Goal: Information Seeking & Learning: Learn about a topic

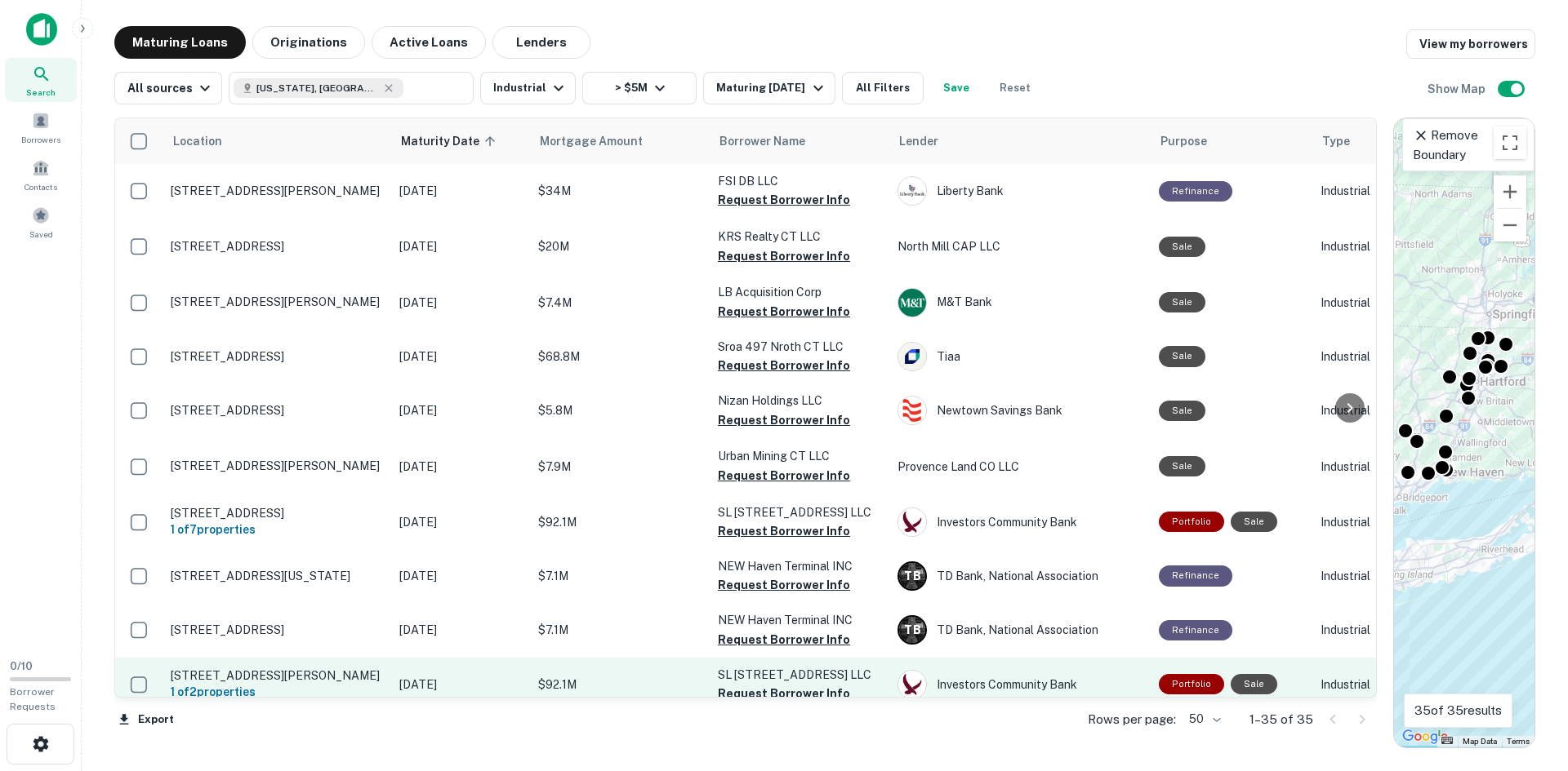
scroll to position [396, 4]
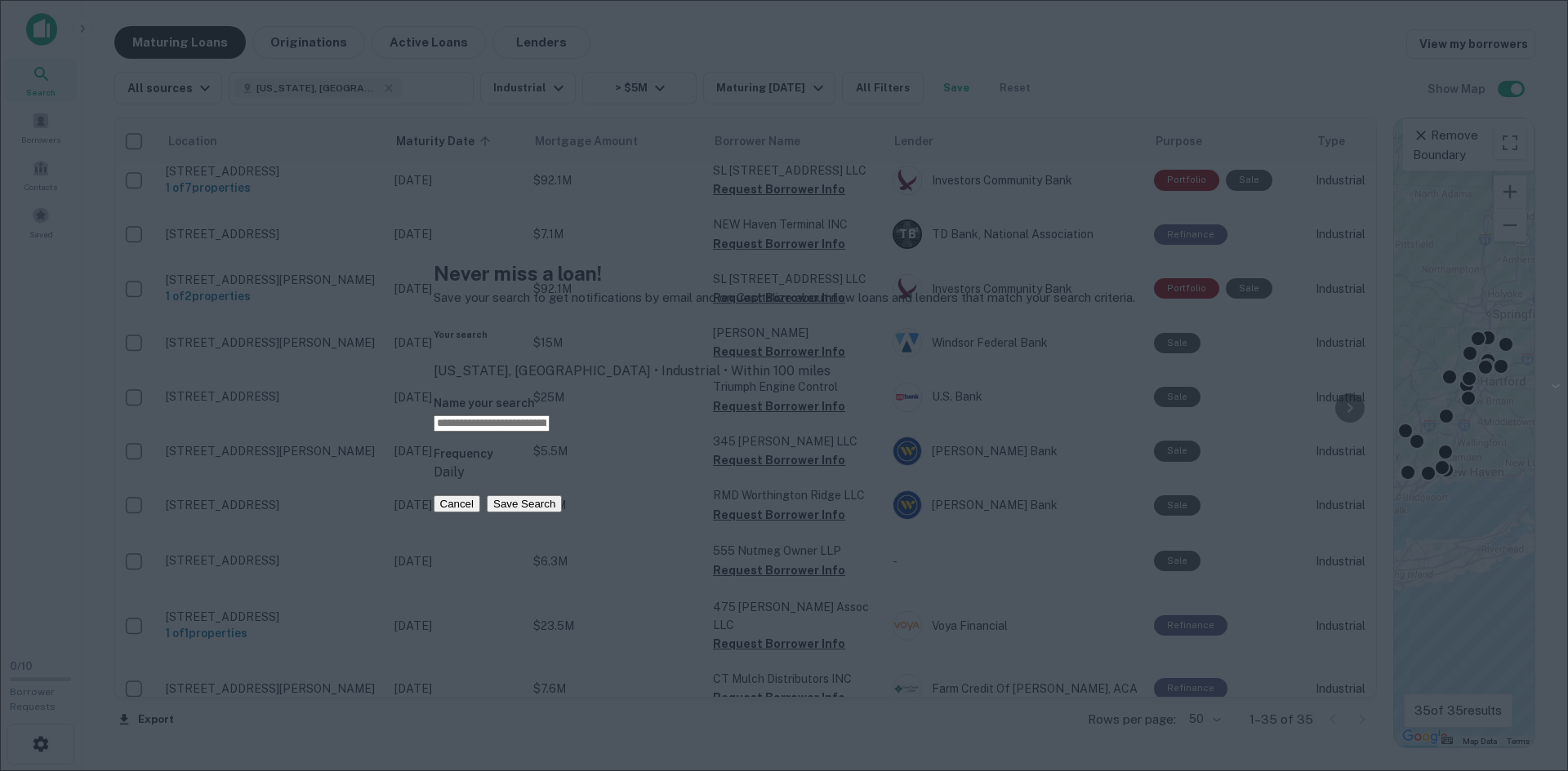
click at [665, 513] on div "Never miss a loan! Save your search to get notifications by email and on Capita…" at bounding box center [784, 385] width 701 height 254
click at [481, 513] on button "Cancel" at bounding box center [457, 504] width 48 height 17
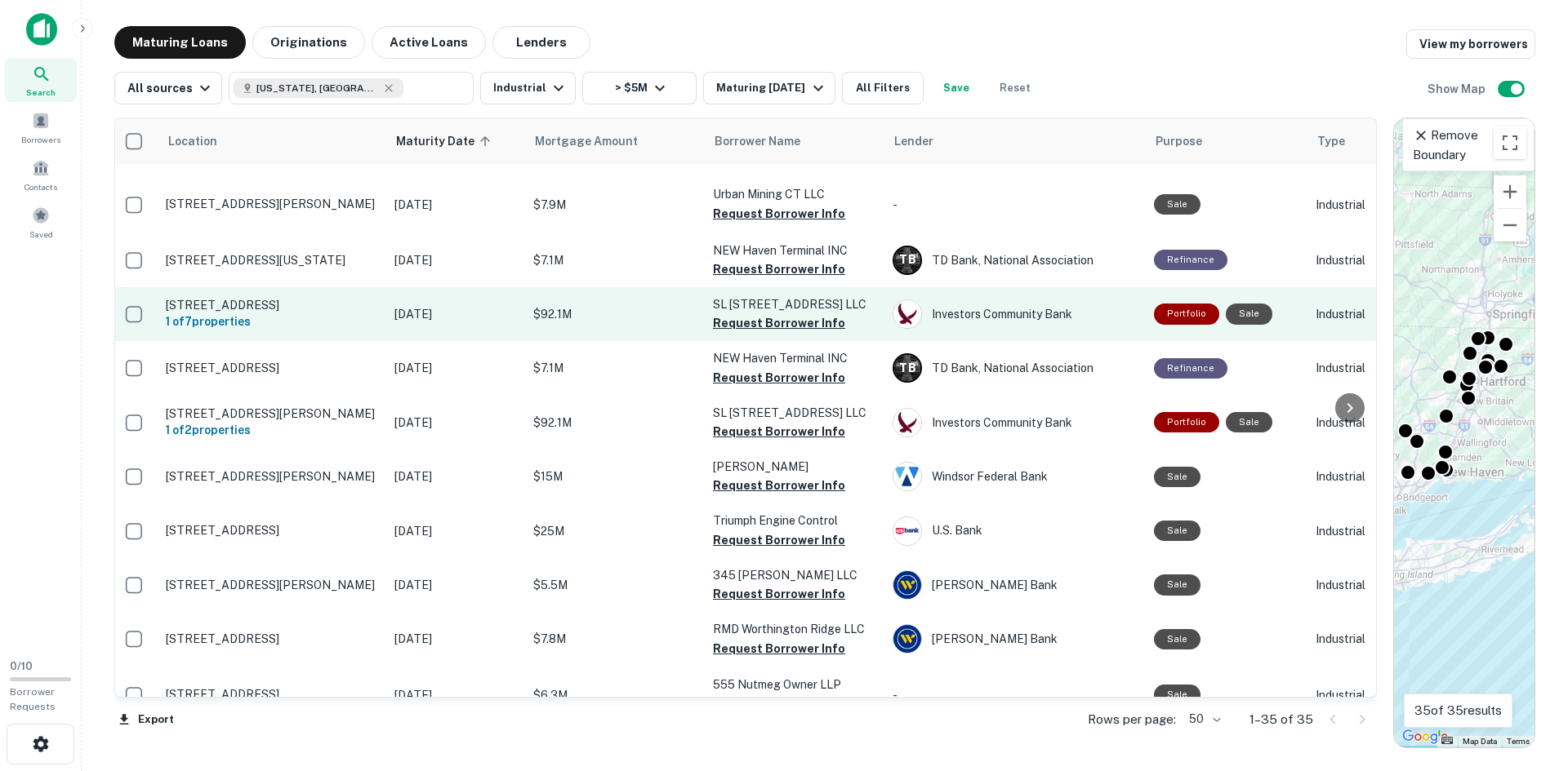
scroll to position [0, 4]
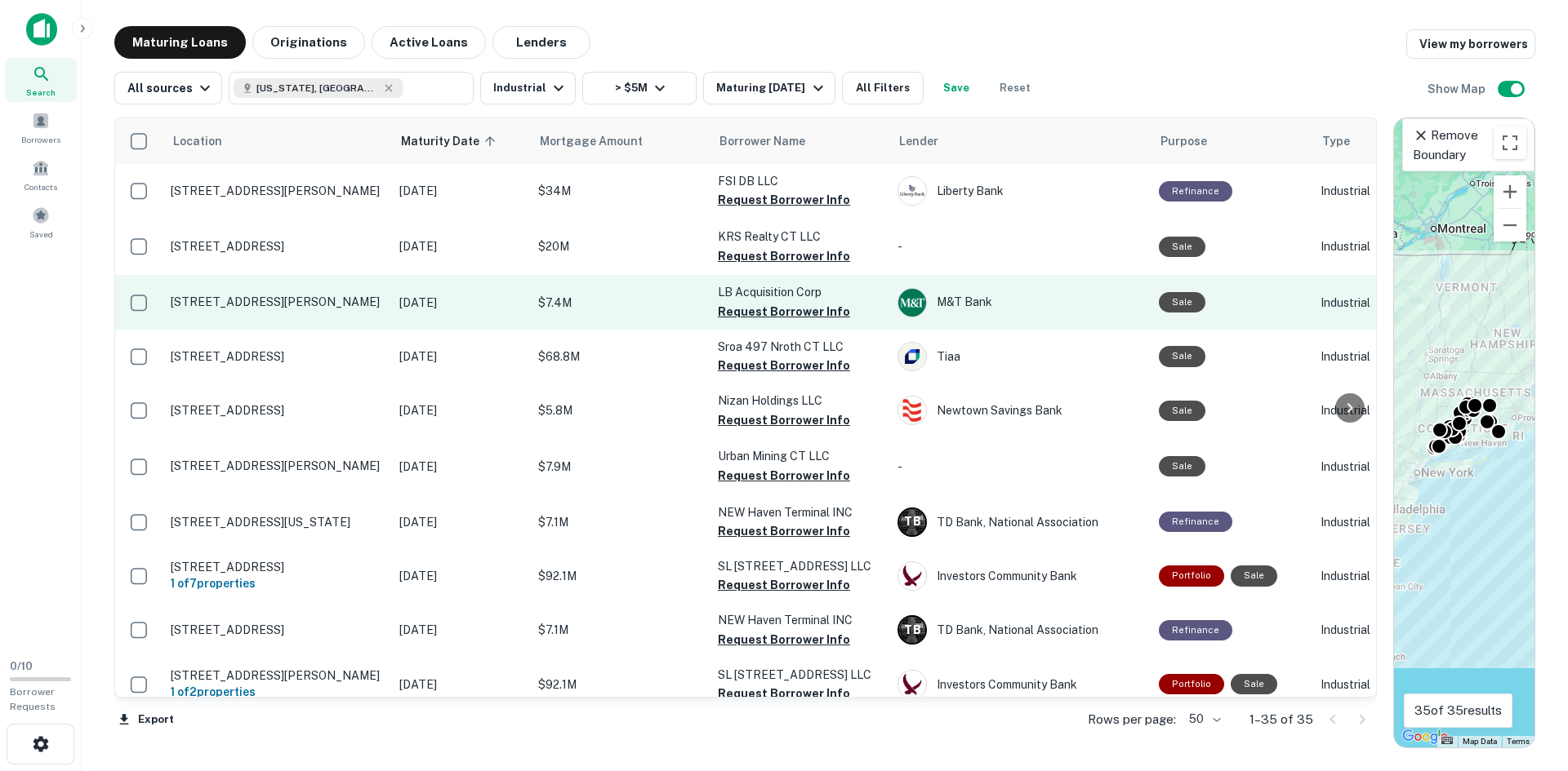
click at [219, 299] on p "[STREET_ADDRESS][PERSON_NAME]" at bounding box center [277, 302] width 212 height 14
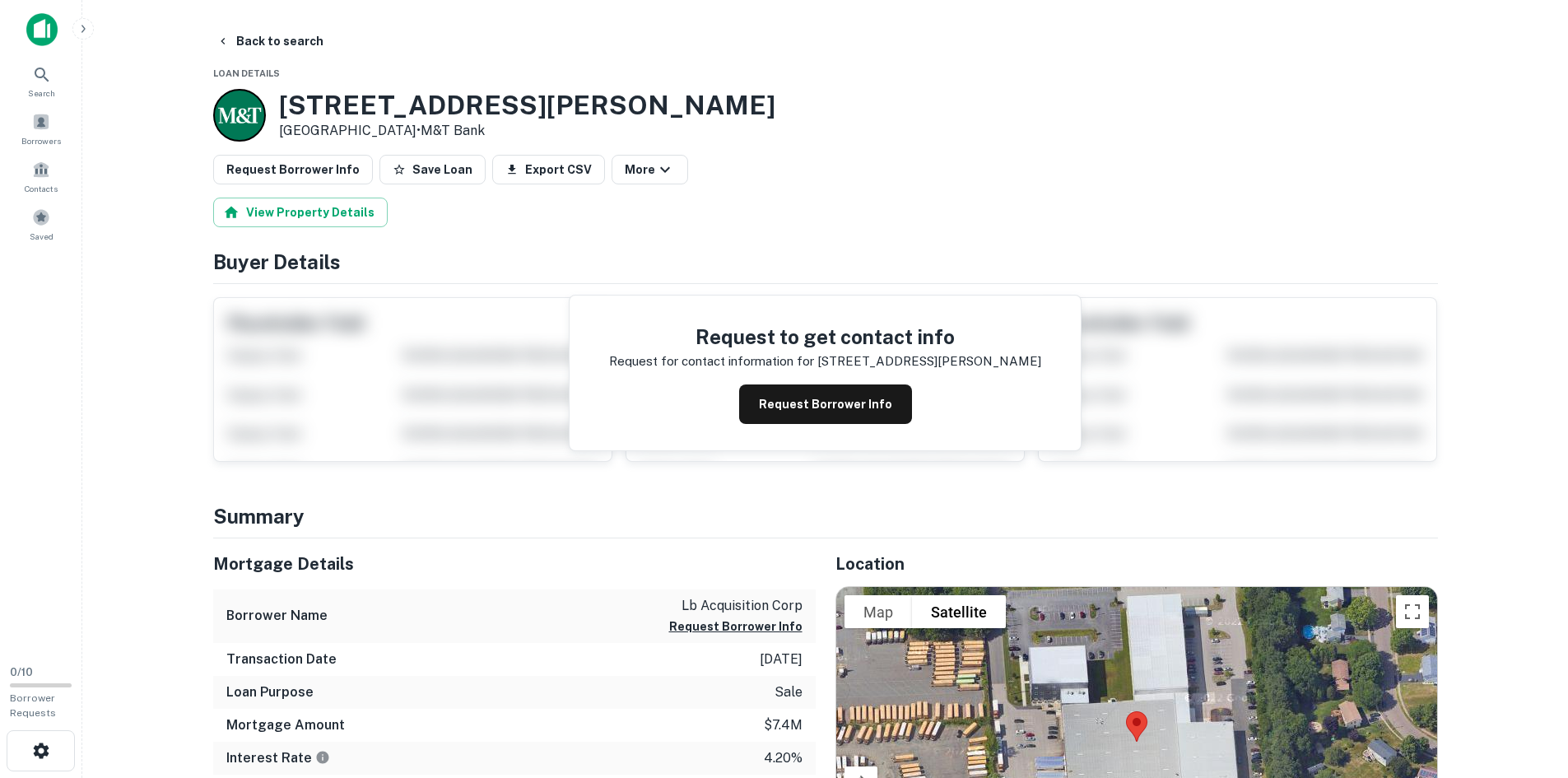
click at [320, 107] on h3 "[STREET_ADDRESS][PERSON_NAME]" at bounding box center [527, 105] width 496 height 32
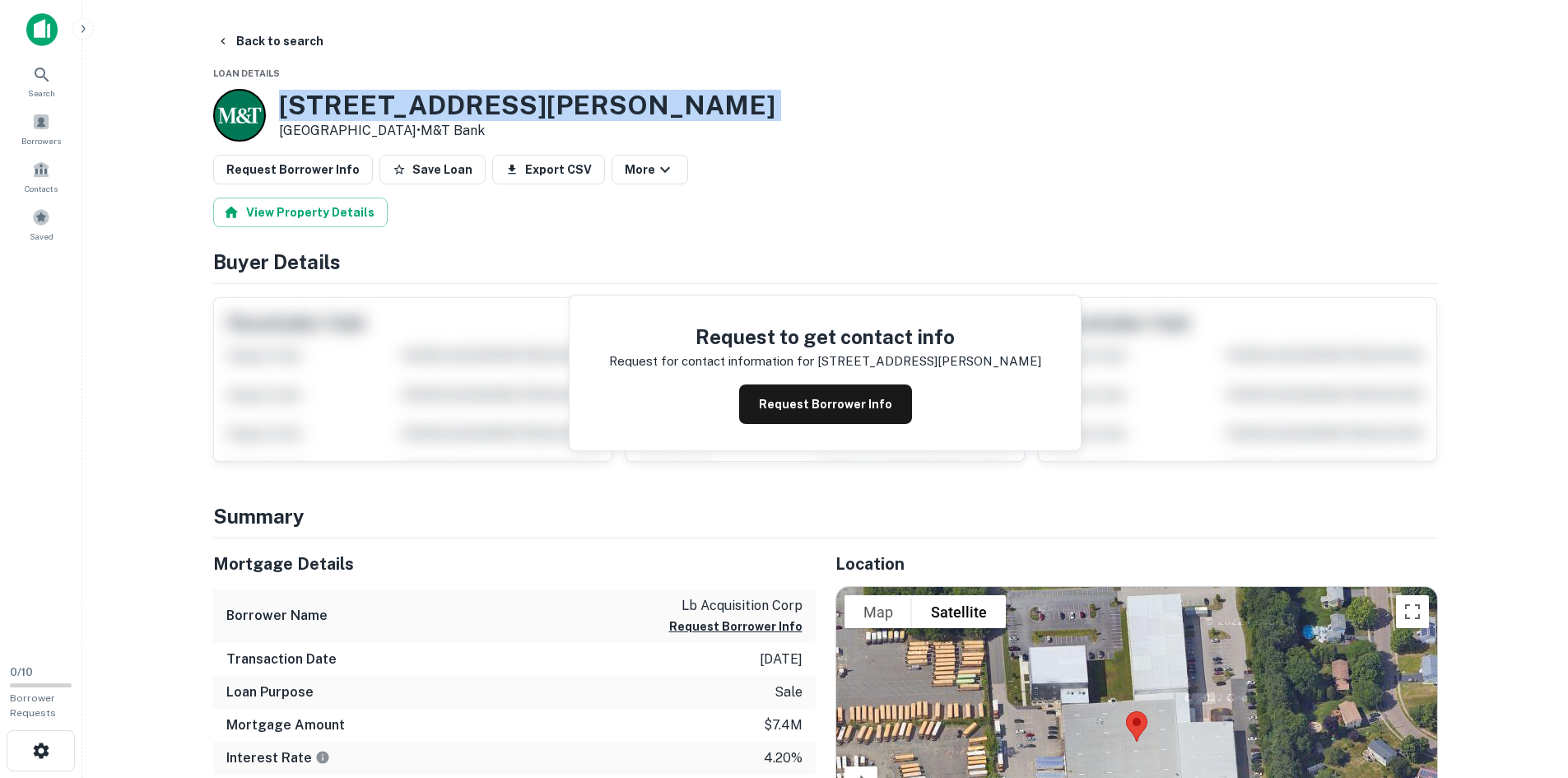
click at [320, 107] on h3 "[STREET_ADDRESS][PERSON_NAME]" at bounding box center [527, 105] width 496 height 32
copy h3 "[STREET_ADDRESS][PERSON_NAME]"
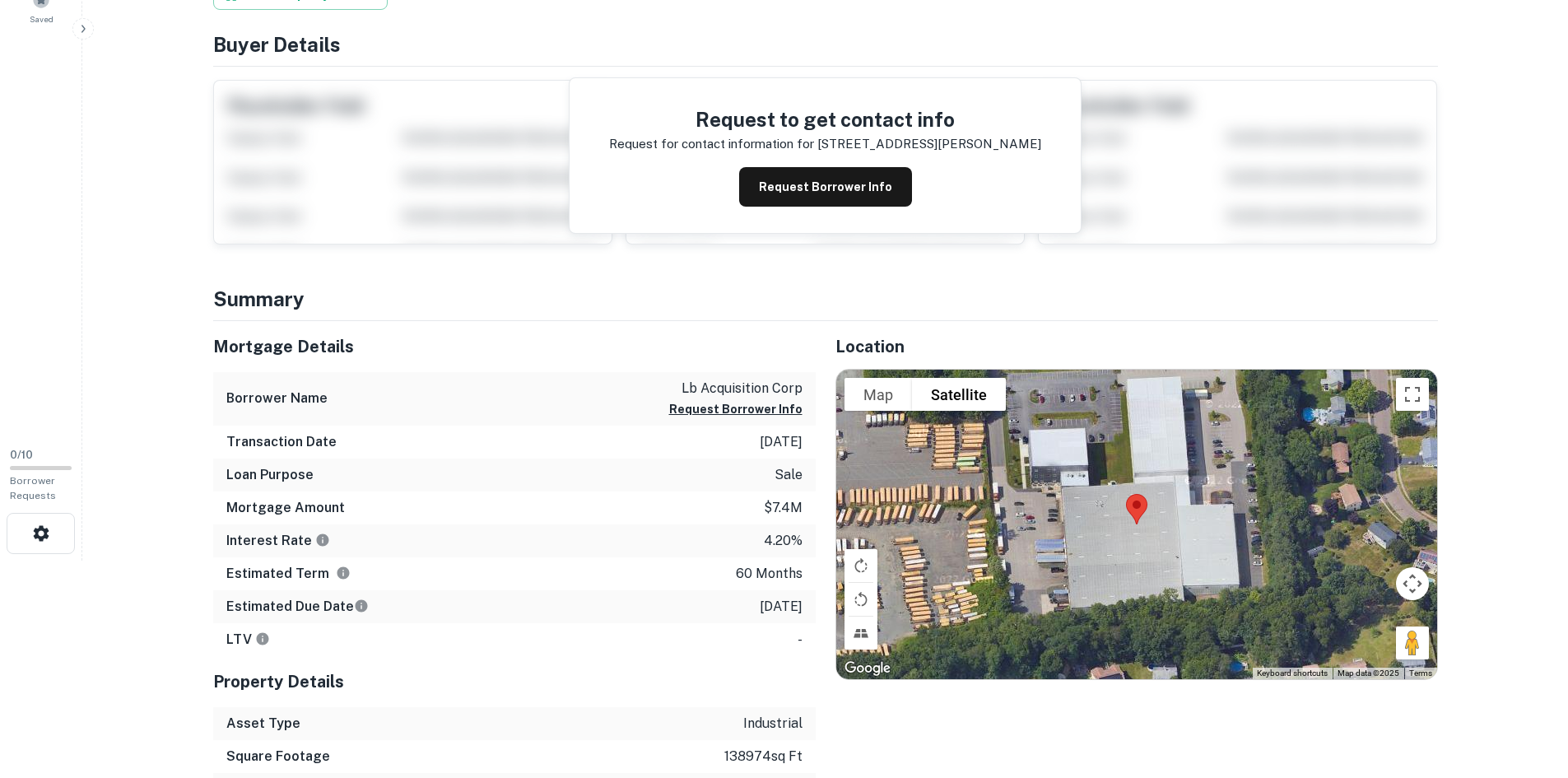
scroll to position [247, 0]
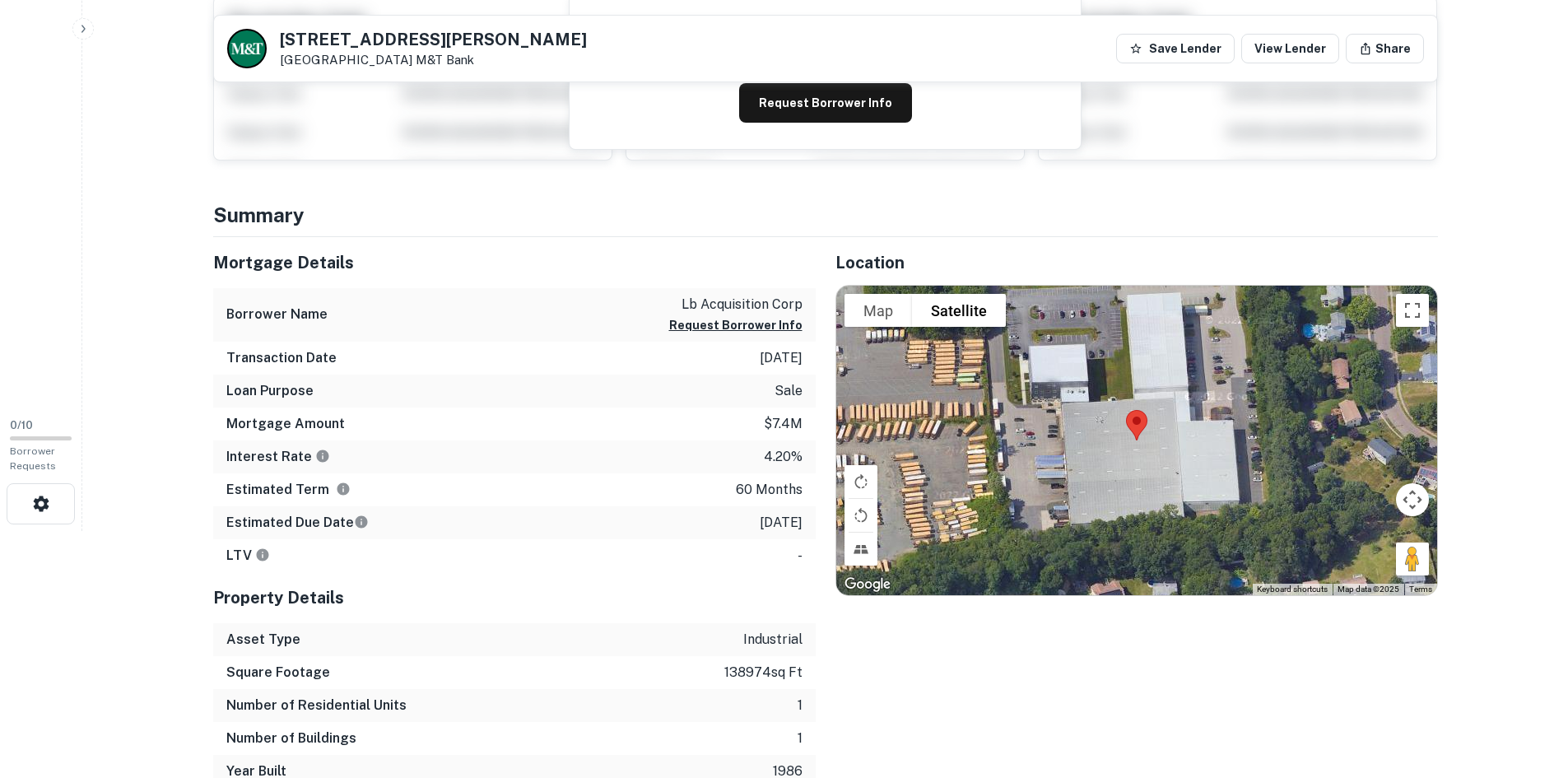
drag, startPoint x: 1225, startPoint y: 615, endPoint x: 1219, endPoint y: 603, distance: 13.4
drag, startPoint x: 1219, startPoint y: 603, endPoint x: 1160, endPoint y: 648, distance: 74.2
click at [1160, 648] on div "Location To navigate the map with touch gestures double-tap and hold your finge…" at bounding box center [1126, 513] width 622 height 551
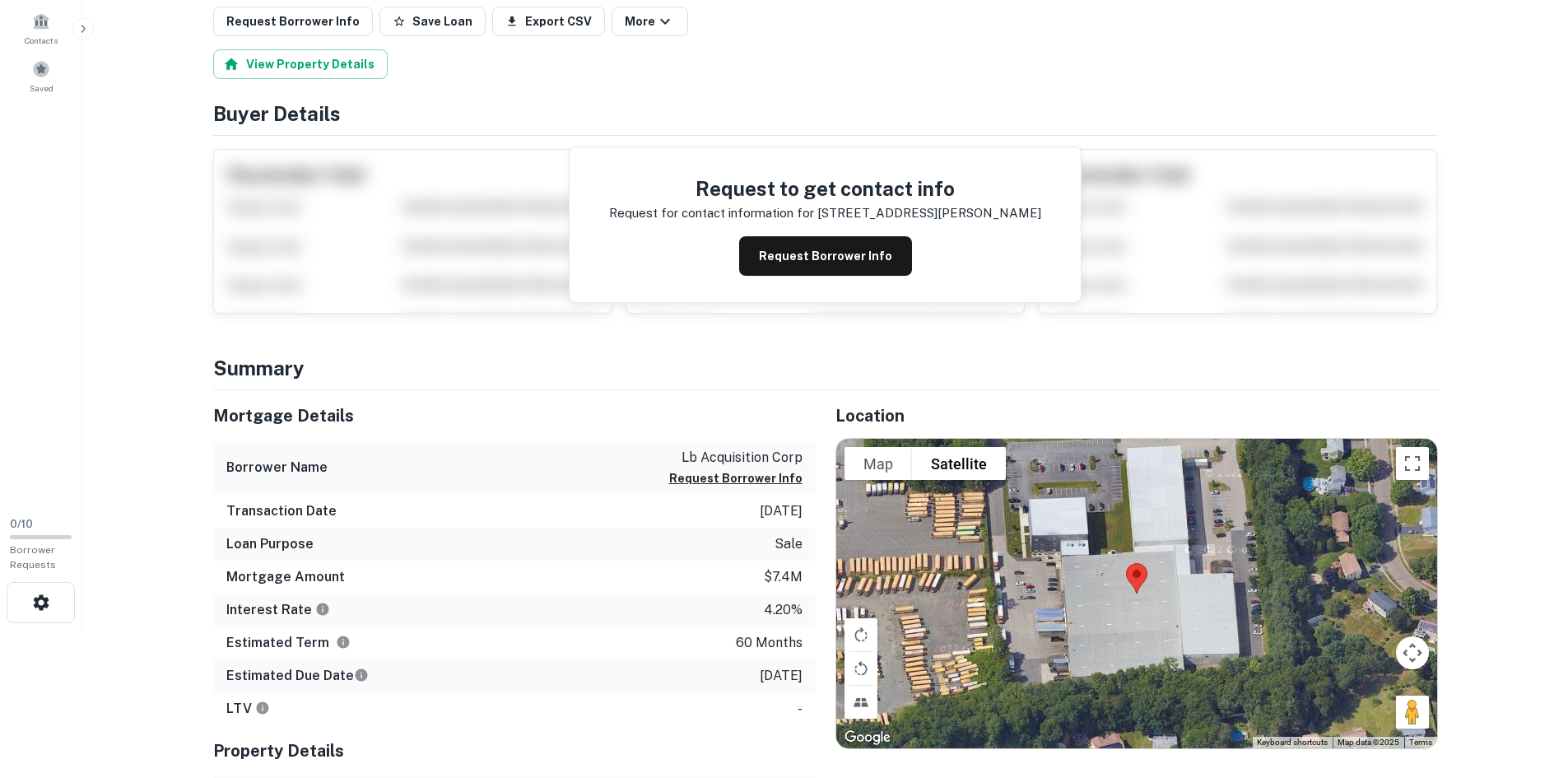
scroll to position [0, 0]
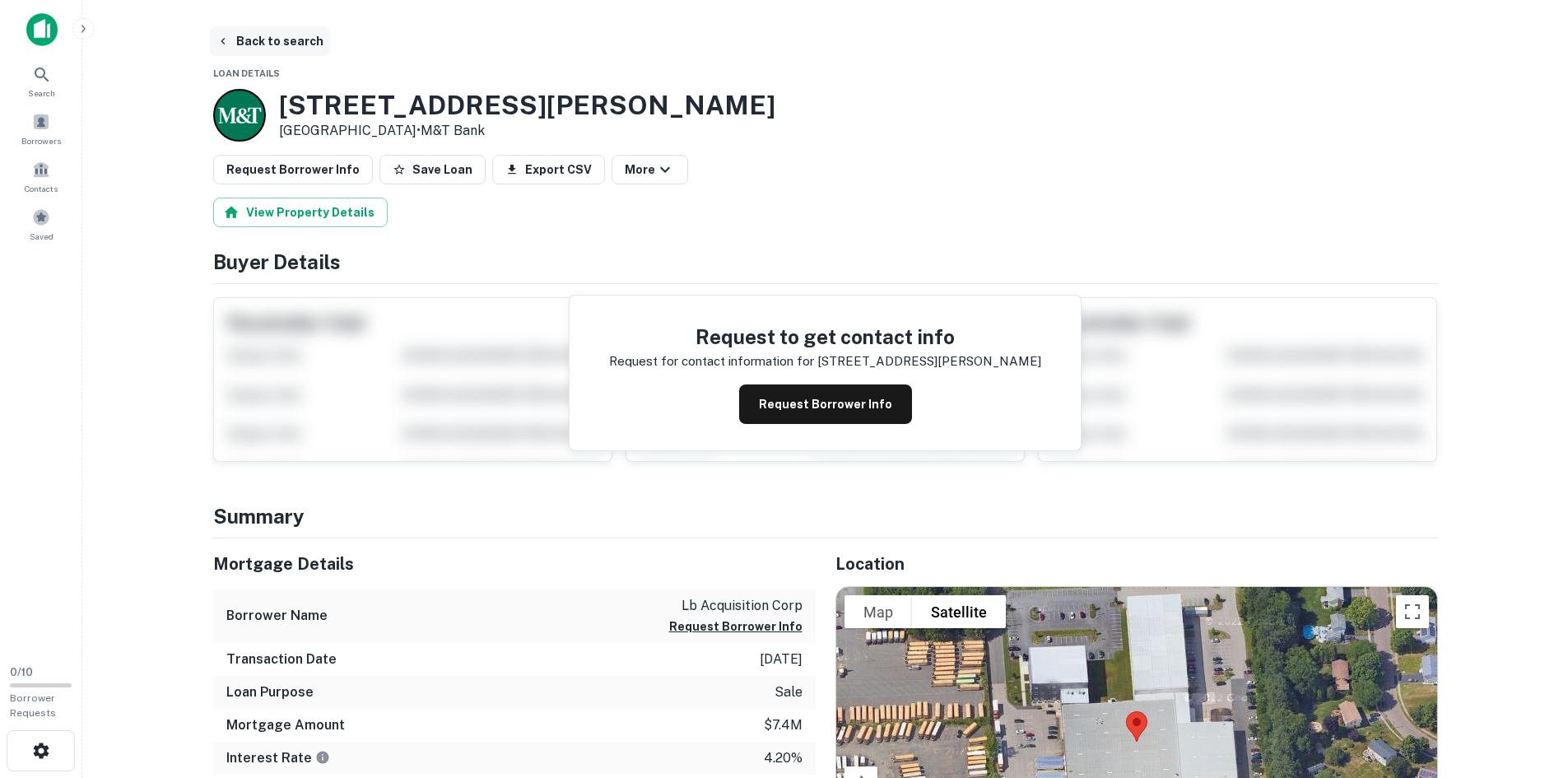
click at [263, 40] on button "Back to search" at bounding box center [270, 41] width 120 height 30
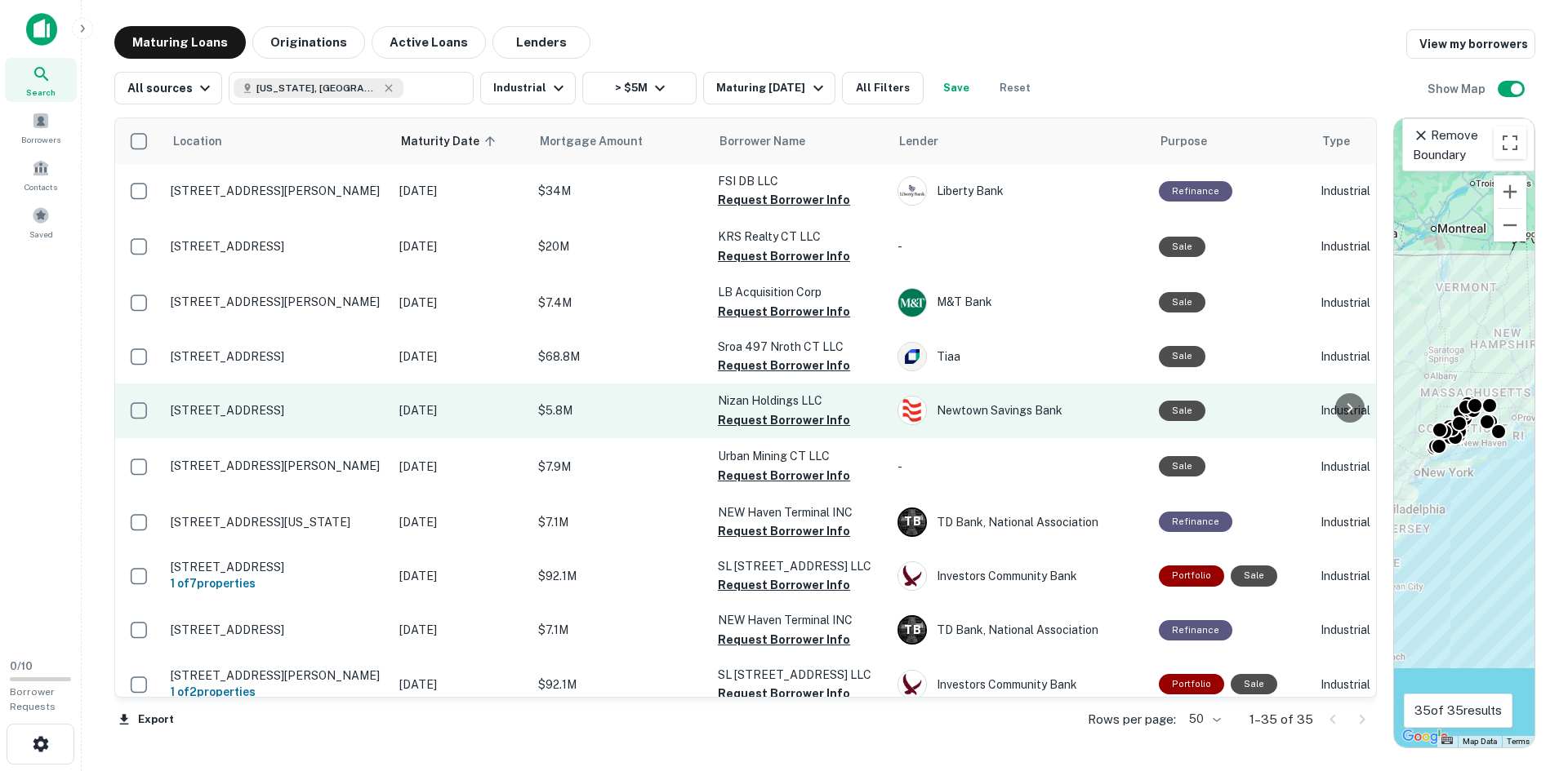
click at [217, 402] on td "[STREET_ADDRESS]" at bounding box center [277, 410] width 229 height 54
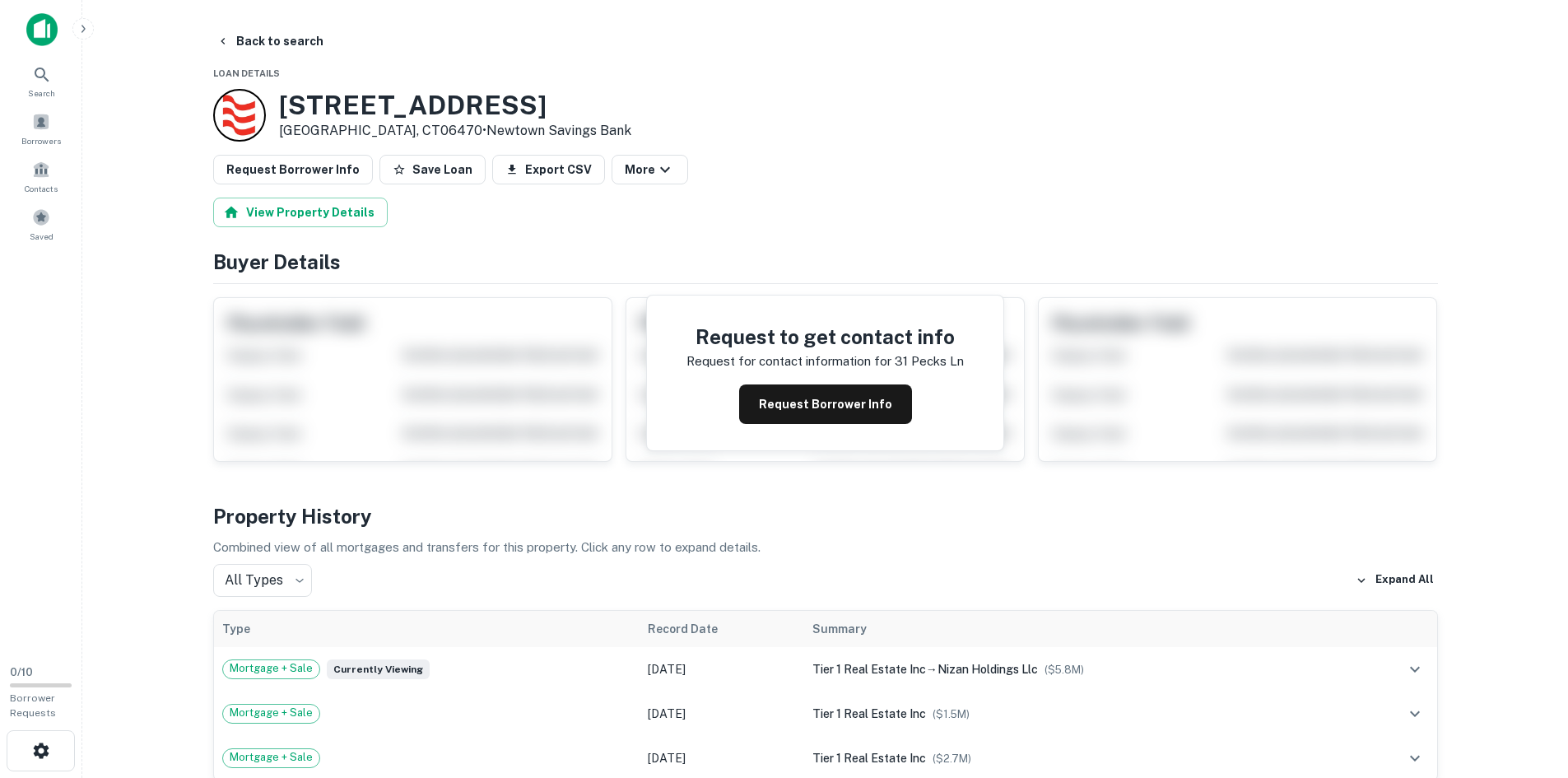
click at [400, 104] on h3 "[STREET_ADDRESS]" at bounding box center [454, 105] width 352 height 32
copy h3 "[STREET_ADDRESS]"
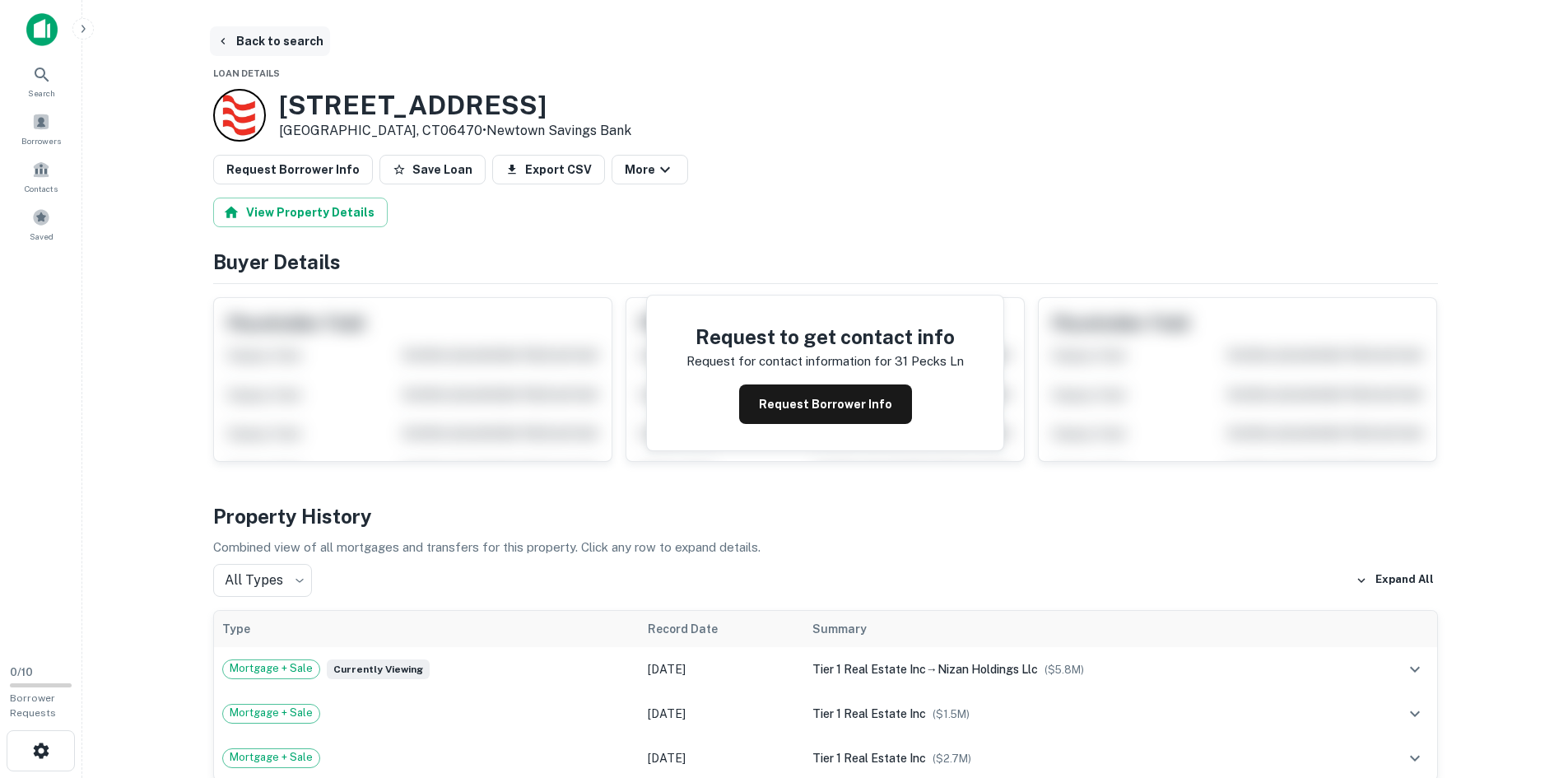
click at [232, 48] on button "Back to search" at bounding box center [270, 41] width 120 height 30
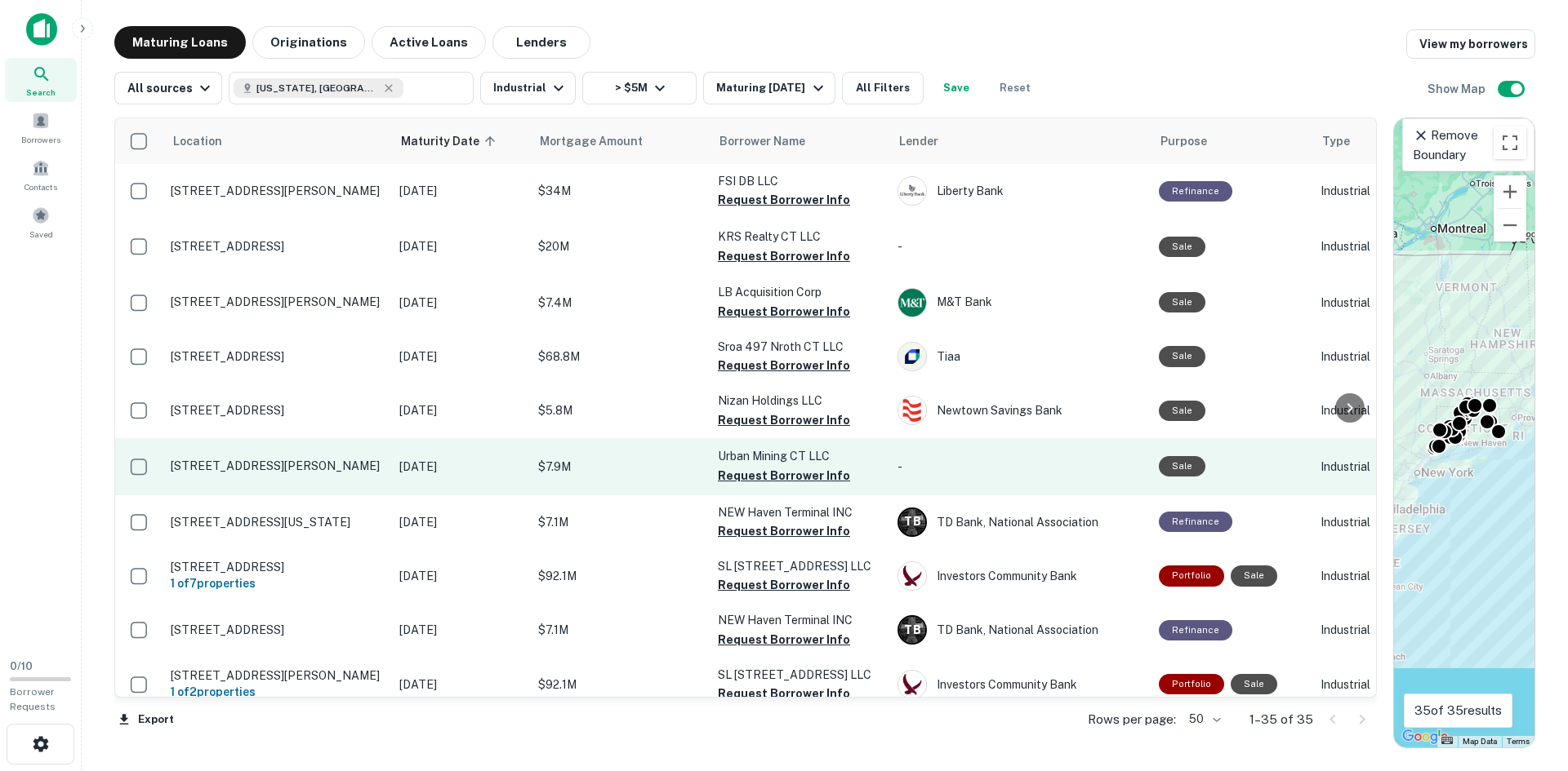
click at [254, 469] on p "[STREET_ADDRESS][PERSON_NAME]" at bounding box center [277, 466] width 212 height 14
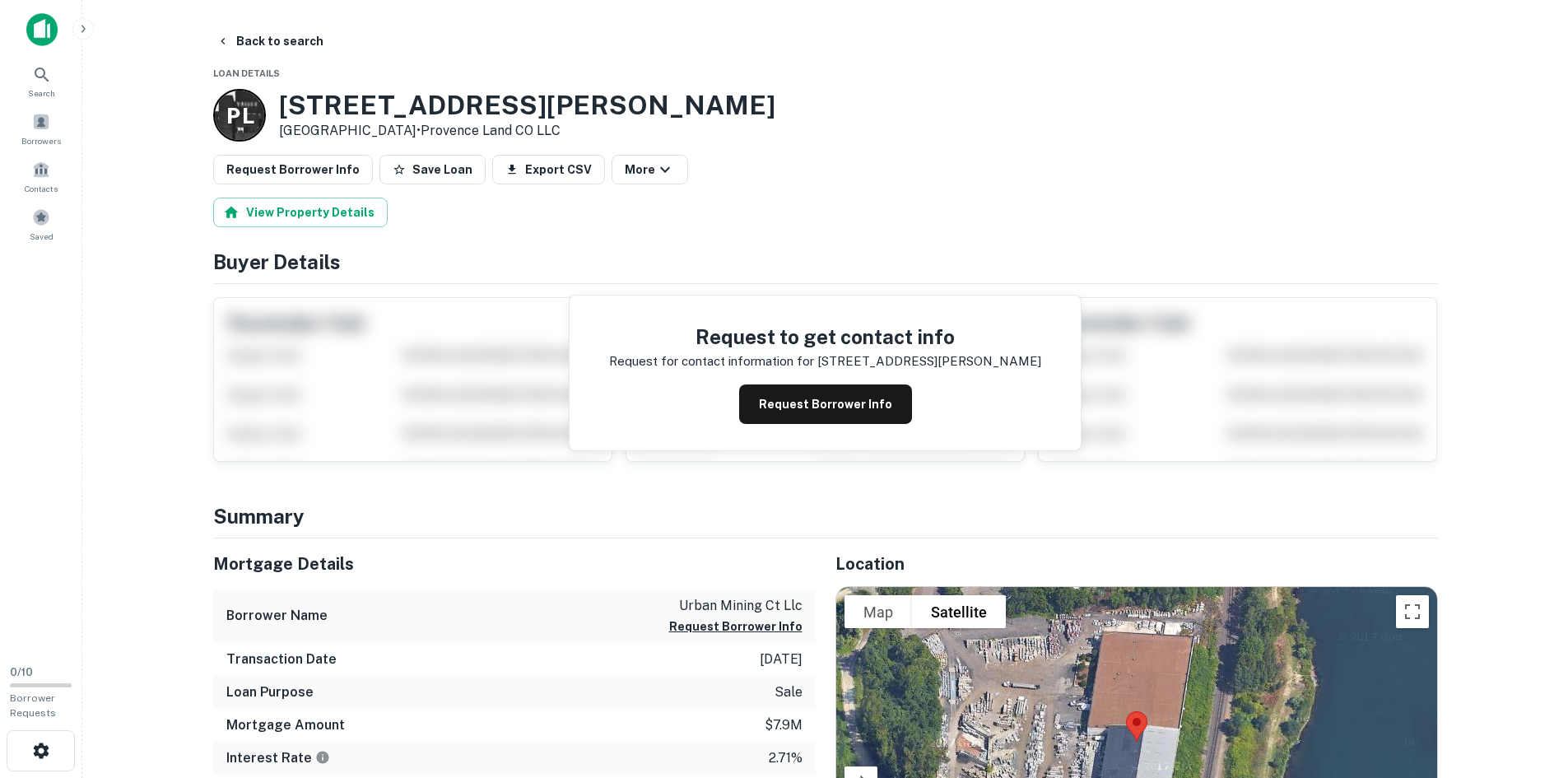
click at [359, 110] on h3 "[STREET_ADDRESS][PERSON_NAME]" at bounding box center [527, 105] width 496 height 32
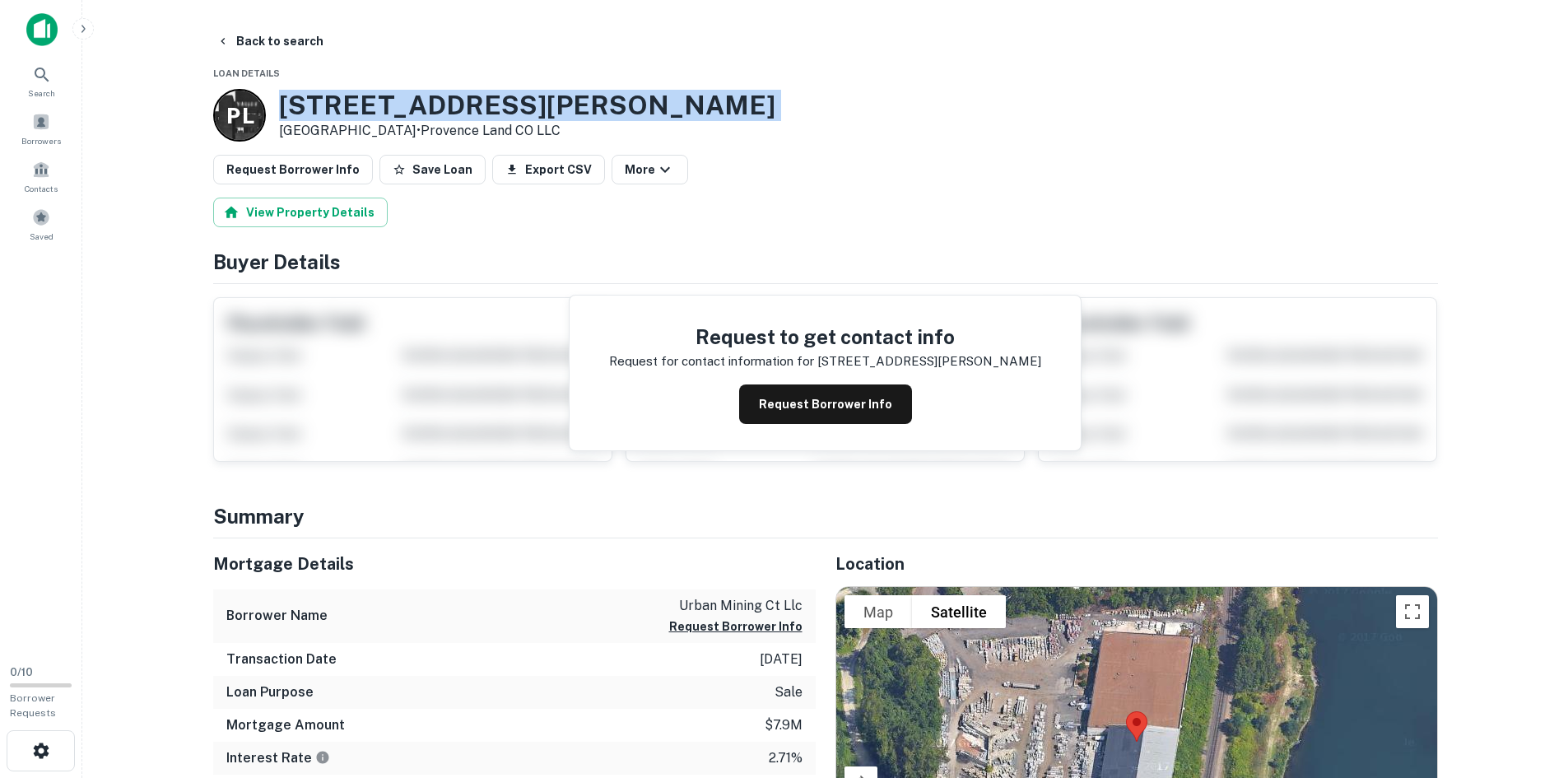
click at [359, 110] on h3 "[STREET_ADDRESS][PERSON_NAME]" at bounding box center [527, 105] width 496 height 32
copy h3 "[STREET_ADDRESS][PERSON_NAME]"
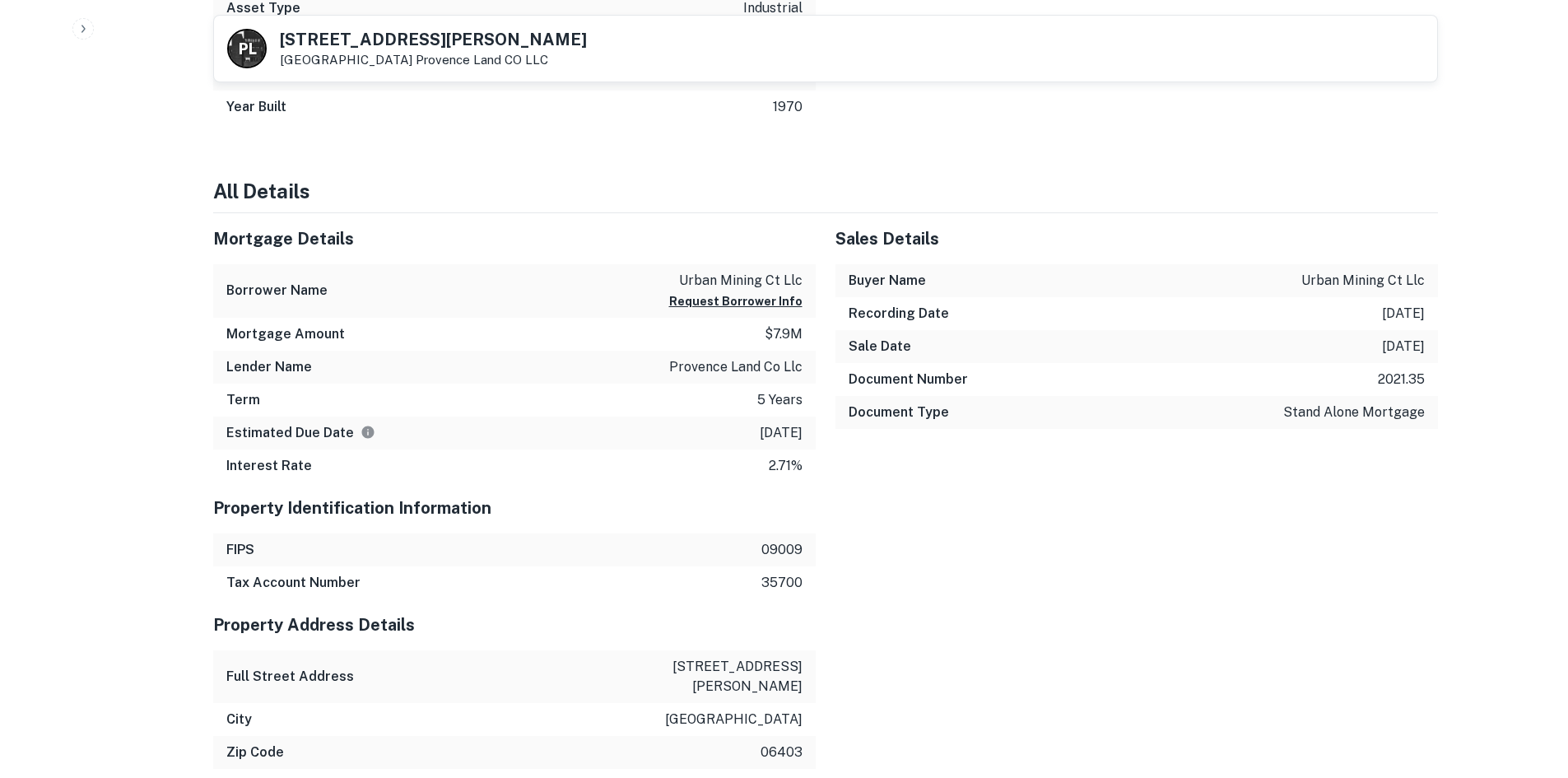
scroll to position [906, 0]
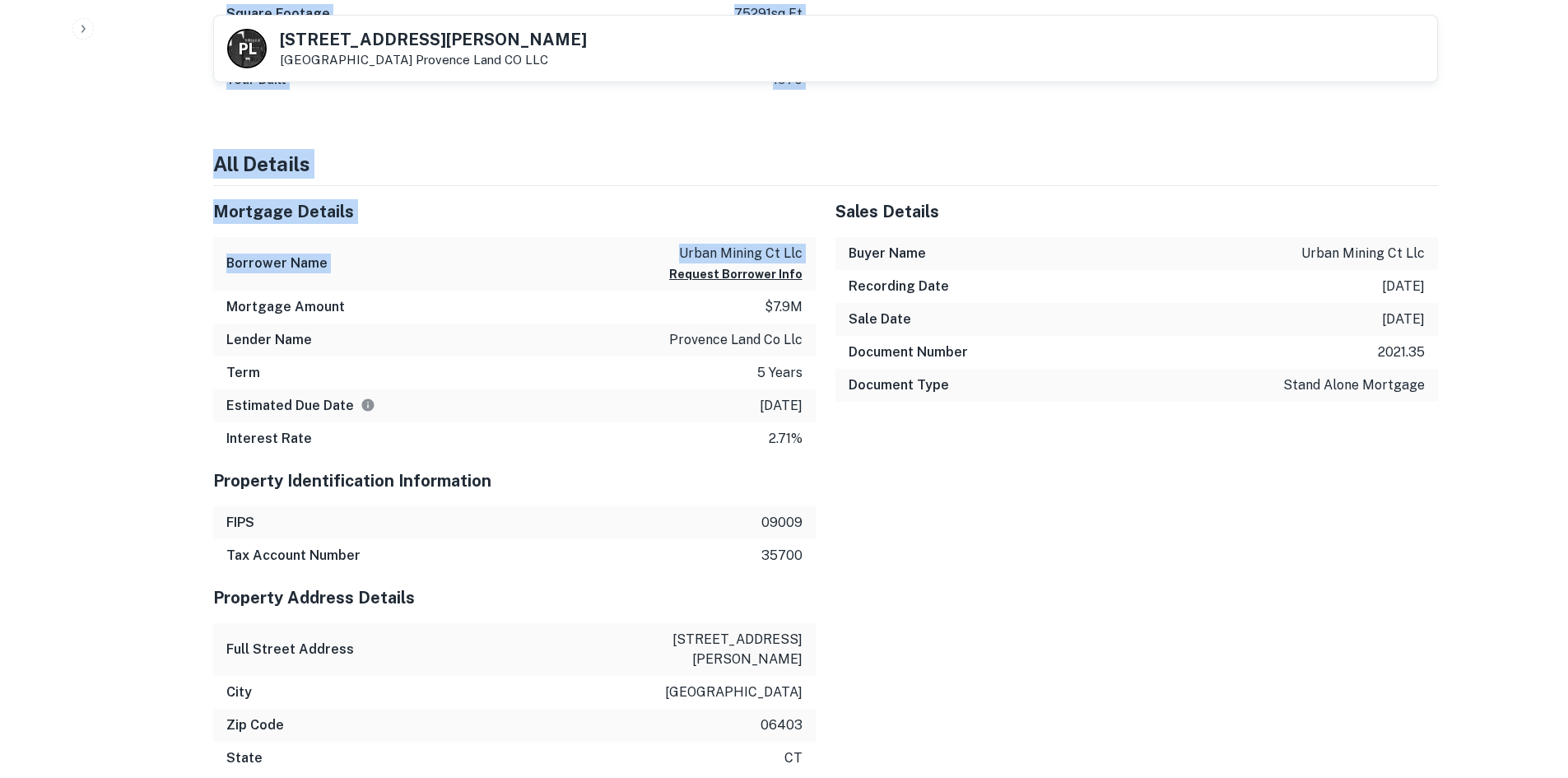
drag, startPoint x: 191, startPoint y: 197, endPoint x: 677, endPoint y: 288, distance: 494.4
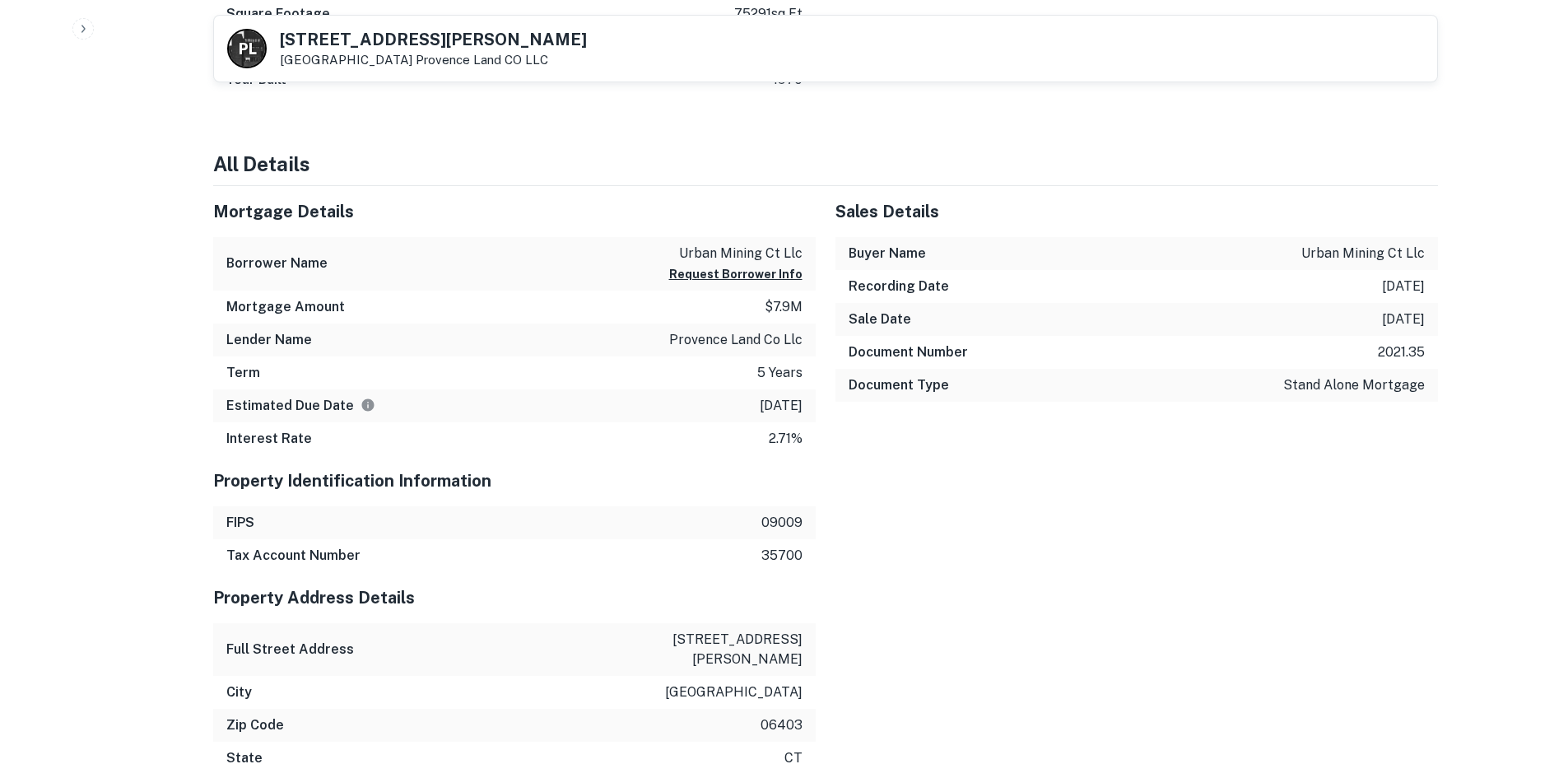
click at [645, 398] on div "Estimated Due Date [DATE]" at bounding box center [515, 406] width 603 height 33
drag, startPoint x: 214, startPoint y: 251, endPoint x: 380, endPoint y: 295, distance: 171.7
click at [372, 295] on div "Mortgage Details Borrower Name urban mining ct llc Request Borrower Info Mortga…" at bounding box center [515, 320] width 603 height 269
click at [384, 312] on div "Mortgage Amount $7.9m" at bounding box center [515, 307] width 603 height 33
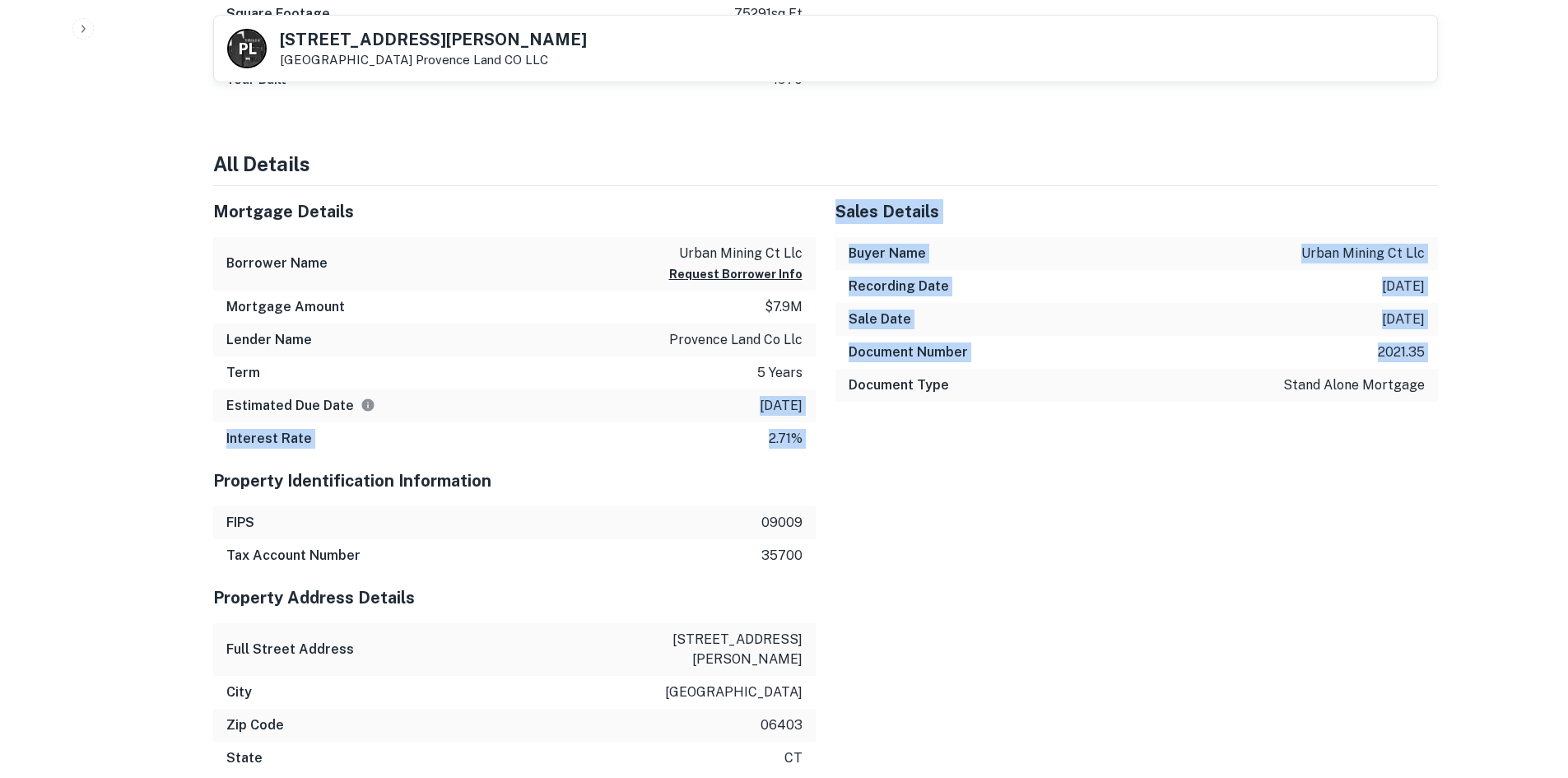
drag, startPoint x: 748, startPoint y: 402, endPoint x: 854, endPoint y: 396, distance: 106.2
click at [833, 408] on div "Sales Details Buyer Name urban mining ct llc Recording Date [DATE] Sale Date [D…" at bounding box center [1126, 320] width 622 height 269
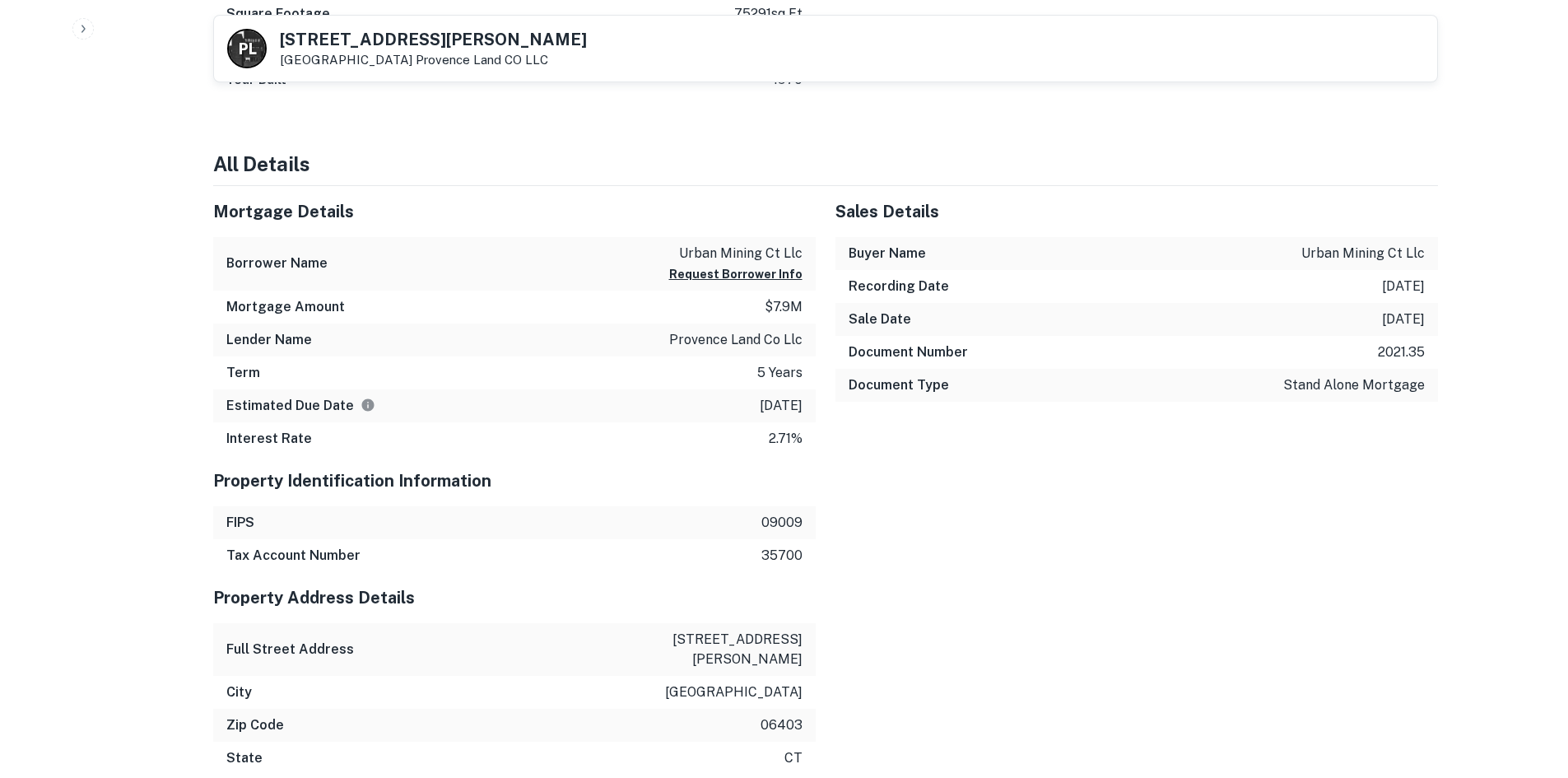
drag, startPoint x: 755, startPoint y: 408, endPoint x: 763, endPoint y: 407, distance: 8.1
click at [760, 408] on p "[DATE]" at bounding box center [780, 406] width 43 height 20
click at [812, 404] on div "Estimated Due Date [DATE]" at bounding box center [515, 406] width 603 height 33
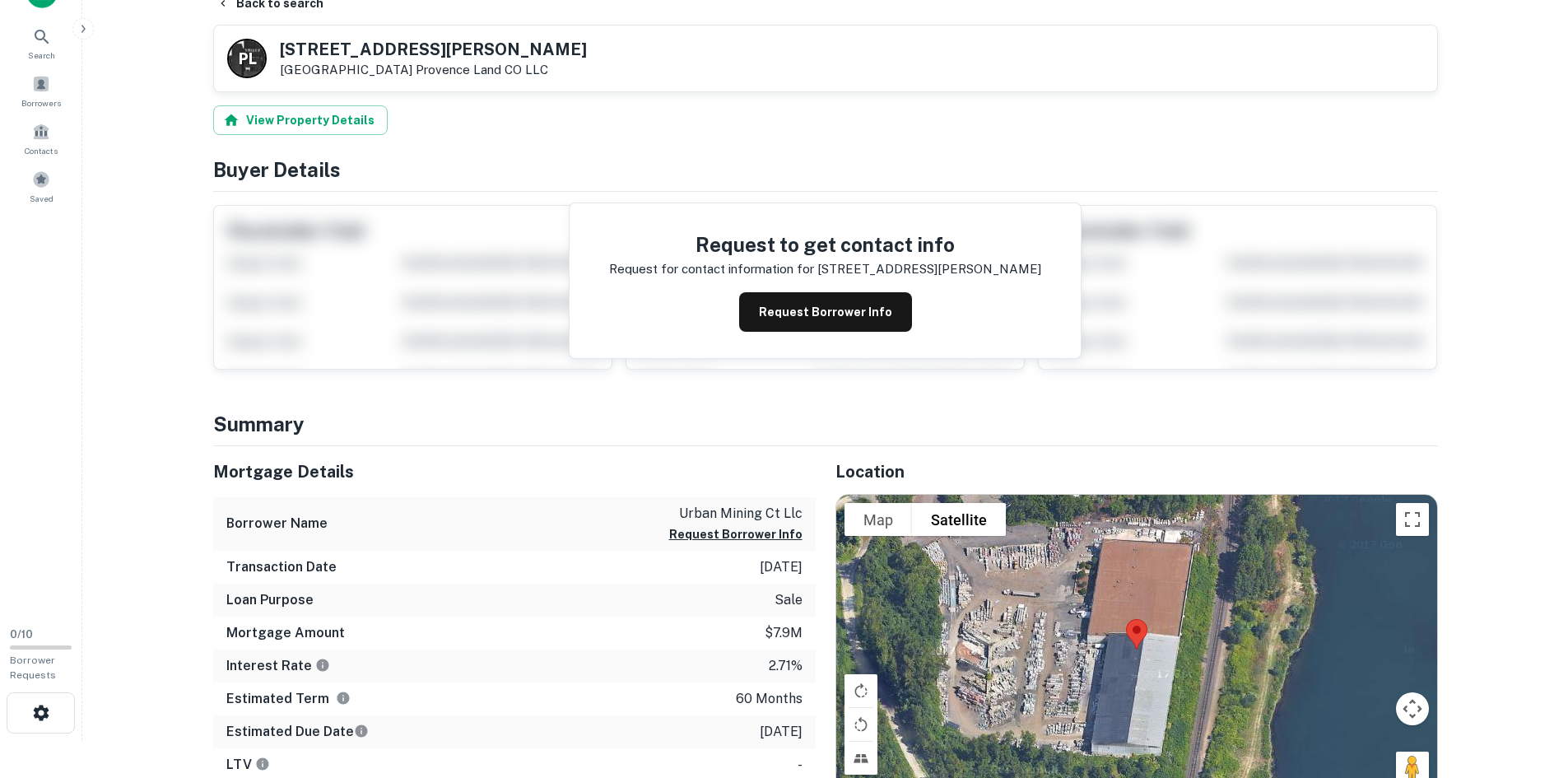
scroll to position [0, 0]
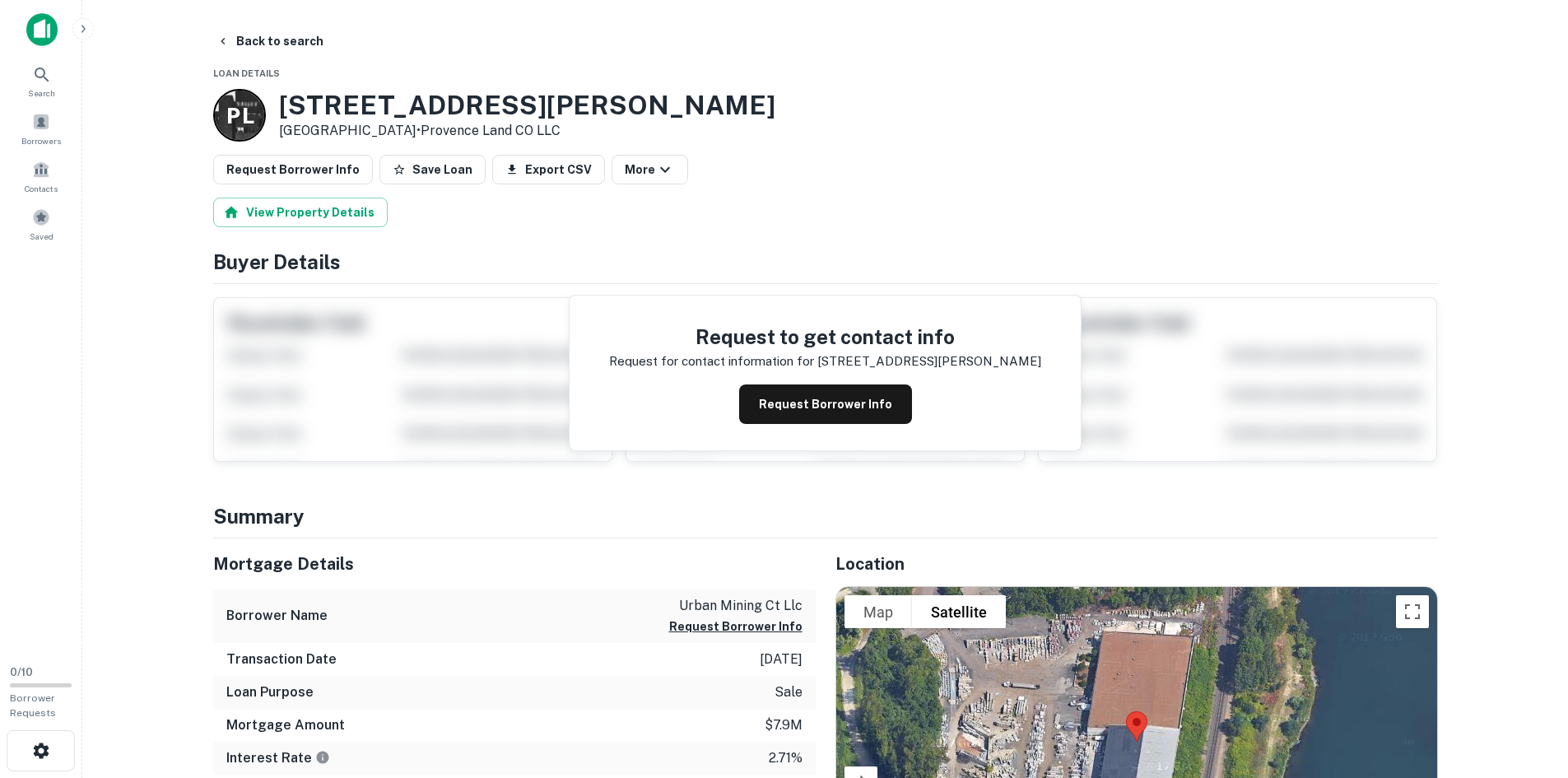
drag, startPoint x: 348, startPoint y: 110, endPoint x: 383, endPoint y: 111, distance: 35.0
click at [349, 110] on h3 "[STREET_ADDRESS][PERSON_NAME]" at bounding box center [527, 105] width 496 height 32
click at [383, 111] on h3 "[STREET_ADDRESS][PERSON_NAME]" at bounding box center [527, 105] width 496 height 32
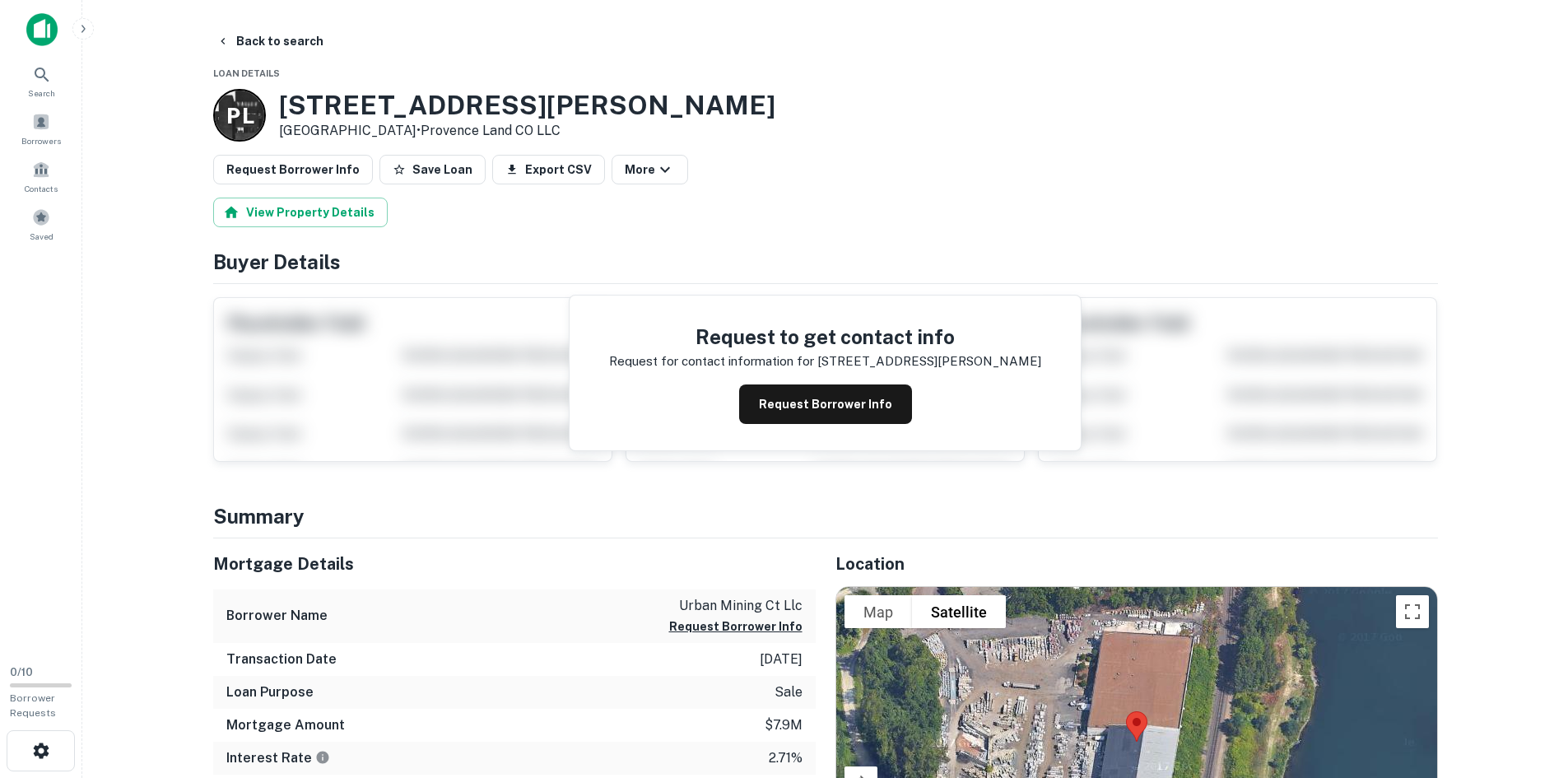
click at [339, 110] on h3 "[STREET_ADDRESS][PERSON_NAME]" at bounding box center [527, 105] width 496 height 32
click at [668, 121] on div "P L [STREET_ADDRESS][PERSON_NAME] • Provence Land CO LLC" at bounding box center [826, 115] width 1225 height 53
click at [243, 50] on button "Back to search" at bounding box center [270, 41] width 120 height 30
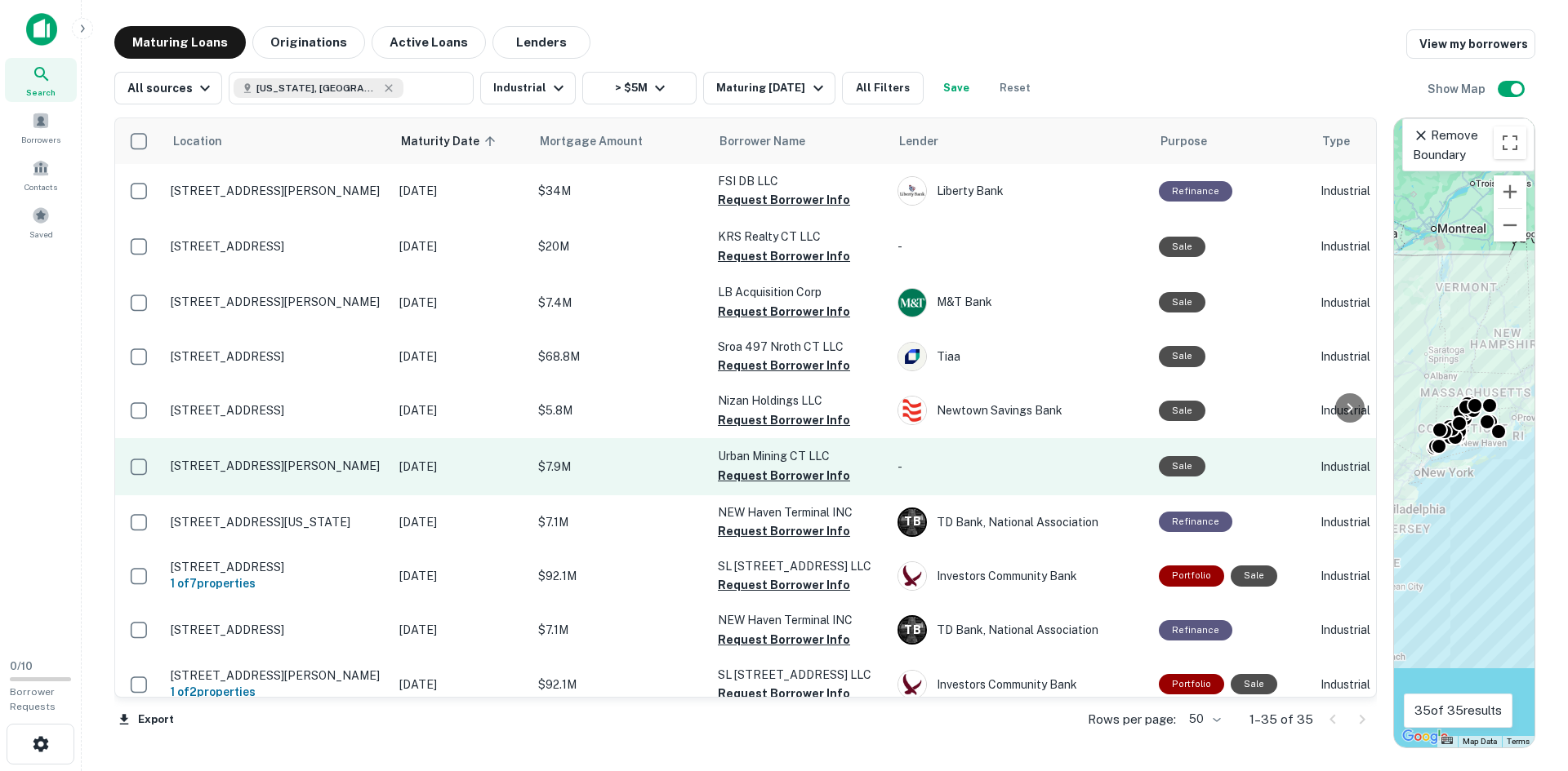
click at [259, 475] on td "[STREET_ADDRESS][PERSON_NAME]" at bounding box center [277, 467] width 229 height 57
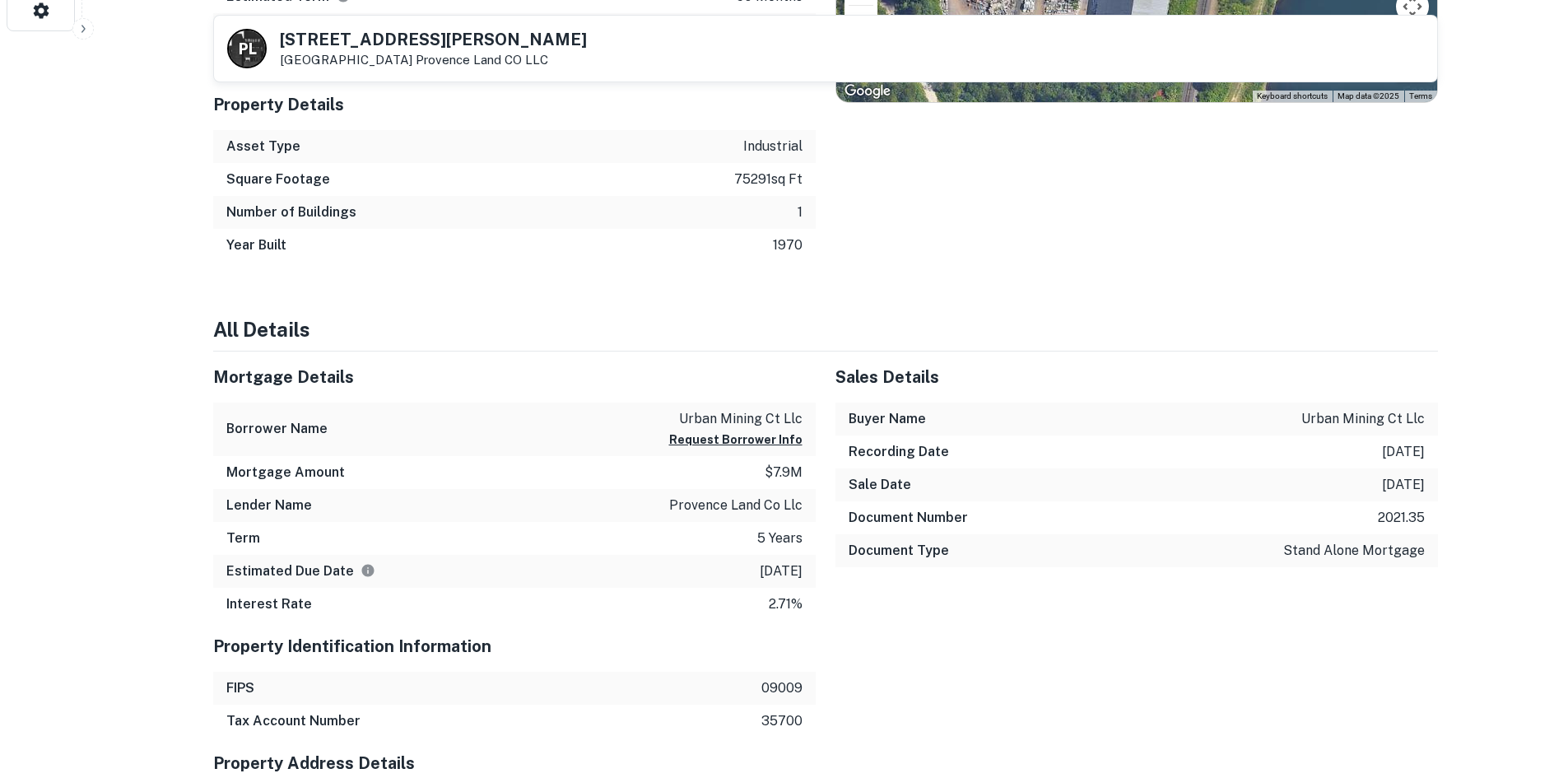
scroll to position [741, 0]
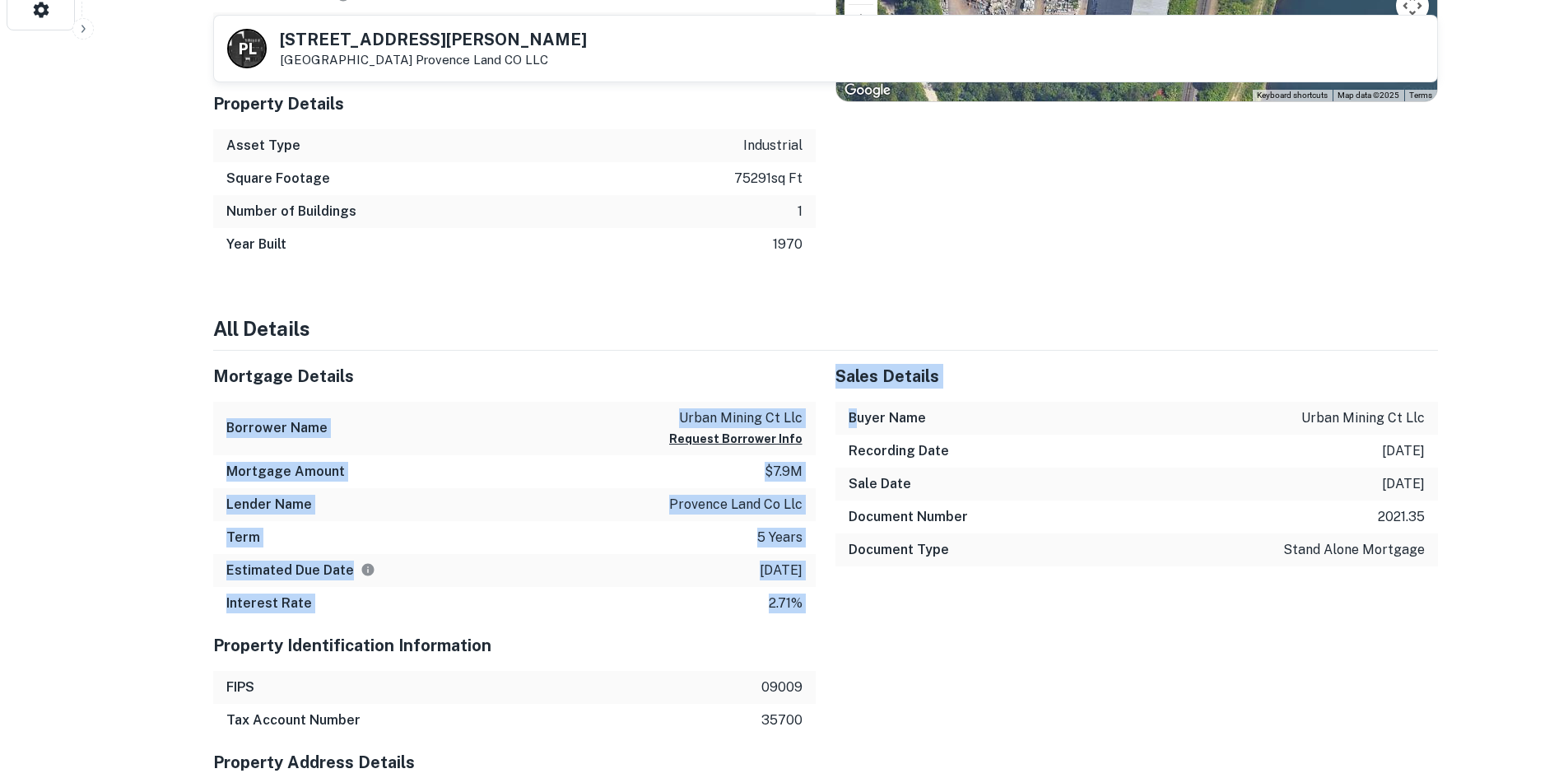
drag, startPoint x: 229, startPoint y: 424, endPoint x: 857, endPoint y: 408, distance: 628.2
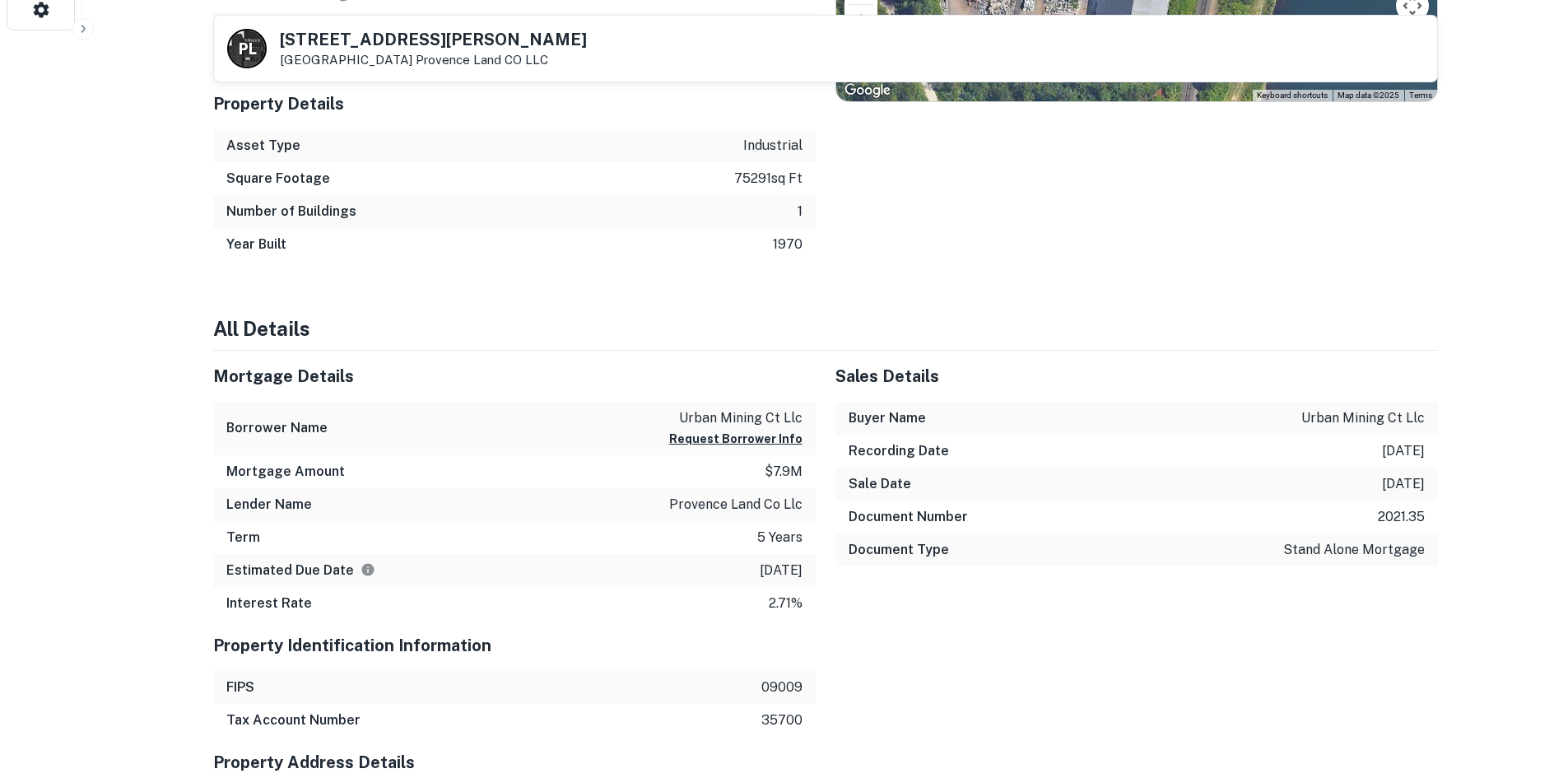
click at [712, 399] on div "Mortgage Details" at bounding box center [515, 376] width 603 height 51
drag, startPoint x: 678, startPoint y: 414, endPoint x: 808, endPoint y: 417, distance: 130.0
click at [808, 417] on div "Borrower Name urban mining ct llc Request Borrower Info" at bounding box center [515, 428] width 603 height 53
click at [785, 351] on div "Mortgage Details" at bounding box center [515, 376] width 603 height 51
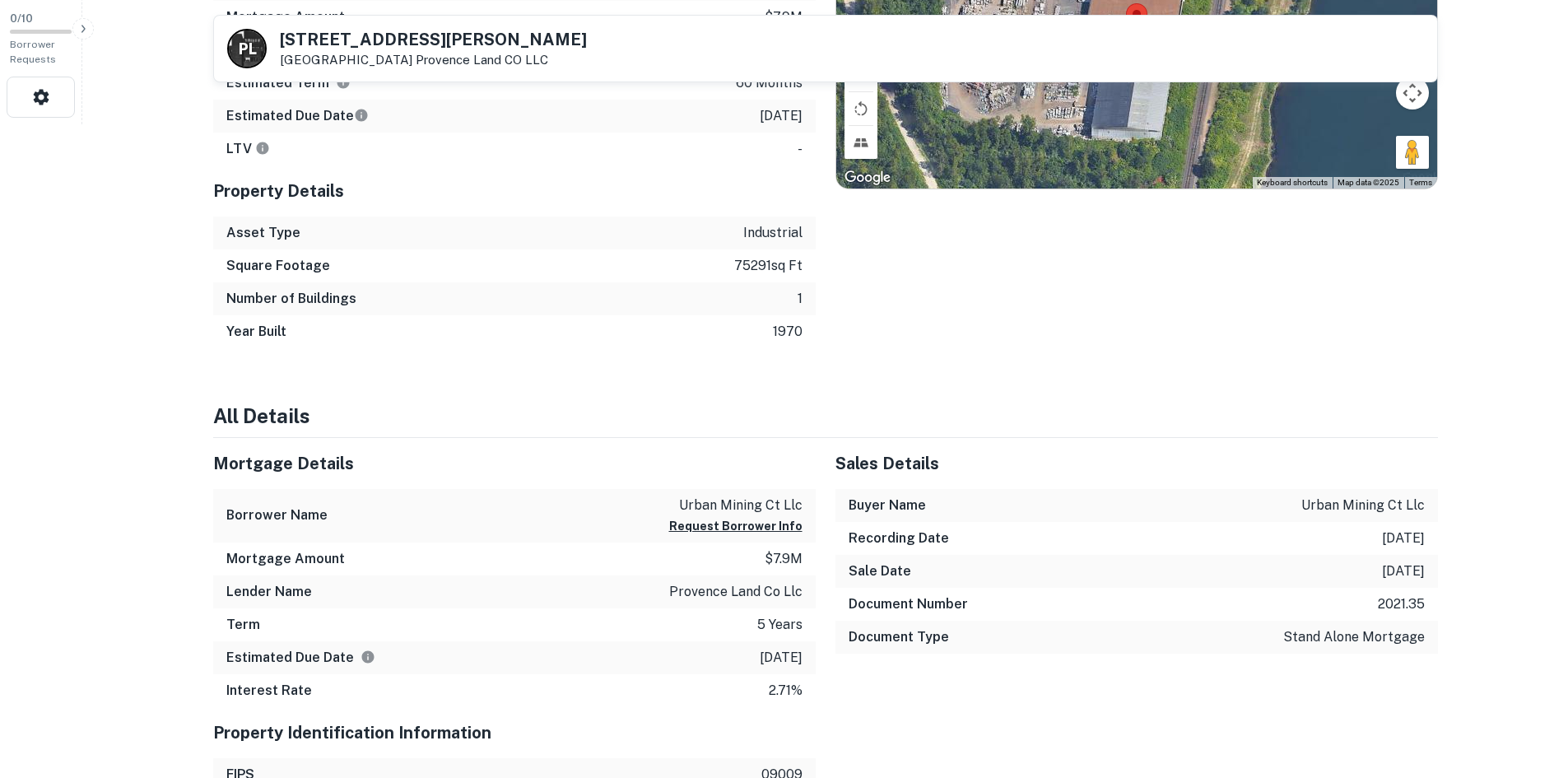
scroll to position [576, 0]
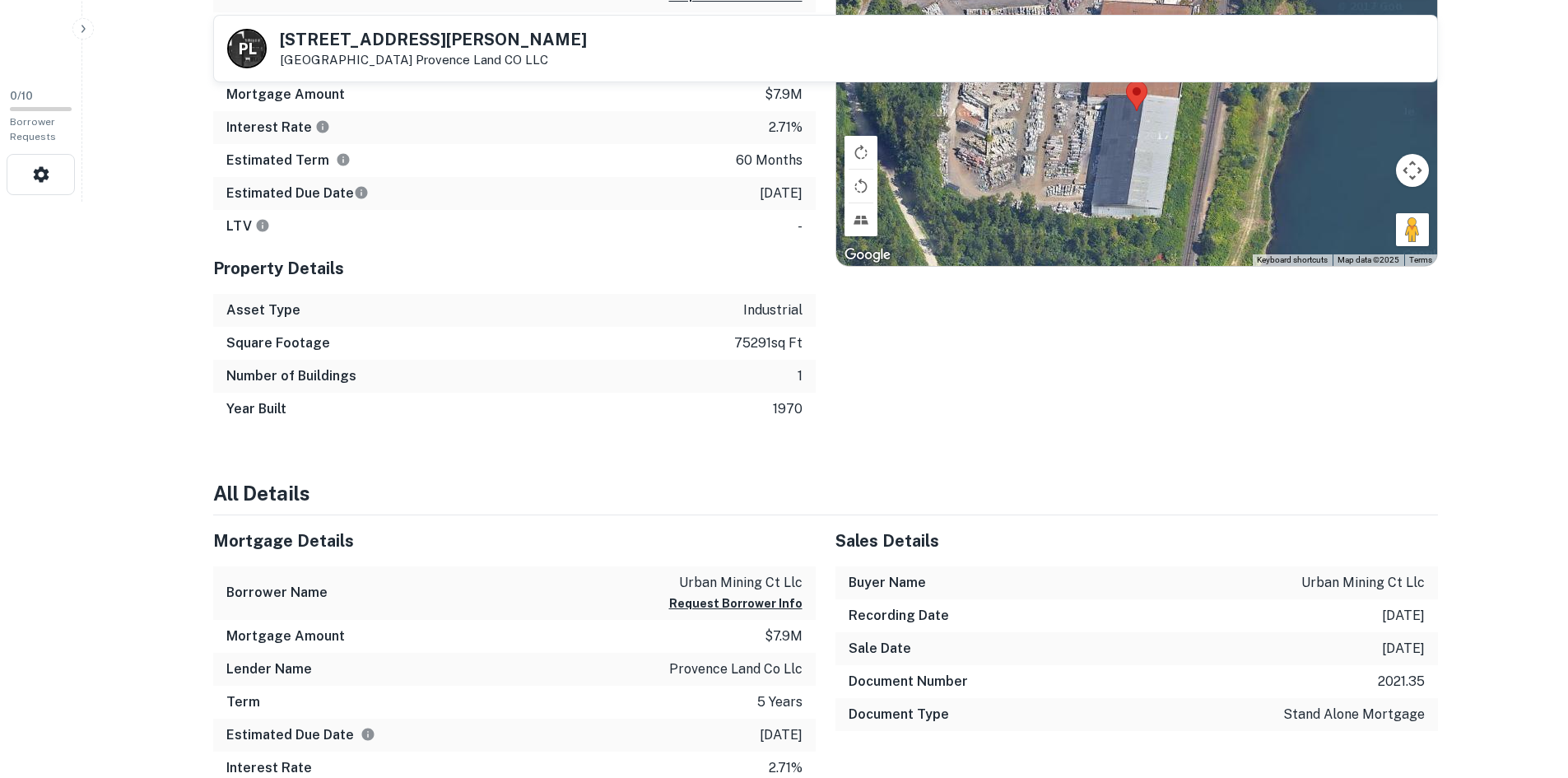
click at [318, 37] on h5 "[STREET_ADDRESS][PERSON_NAME]" at bounding box center [433, 40] width 307 height 16
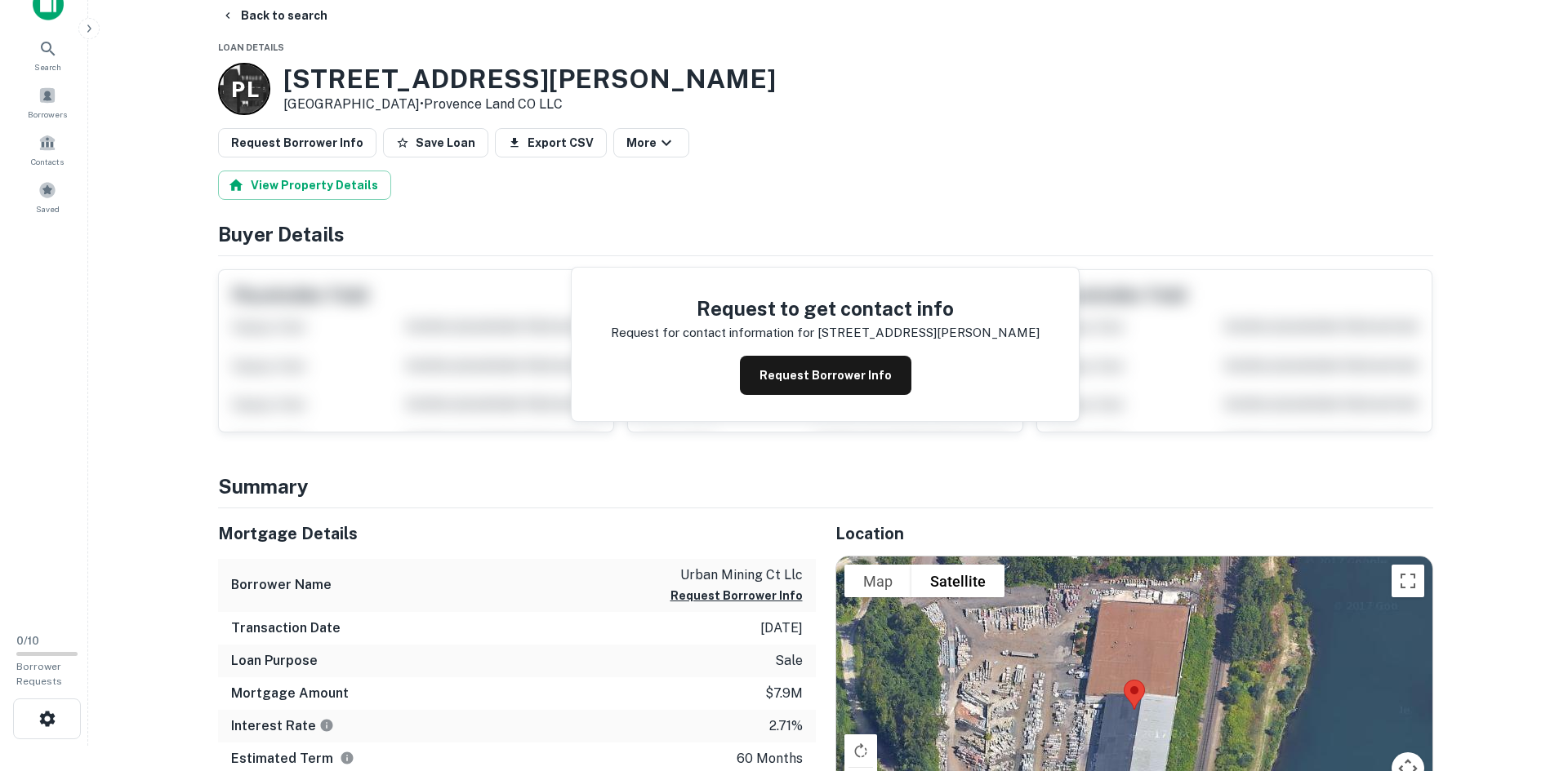
scroll to position [0, 0]
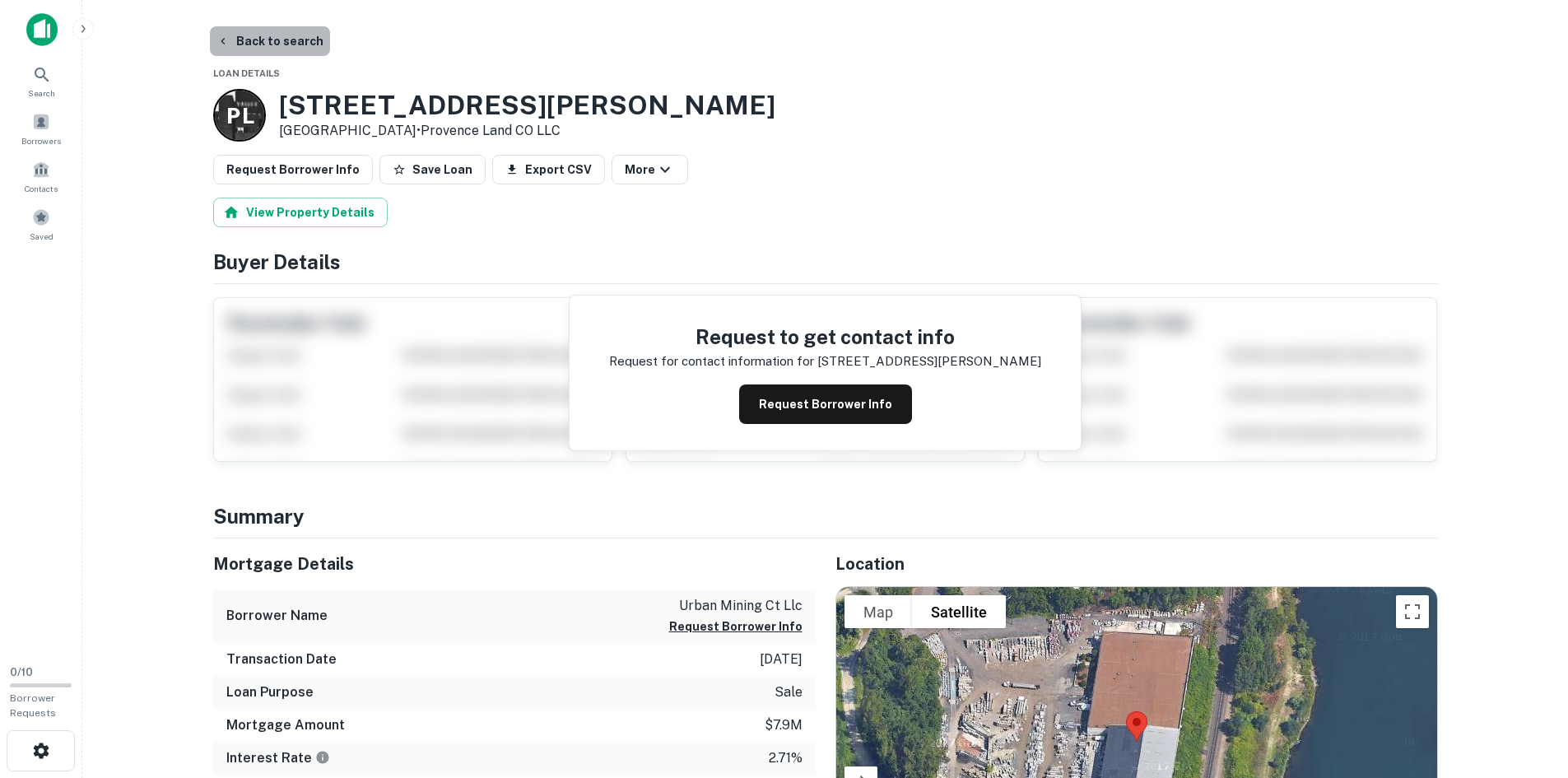
click at [287, 41] on button "Back to search" at bounding box center [270, 41] width 120 height 30
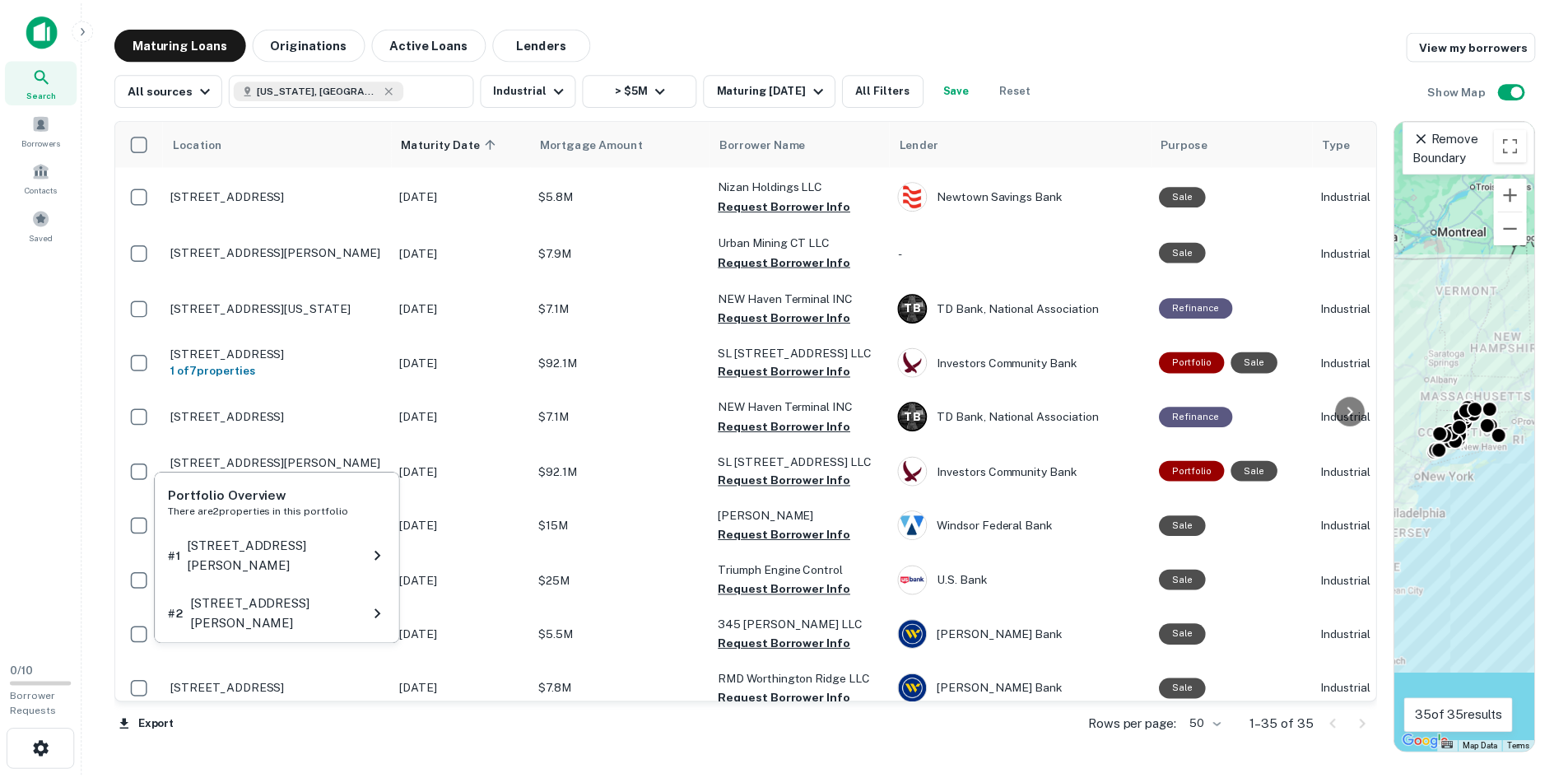
scroll to position [247, 0]
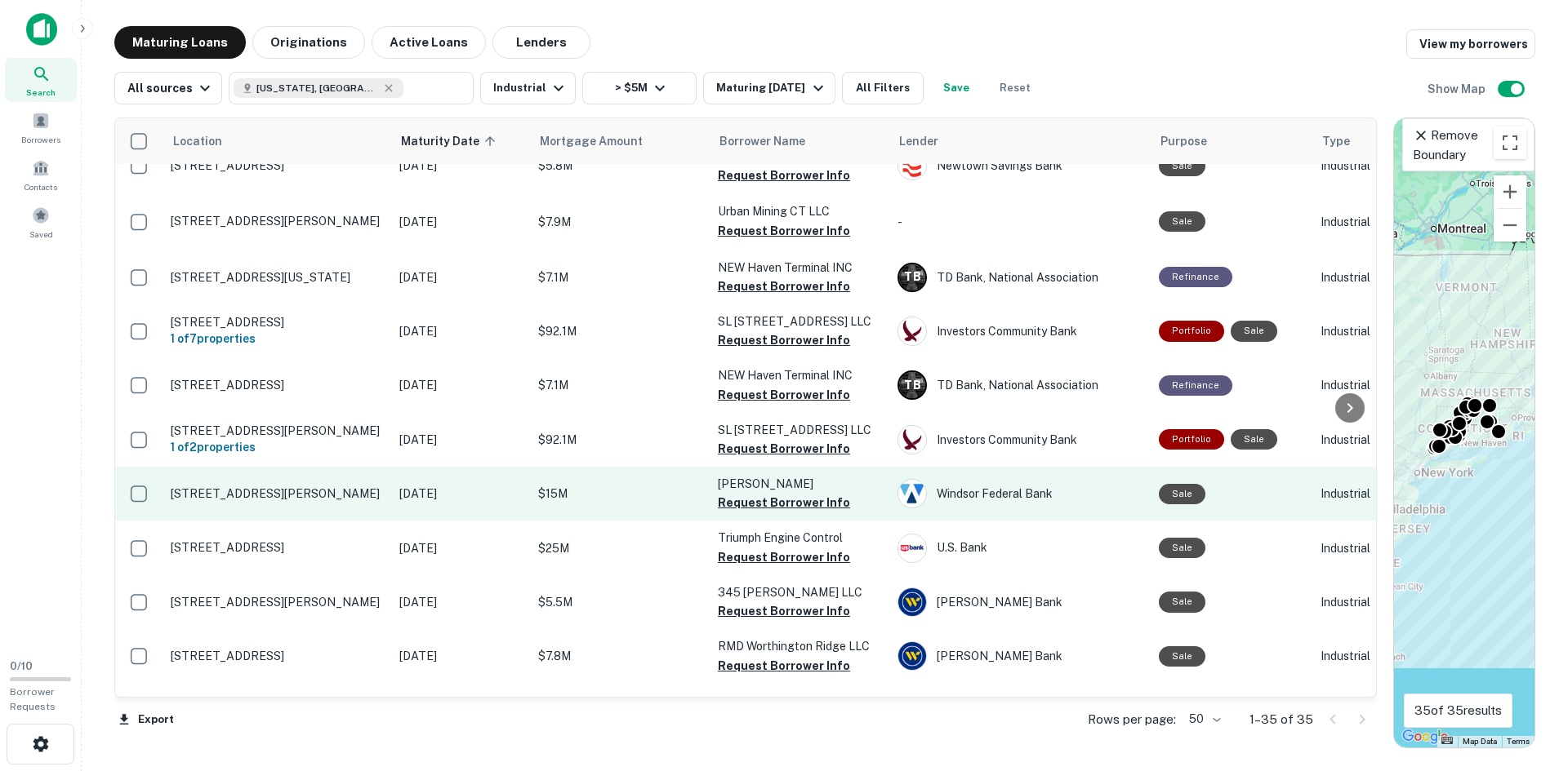
click at [282, 496] on p "[STREET_ADDRESS][PERSON_NAME]" at bounding box center [277, 494] width 212 height 14
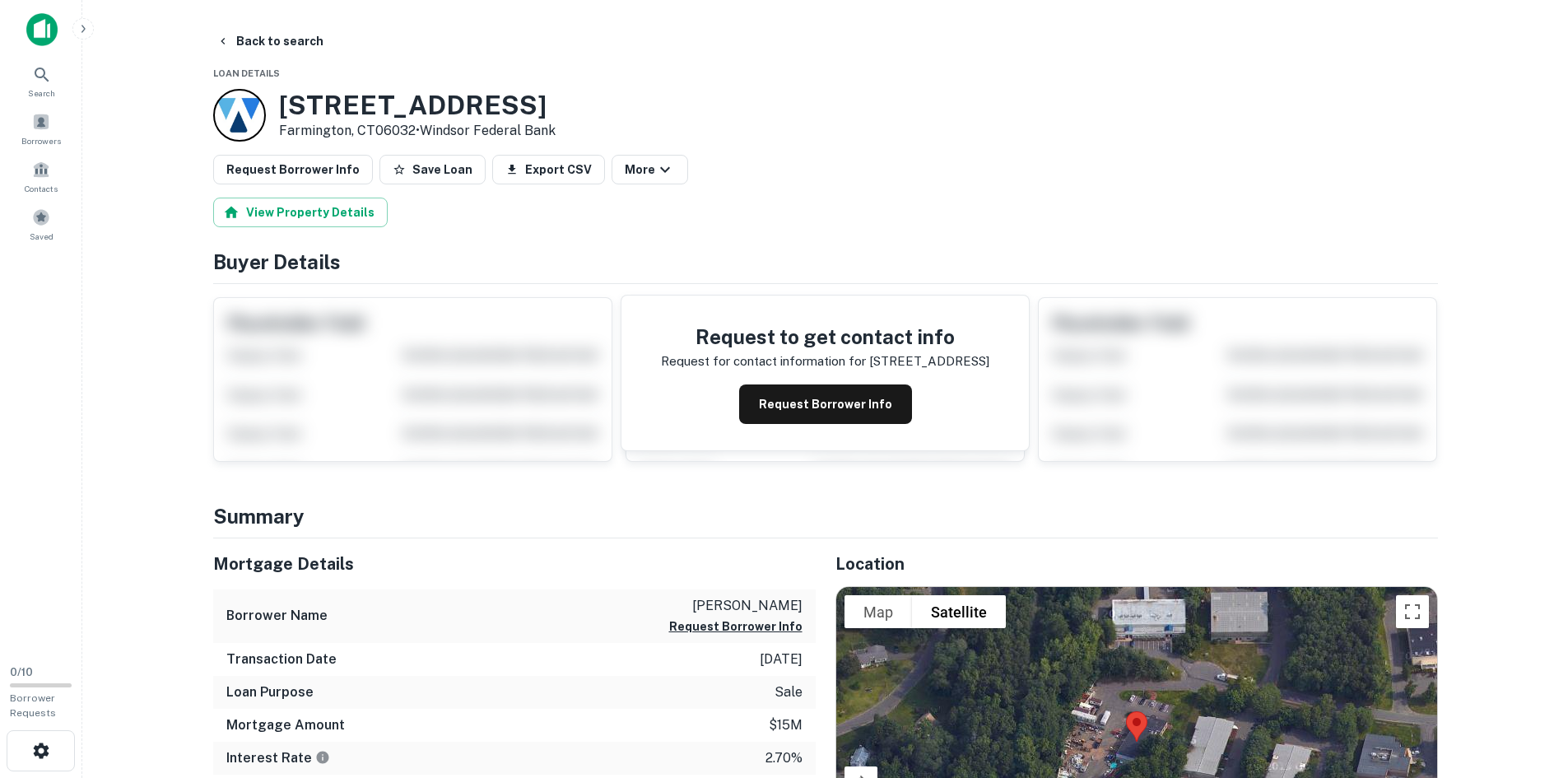
click at [366, 96] on h3 "[STREET_ADDRESS]" at bounding box center [417, 105] width 277 height 32
copy h3 "[STREET_ADDRESS]"
click at [940, 108] on div "[STREET_ADDRESS][PERSON_NAME] • Windsor Federal Bank" at bounding box center [826, 115] width 1225 height 53
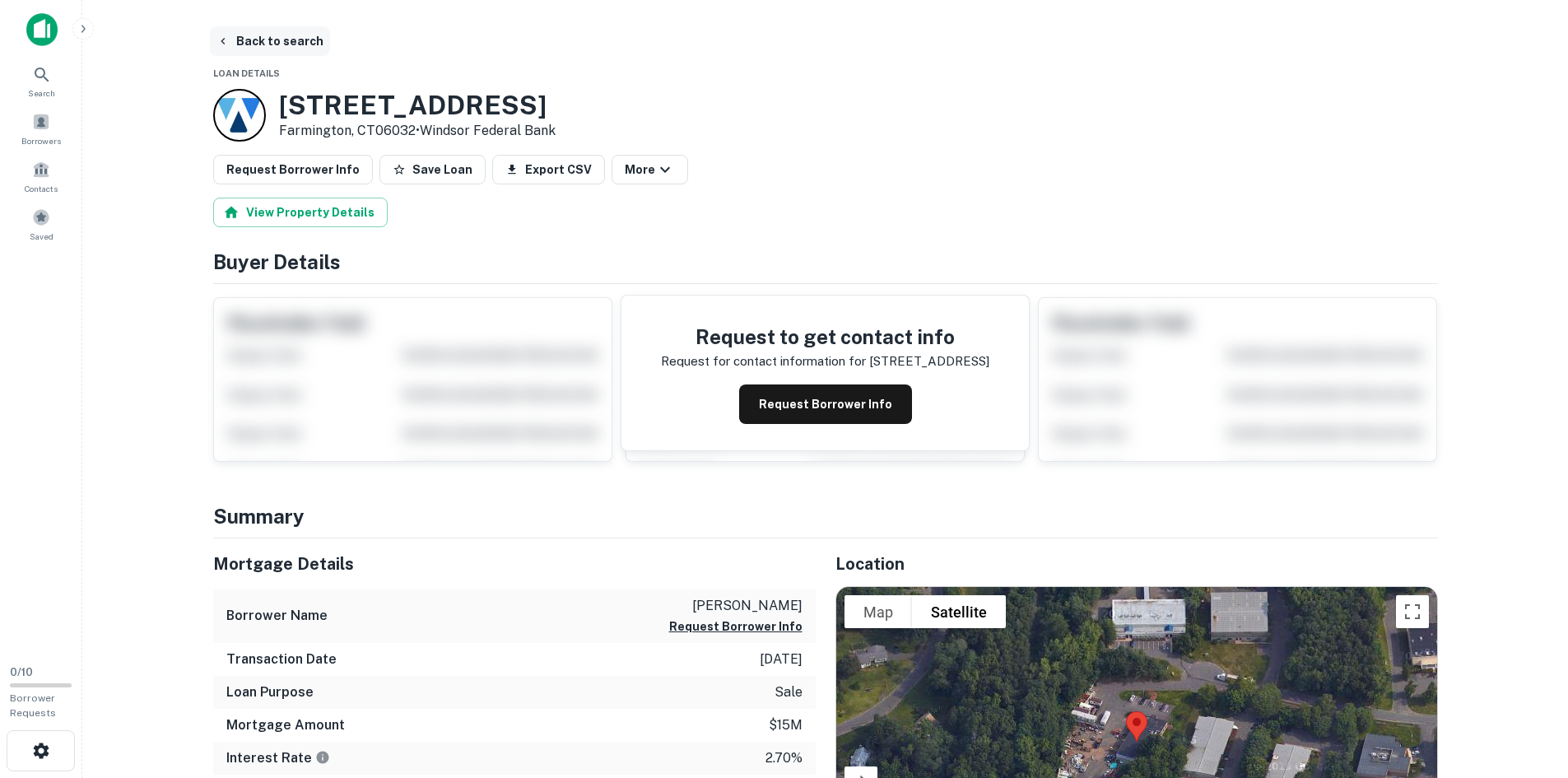
click at [270, 39] on button "Back to search" at bounding box center [270, 41] width 120 height 30
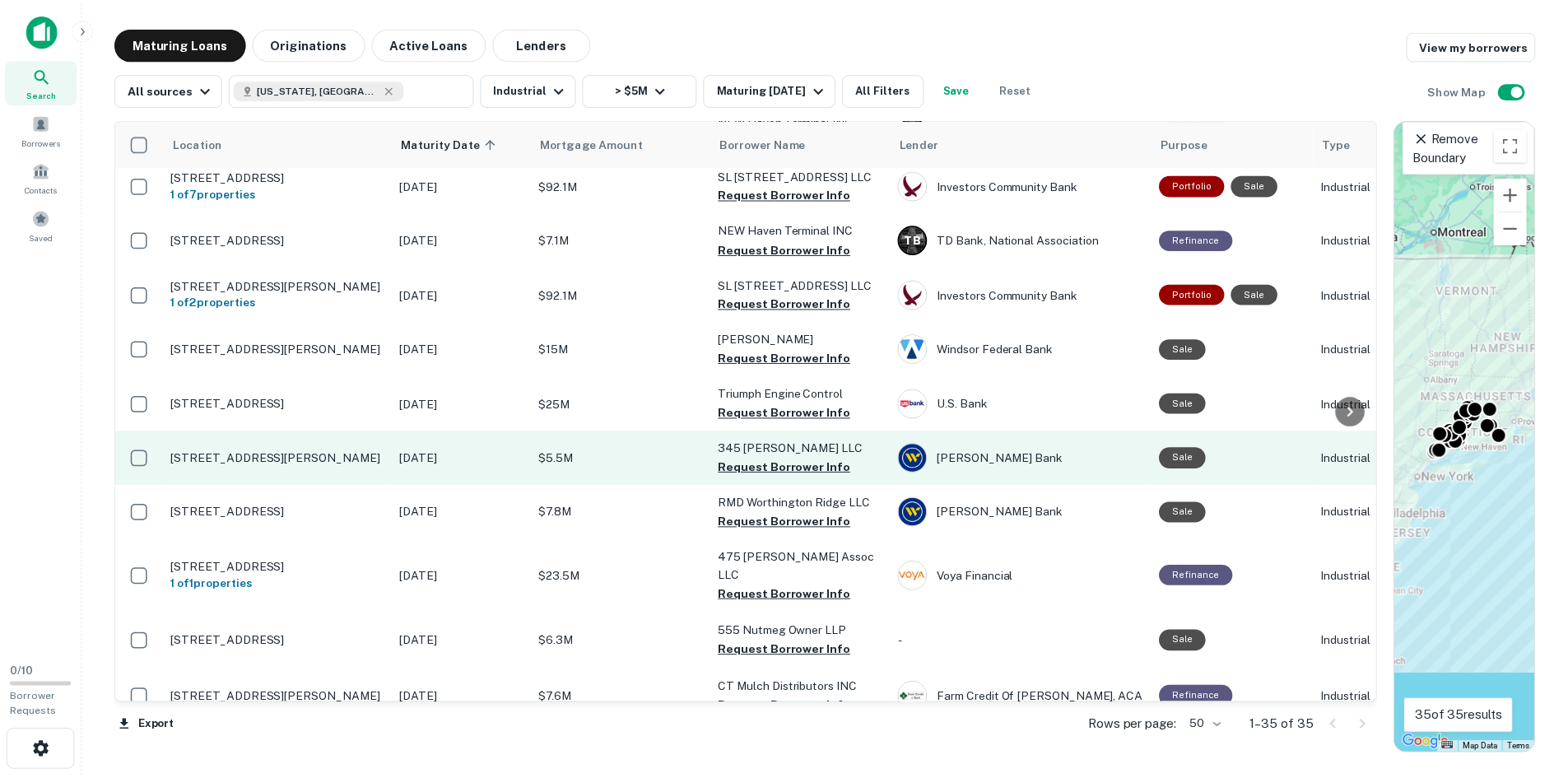
scroll to position [412, 0]
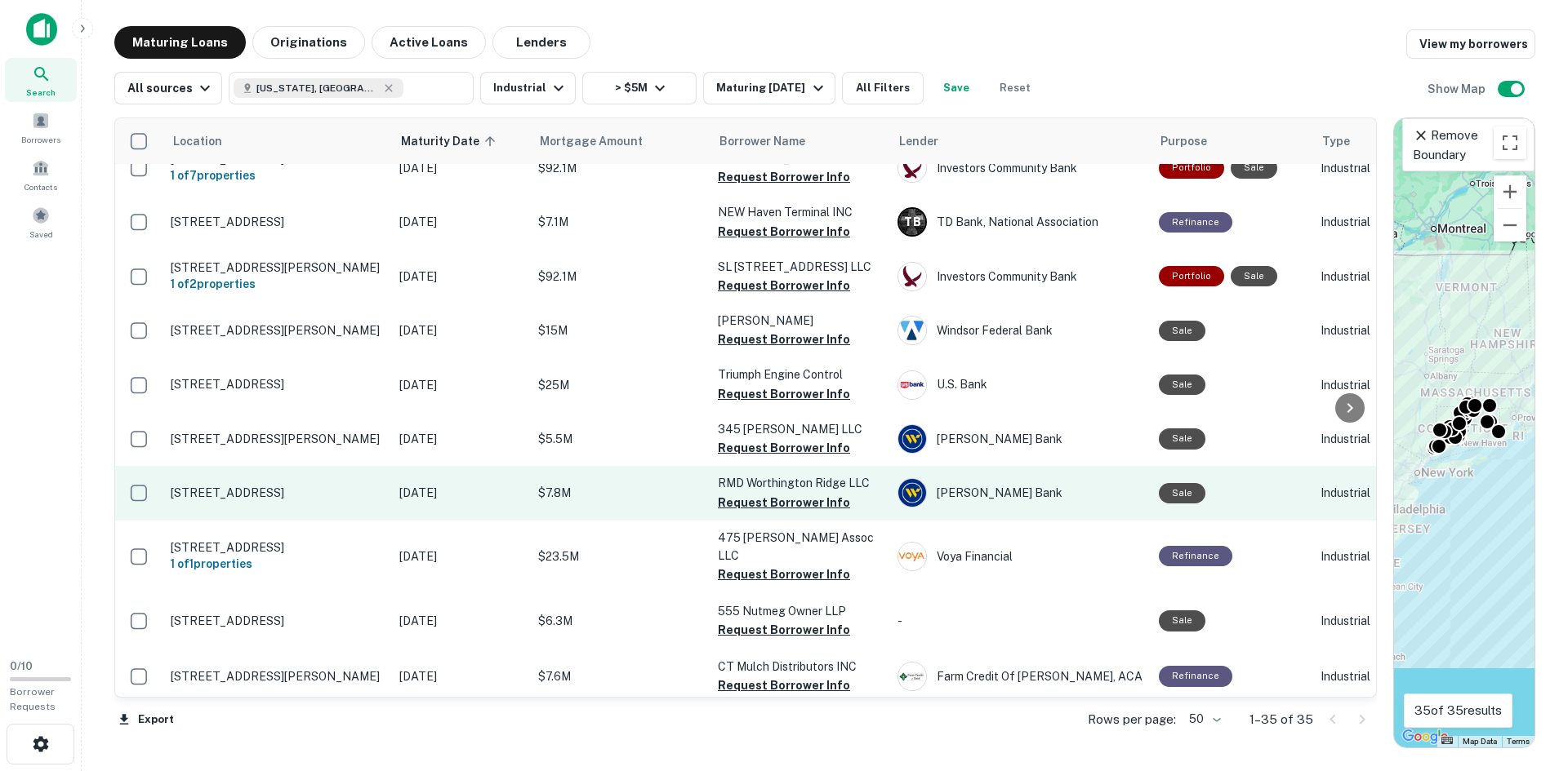
click at [257, 496] on p "[STREET_ADDRESS]" at bounding box center [277, 493] width 212 height 14
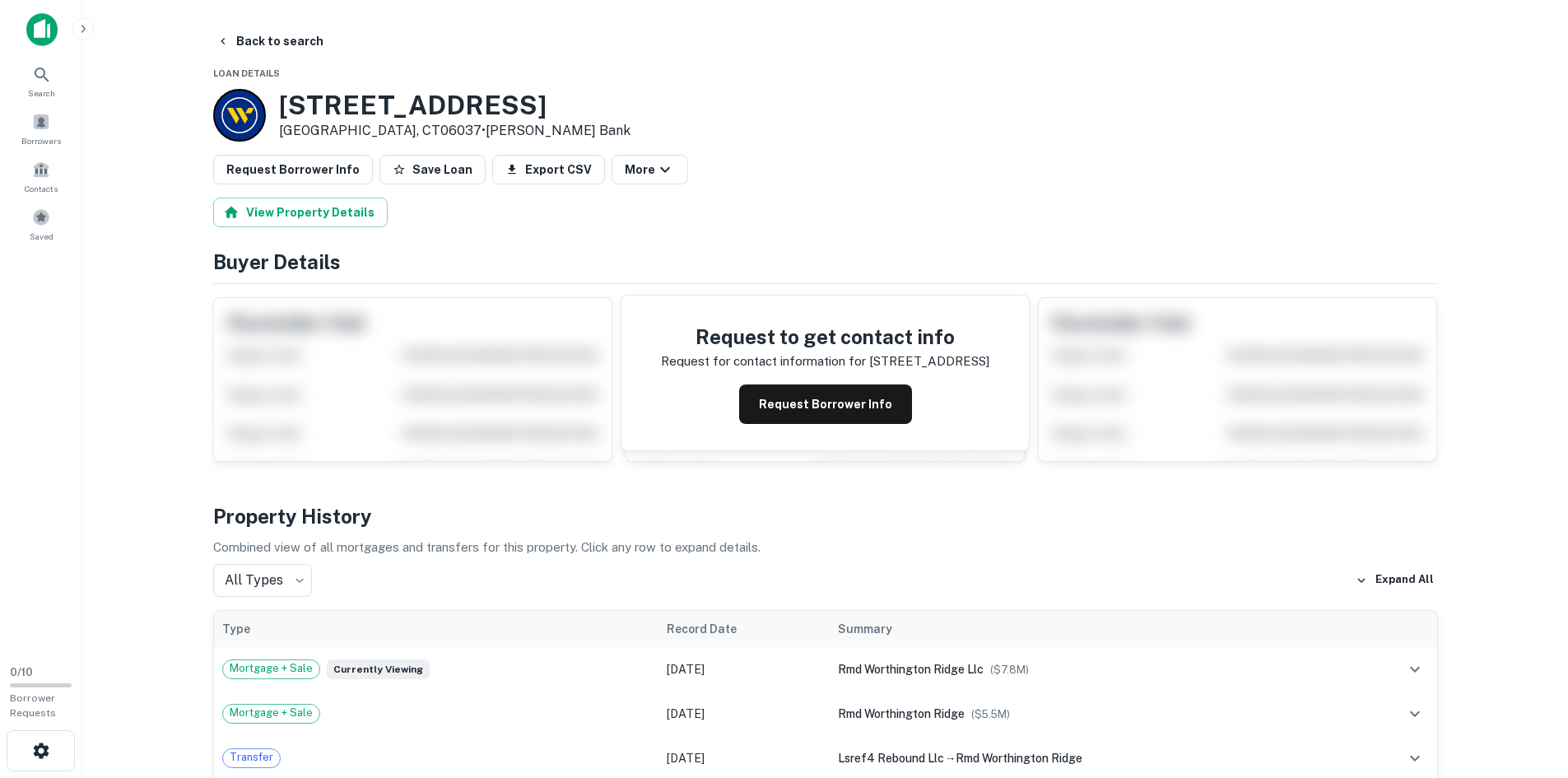
click at [343, 109] on h3 "[STREET_ADDRESS]" at bounding box center [454, 105] width 351 height 32
copy h3 "[STREET_ADDRESS]"
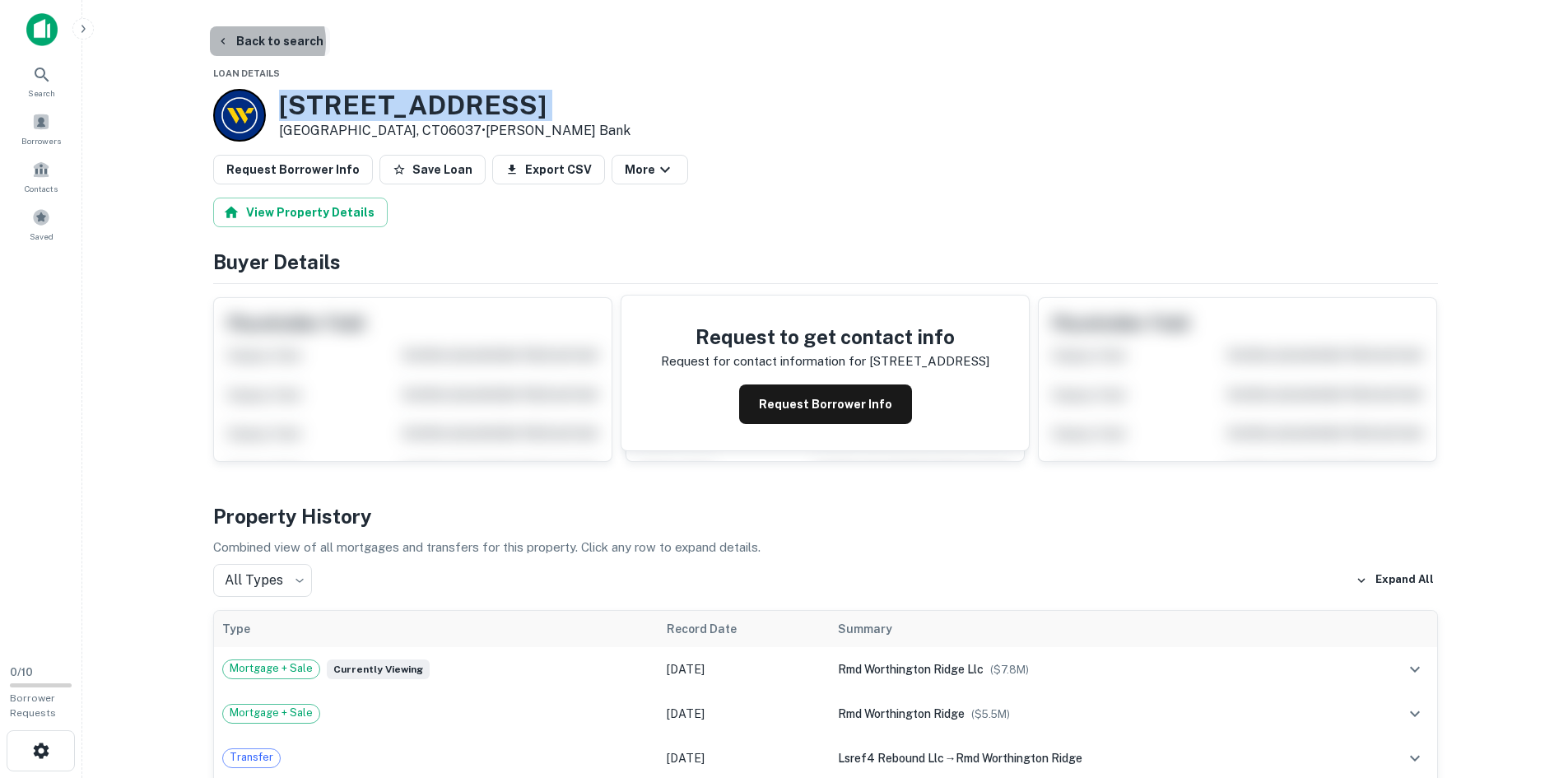
click at [246, 42] on button "Back to search" at bounding box center [270, 41] width 120 height 30
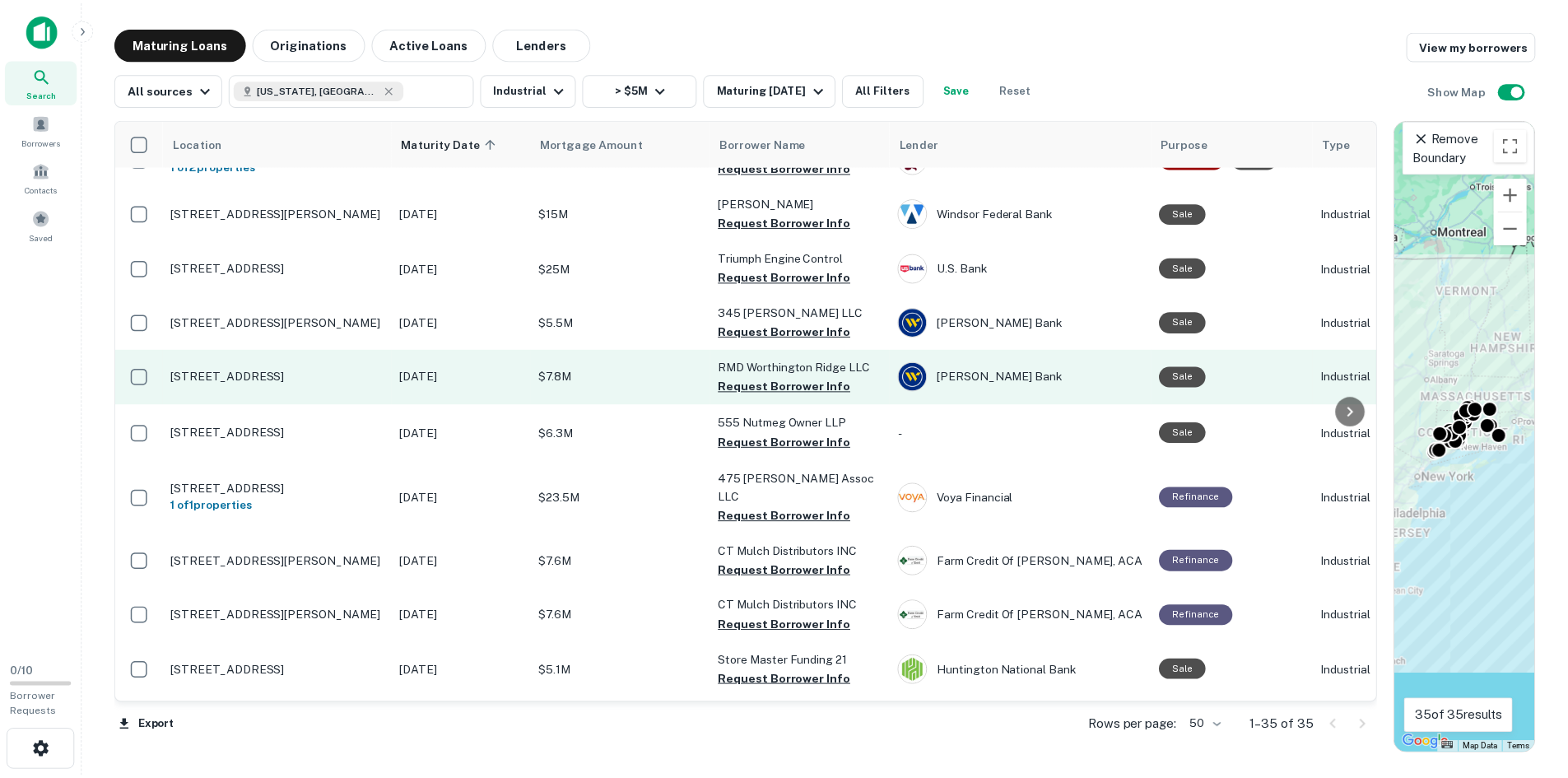
scroll to position [576, 0]
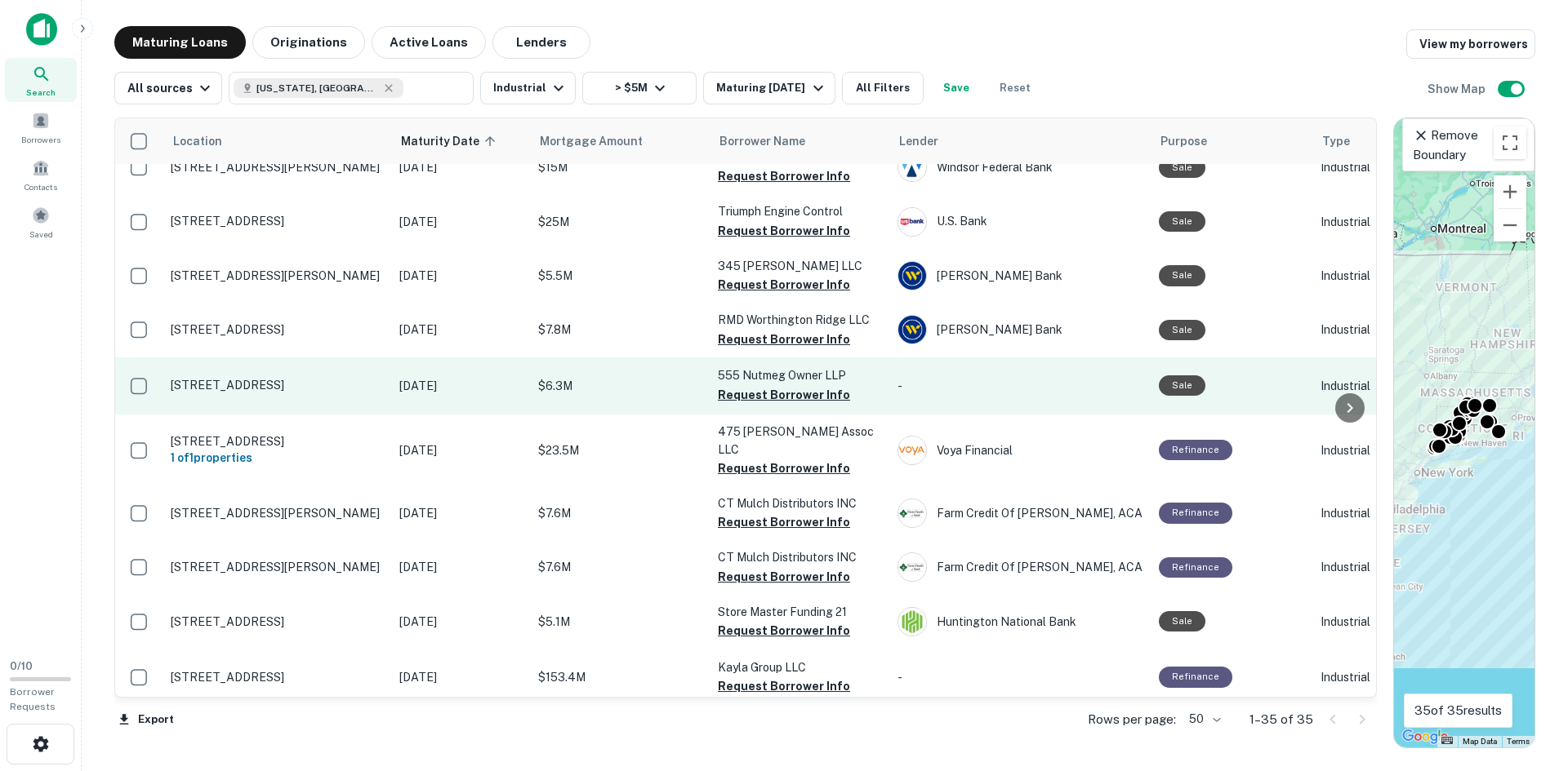
click at [216, 381] on p "[STREET_ADDRESS]" at bounding box center [277, 385] width 212 height 14
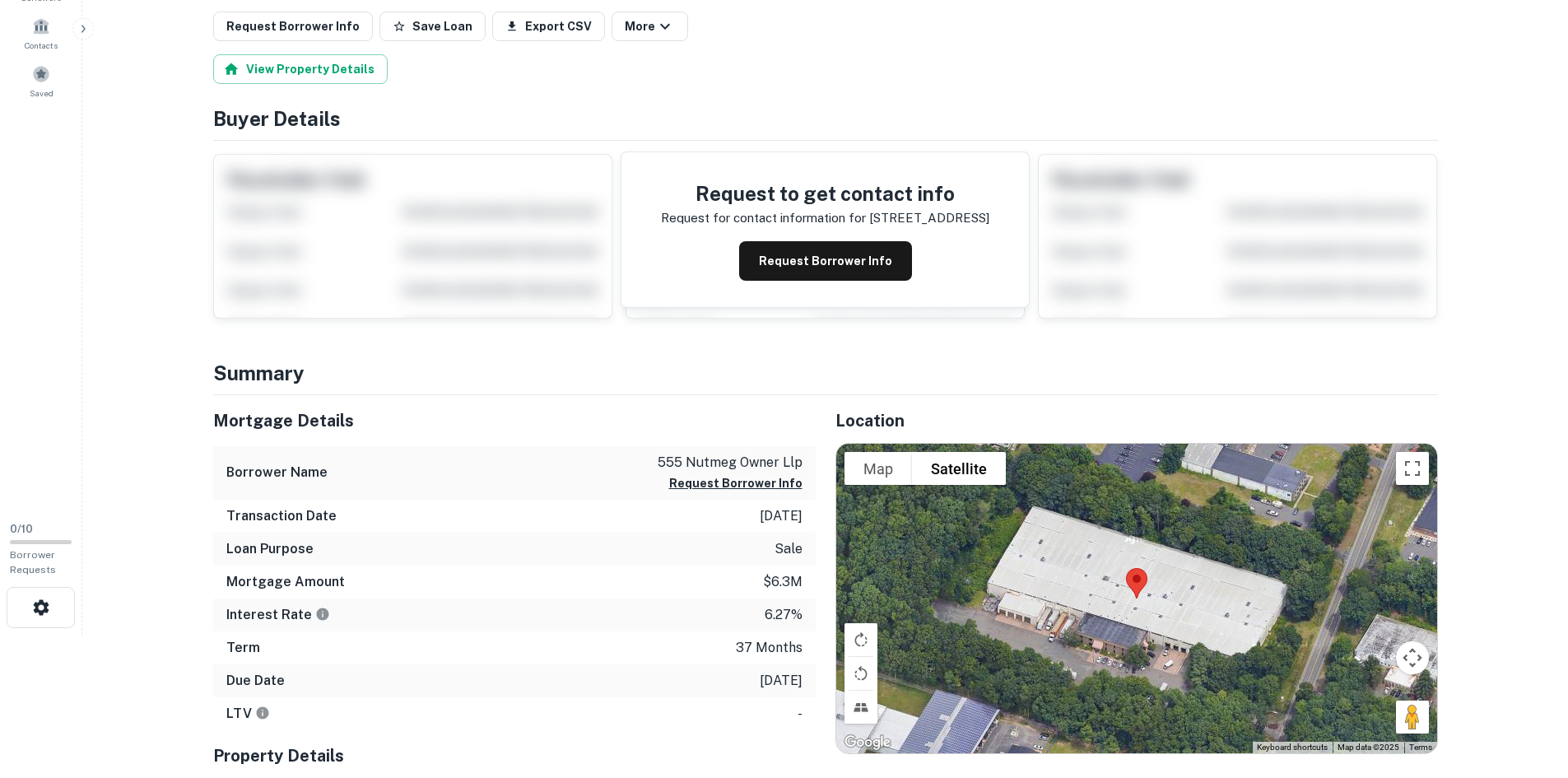
scroll to position [82, 0]
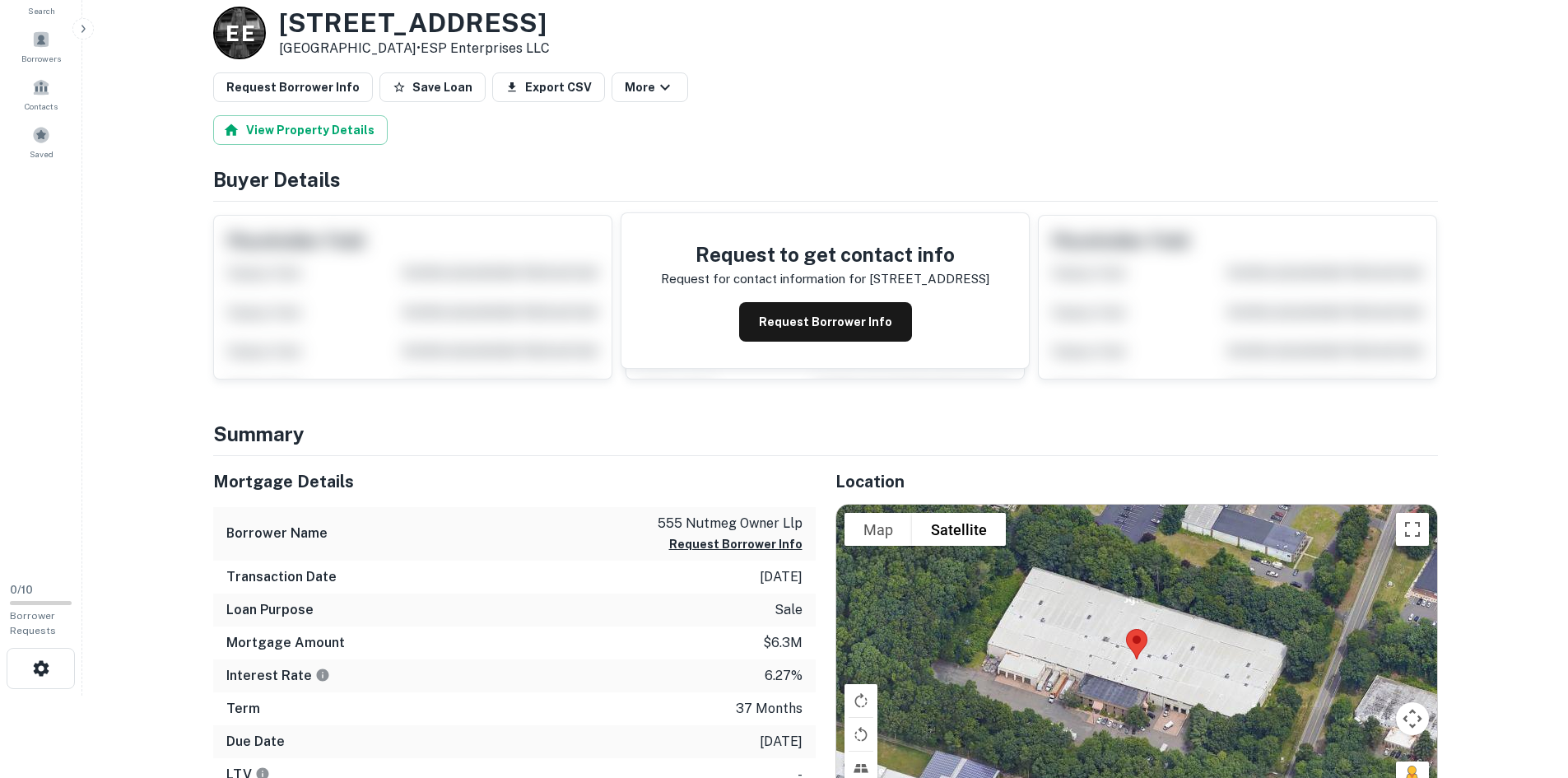
click at [321, 29] on h3 "[STREET_ADDRESS]" at bounding box center [414, 23] width 271 height 32
copy h3 "[STREET_ADDRESS]"
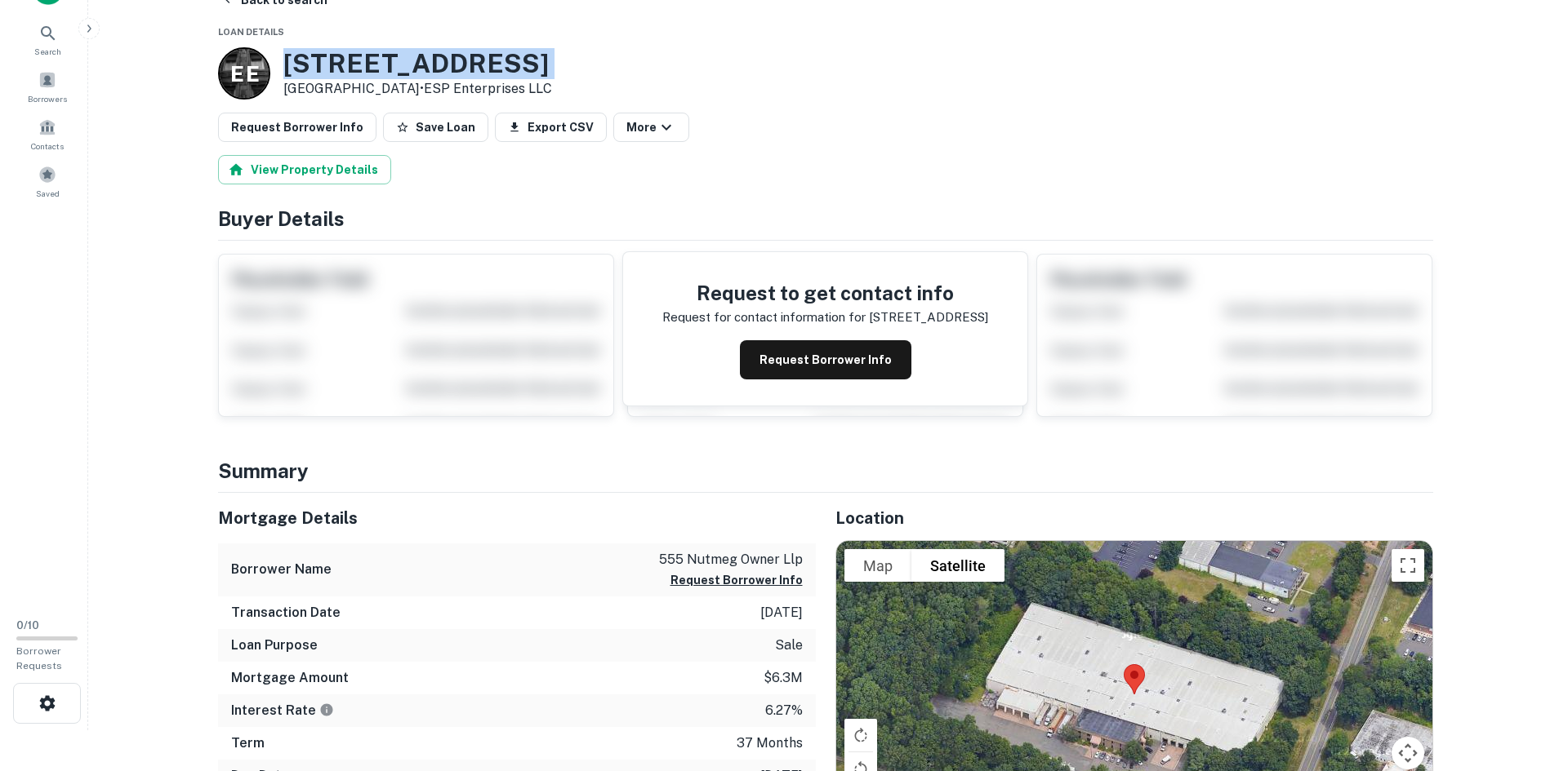
scroll to position [0, 0]
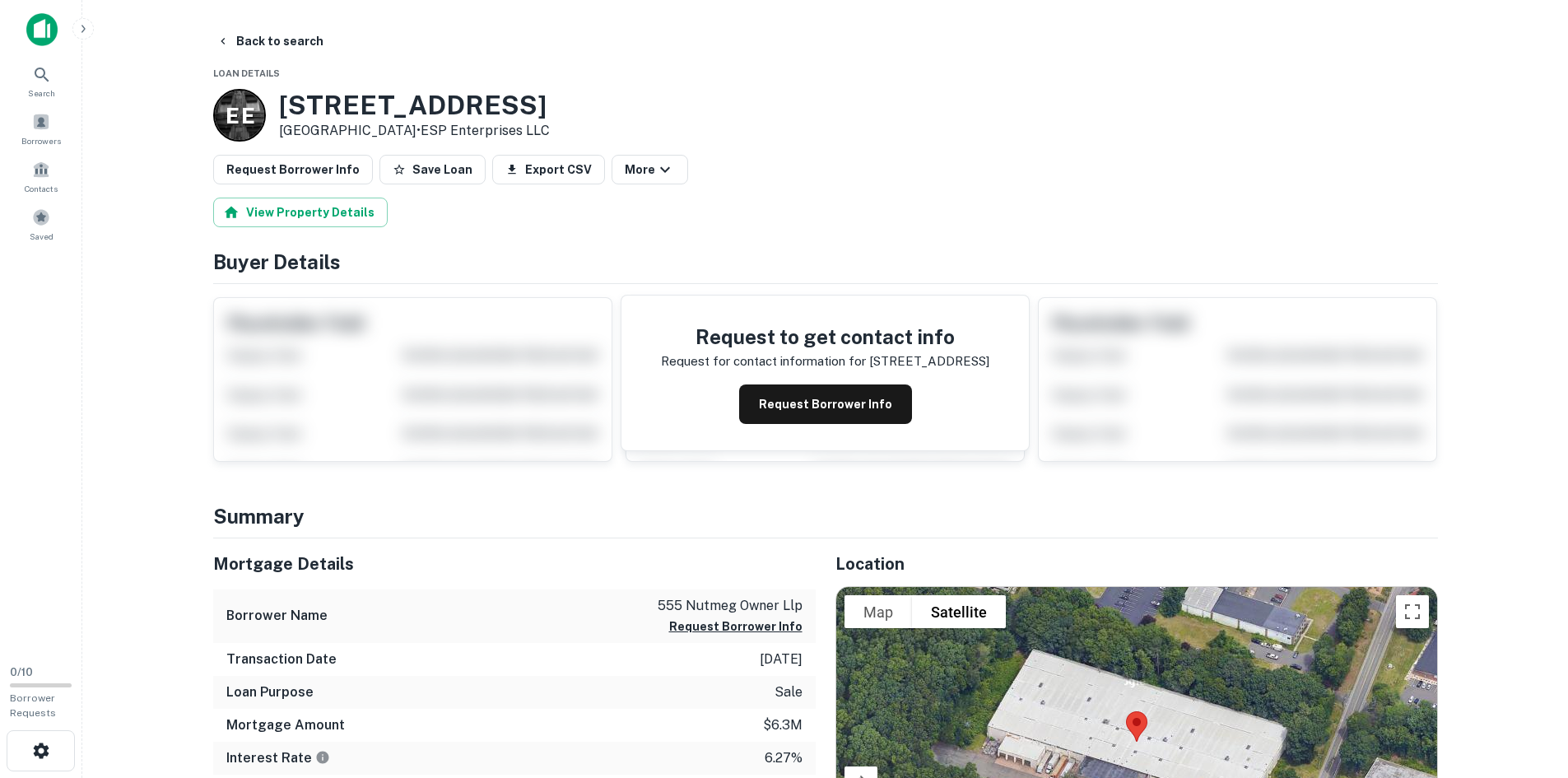
click at [158, 168] on main "Back to search Loan Details E E [STREET_ADDRESS] • ESP Enterprises LLC Request …" at bounding box center [825, 389] width 1486 height 778
click at [258, 35] on button "Back to search" at bounding box center [270, 41] width 120 height 30
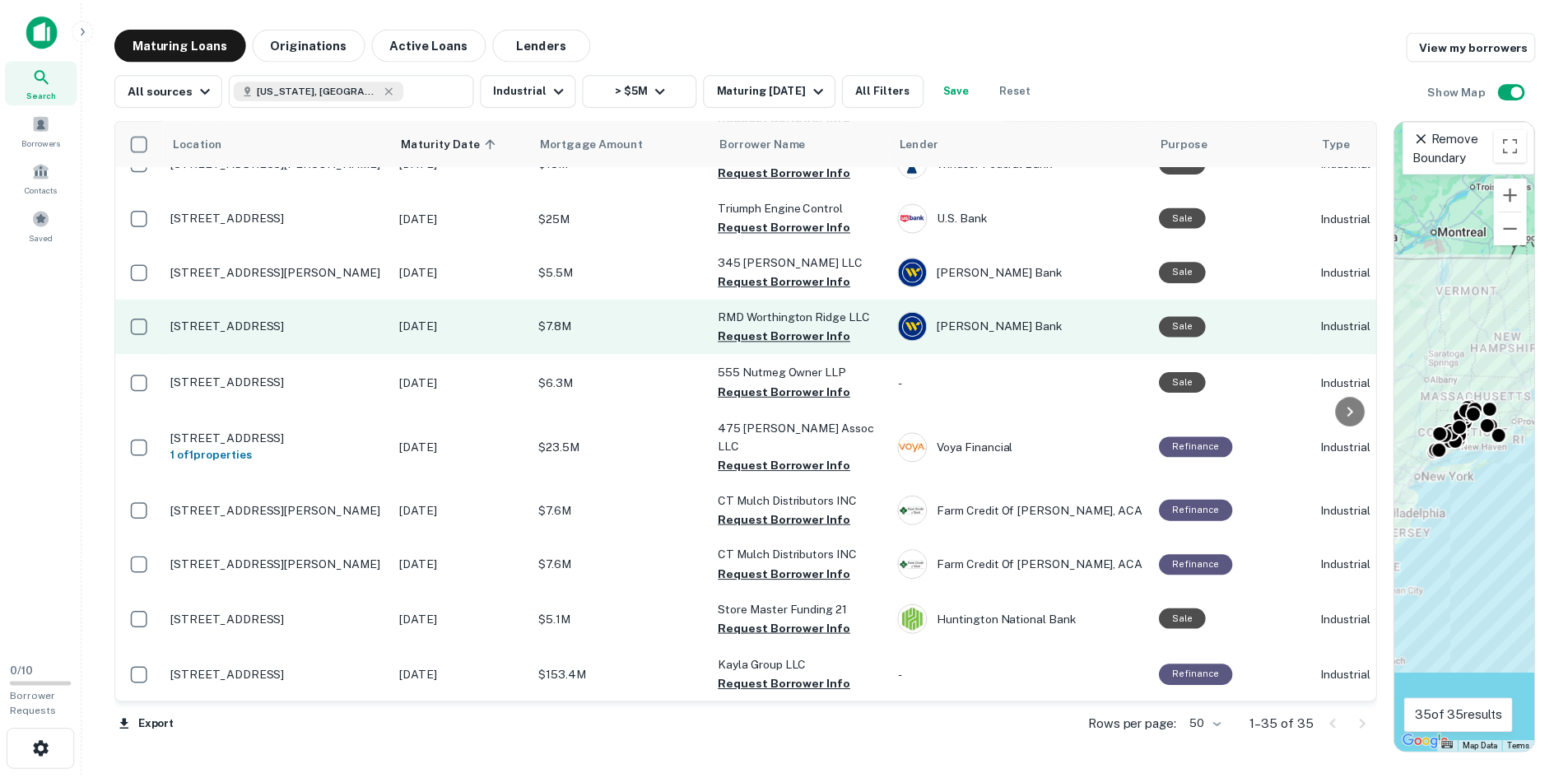
scroll to position [576, 0]
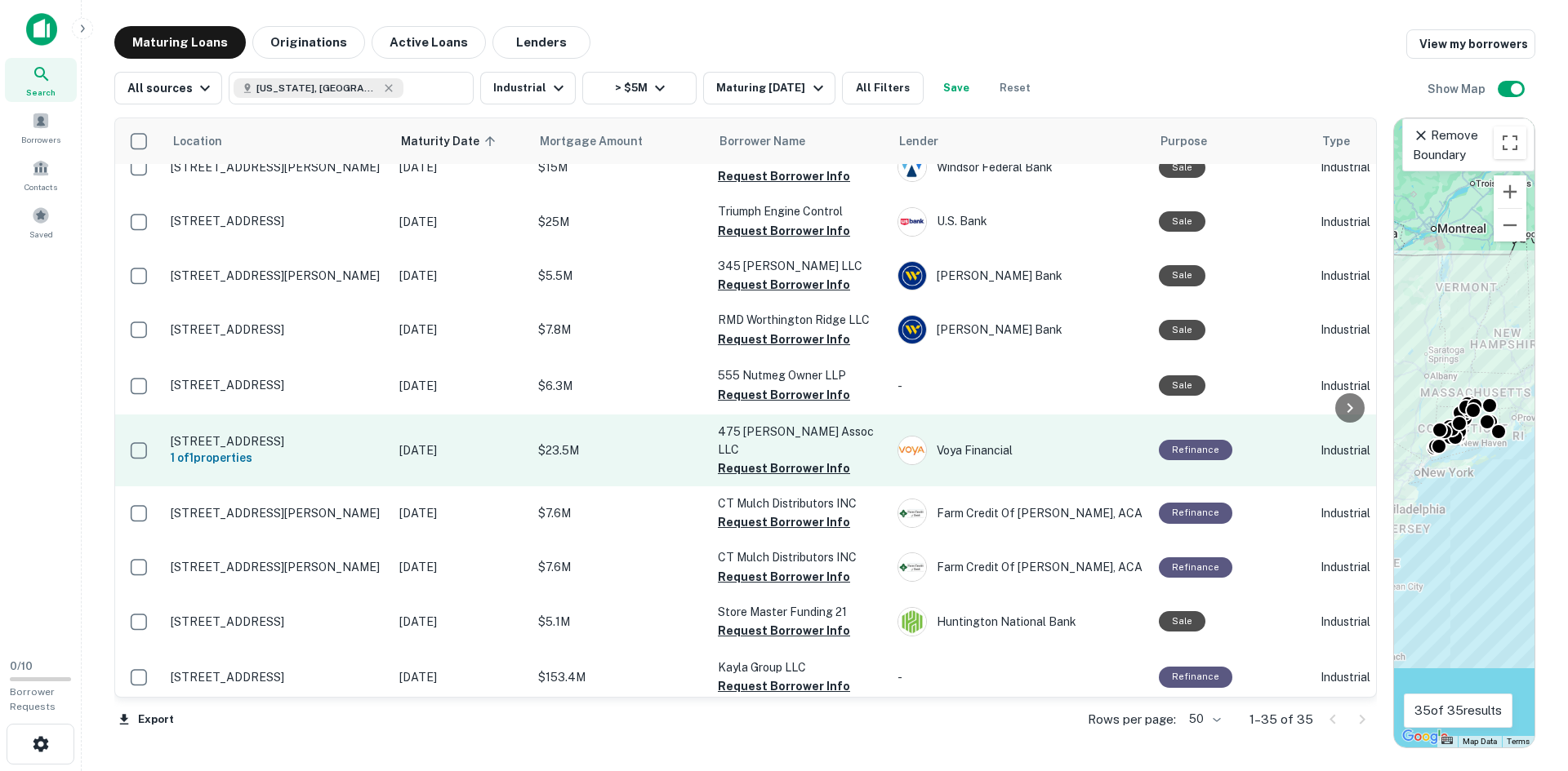
click at [287, 437] on p "[STREET_ADDRESS]" at bounding box center [277, 442] width 212 height 14
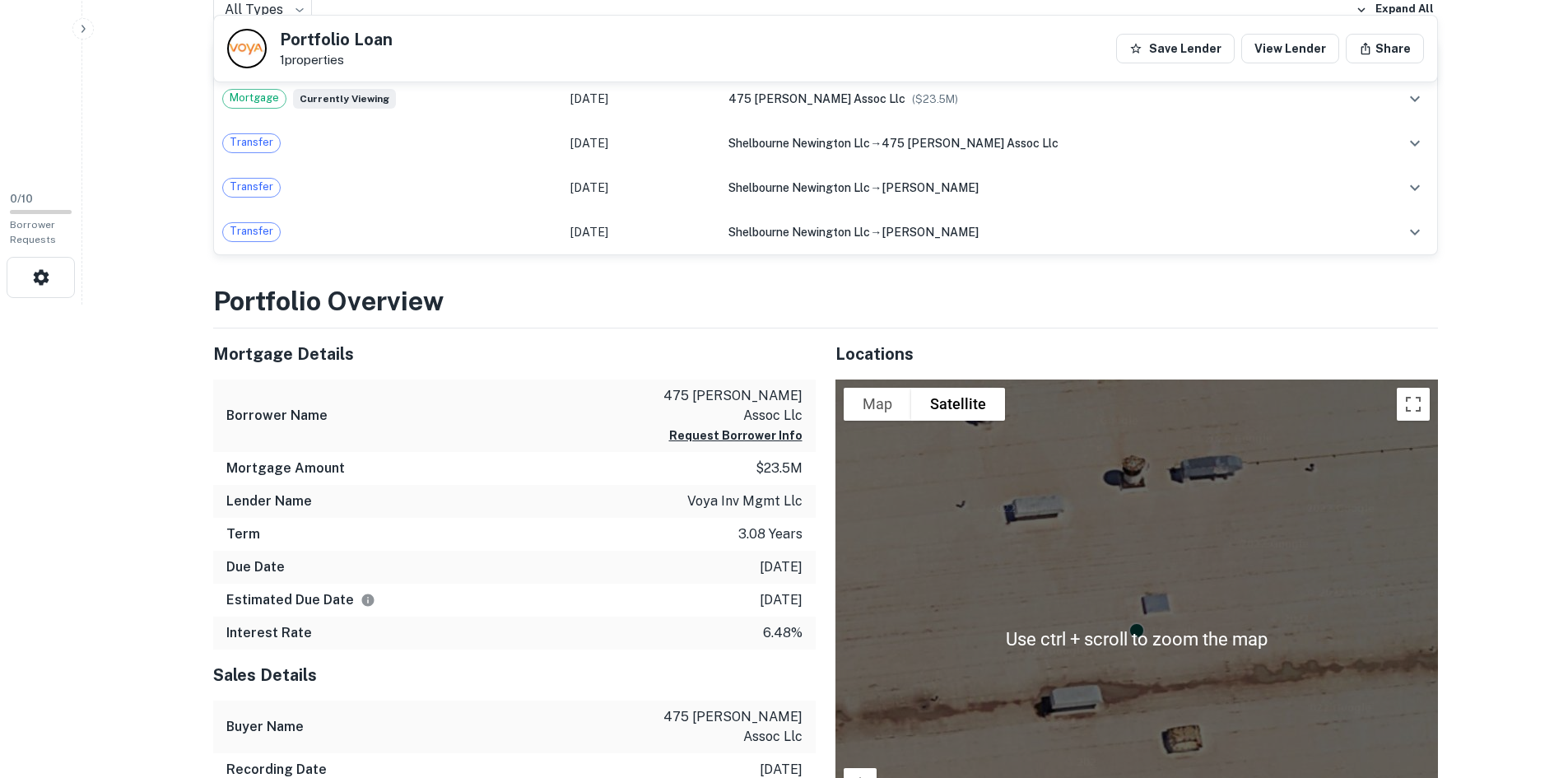
scroll to position [495, 0]
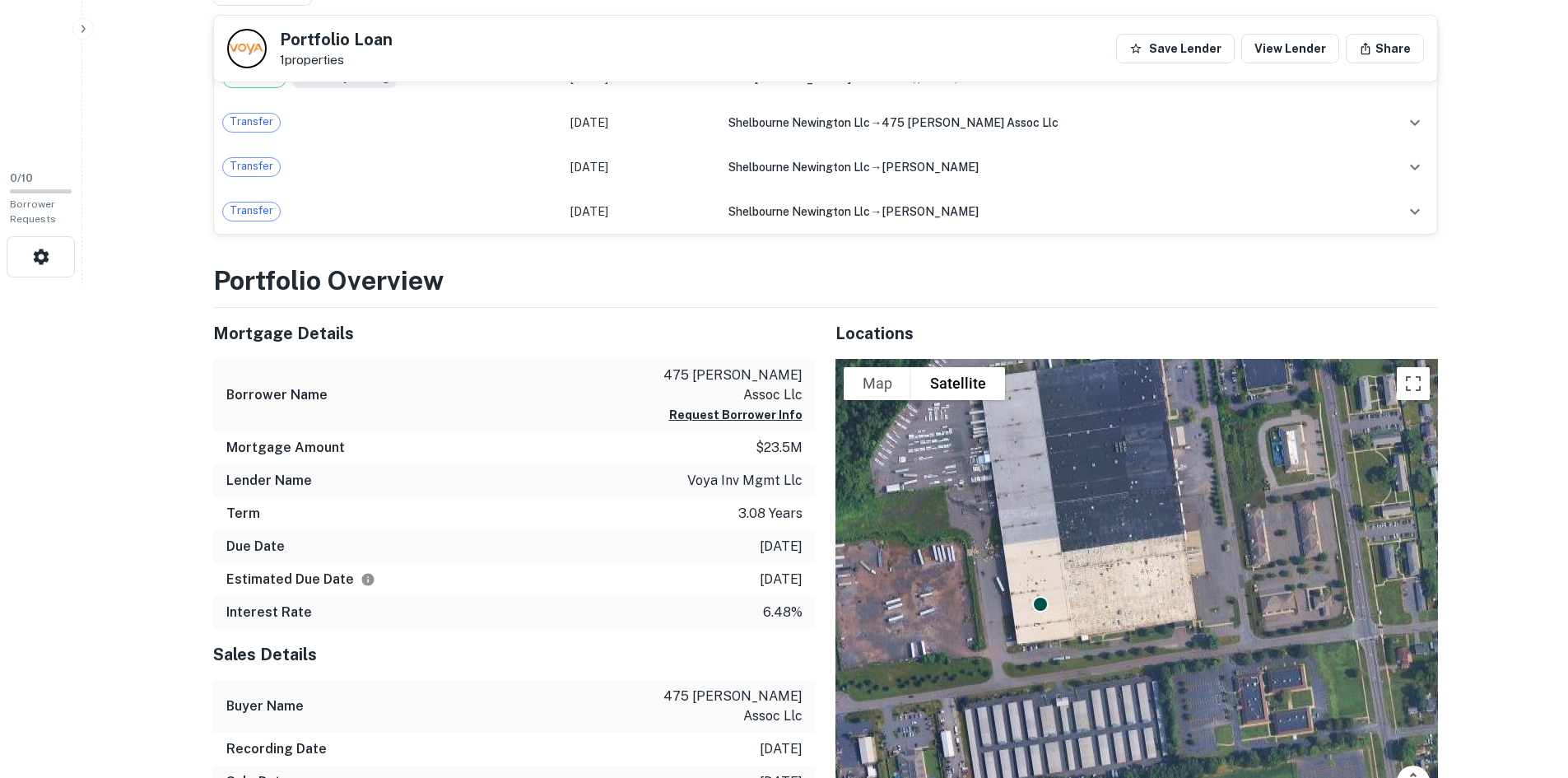
click at [763, 603] on p "6.48%" at bounding box center [783, 613] width 40 height 20
drag, startPoint x: 806, startPoint y: 590, endPoint x: 684, endPoint y: 589, distance: 122.0
click at [687, 596] on div "Interest Rate 6.48%" at bounding box center [515, 612] width 603 height 33
click at [733, 597] on div "Interest Rate 6.48%" at bounding box center [515, 612] width 603 height 33
drag, startPoint x: 741, startPoint y: 592, endPoint x: 796, endPoint y: 598, distance: 55.3
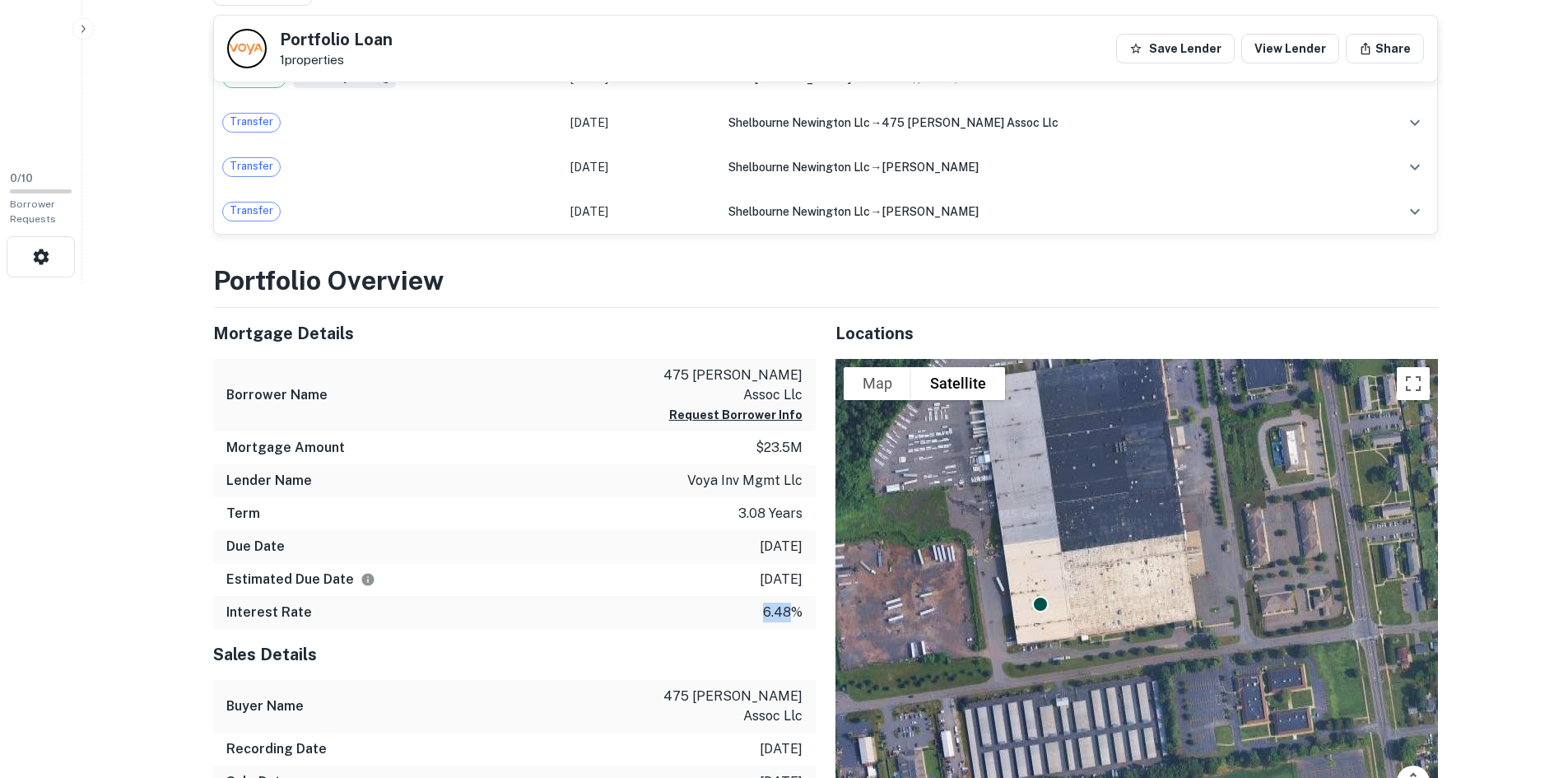
click at [796, 598] on div "Interest Rate 6.48%" at bounding box center [515, 612] width 603 height 33
click at [684, 629] on div "Sales Details" at bounding box center [515, 655] width 603 height 51
drag, startPoint x: 735, startPoint y: 605, endPoint x: 793, endPoint y: 603, distance: 58.0
click at [793, 604] on div "Interest Rate 6.48%" at bounding box center [515, 612] width 603 height 33
click at [529, 649] on div "Sales Details" at bounding box center [515, 655] width 603 height 51
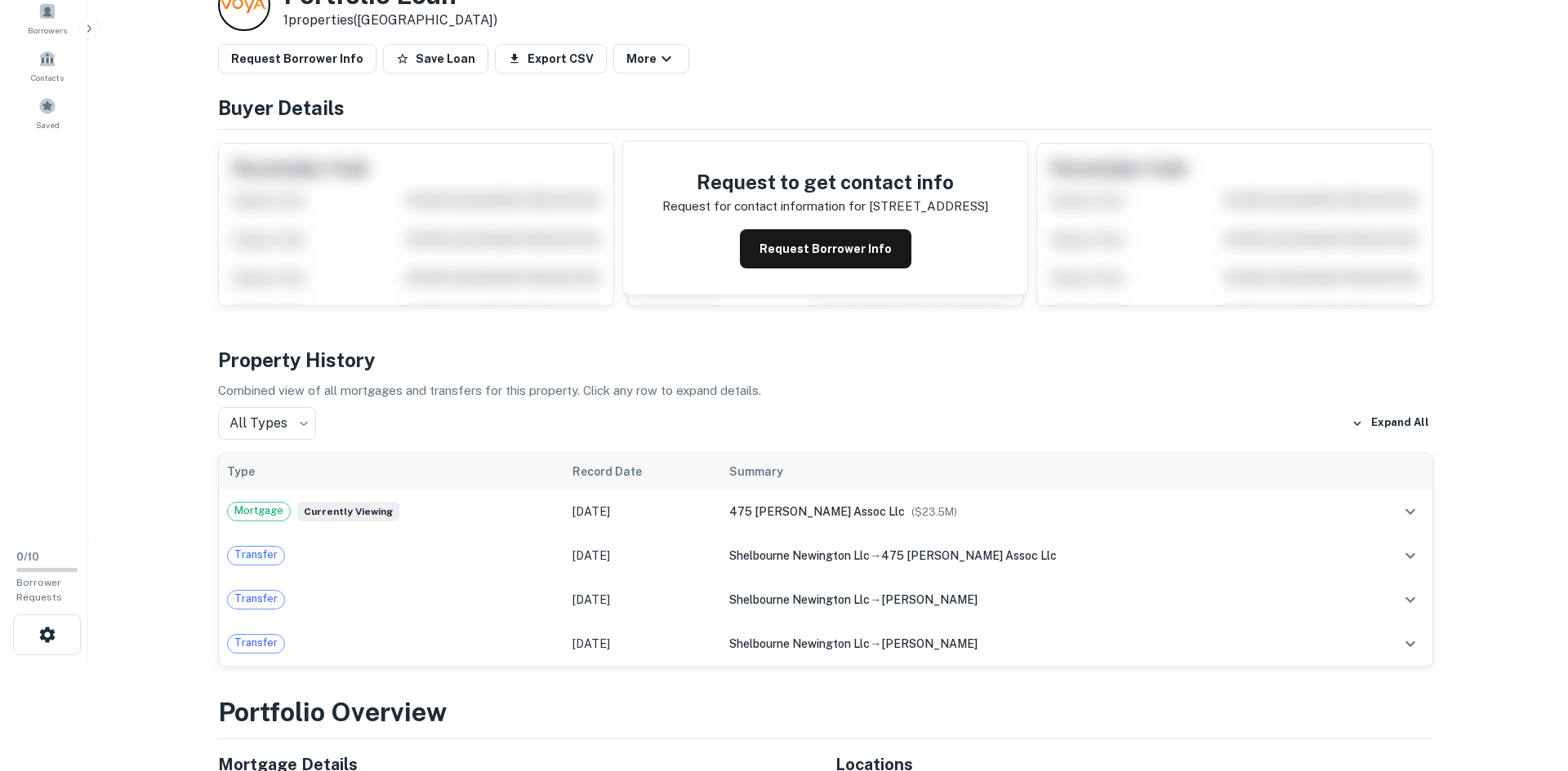
scroll to position [0, 0]
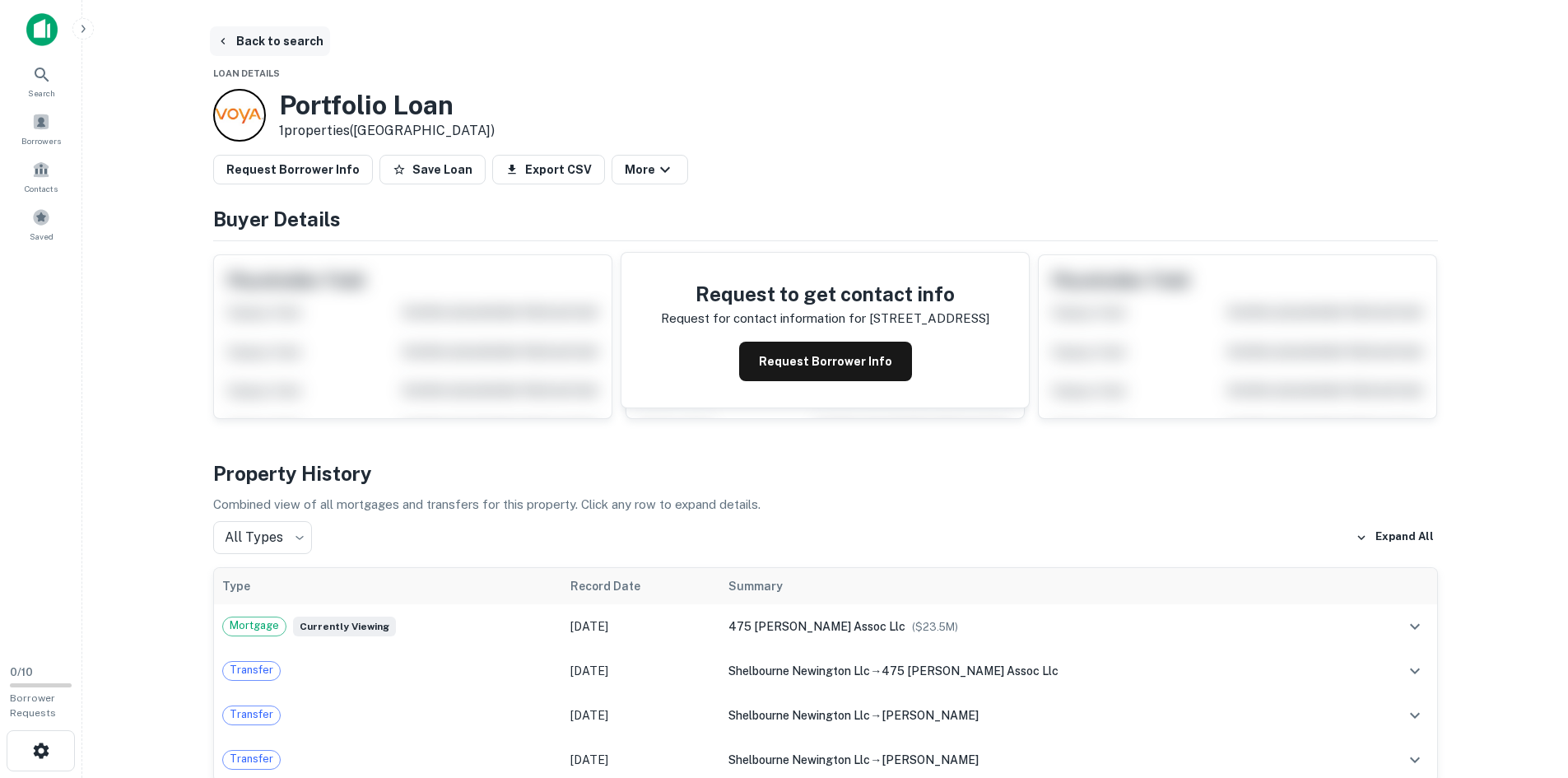
click at [285, 34] on button "Back to search" at bounding box center [270, 41] width 120 height 30
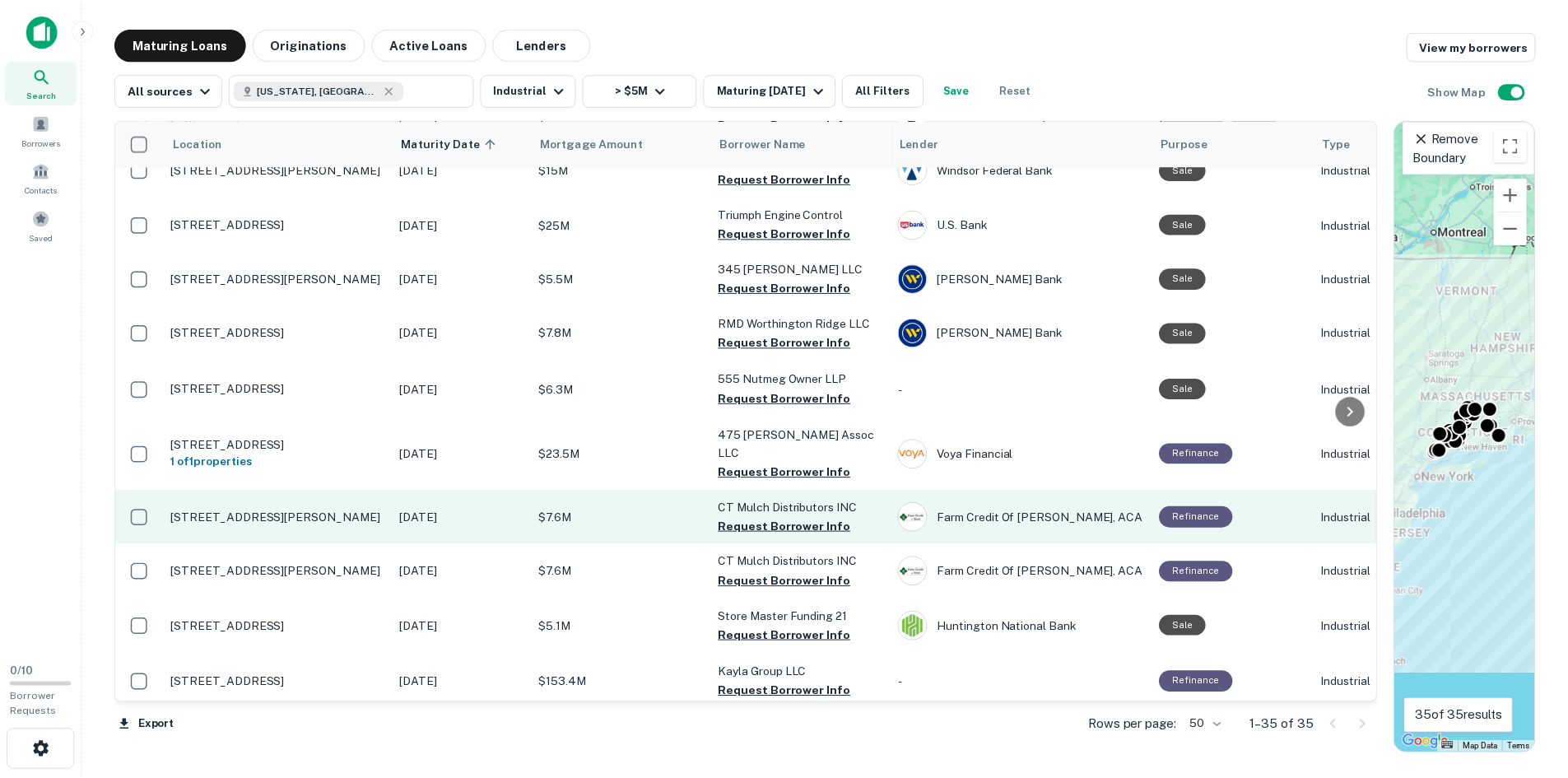
scroll to position [658, 0]
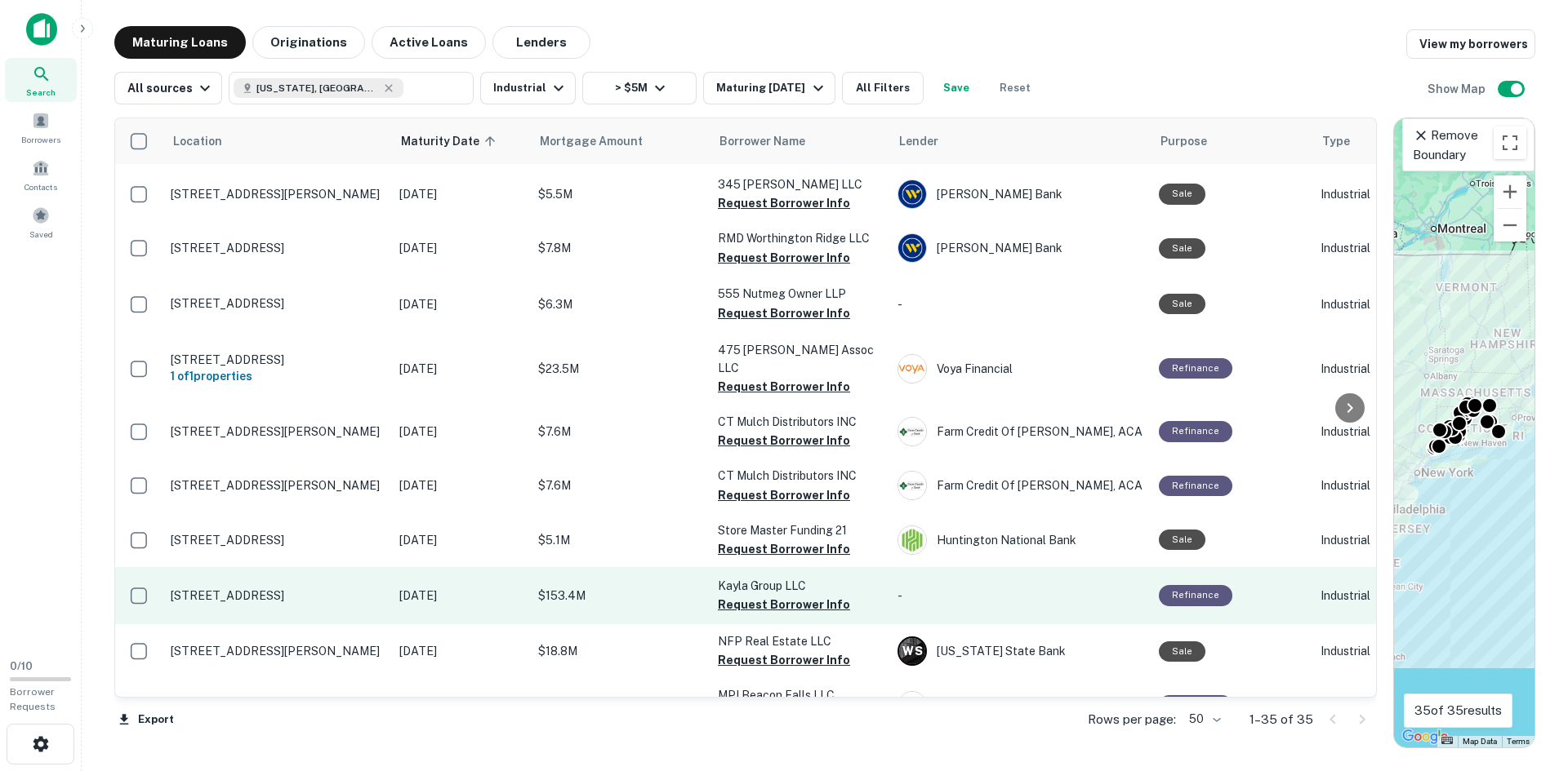
click at [277, 589] on p "[STREET_ADDRESS]" at bounding box center [277, 596] width 212 height 14
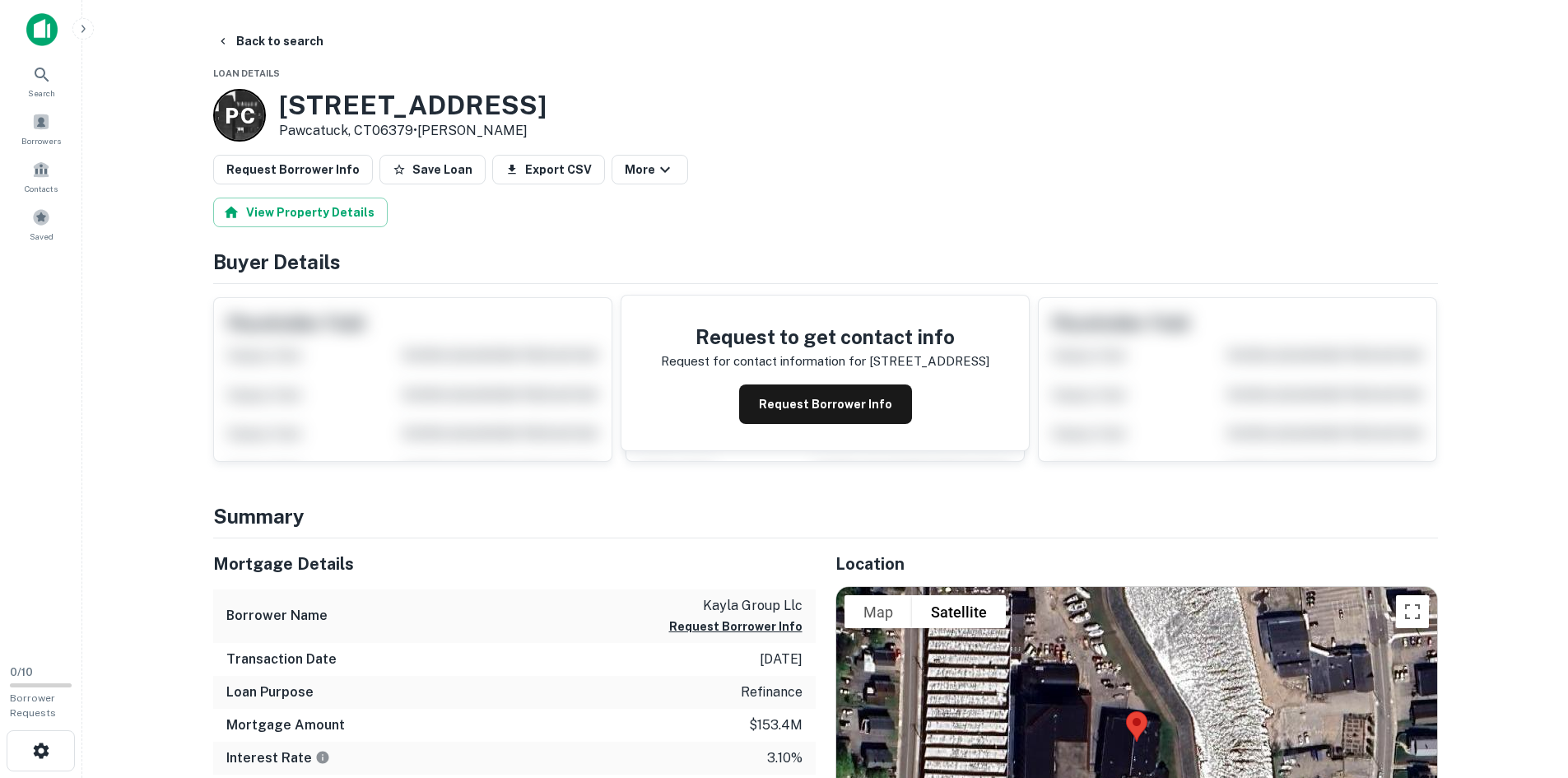
click at [340, 102] on h3 "[STREET_ADDRESS]" at bounding box center [413, 105] width 268 height 32
copy h3 "[STREET_ADDRESS]"
click at [228, 45] on icon "button" at bounding box center [223, 41] width 14 height 14
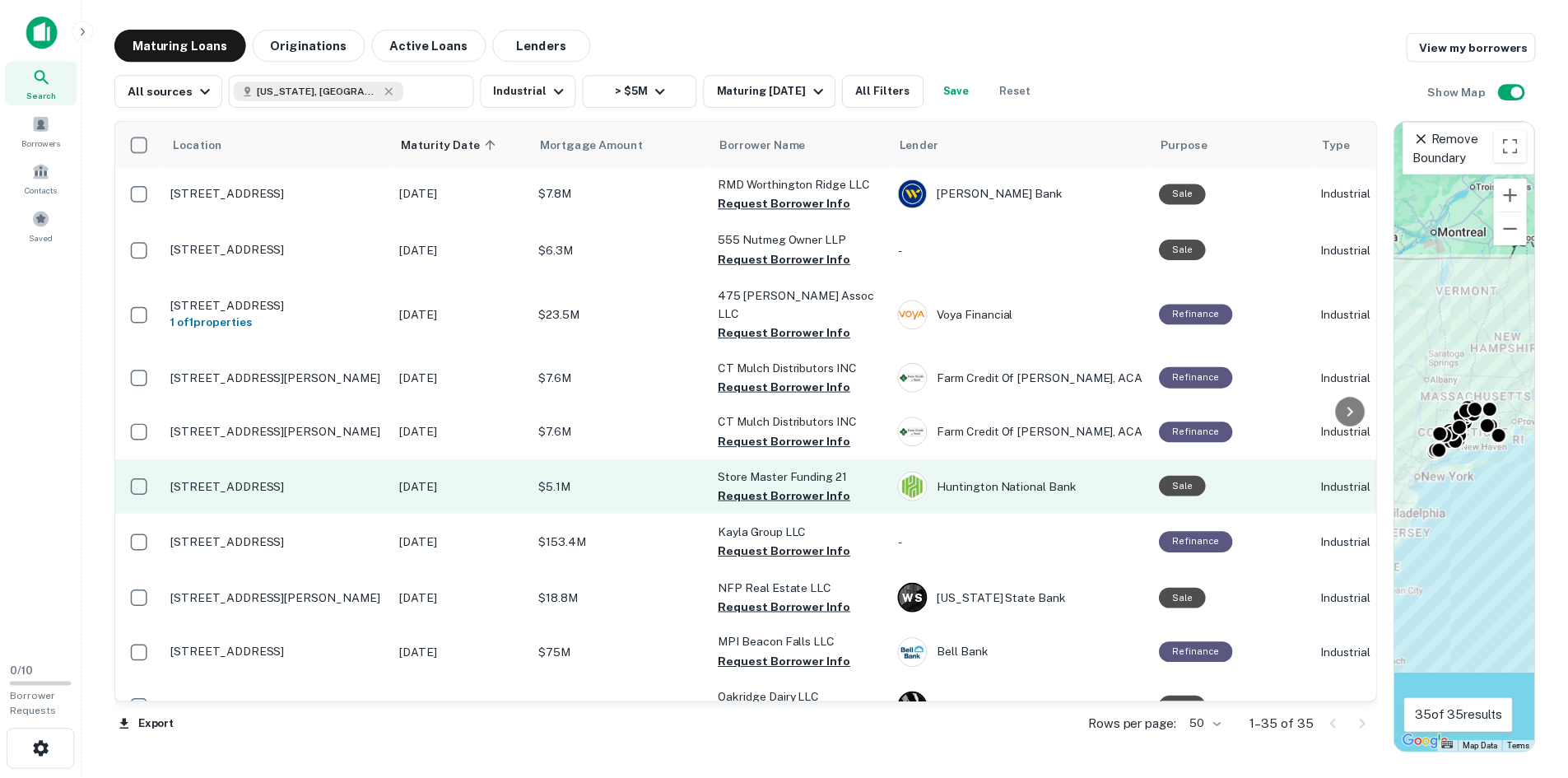
scroll to position [741, 0]
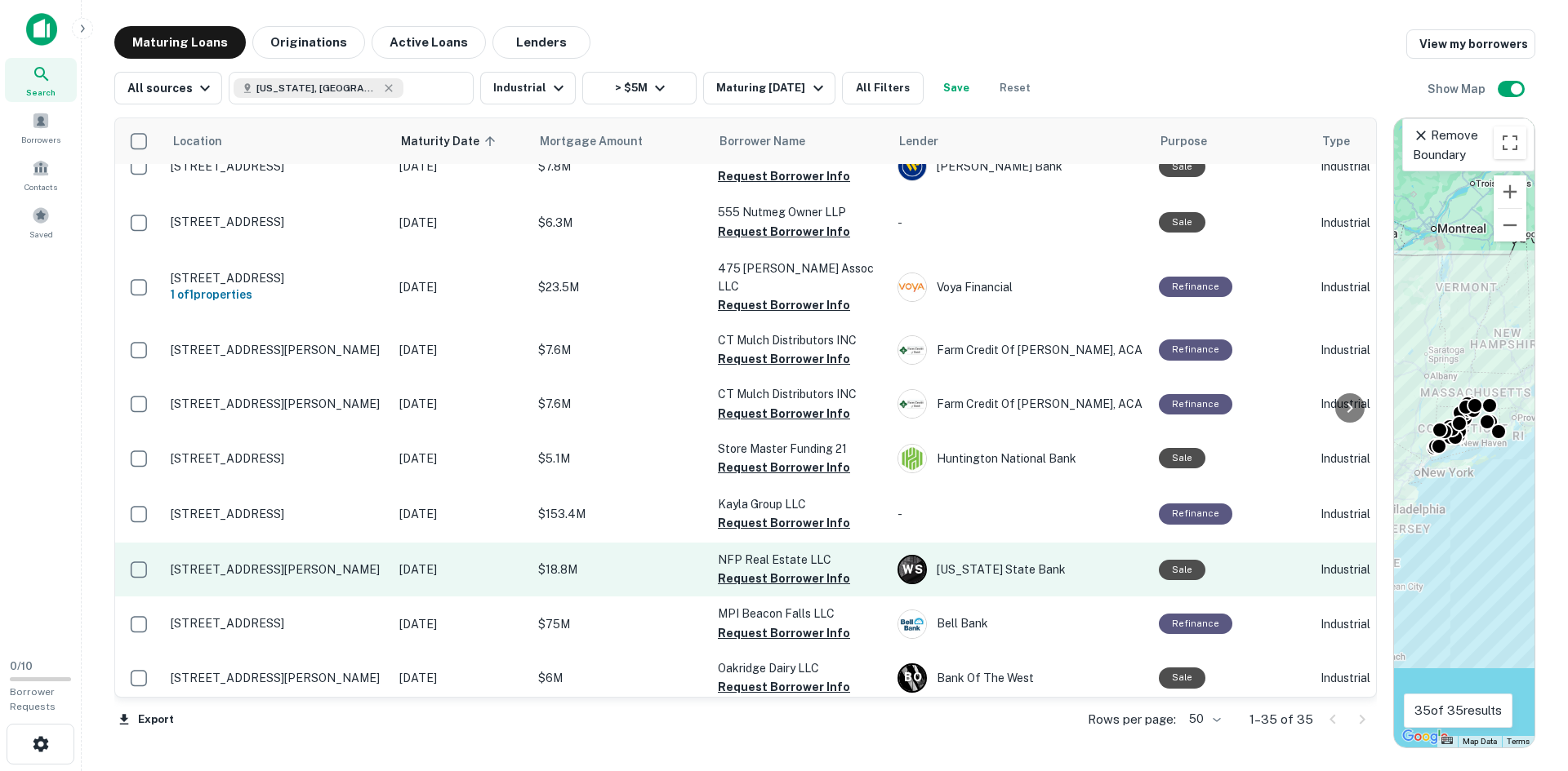
click at [248, 562] on p "[STREET_ADDRESS][PERSON_NAME]" at bounding box center [277, 569] width 212 height 14
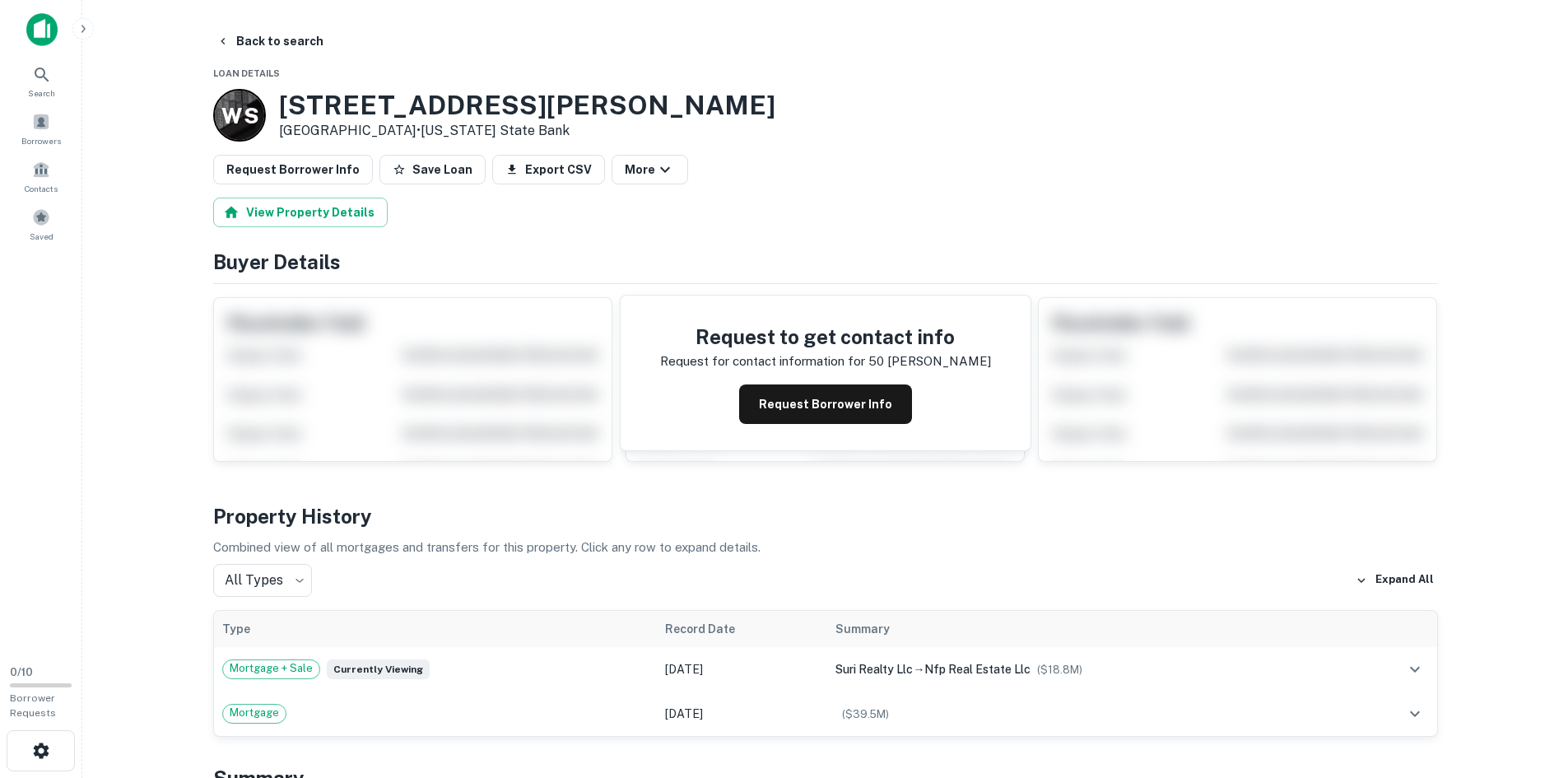
click at [404, 106] on h3 "[STREET_ADDRESS][PERSON_NAME]" at bounding box center [527, 105] width 496 height 32
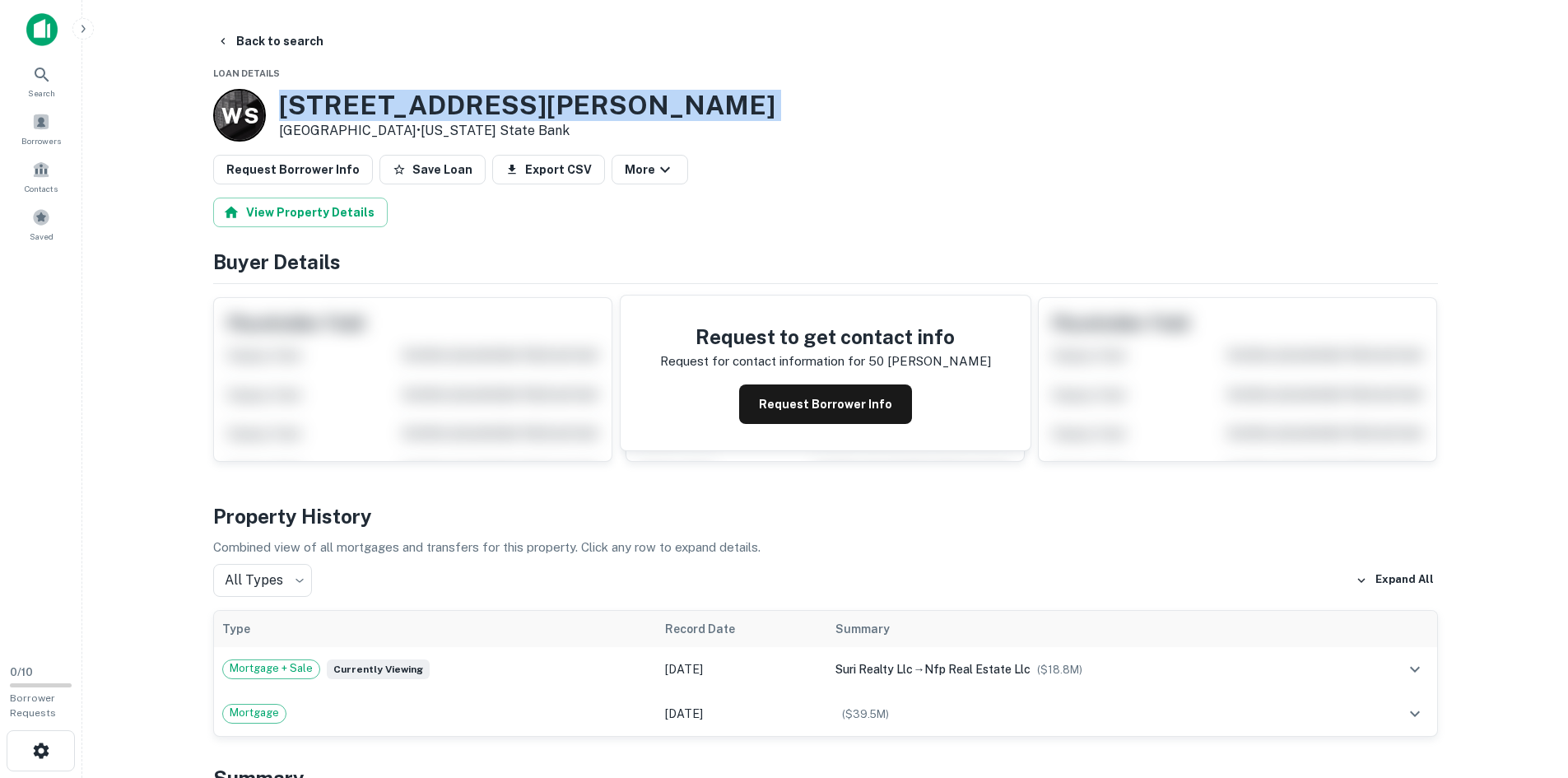
click at [404, 106] on h3 "[STREET_ADDRESS][PERSON_NAME]" at bounding box center [527, 105] width 496 height 32
copy h3 "[STREET_ADDRESS][PERSON_NAME]"
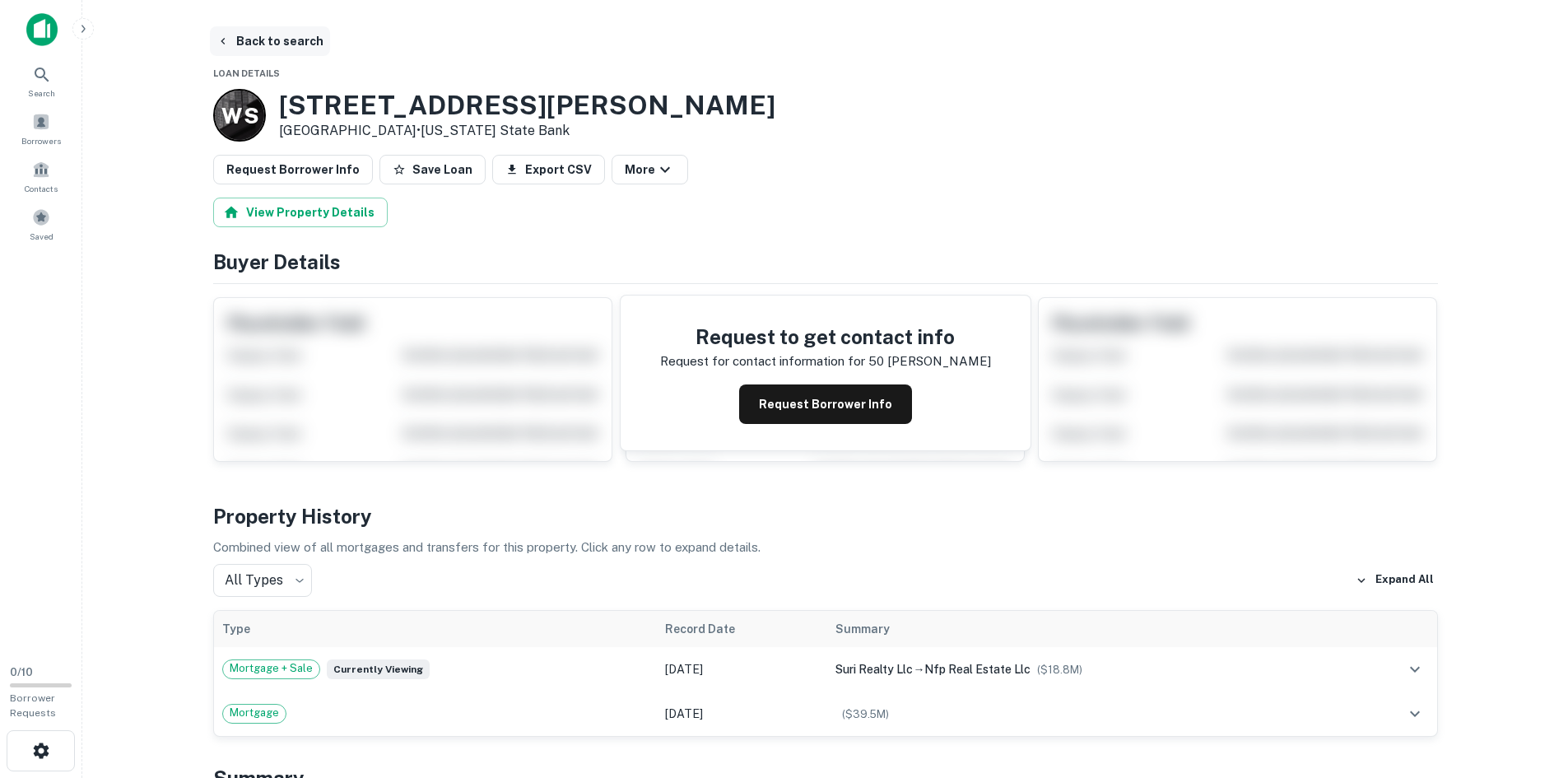
click at [304, 34] on button "Back to search" at bounding box center [270, 41] width 120 height 30
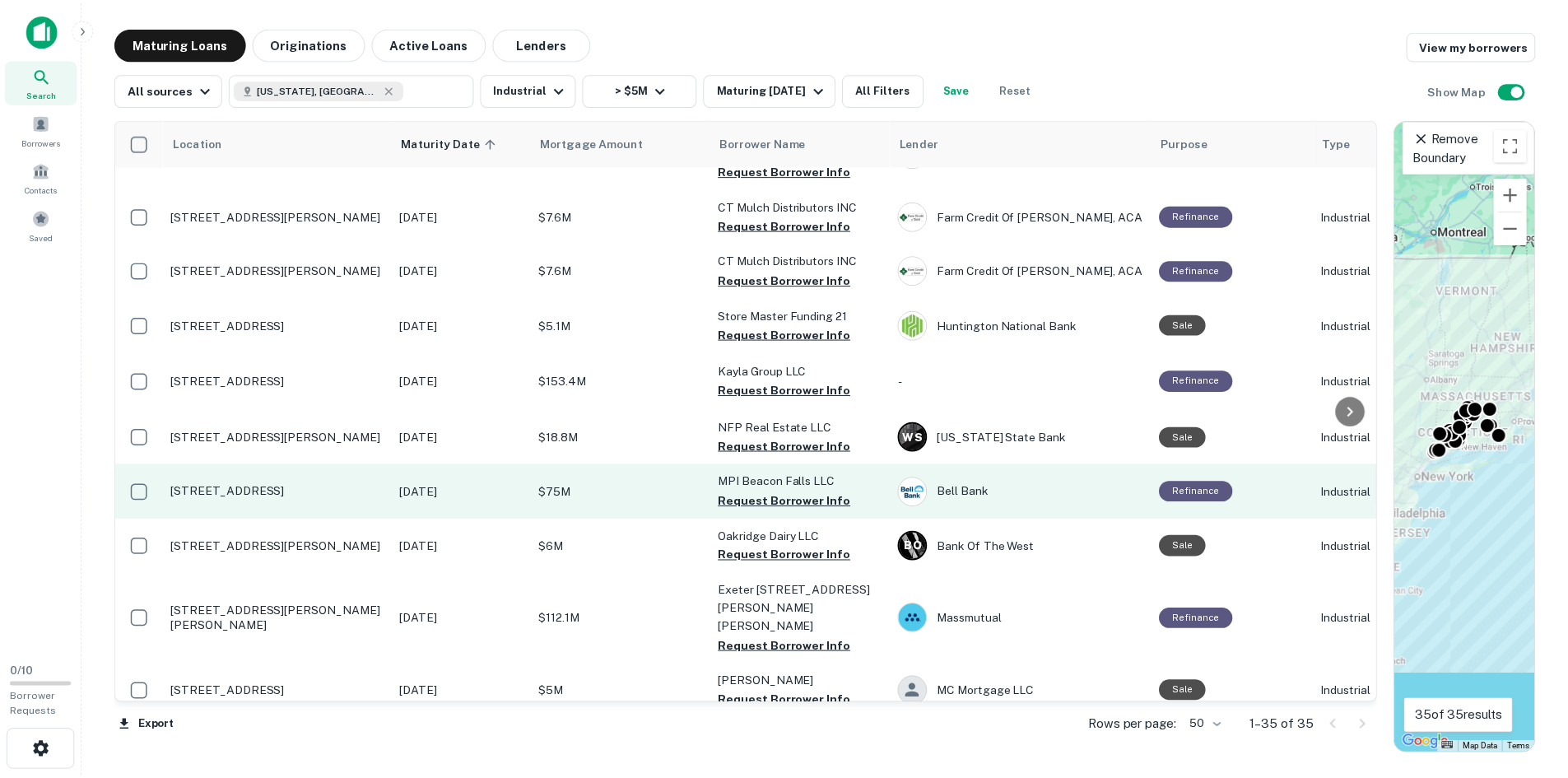
scroll to position [906, 0]
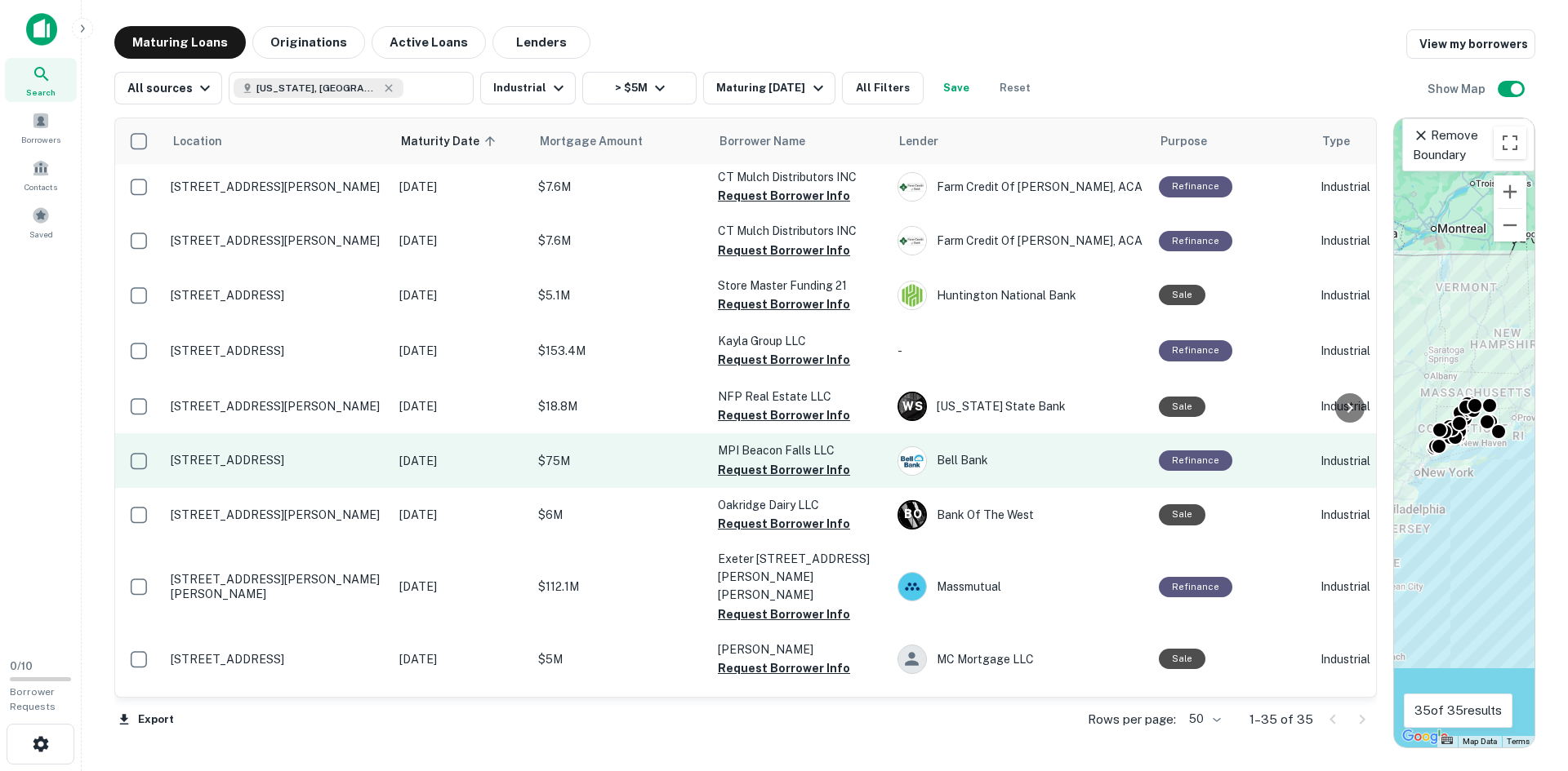
click at [201, 453] on p "[STREET_ADDRESS]" at bounding box center [277, 460] width 212 height 14
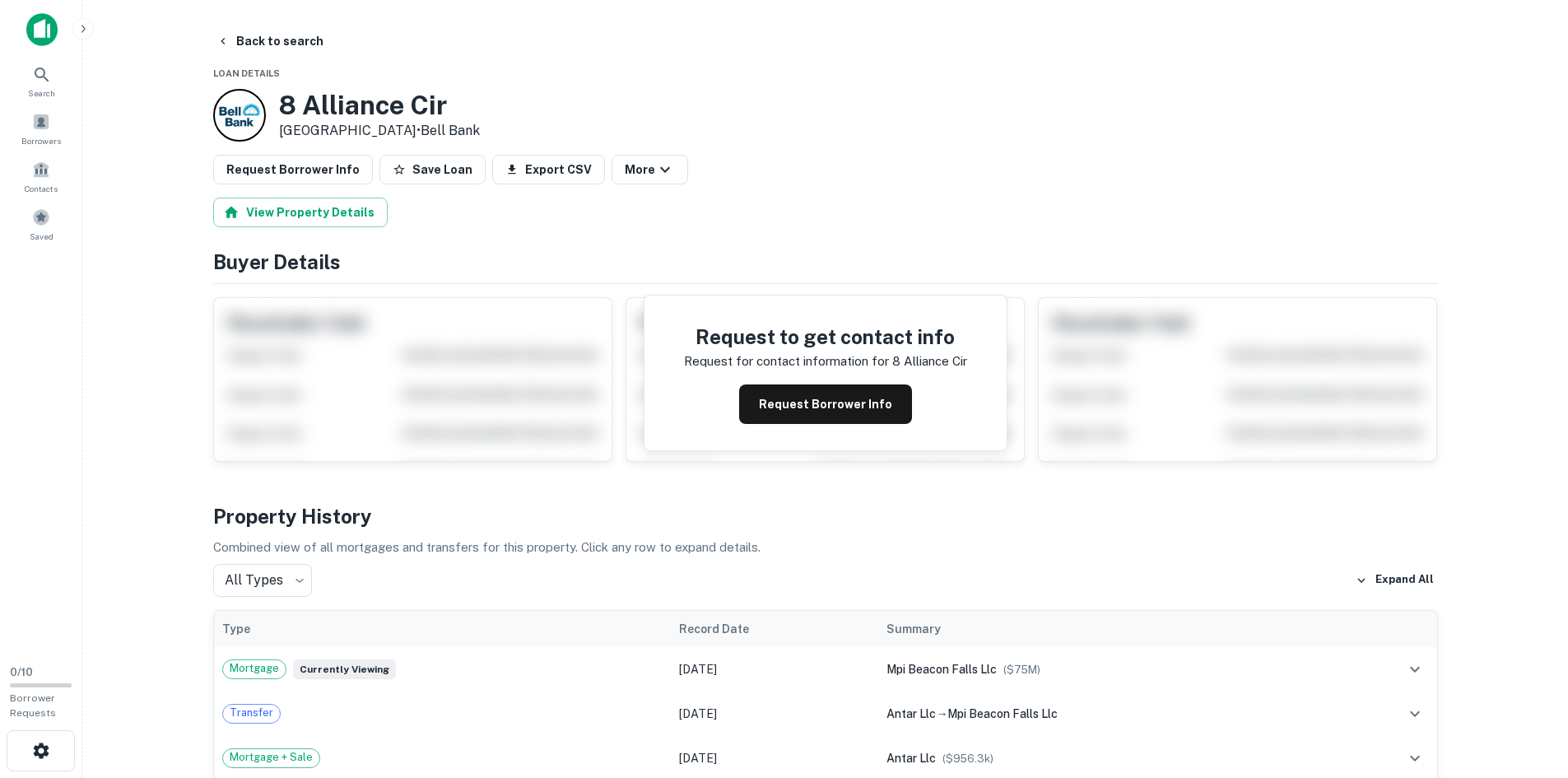
click at [388, 101] on h3 "8 Alliance Cir" at bounding box center [379, 105] width 201 height 32
click at [389, 101] on h3 "8 Alliance Cir" at bounding box center [379, 105] width 201 height 32
copy h3 "8 Alliance Cir"
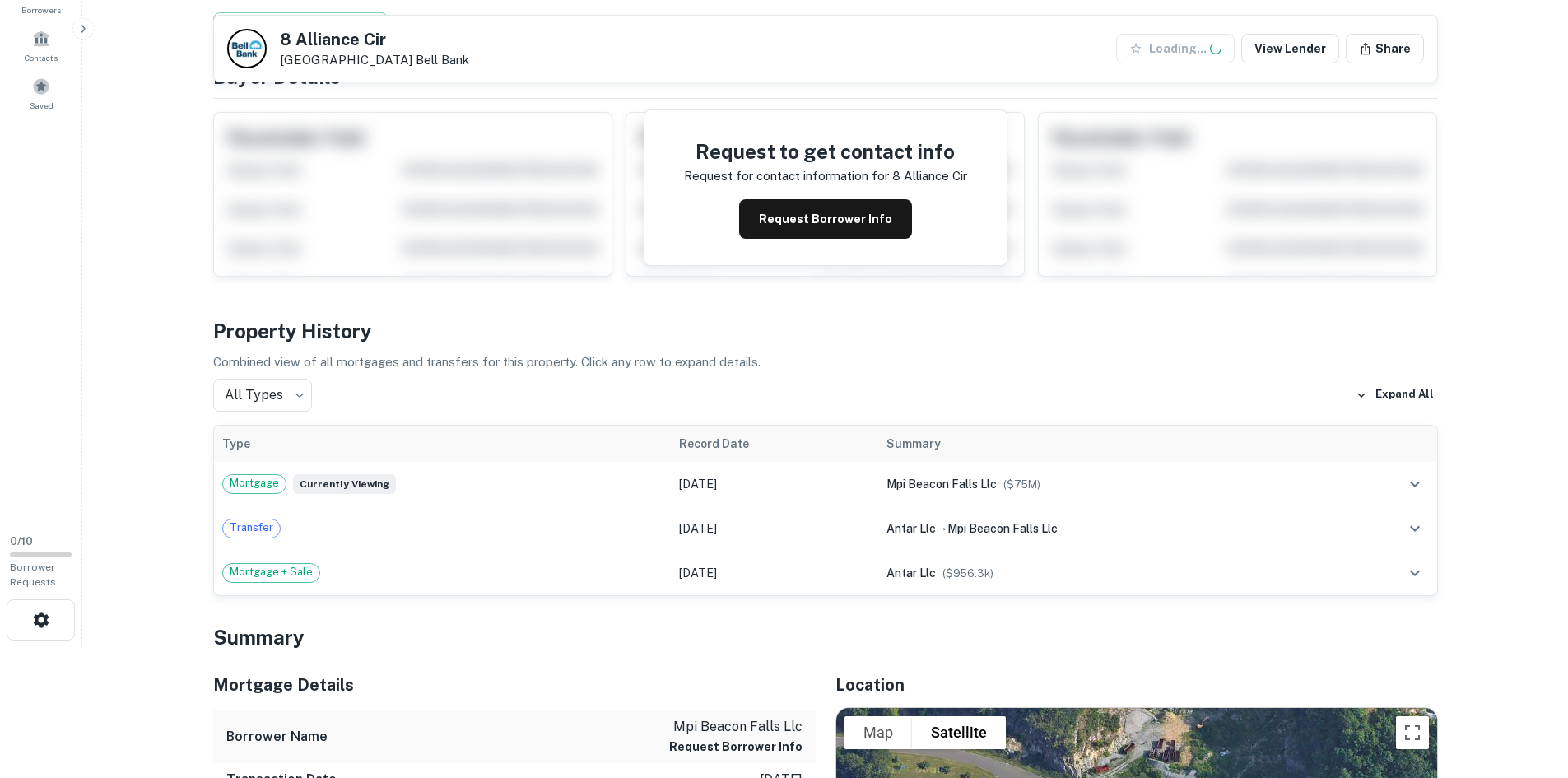
scroll to position [247, 0]
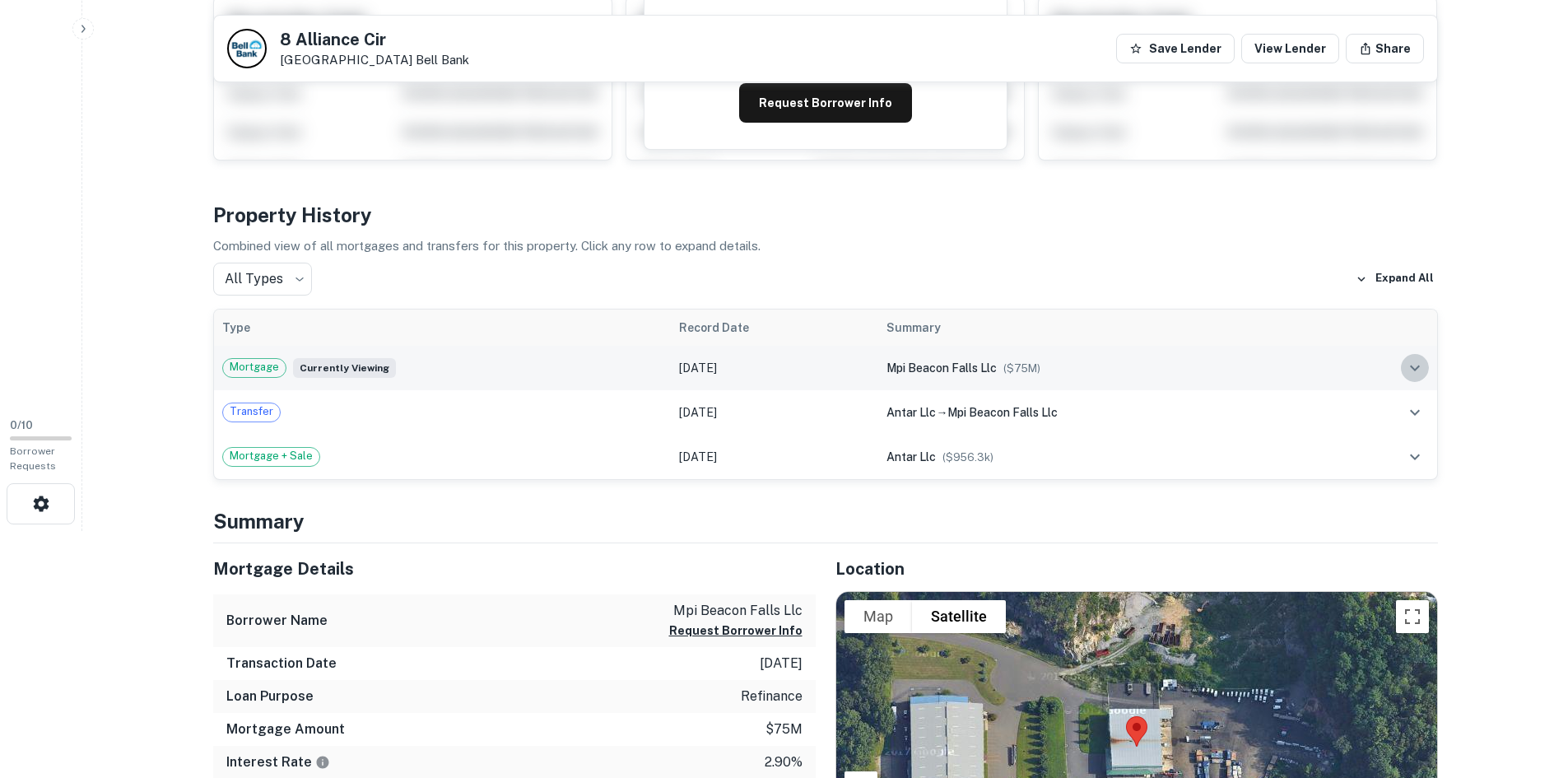
click at [1412, 370] on icon "expand row" at bounding box center [1415, 369] width 20 height 20
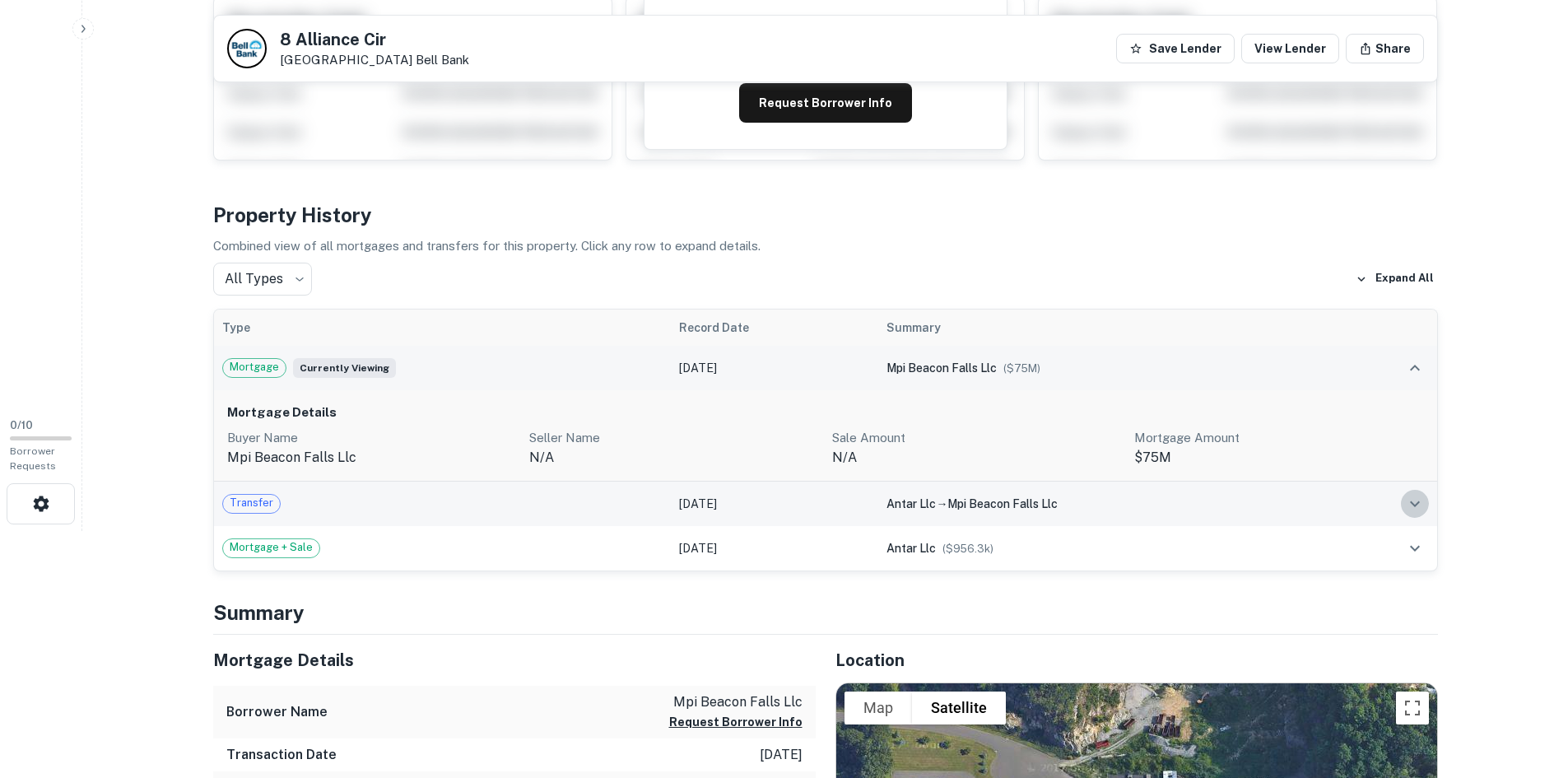
click at [1424, 512] on icon "expand row" at bounding box center [1415, 504] width 20 height 20
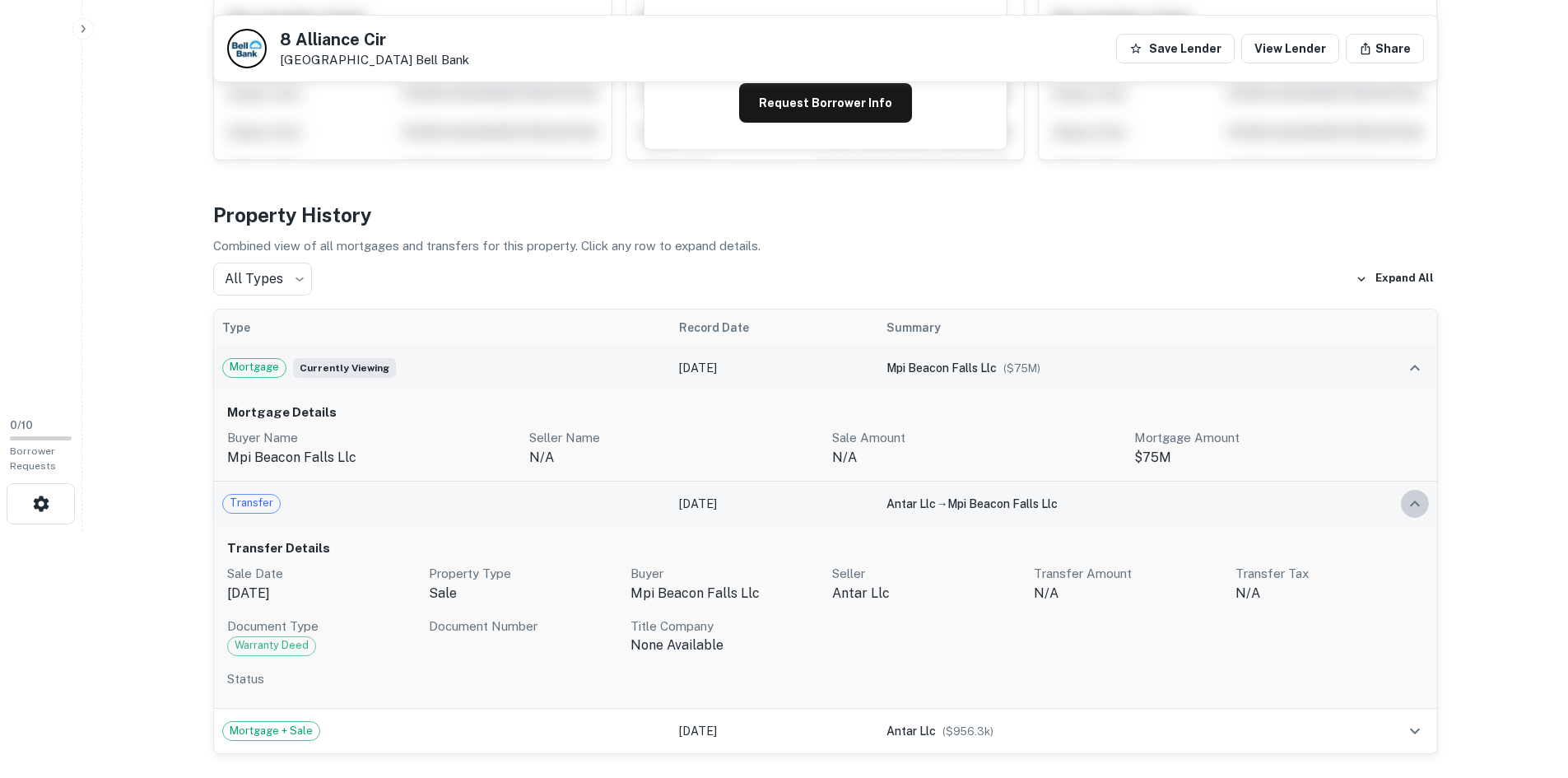
click at [1424, 512] on icon "expand row" at bounding box center [1415, 504] width 20 height 20
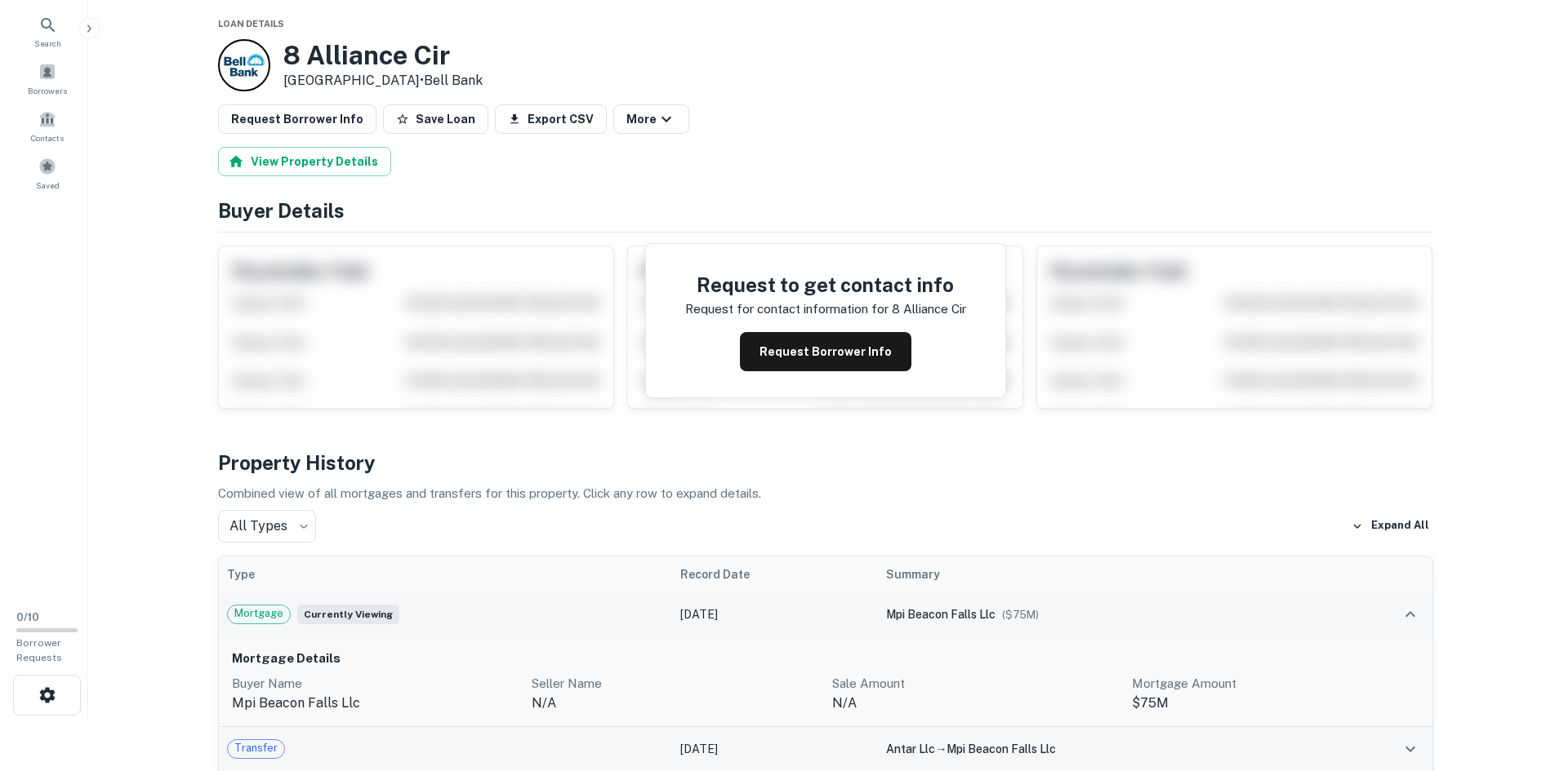
scroll to position [0, 0]
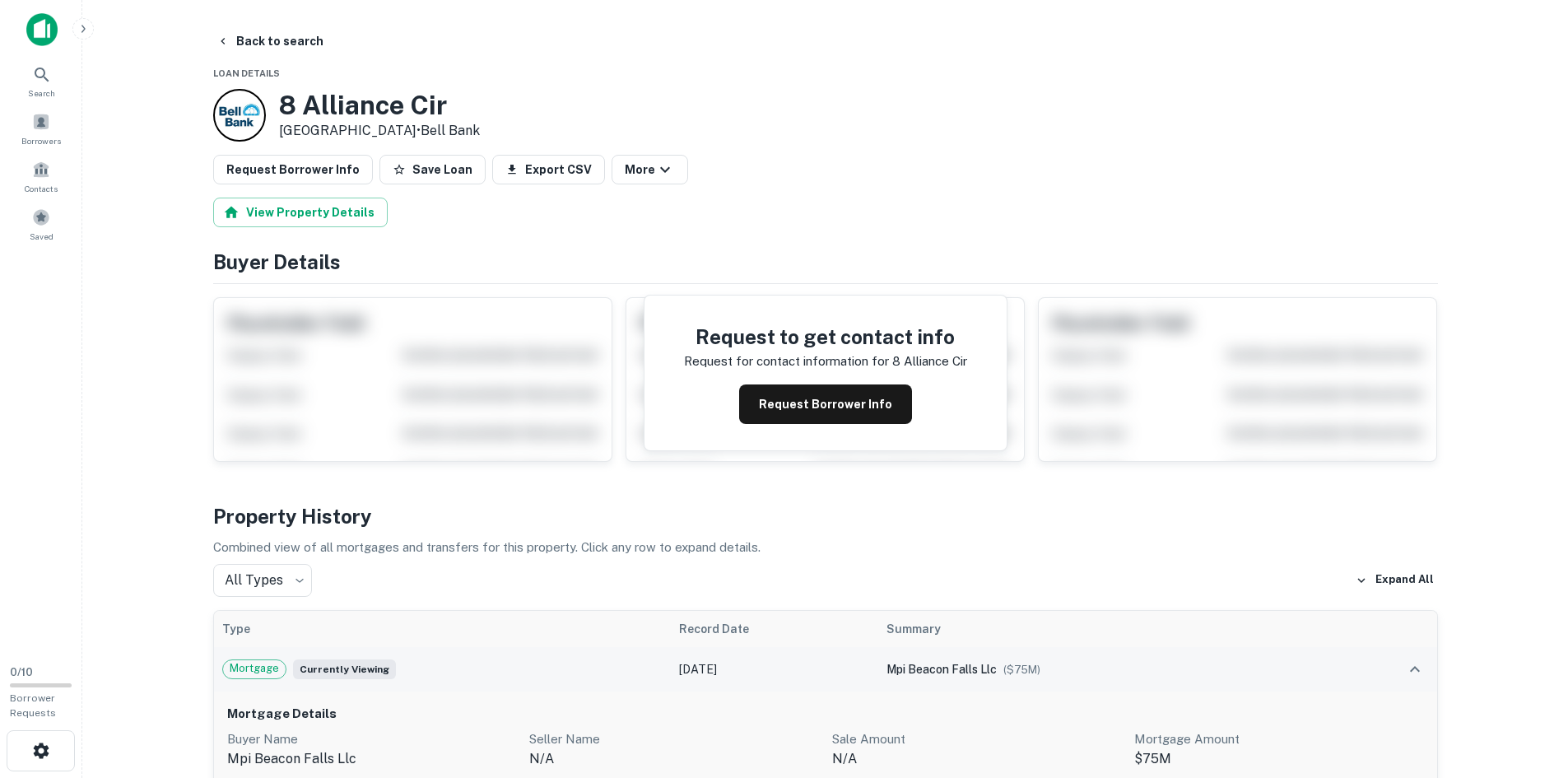
click at [361, 113] on h3 "8 Alliance Cir" at bounding box center [379, 105] width 201 height 32
copy h3 "8 Alliance Cir"
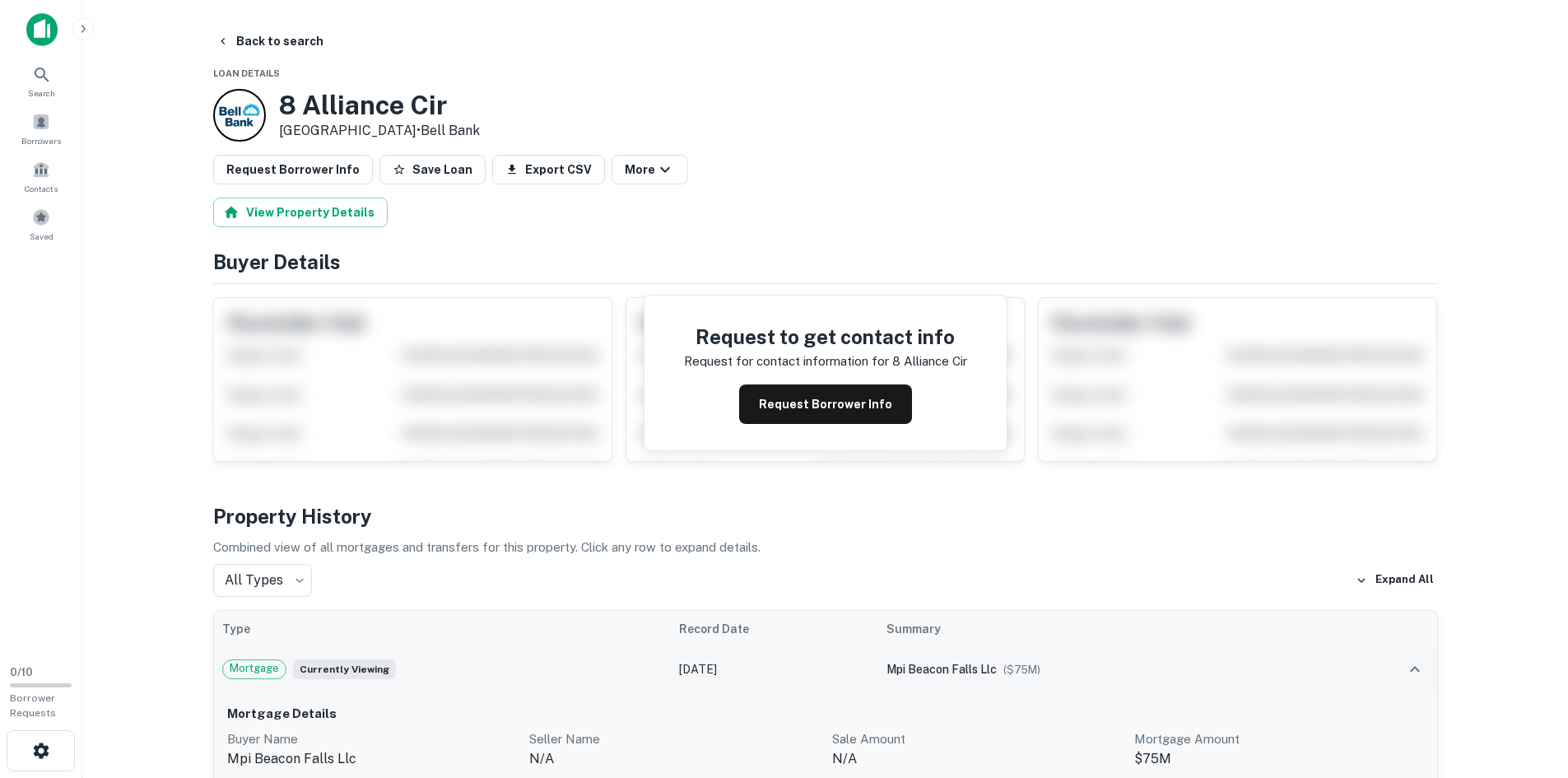
click at [383, 110] on h3 "8 Alliance Cir" at bounding box center [379, 105] width 201 height 32
click at [238, 54] on button "Back to search" at bounding box center [270, 41] width 120 height 30
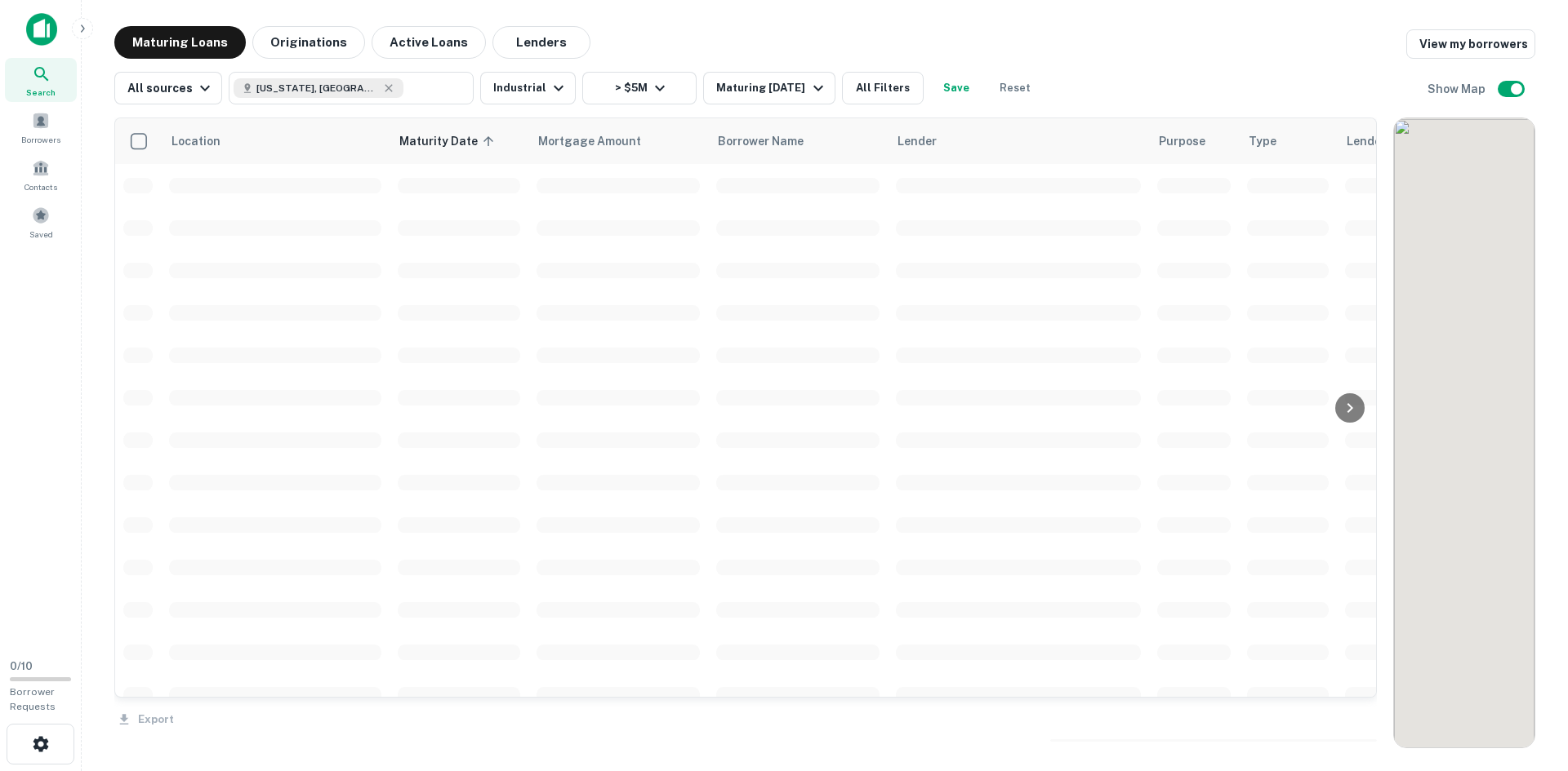
scroll to position [898, 0]
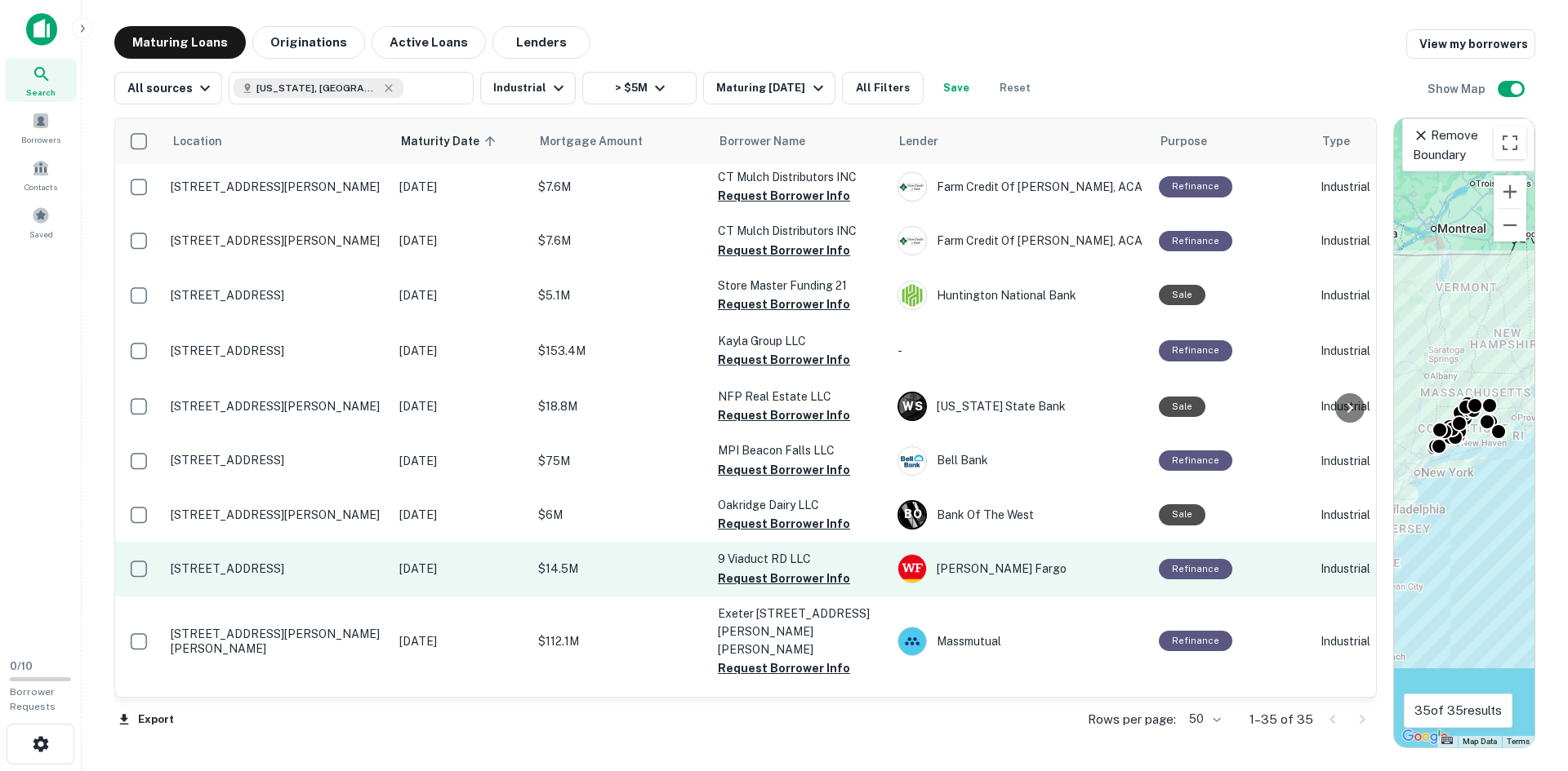
click at [285, 562] on td "[STREET_ADDRESS]" at bounding box center [277, 569] width 229 height 54
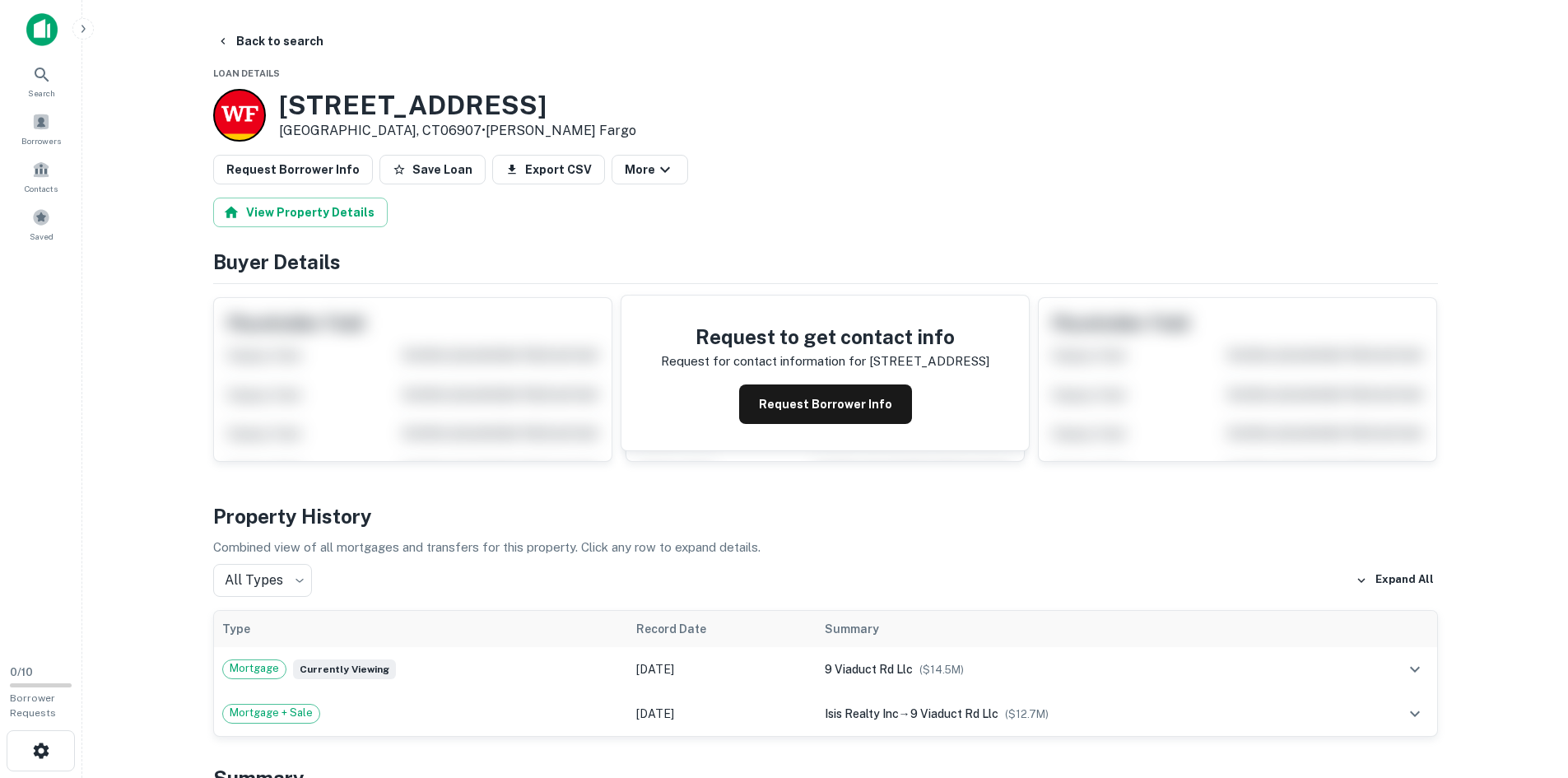
click at [284, 108] on h3 "[STREET_ADDRESS]" at bounding box center [457, 105] width 358 height 32
drag, startPoint x: 619, startPoint y: 87, endPoint x: 611, endPoint y: 89, distance: 8.2
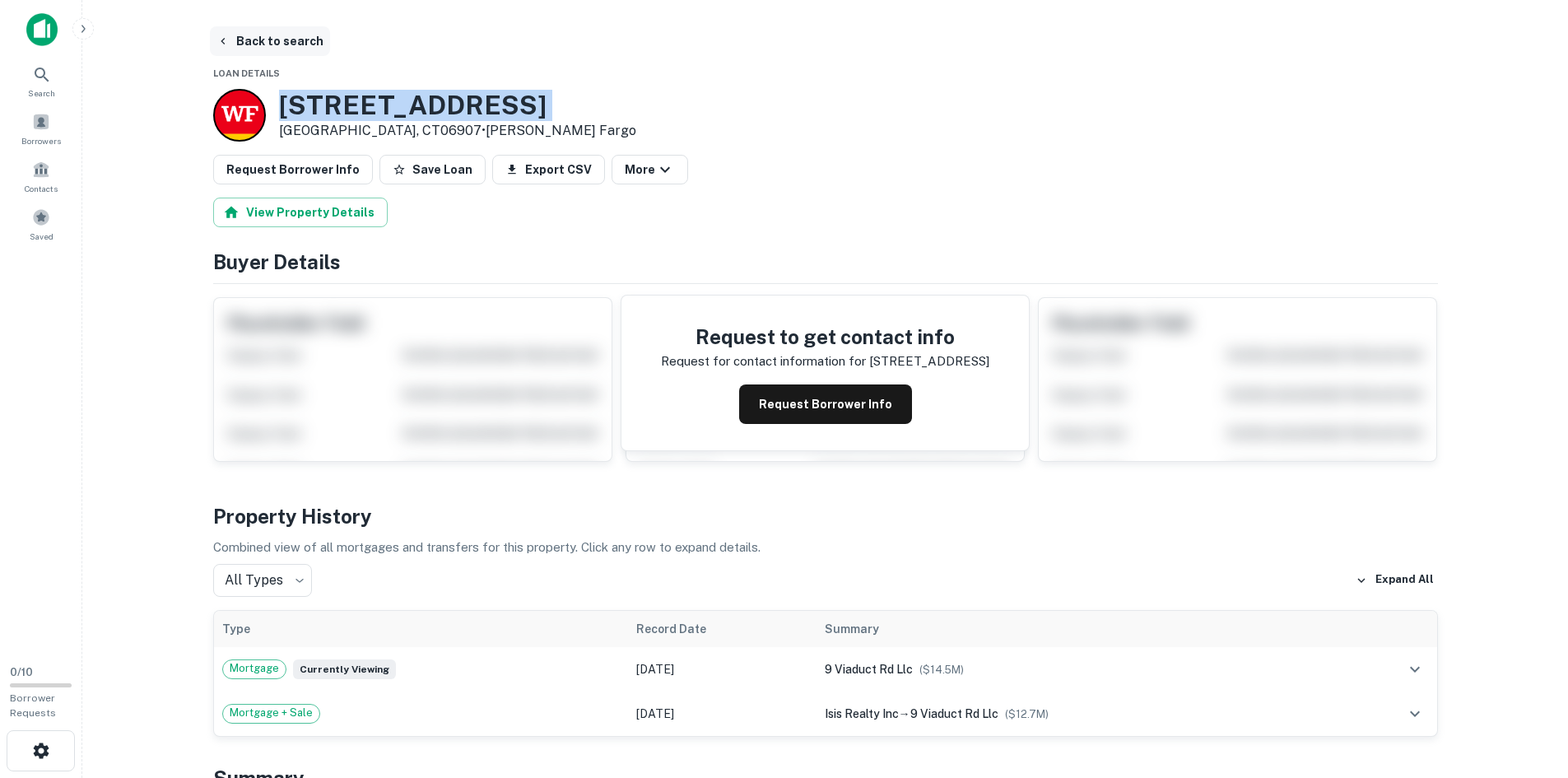
click at [234, 38] on button "Back to search" at bounding box center [270, 41] width 120 height 30
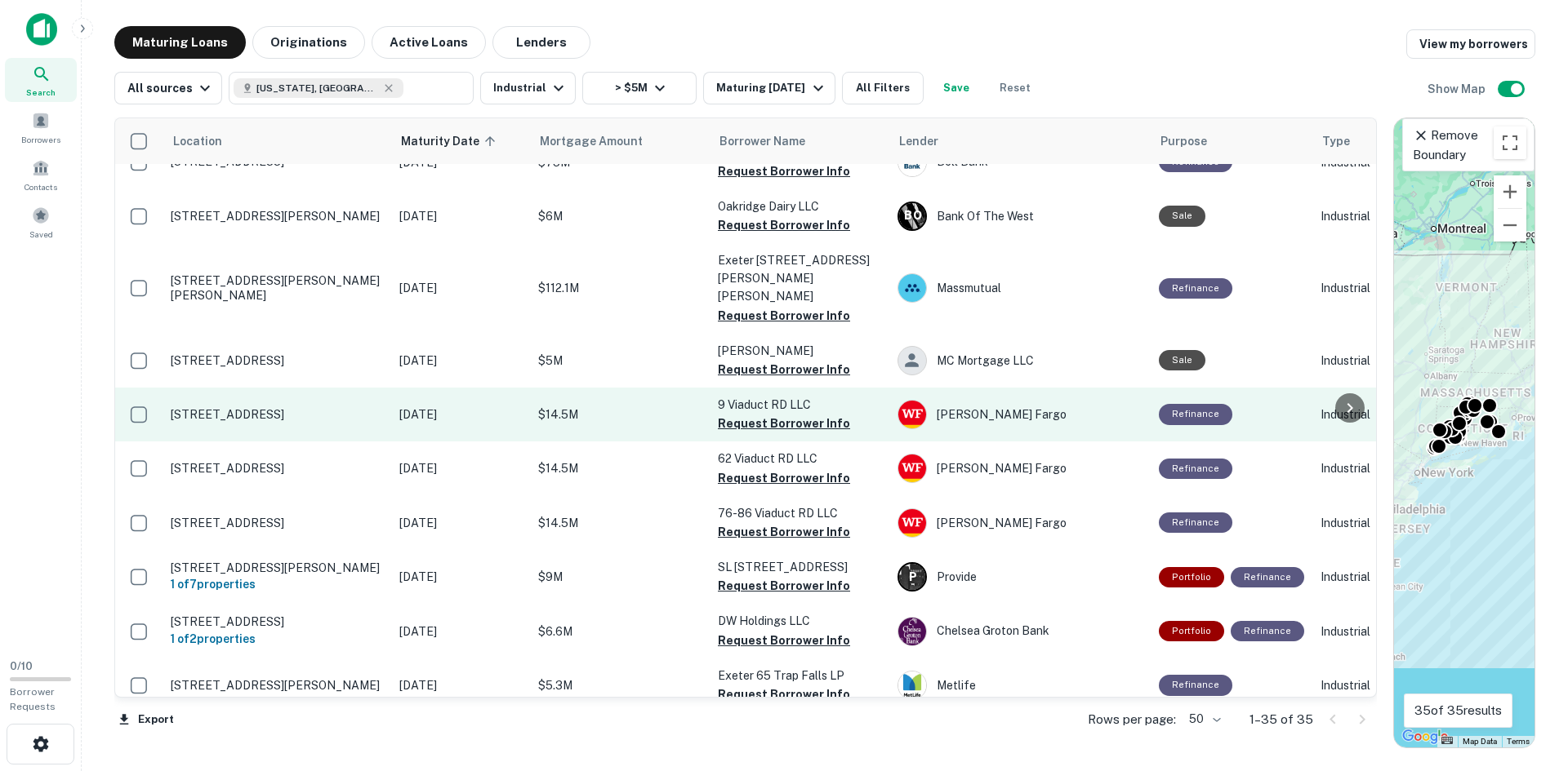
scroll to position [1224, 0]
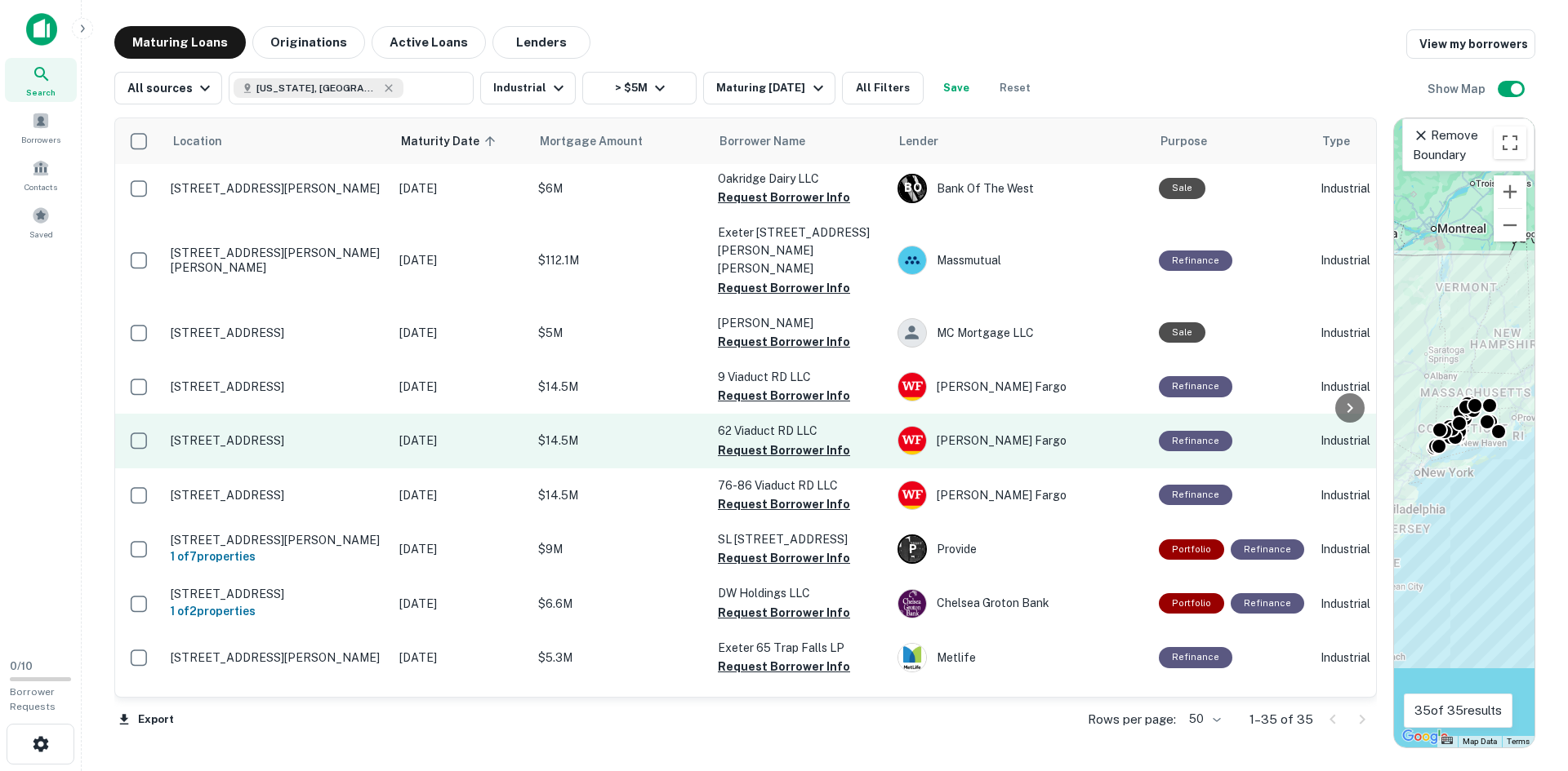
click at [221, 434] on p "[STREET_ADDRESS]" at bounding box center [277, 441] width 212 height 14
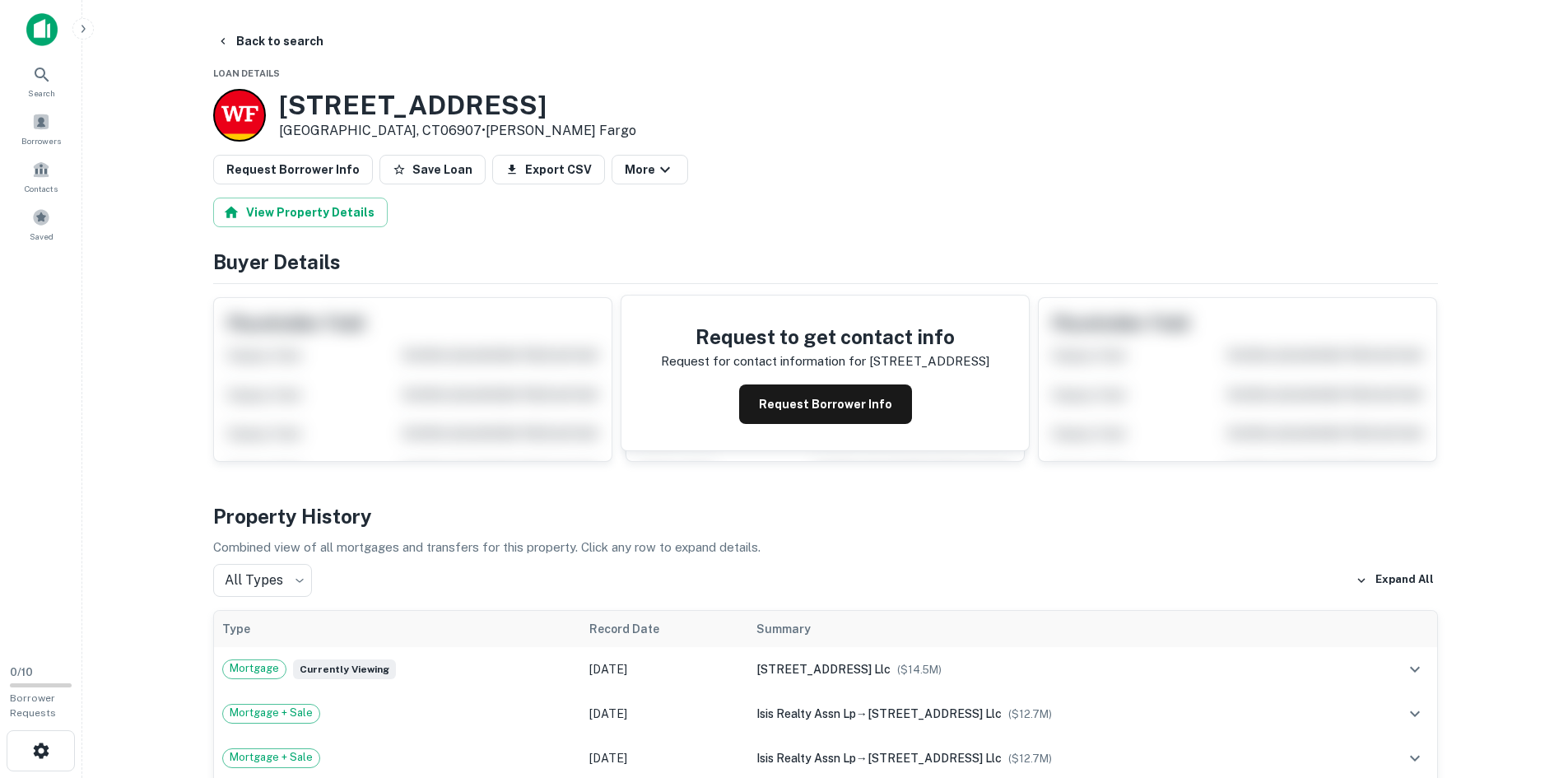
click at [348, 91] on h3 "[STREET_ADDRESS]" at bounding box center [457, 105] width 358 height 32
click at [239, 43] on button "Back to search" at bounding box center [270, 41] width 120 height 30
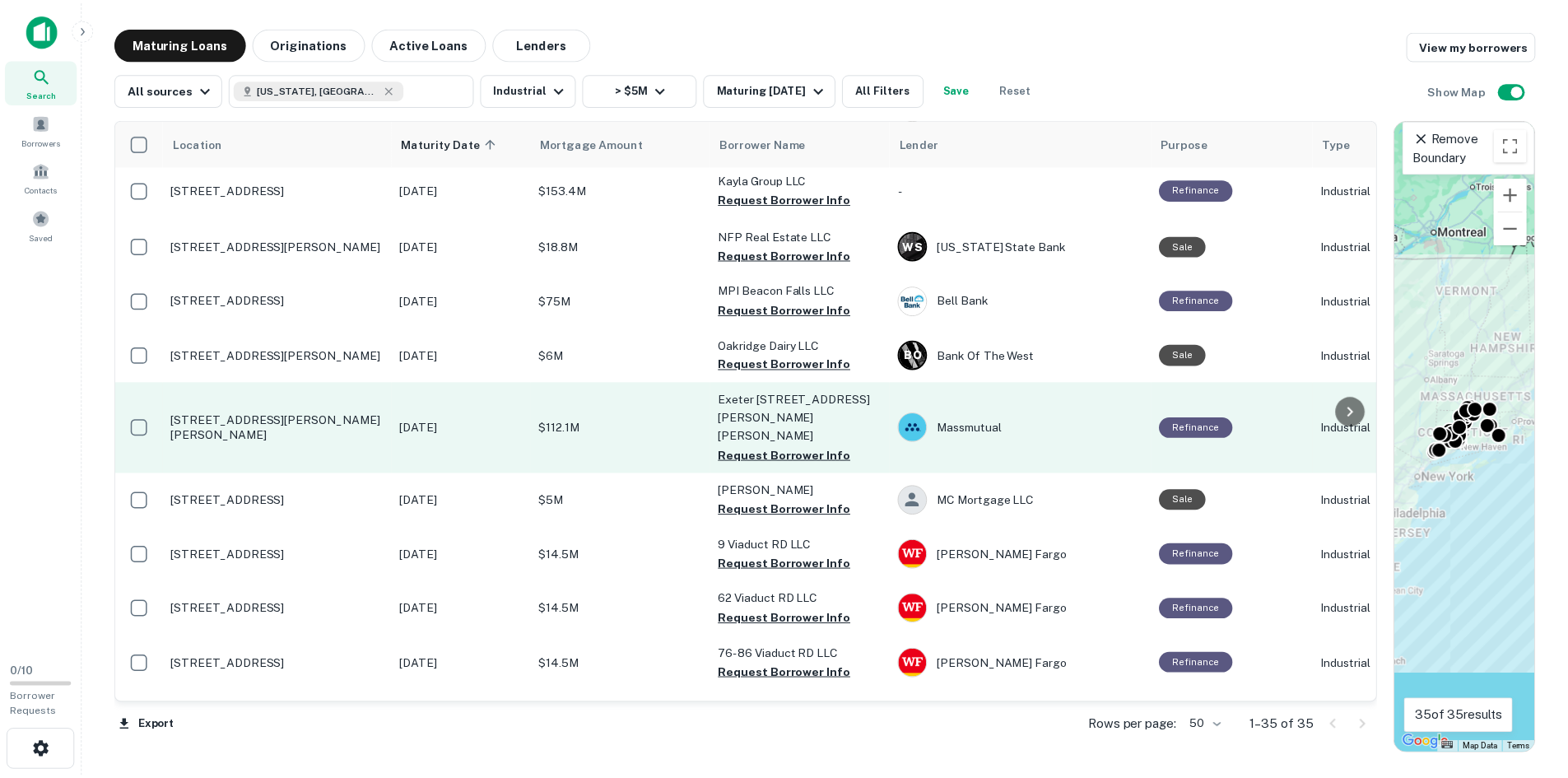
scroll to position [741, 0]
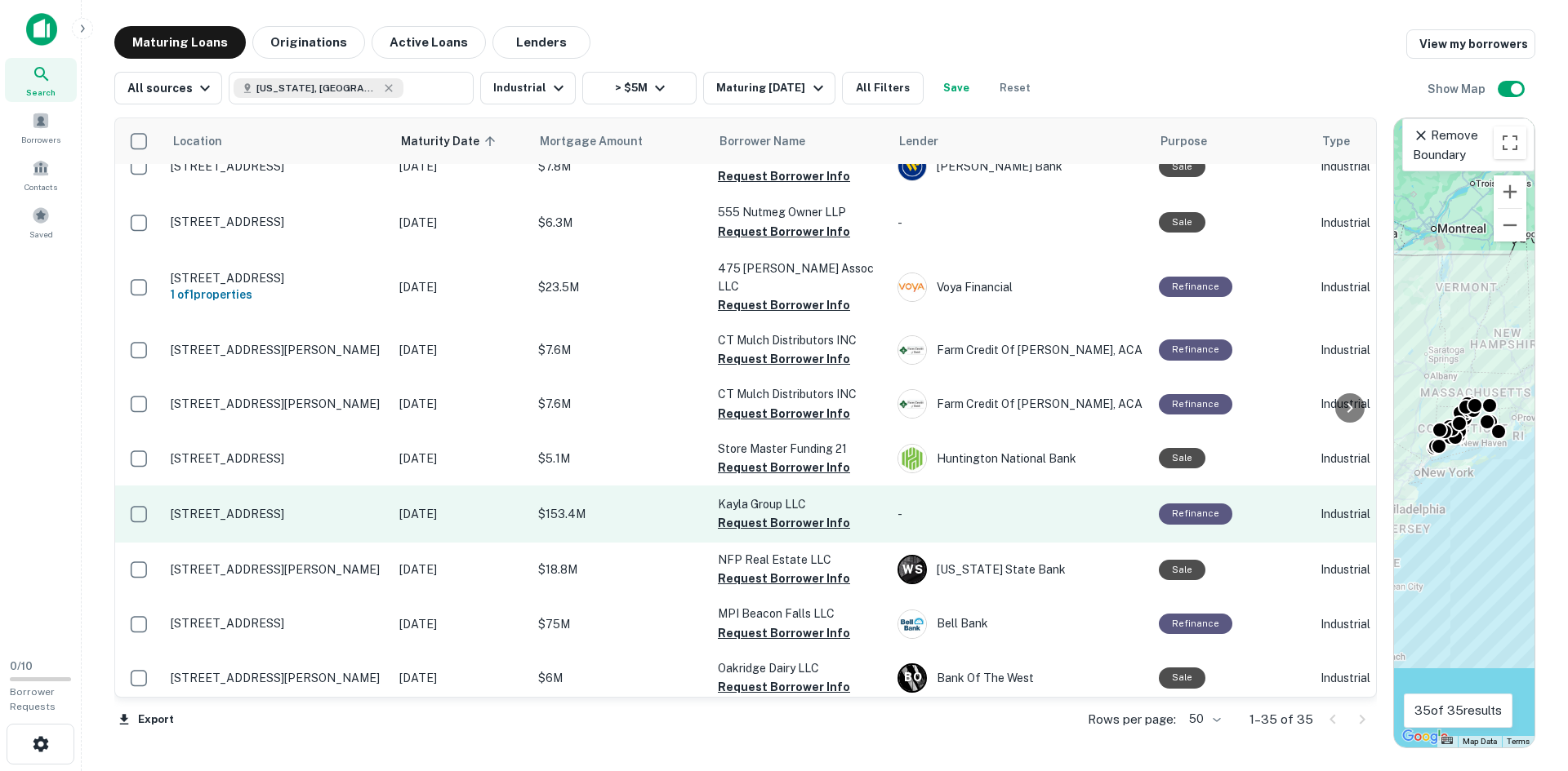
click at [241, 504] on td "[STREET_ADDRESS]" at bounding box center [277, 514] width 229 height 57
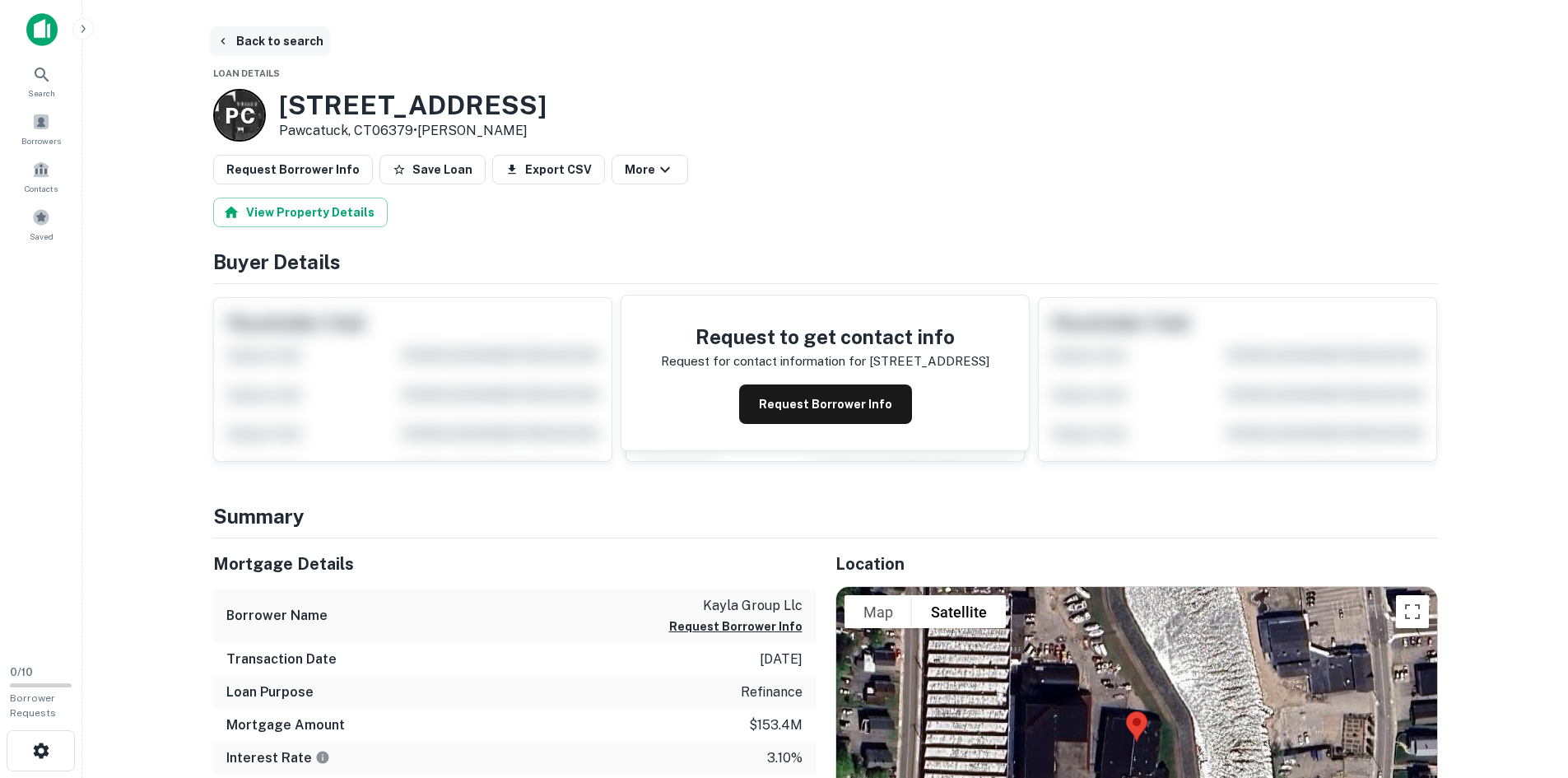
click at [261, 49] on button "Back to search" at bounding box center [270, 41] width 120 height 30
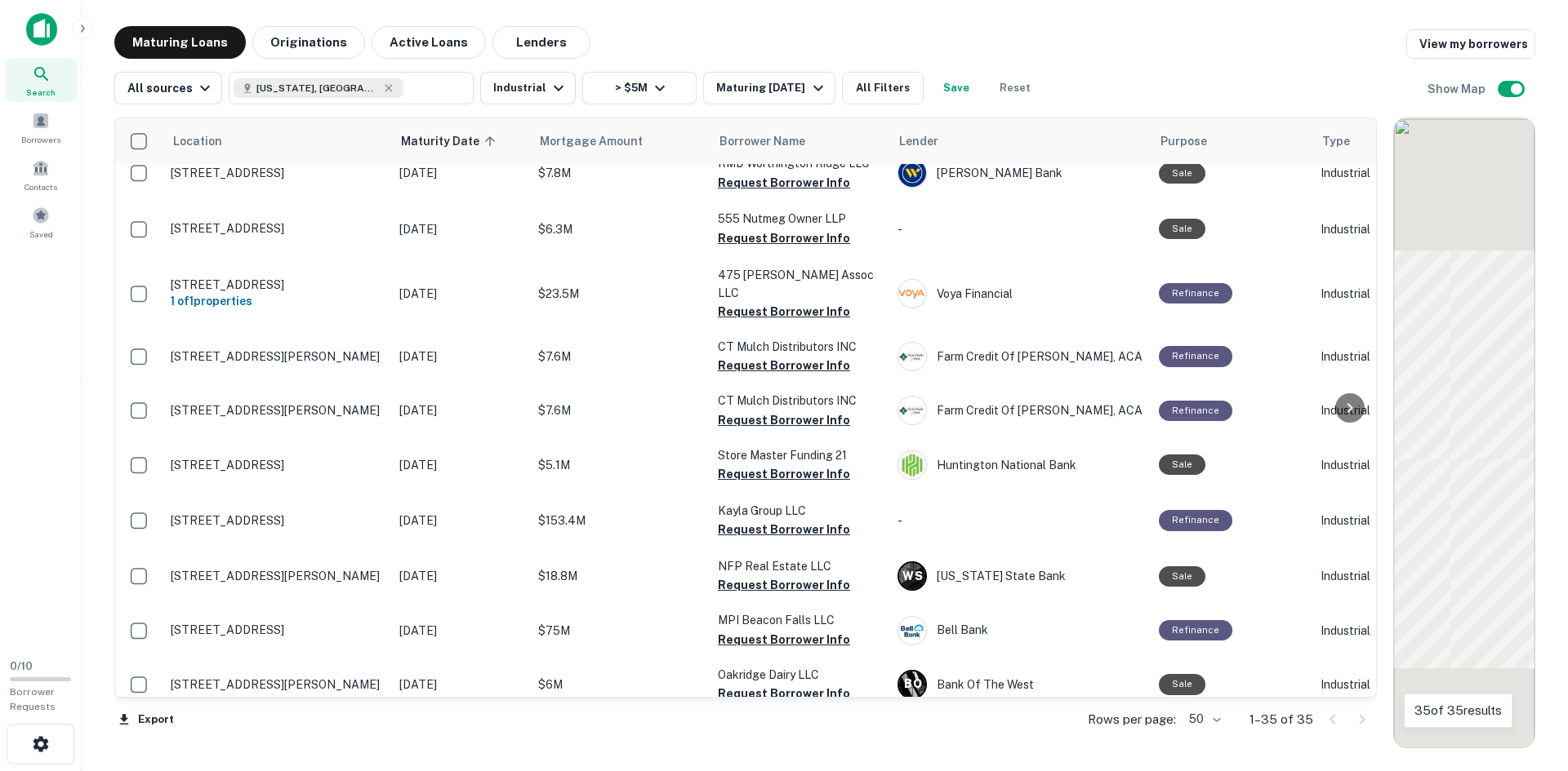
scroll to position [734, 0]
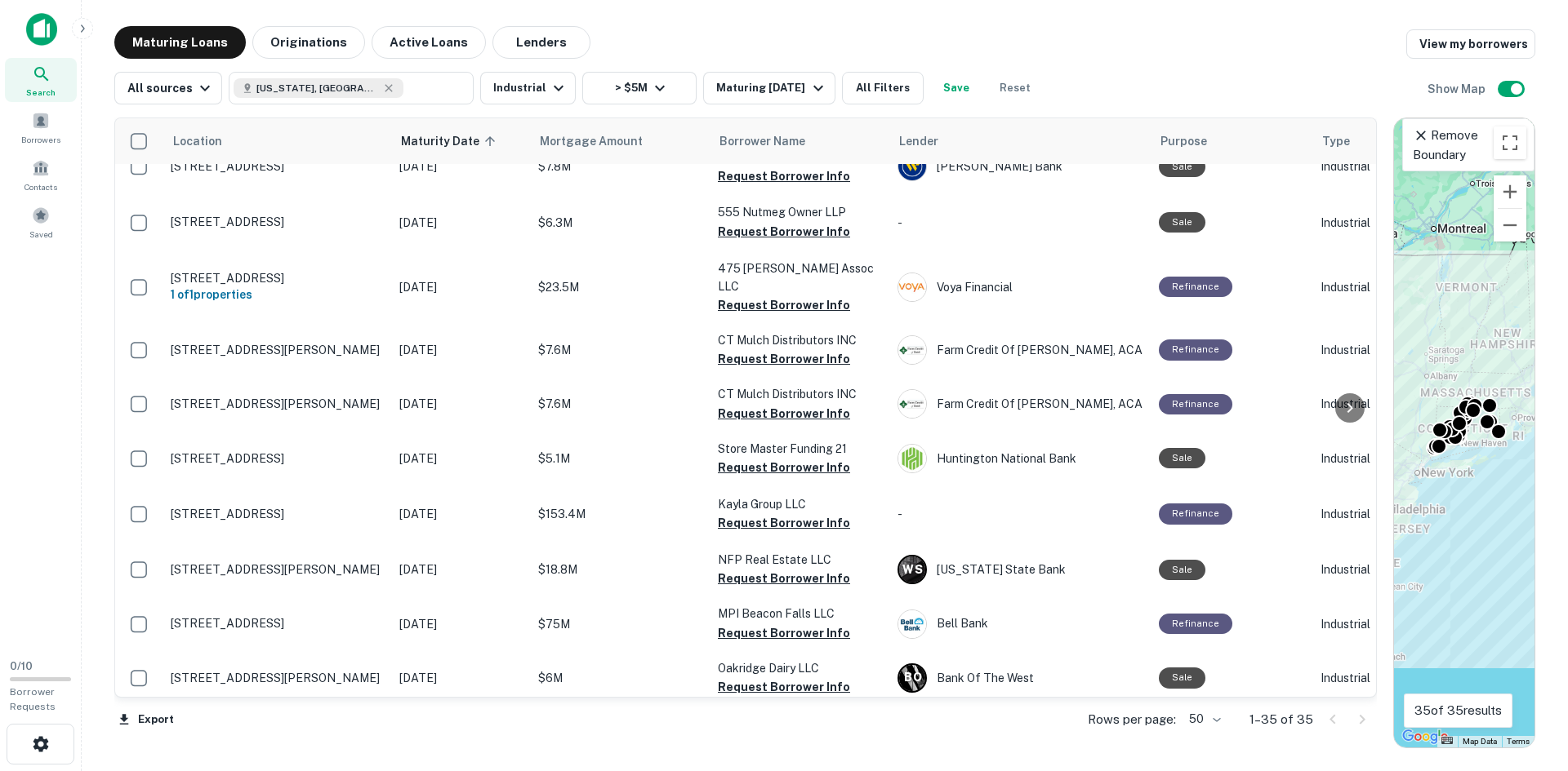
drag, startPoint x: 259, startPoint y: 48, endPoint x: 731, endPoint y: 37, distance: 472.1
click at [731, 37] on div "Maturing Loans Originations Active Loans Lenders View my borrowers" at bounding box center [824, 42] width 1421 height 32
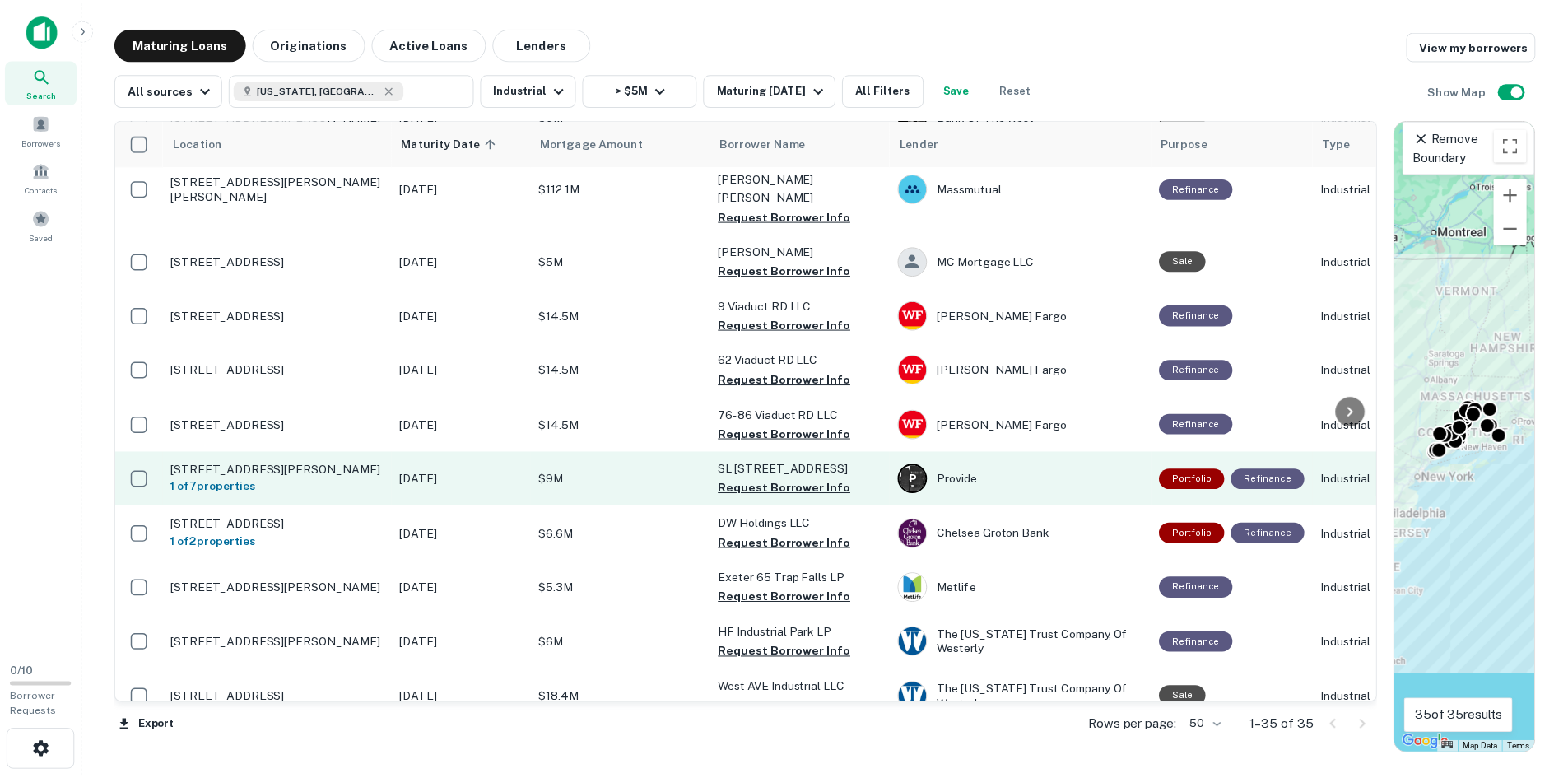
scroll to position [1235, 0]
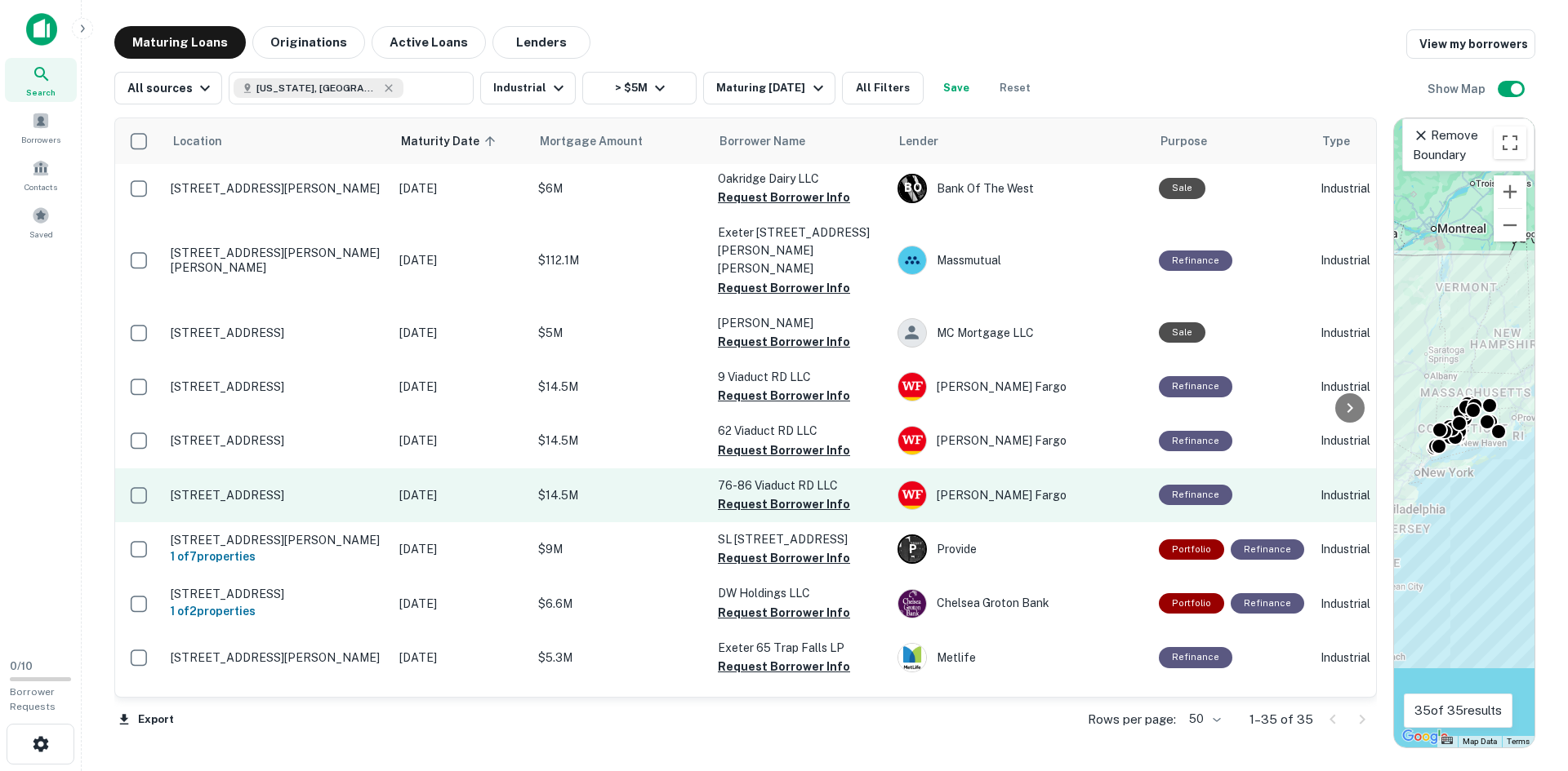
click at [249, 488] on p "[STREET_ADDRESS]" at bounding box center [277, 495] width 212 height 14
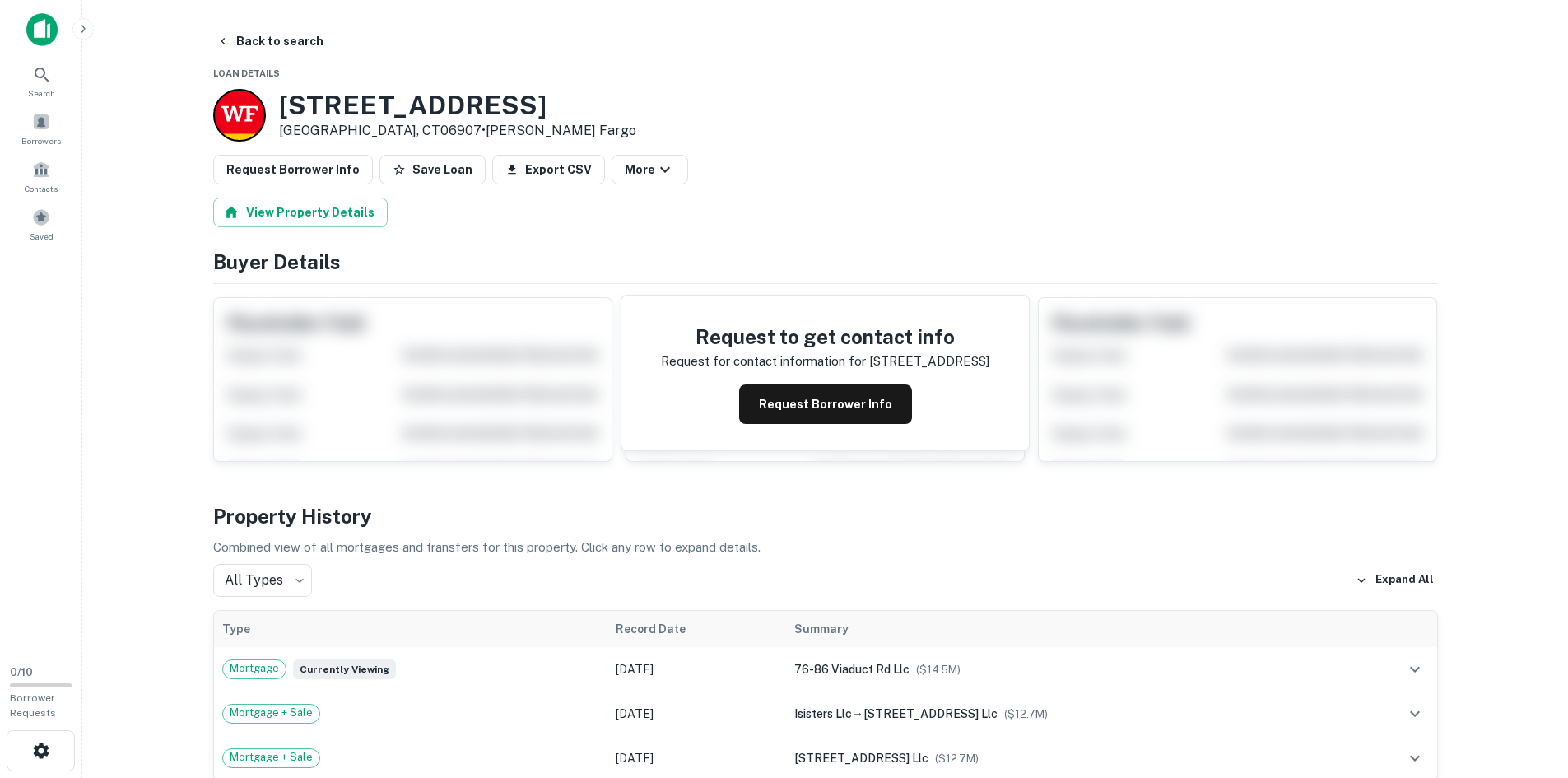
click at [335, 99] on h3 "[STREET_ADDRESS]" at bounding box center [457, 105] width 358 height 32
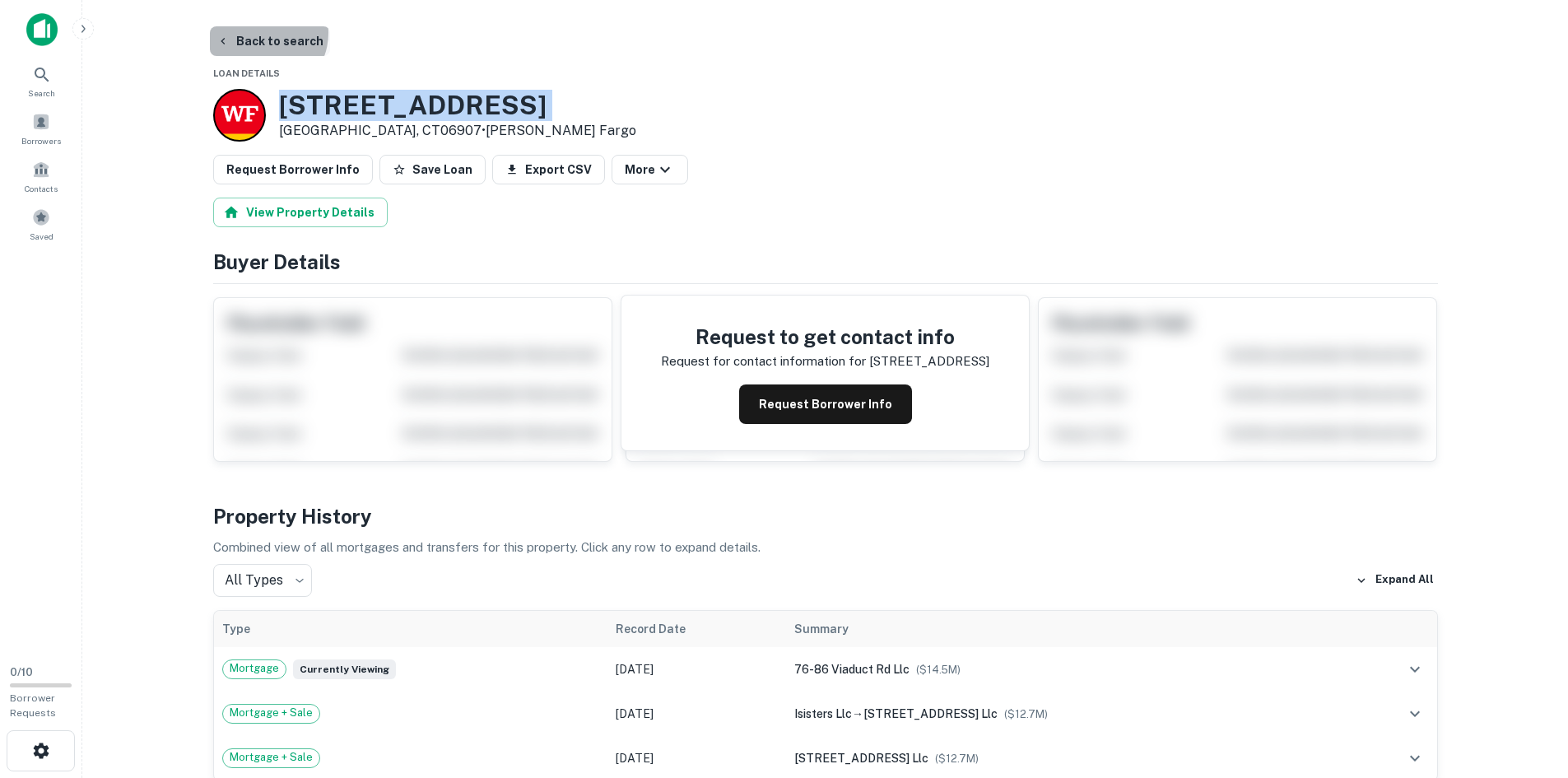
click at [259, 33] on button "Back to search" at bounding box center [270, 41] width 120 height 30
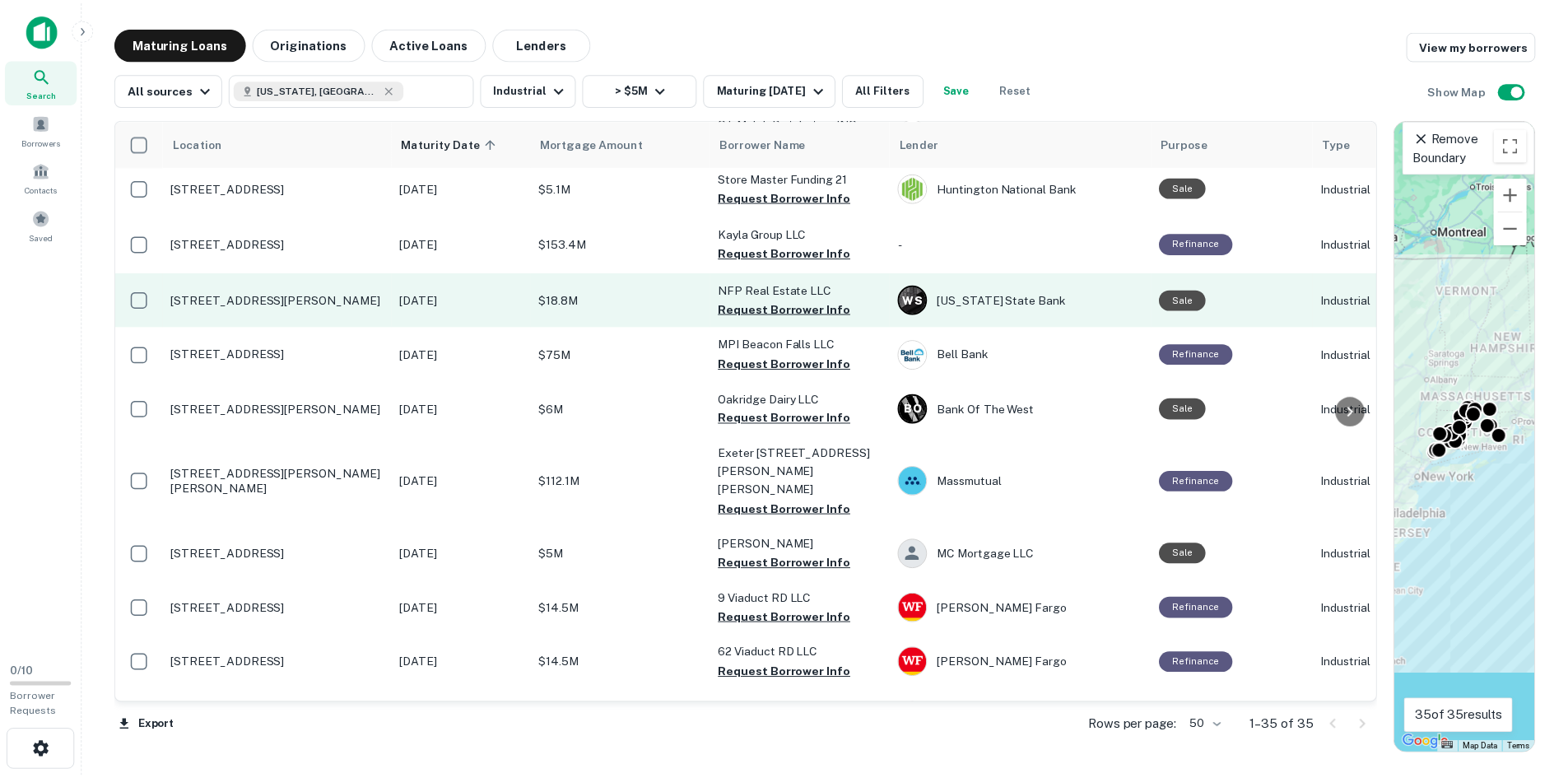
scroll to position [988, 0]
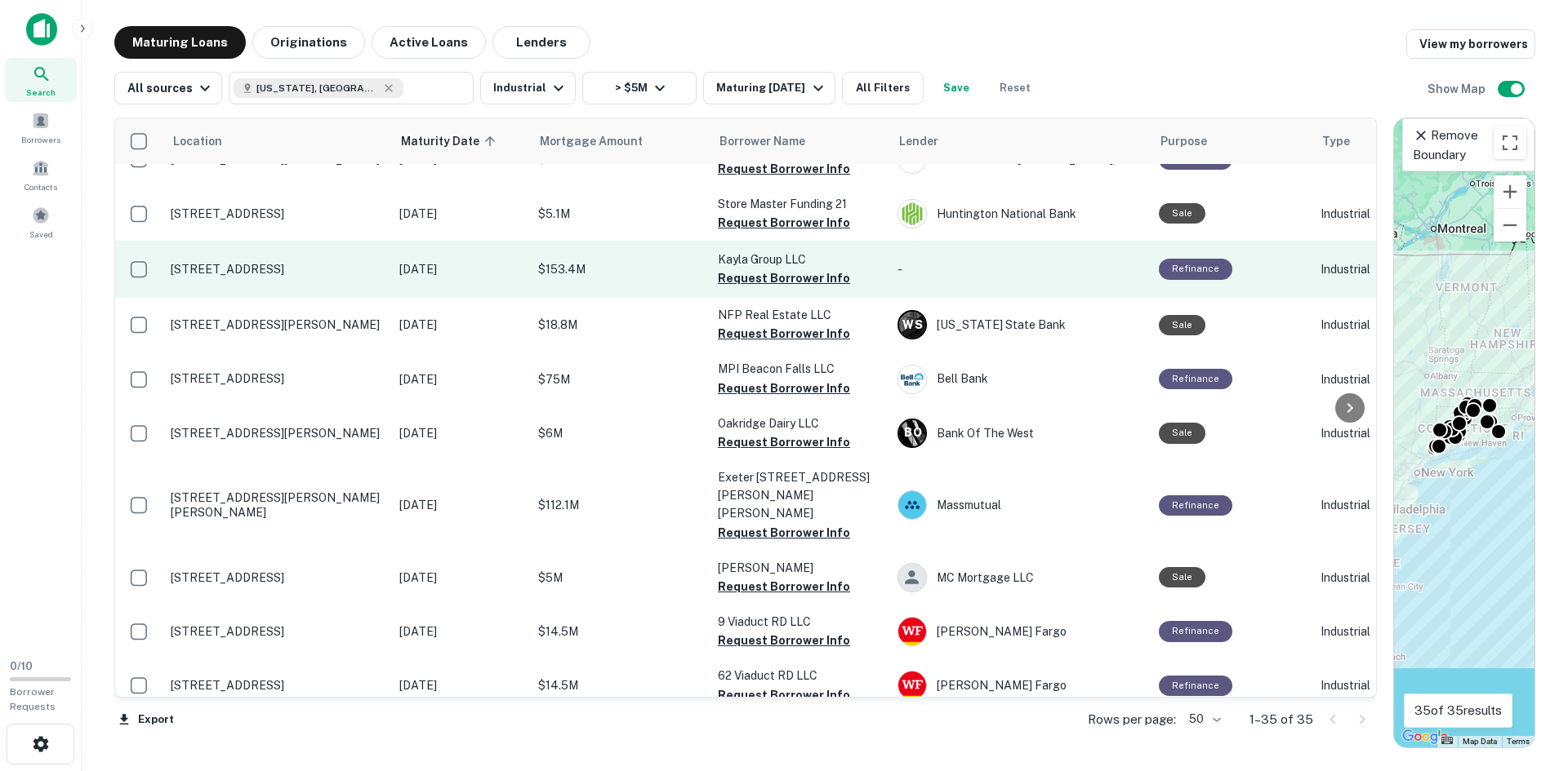
click at [230, 262] on p "[STREET_ADDRESS]" at bounding box center [277, 269] width 212 height 14
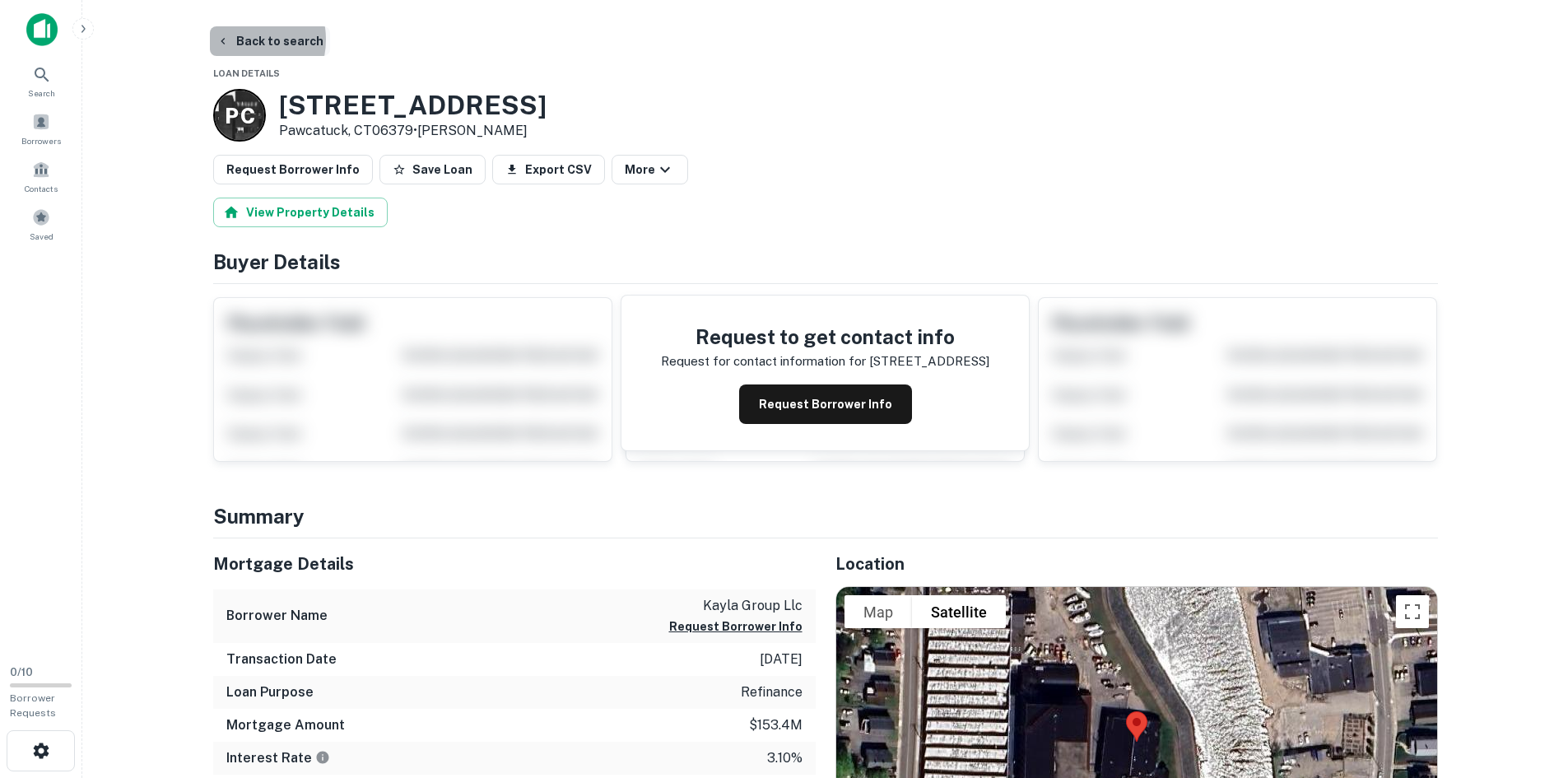
click at [235, 40] on button "Back to search" at bounding box center [270, 41] width 120 height 30
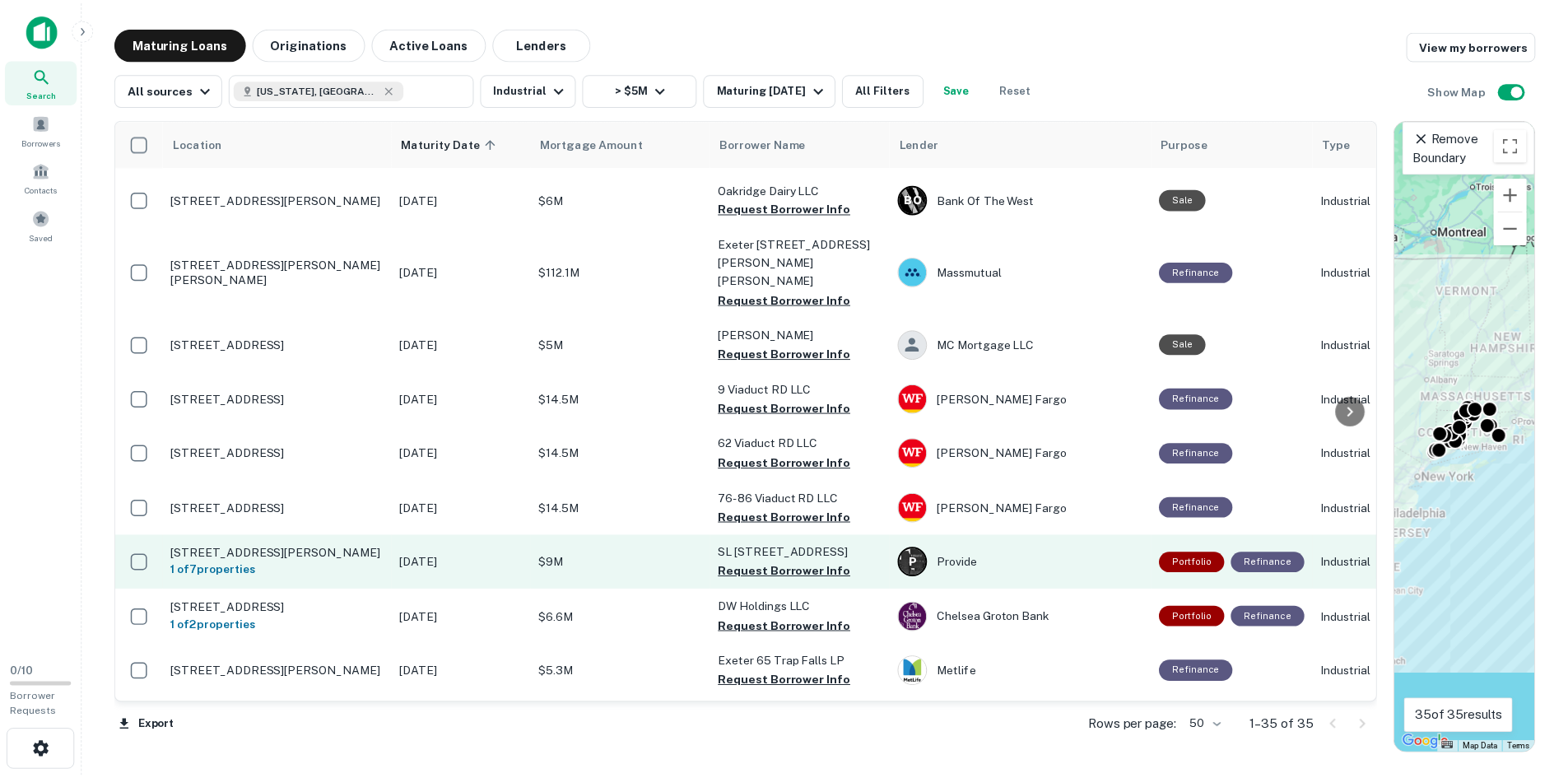
scroll to position [1235, 0]
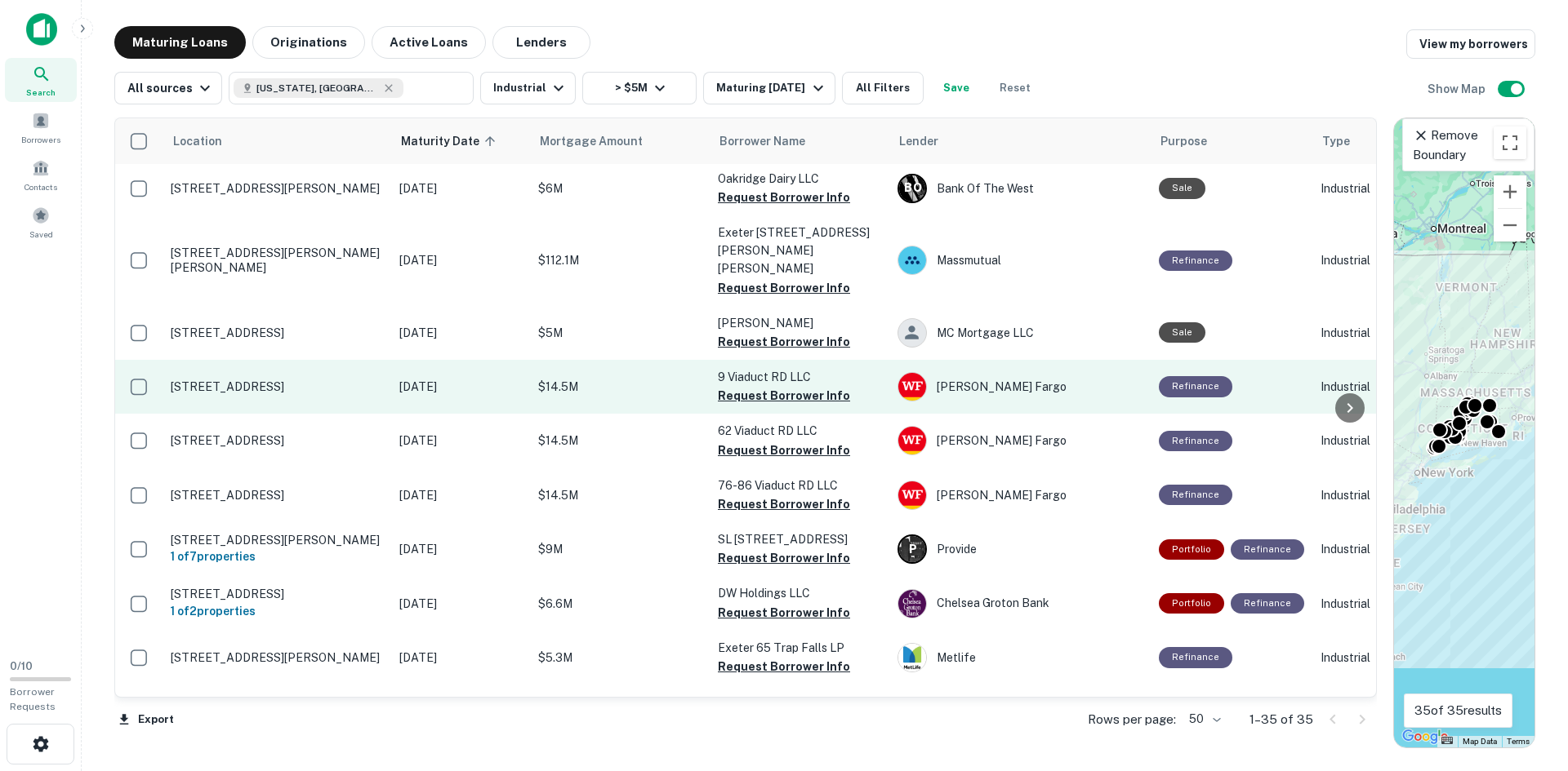
click at [217, 380] on p "[STREET_ADDRESS]" at bounding box center [277, 387] width 212 height 14
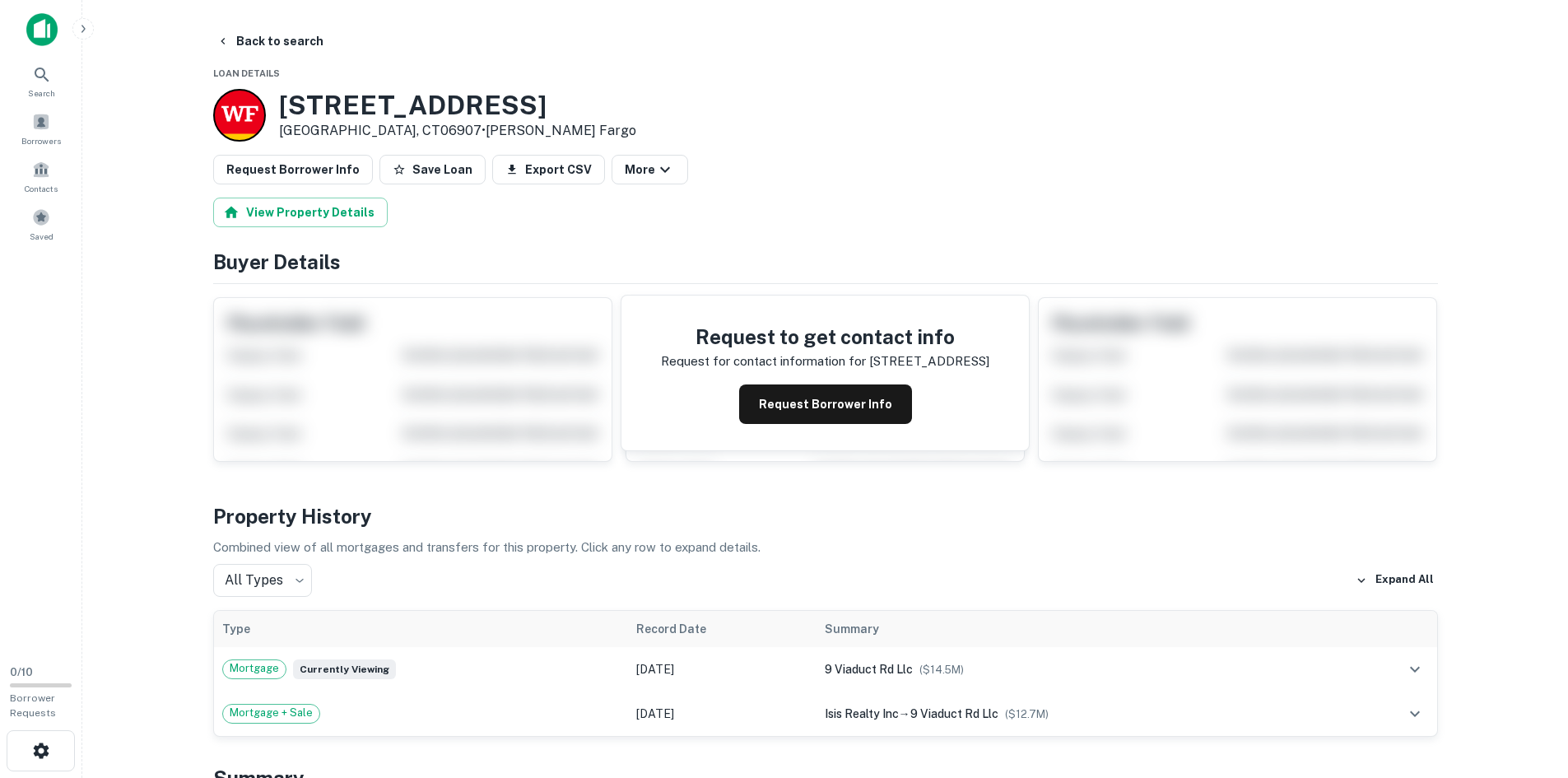
click at [321, 119] on h3 "[STREET_ADDRESS]" at bounding box center [457, 105] width 358 height 32
click at [234, 37] on button "Back to search" at bounding box center [270, 41] width 120 height 30
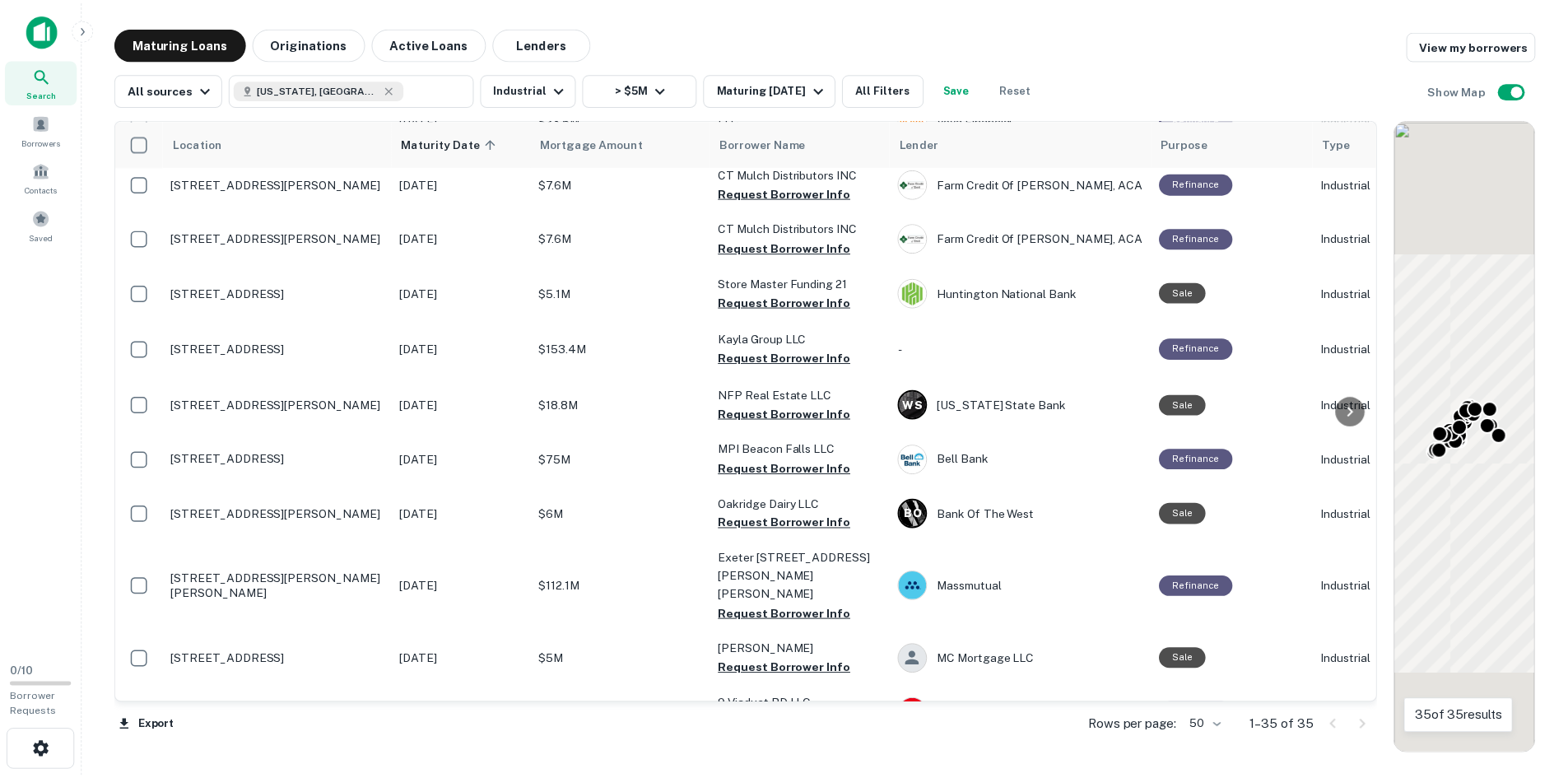
scroll to position [1235, 0]
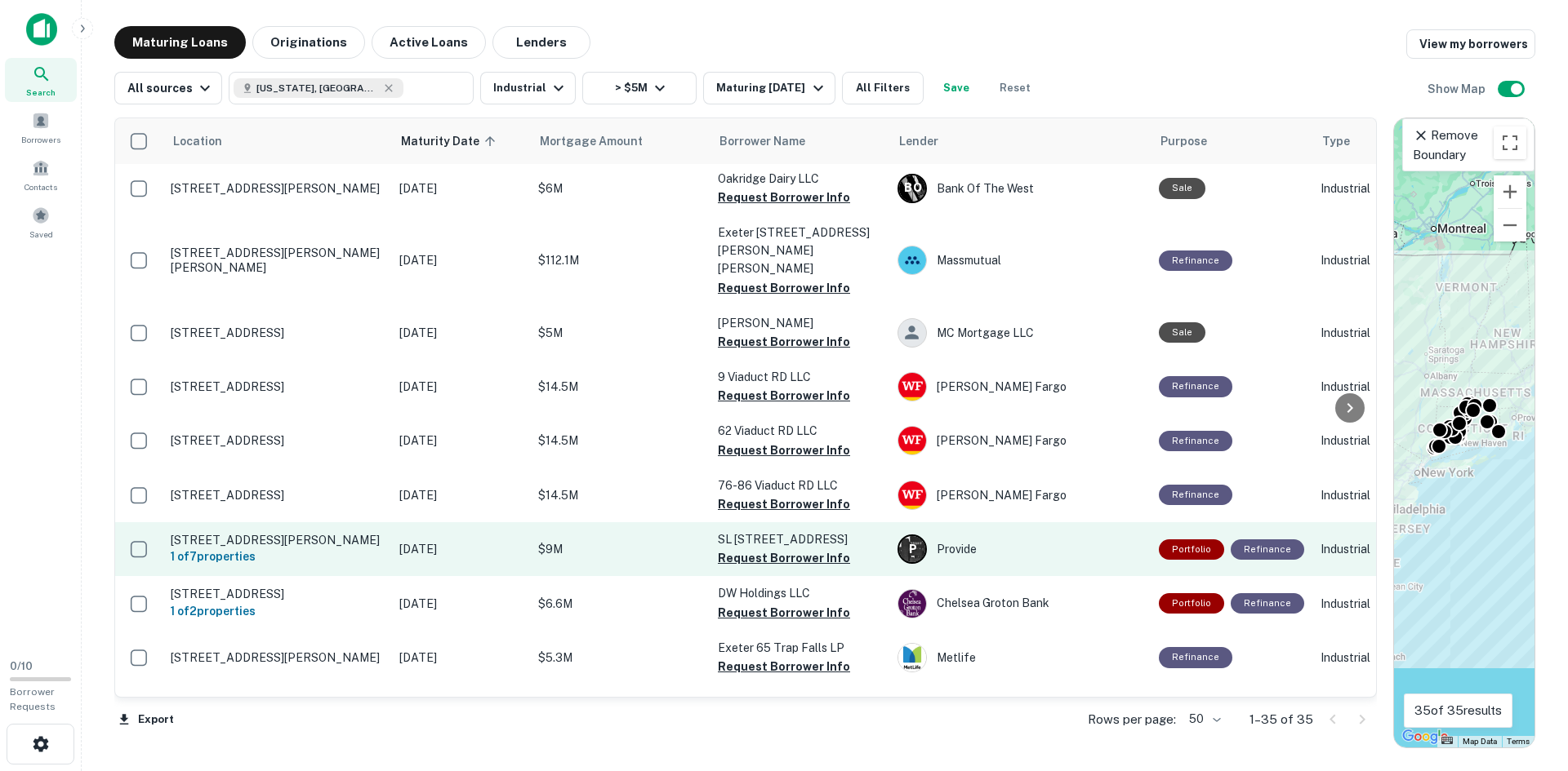
click at [314, 533] on p "[STREET_ADDRESS][PERSON_NAME]" at bounding box center [277, 540] width 212 height 14
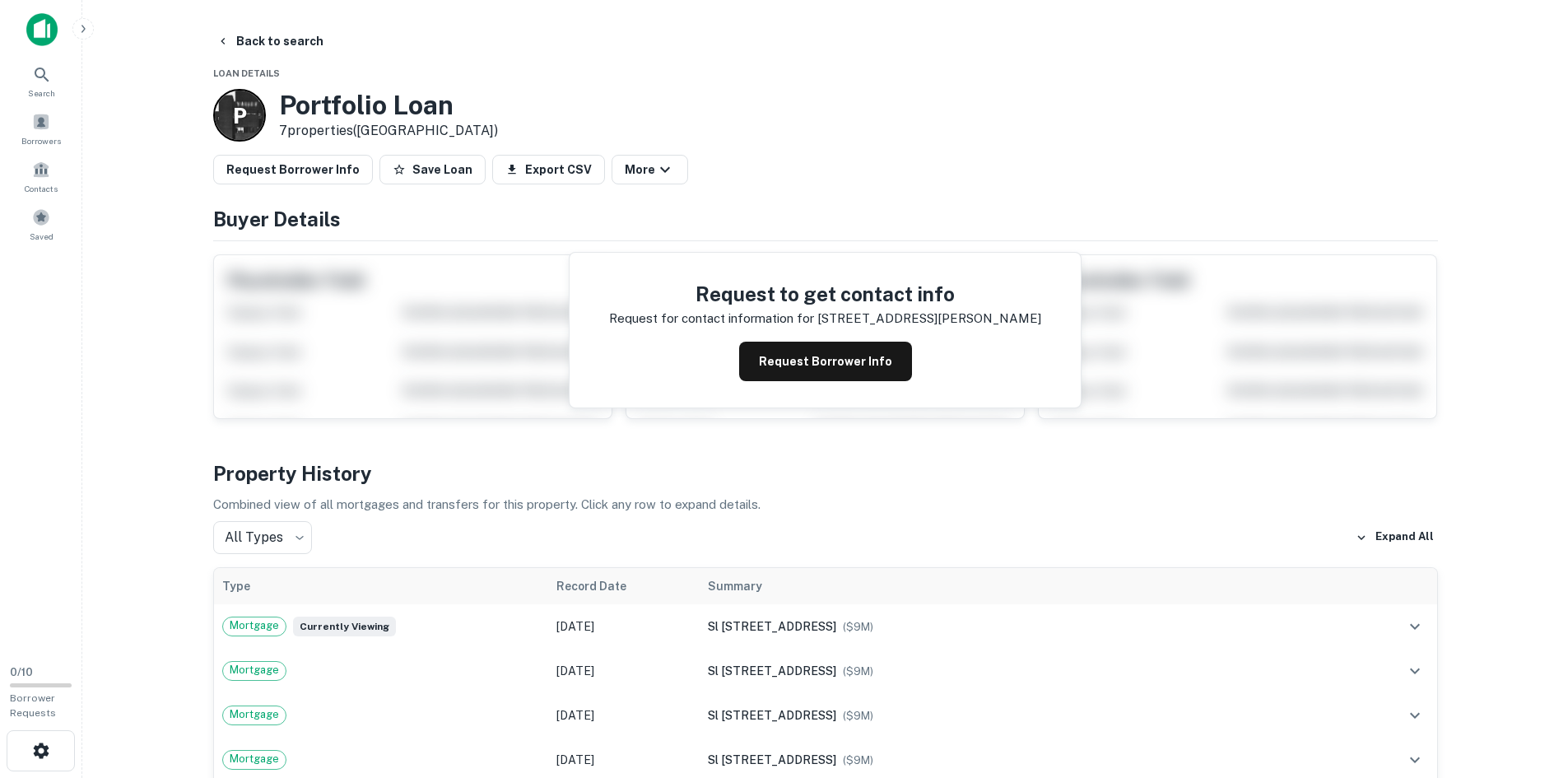
click at [336, 92] on h3 "Portfolio Loan" at bounding box center [388, 105] width 219 height 32
click at [722, 91] on div "P Portfolio Loan 7 properties ([GEOGRAPHIC_DATA])" at bounding box center [826, 115] width 1225 height 53
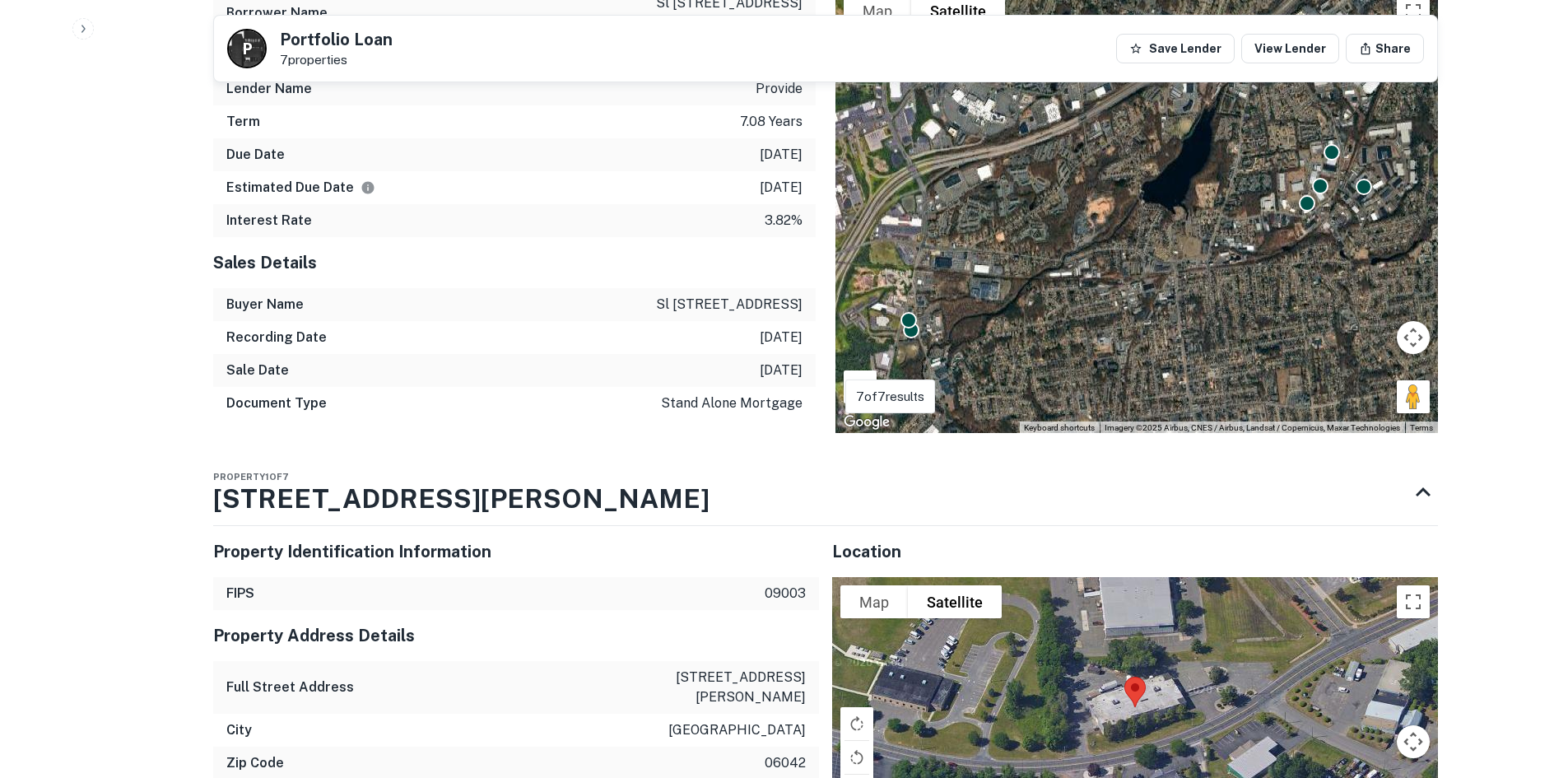
scroll to position [1071, 0]
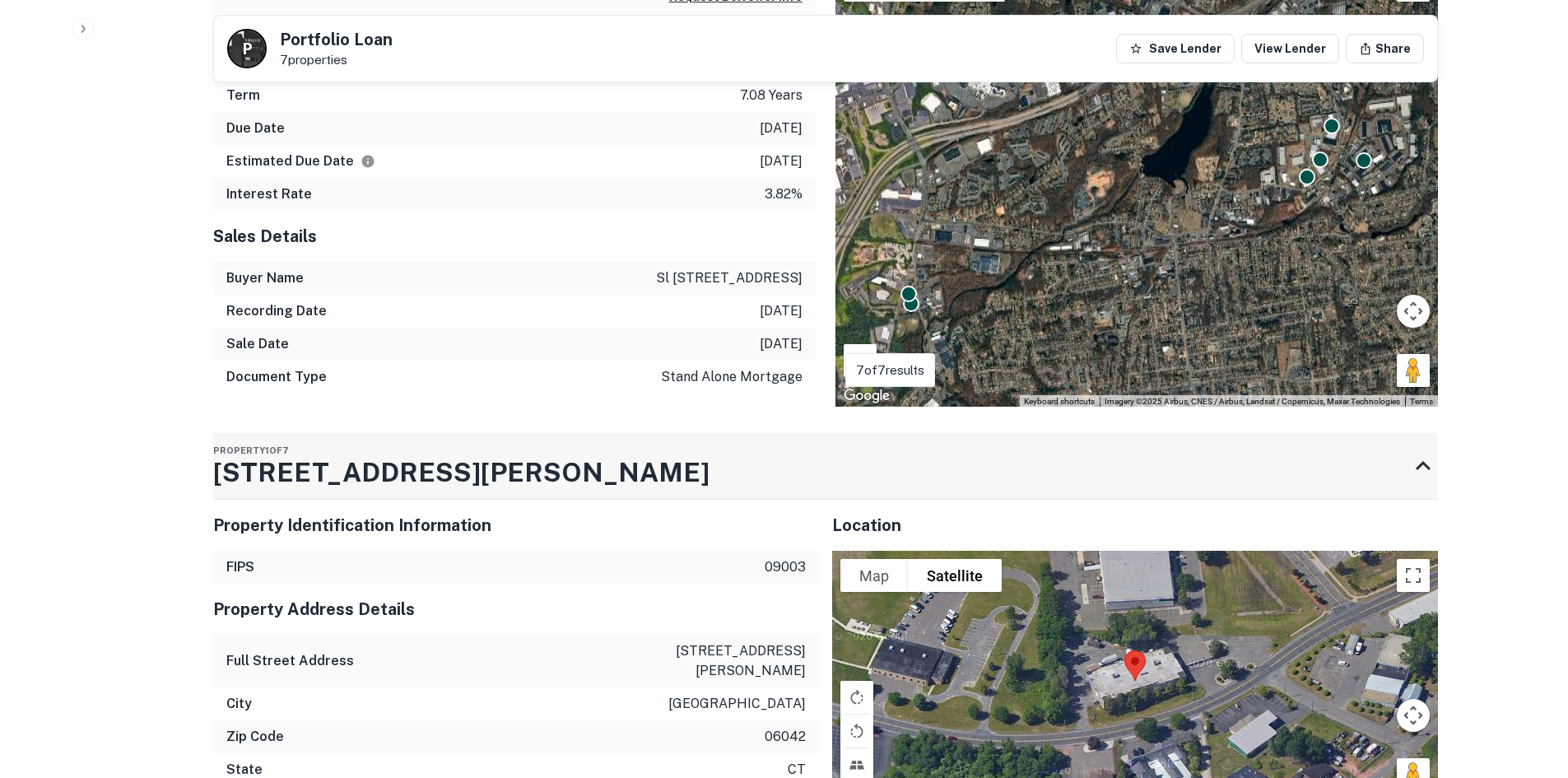
click at [356, 493] on h3 "[STREET_ADDRESS][PERSON_NAME]" at bounding box center [462, 473] width 496 height 40
click at [466, 499] on div "Property 1 of 7 [STREET_ADDRESS][PERSON_NAME]" at bounding box center [811, 466] width 1195 height 66
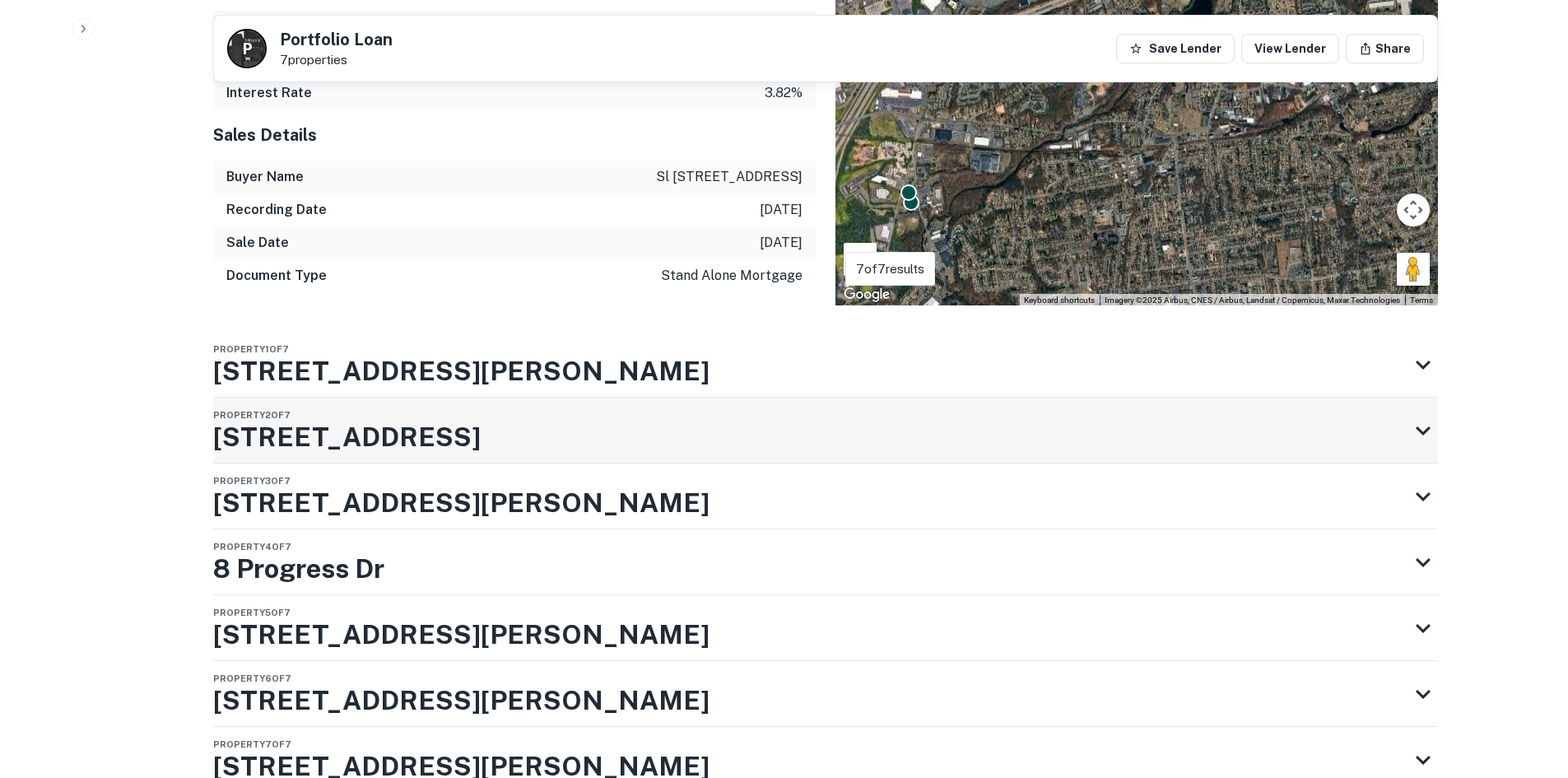
scroll to position [1305, 0]
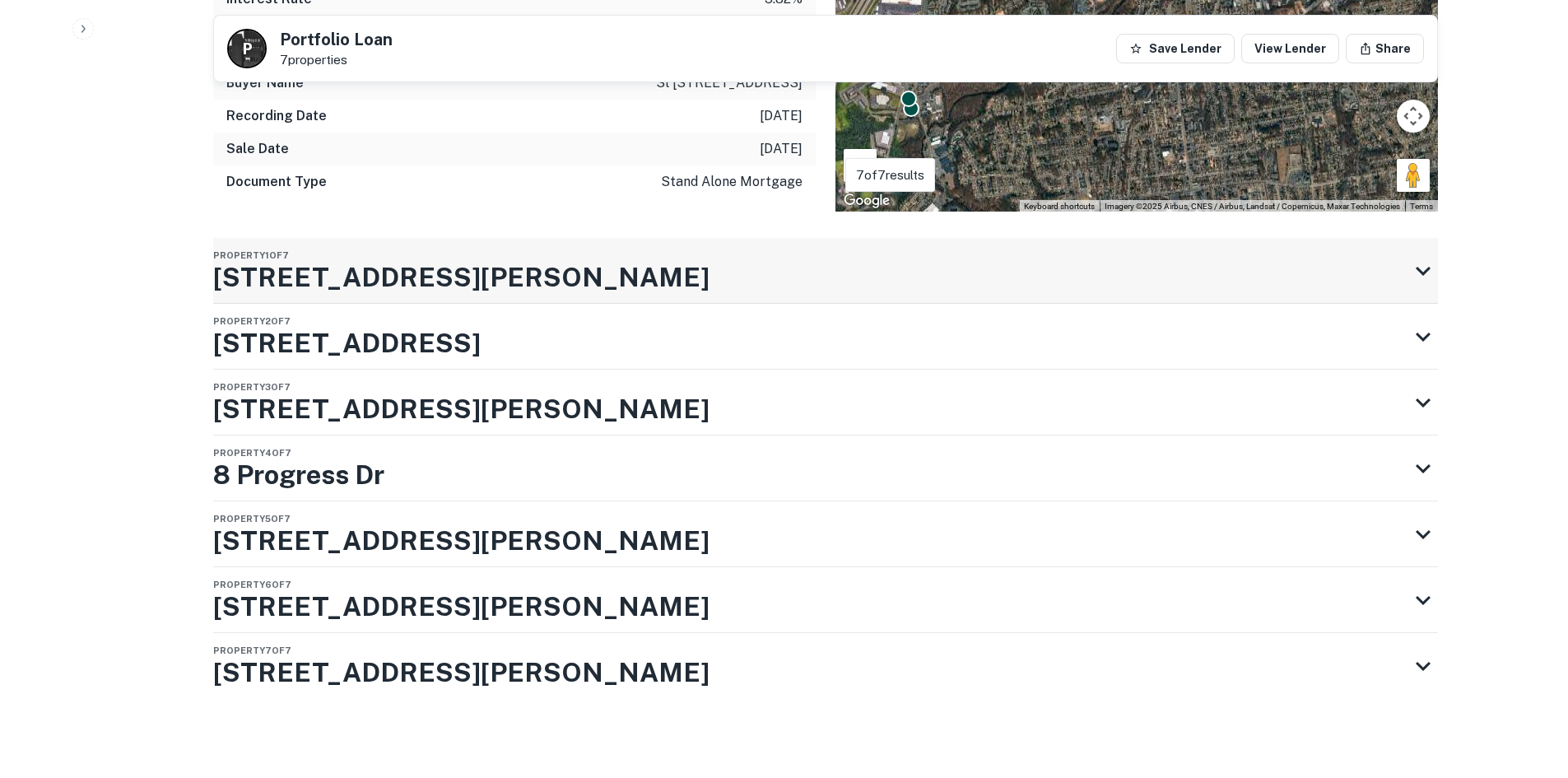
click at [407, 283] on h3 "[STREET_ADDRESS][PERSON_NAME]" at bounding box center [462, 278] width 496 height 40
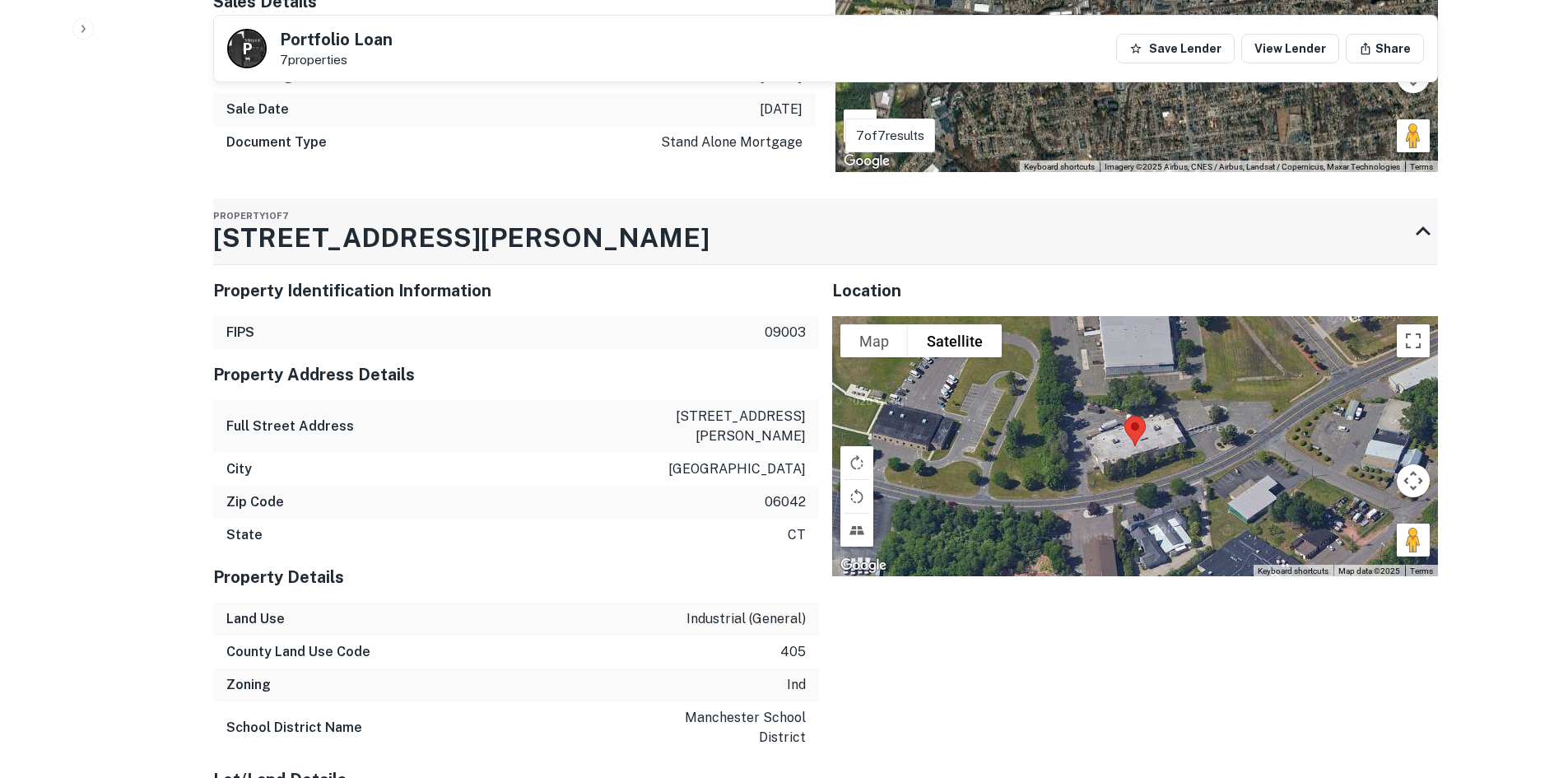
scroll to position [1323, 0]
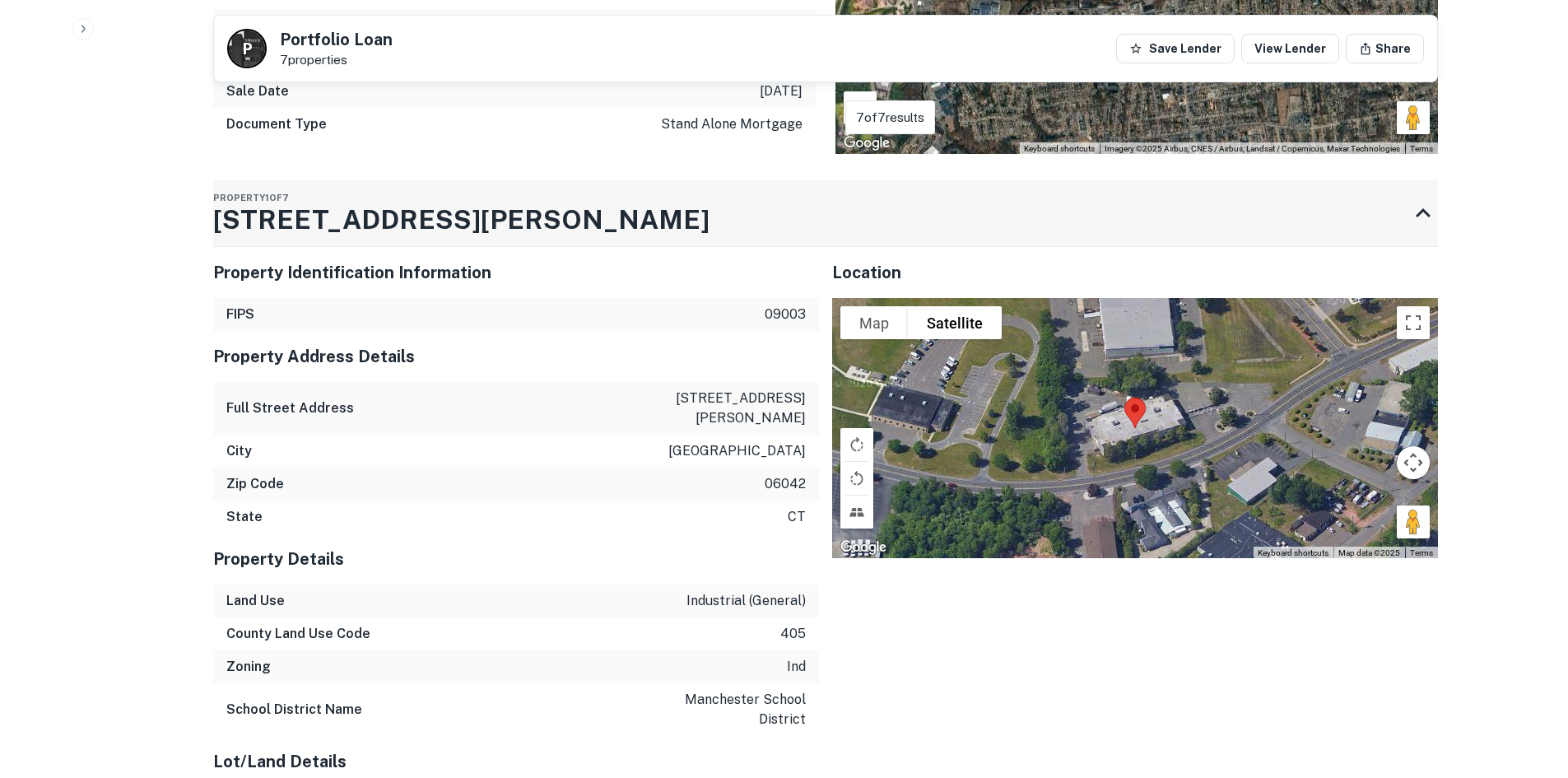
click at [407, 246] on div "Property 1 of 7 [STREET_ADDRESS][PERSON_NAME]" at bounding box center [462, 213] width 496 height 66
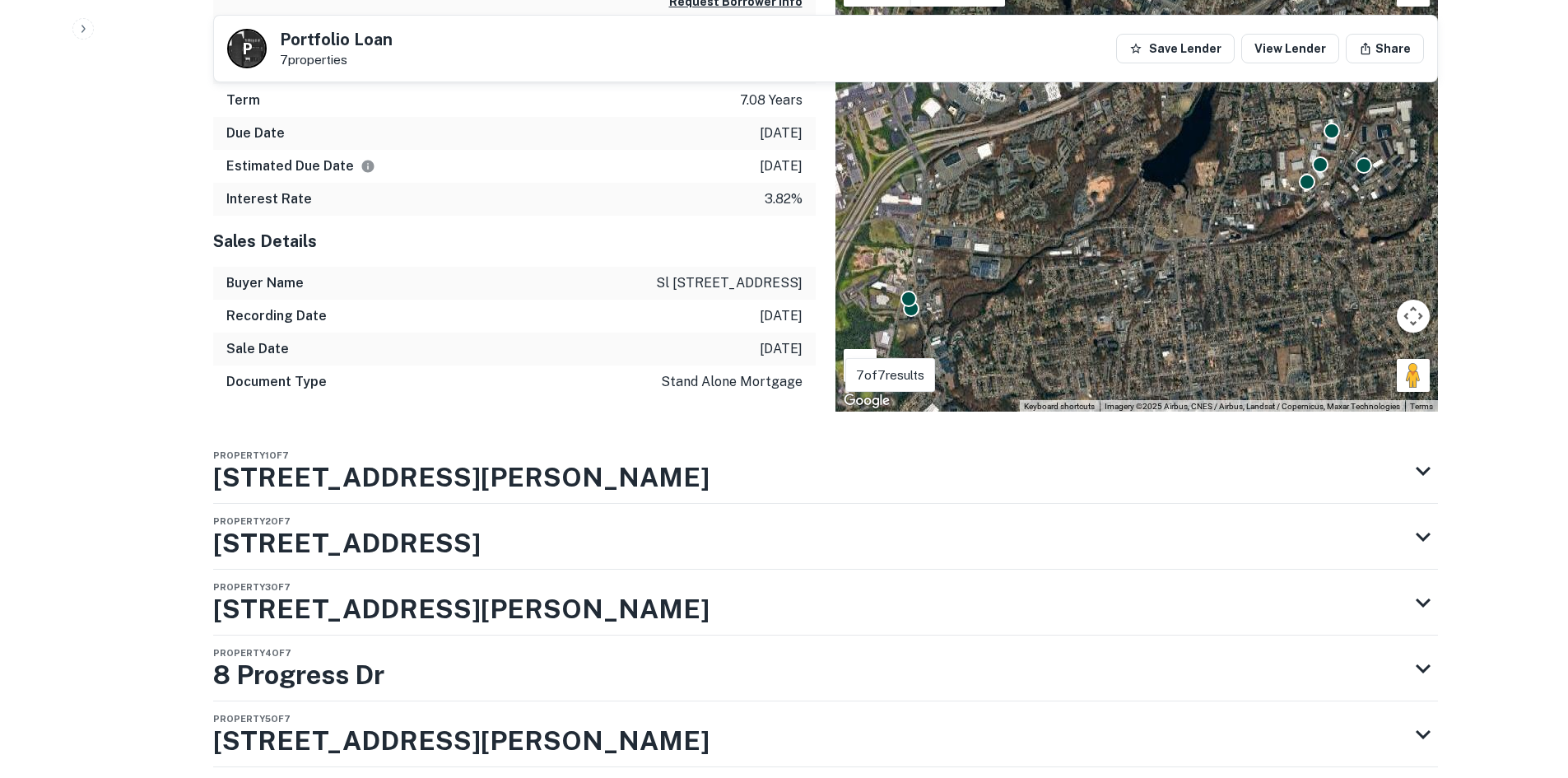
scroll to position [1305, 0]
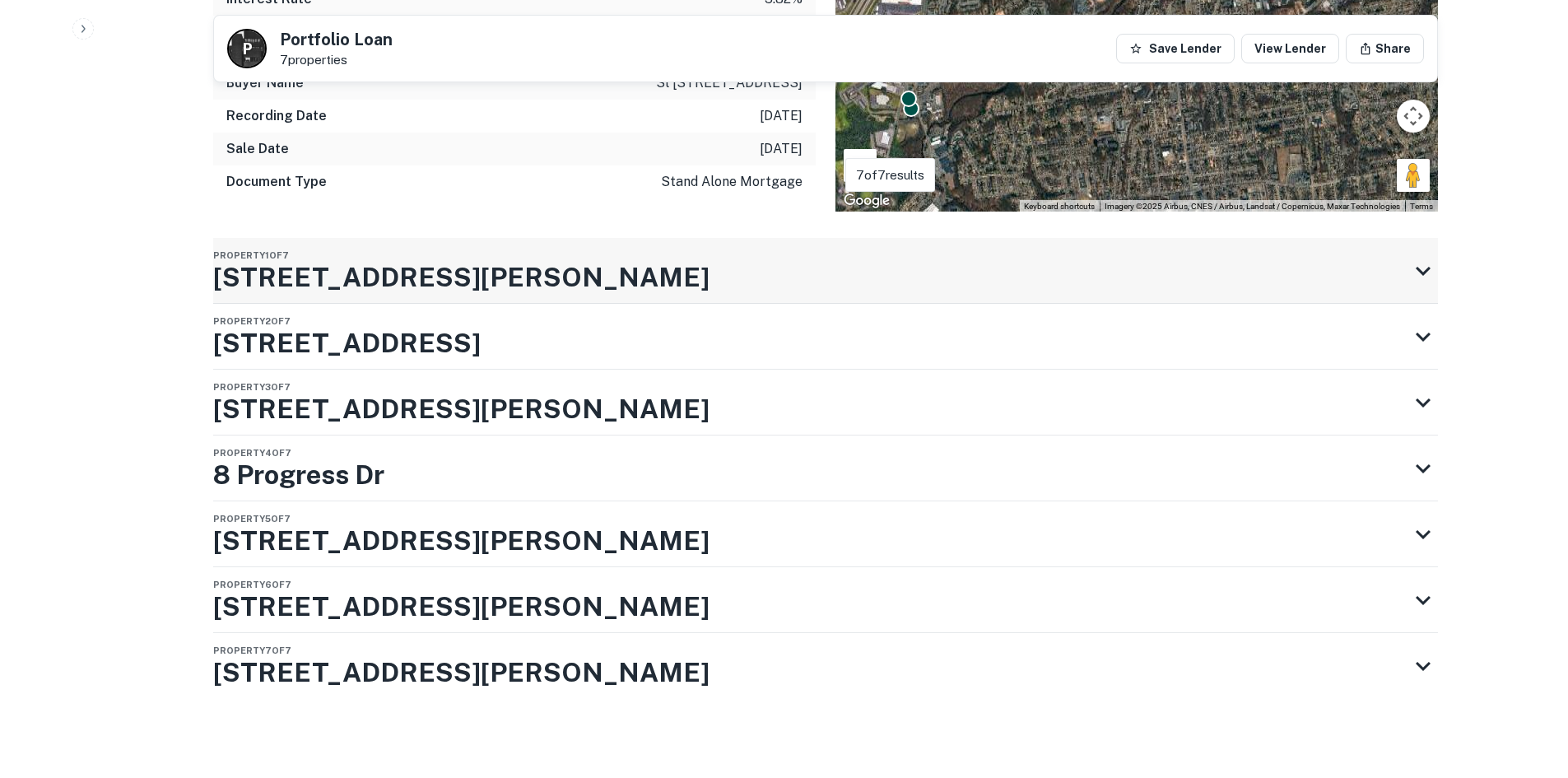
click at [336, 289] on h3 "[STREET_ADDRESS][PERSON_NAME]" at bounding box center [462, 278] width 496 height 40
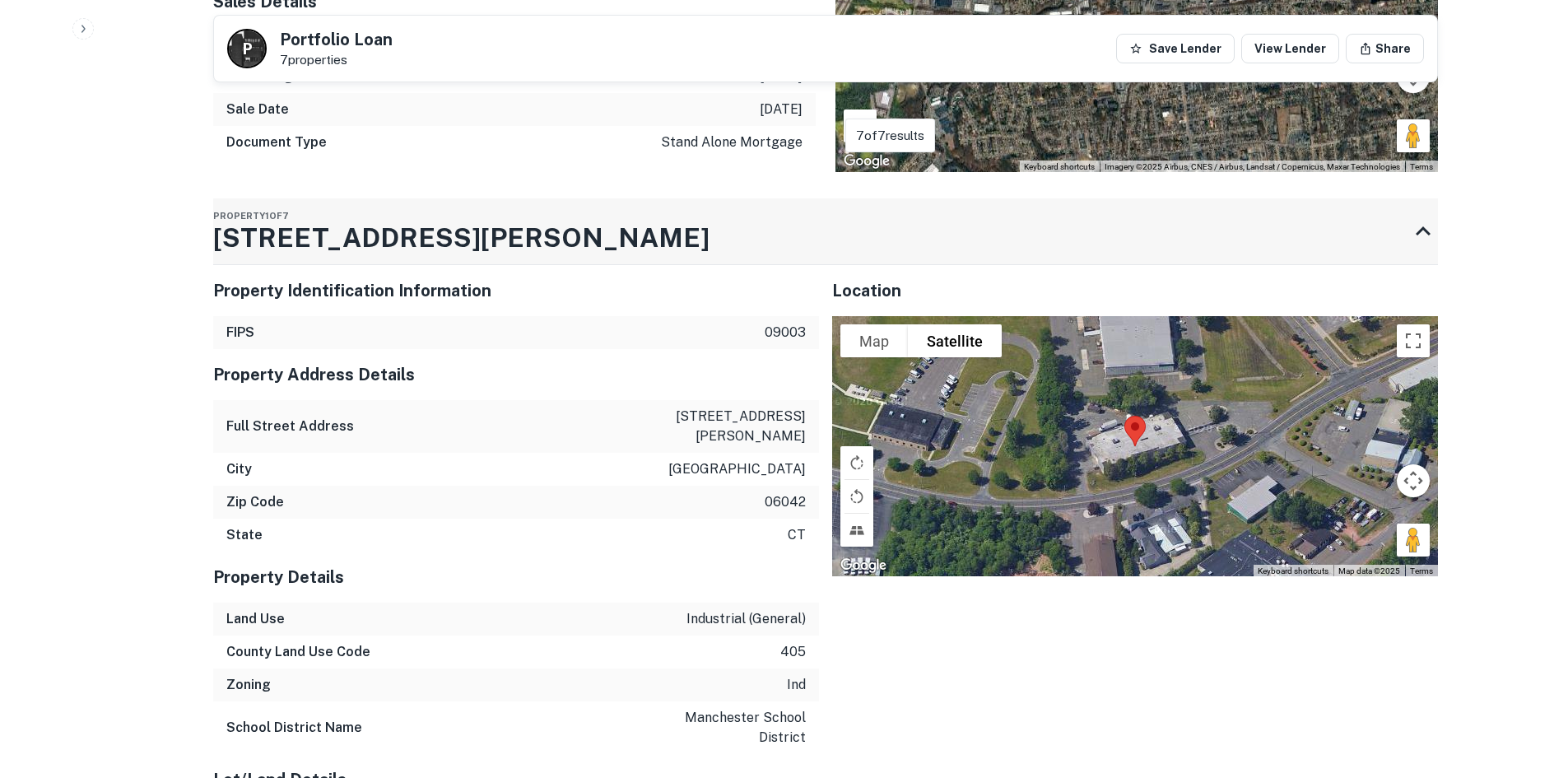
click at [336, 258] on h3 "[STREET_ADDRESS][PERSON_NAME]" at bounding box center [462, 238] width 496 height 40
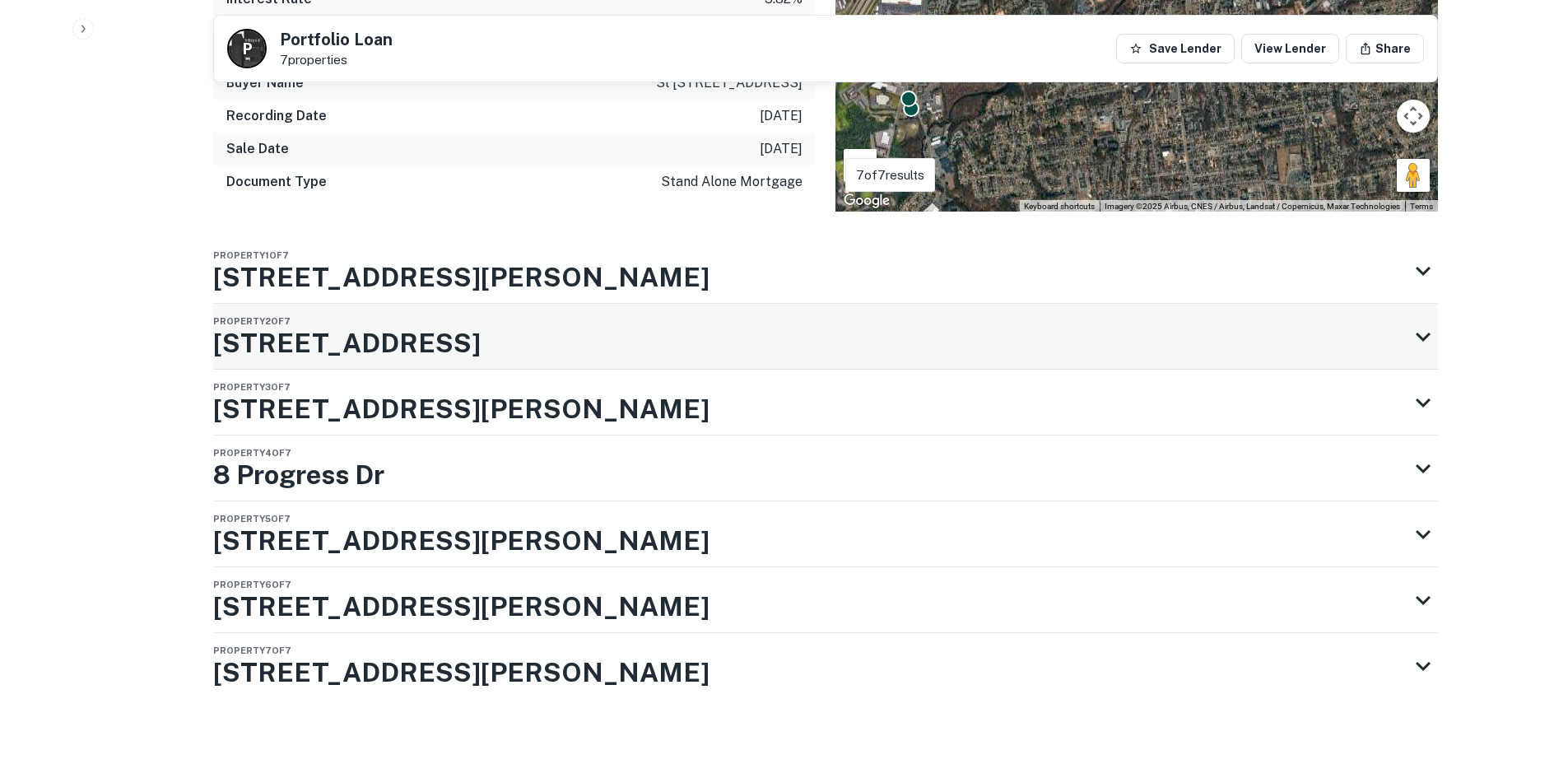
click at [320, 351] on h3 "[STREET_ADDRESS]" at bounding box center [348, 343] width 268 height 40
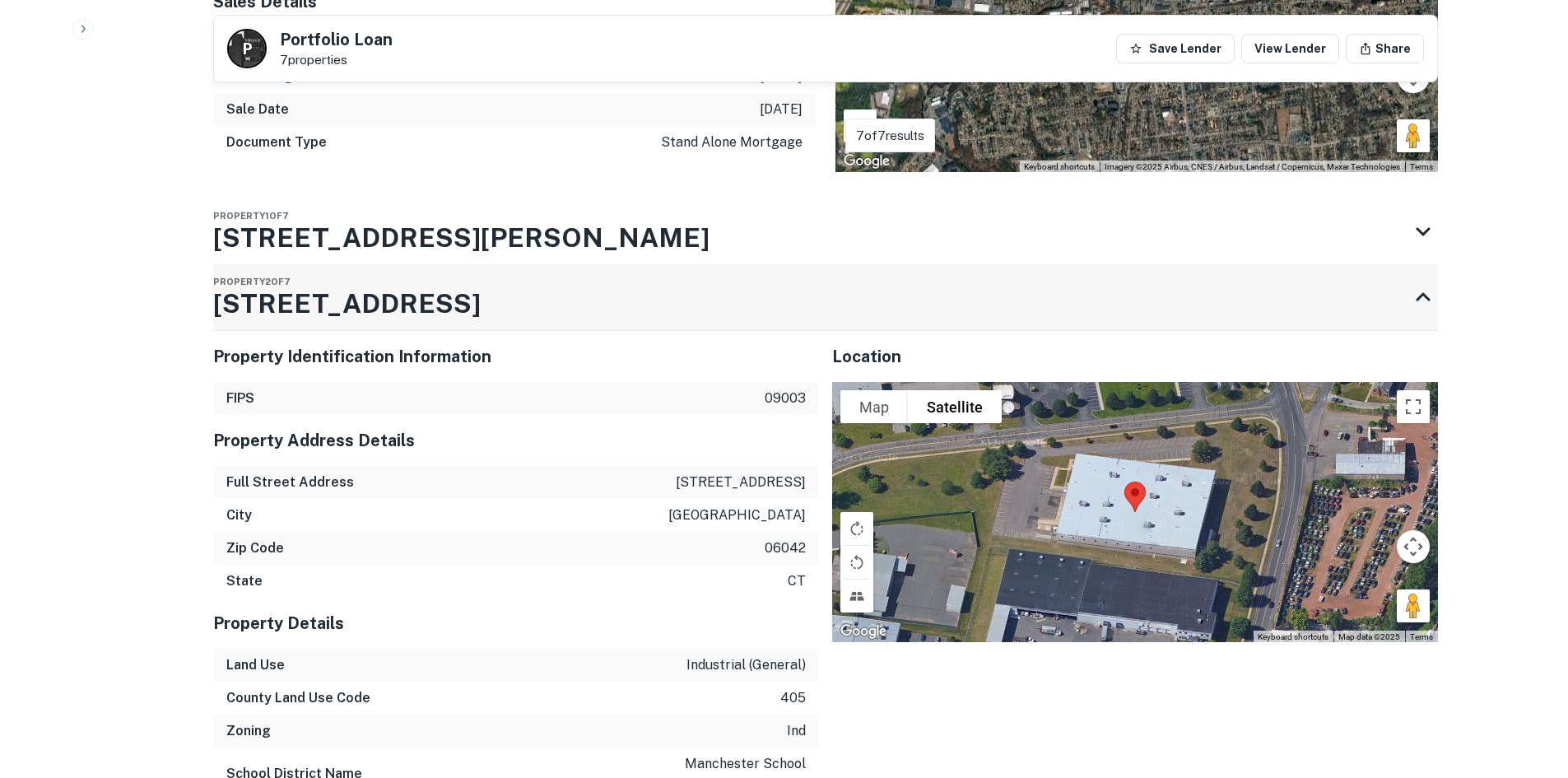
click at [320, 323] on h3 "[STREET_ADDRESS]" at bounding box center [348, 304] width 268 height 40
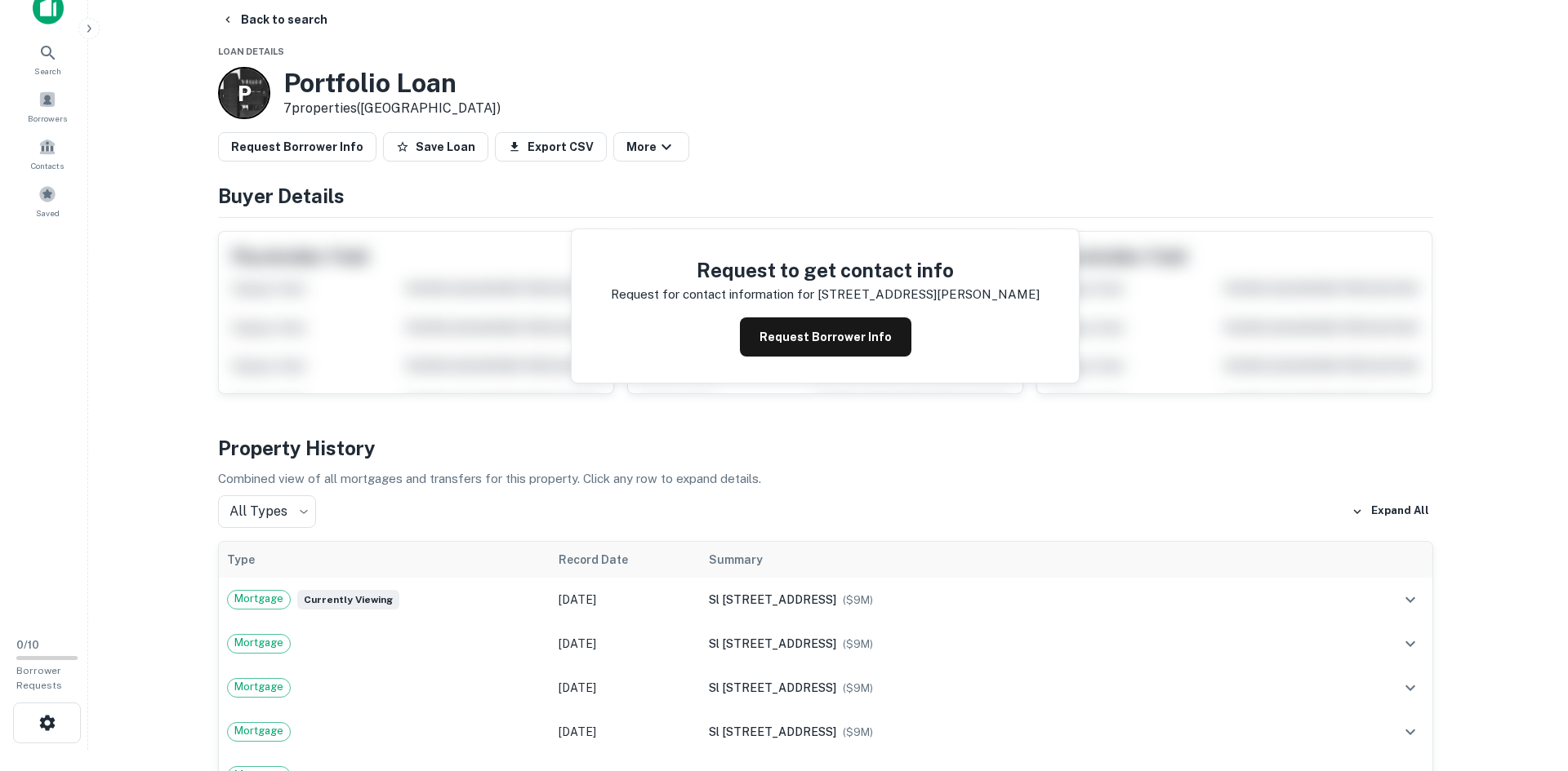
scroll to position [0, 0]
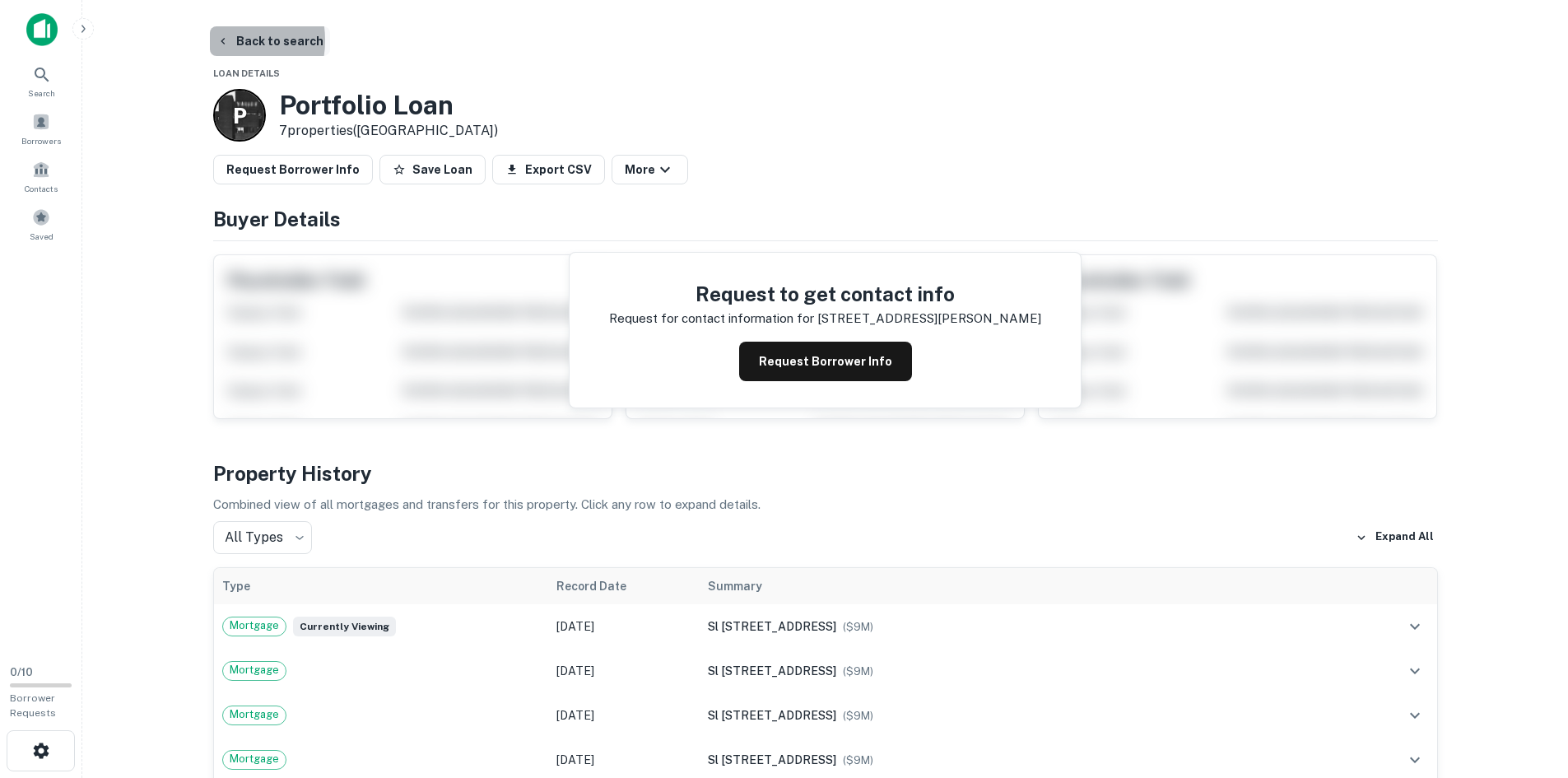
click at [221, 41] on icon "button" at bounding box center [223, 41] width 14 height 14
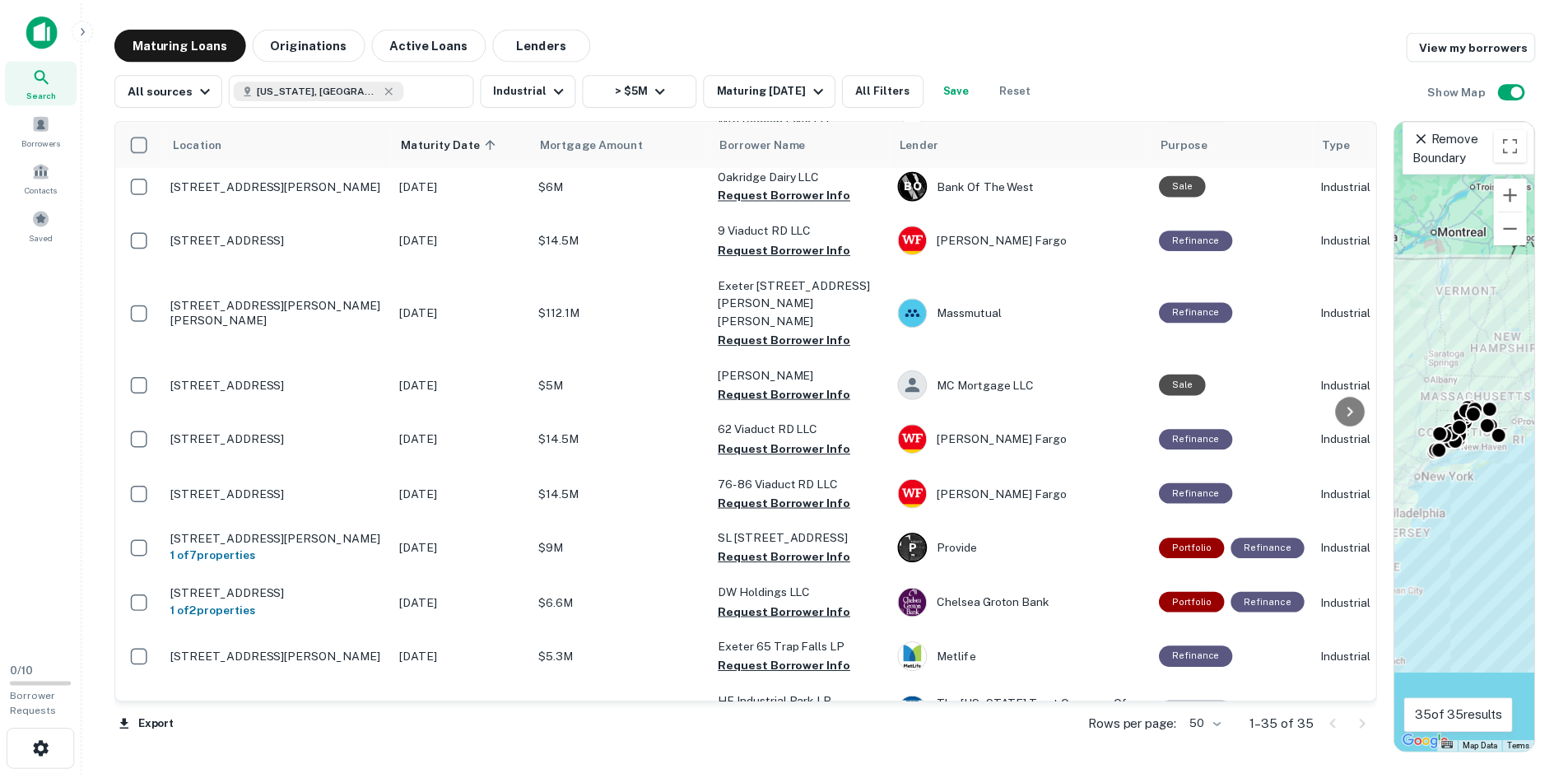
scroll to position [1323, 0]
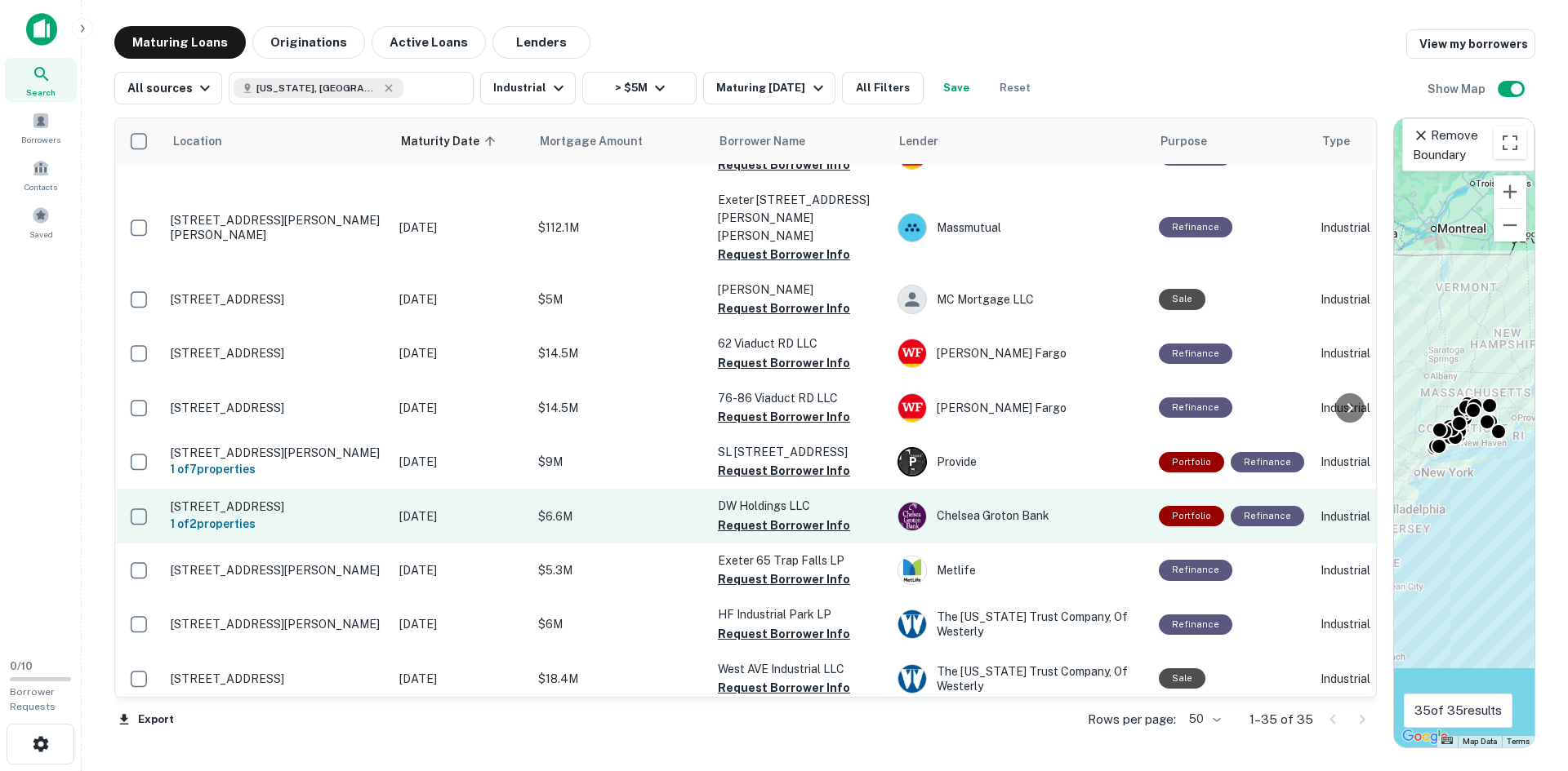
click at [337, 499] on p "[STREET_ADDRESS]" at bounding box center [277, 506] width 212 height 14
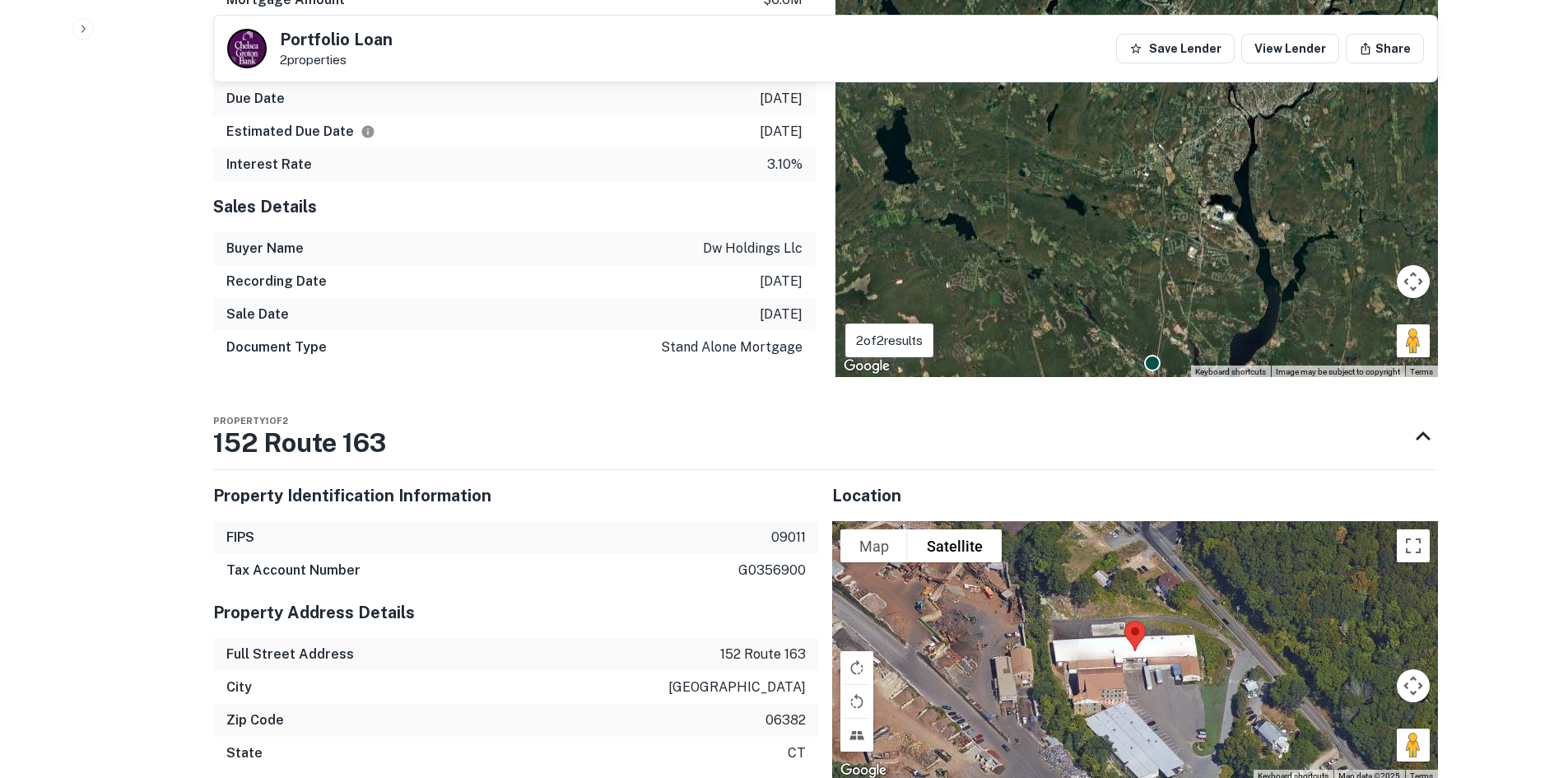
scroll to position [988, 0]
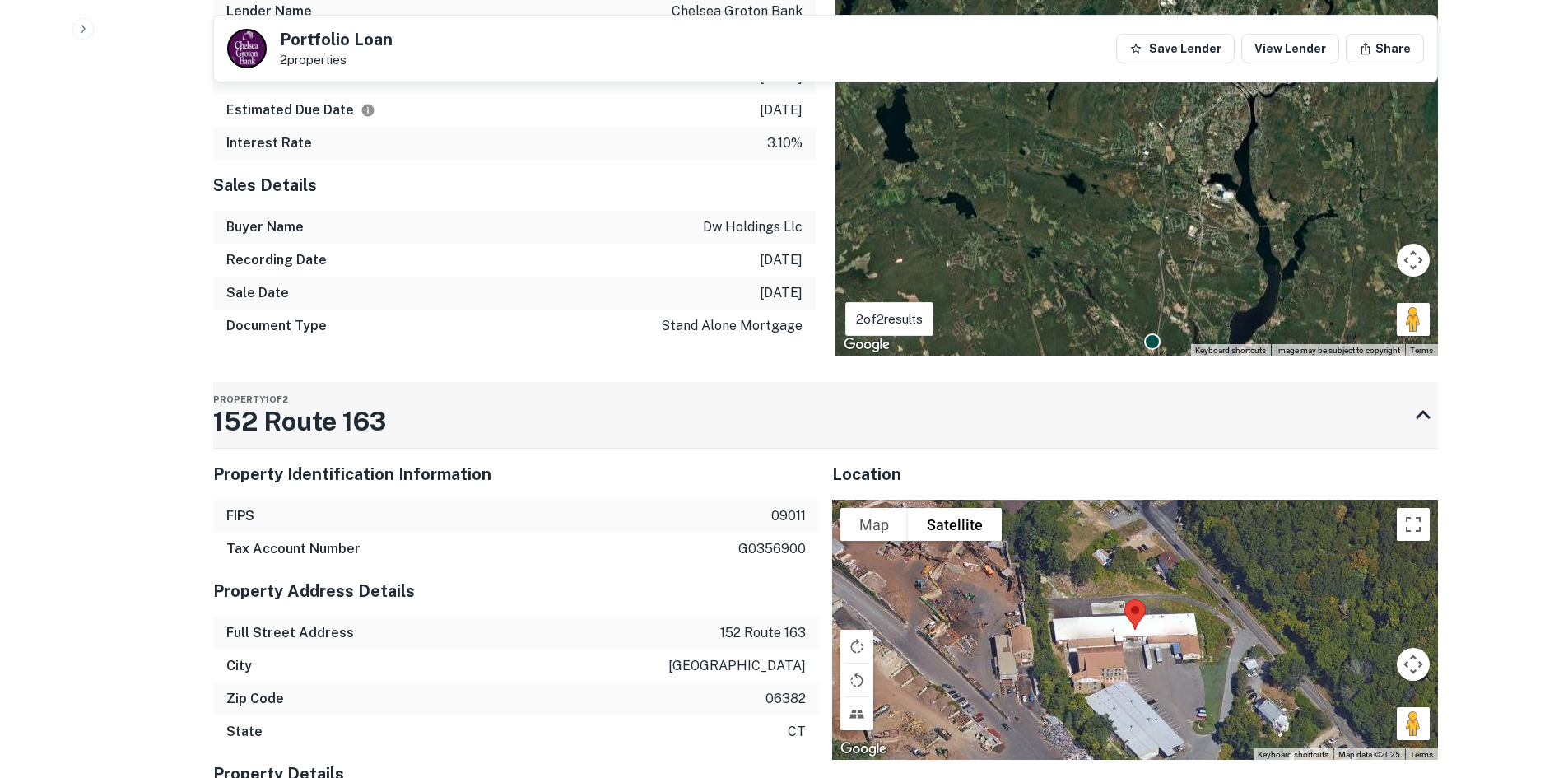
click at [295, 418] on h3 "152 Route 163" at bounding box center [300, 422] width 173 height 40
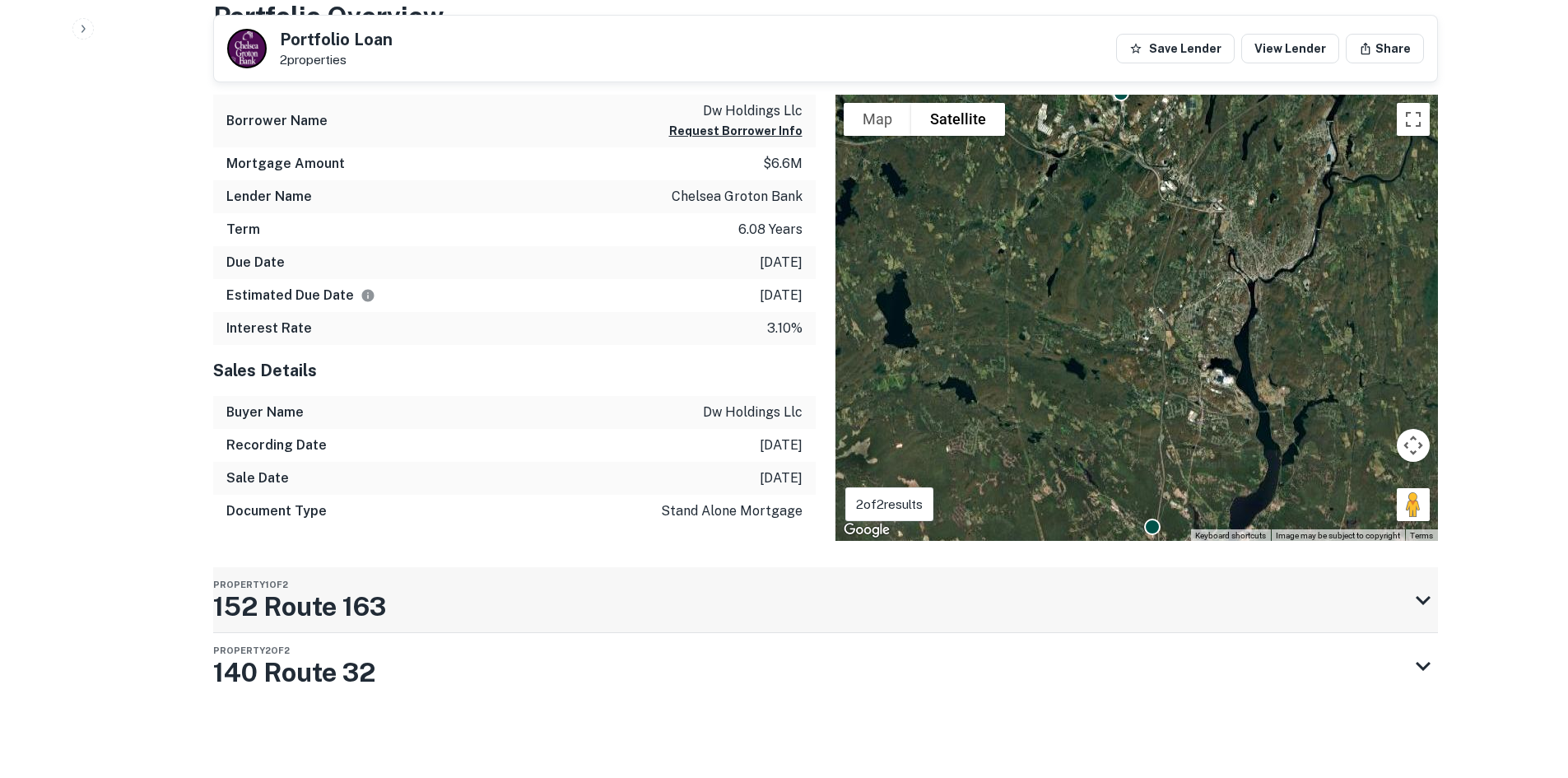
scroll to position [803, 0]
click at [337, 625] on h3 "152 Route 163" at bounding box center [300, 607] width 173 height 40
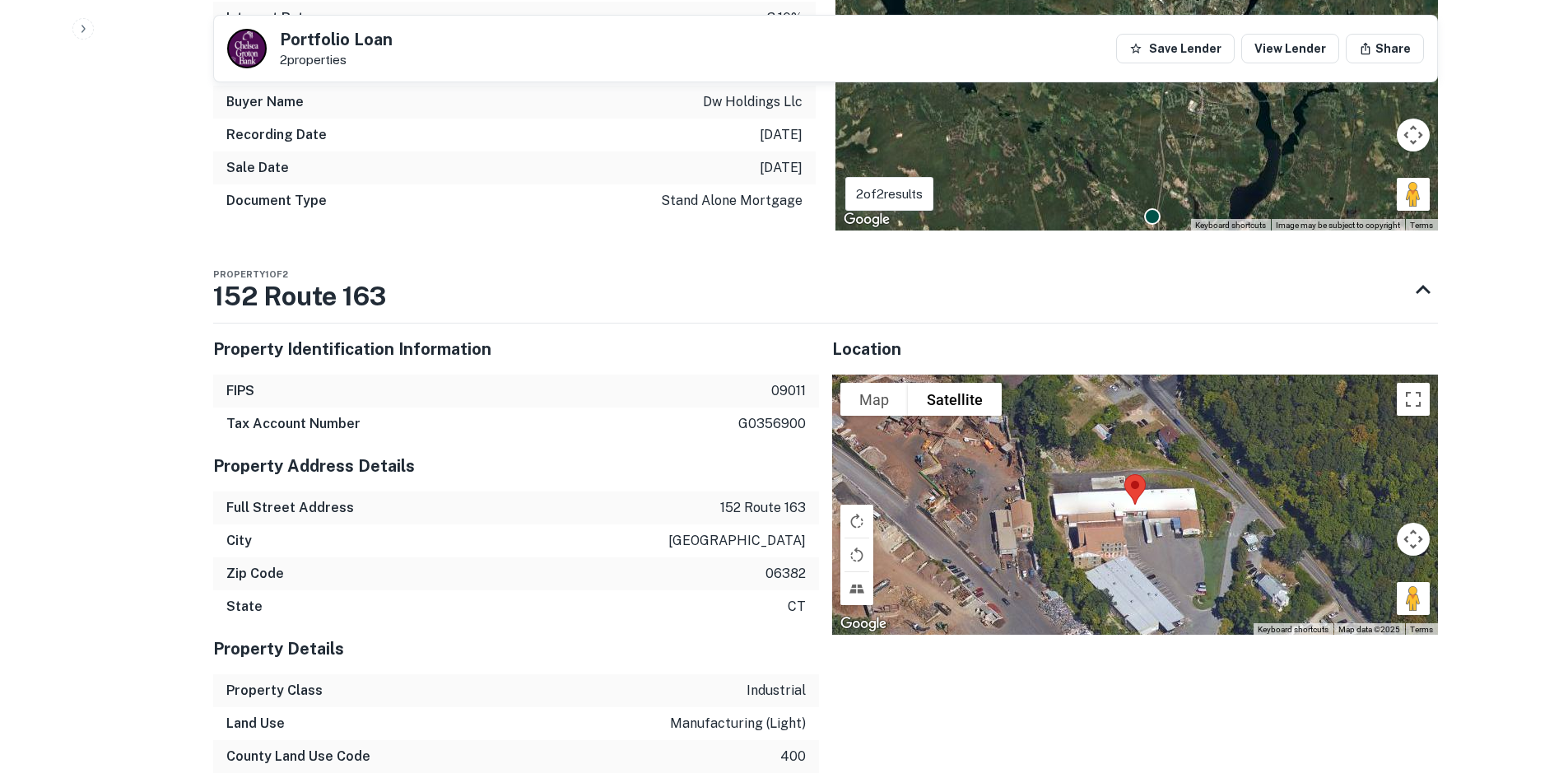
scroll to position [1235, 0]
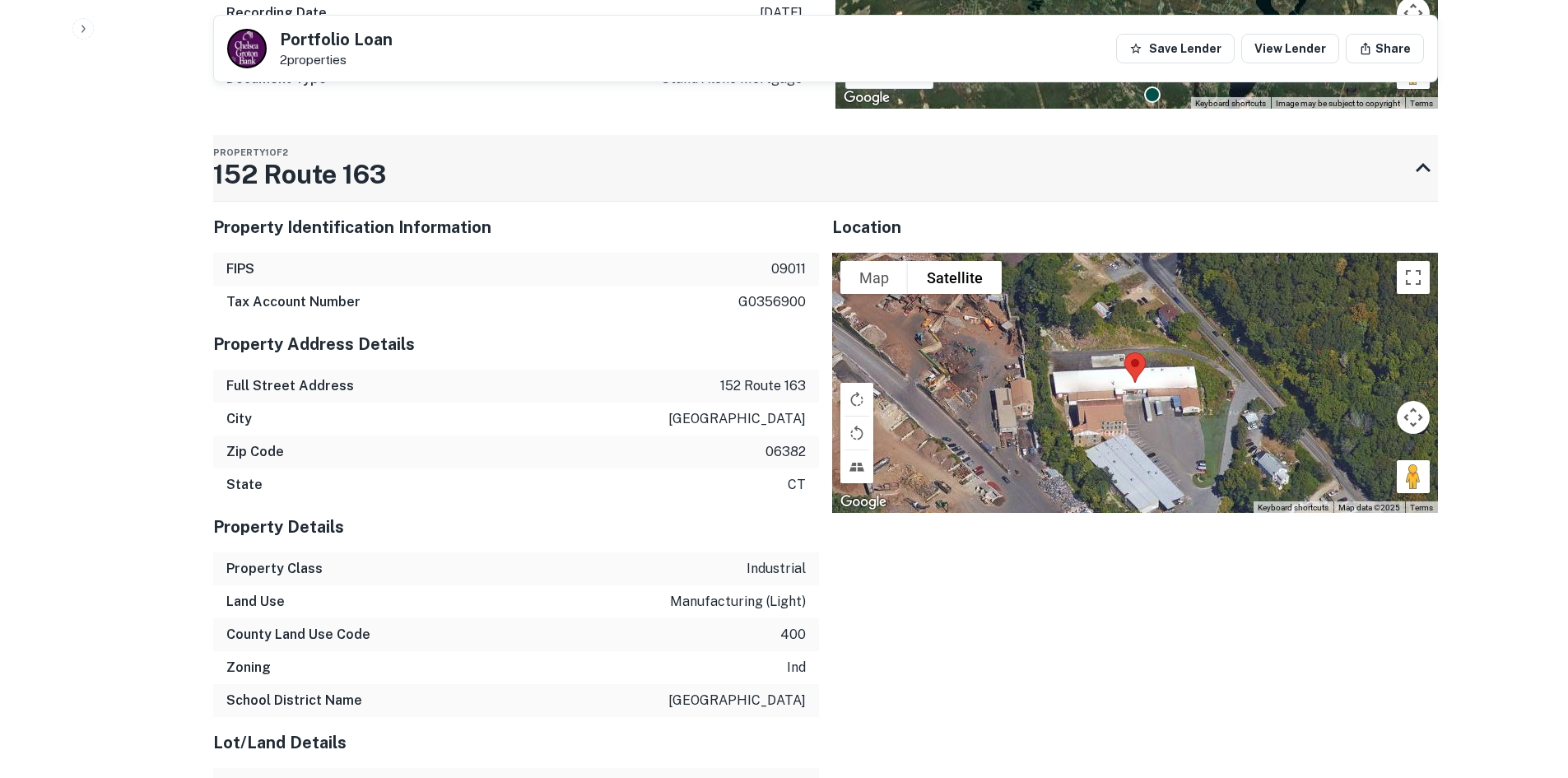
click at [243, 179] on h3 "152 Route 163" at bounding box center [300, 175] width 173 height 40
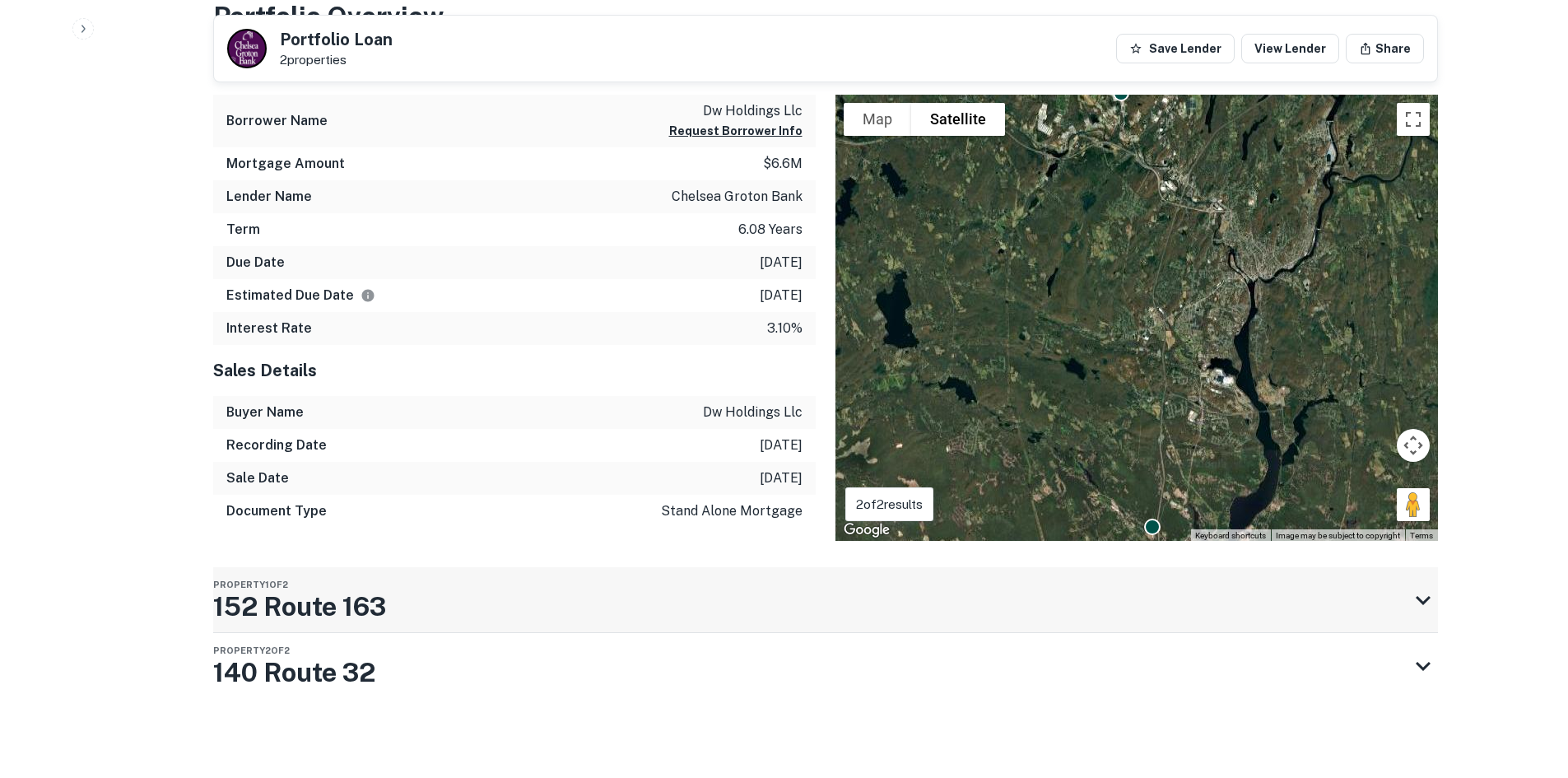
click at [243, 179] on div "Portfolio Overview Mortgage Details Borrower Name dw holdings llc Request Borro…" at bounding box center [826, 388] width 1225 height 783
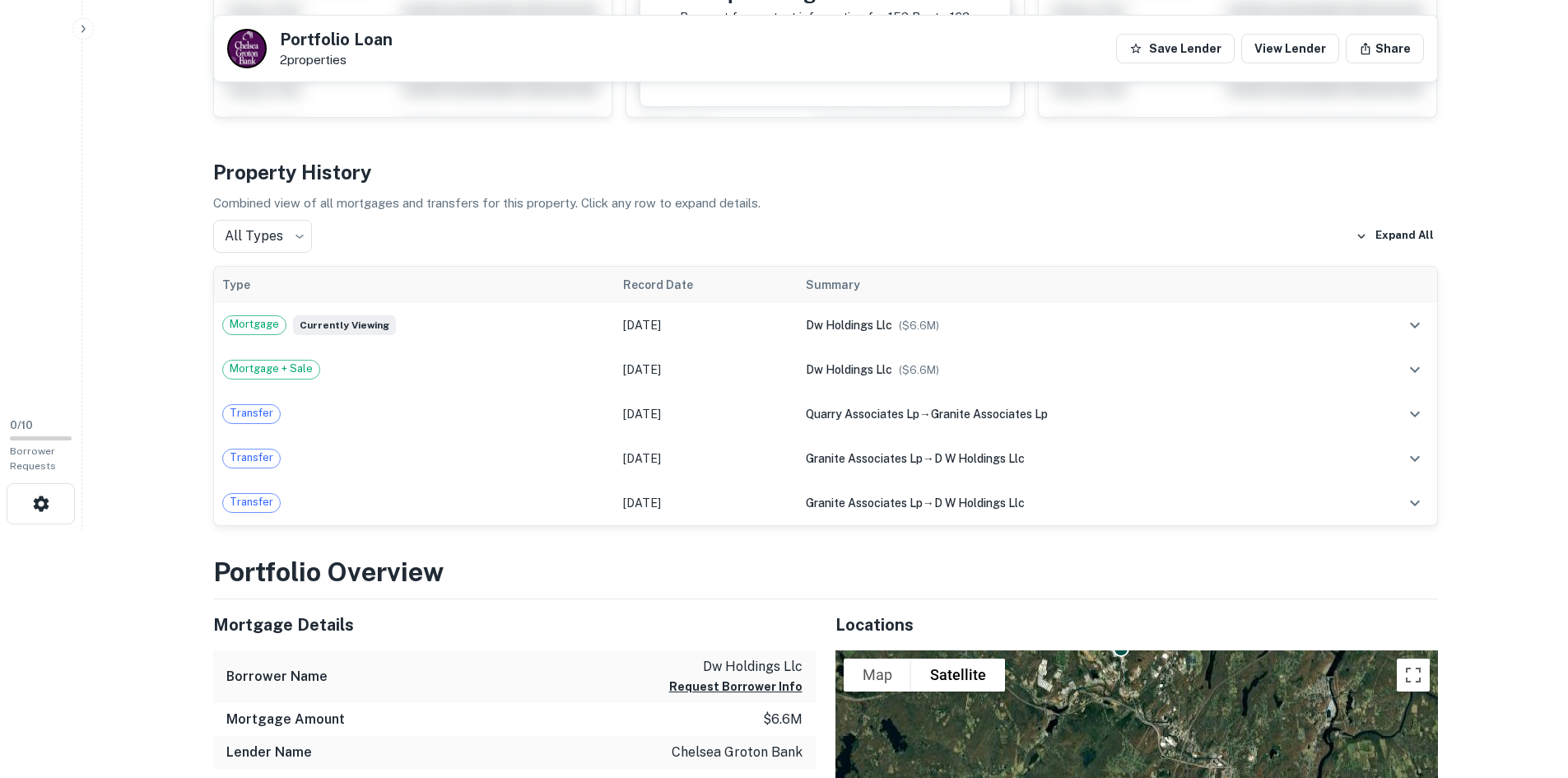
scroll to position [803, 0]
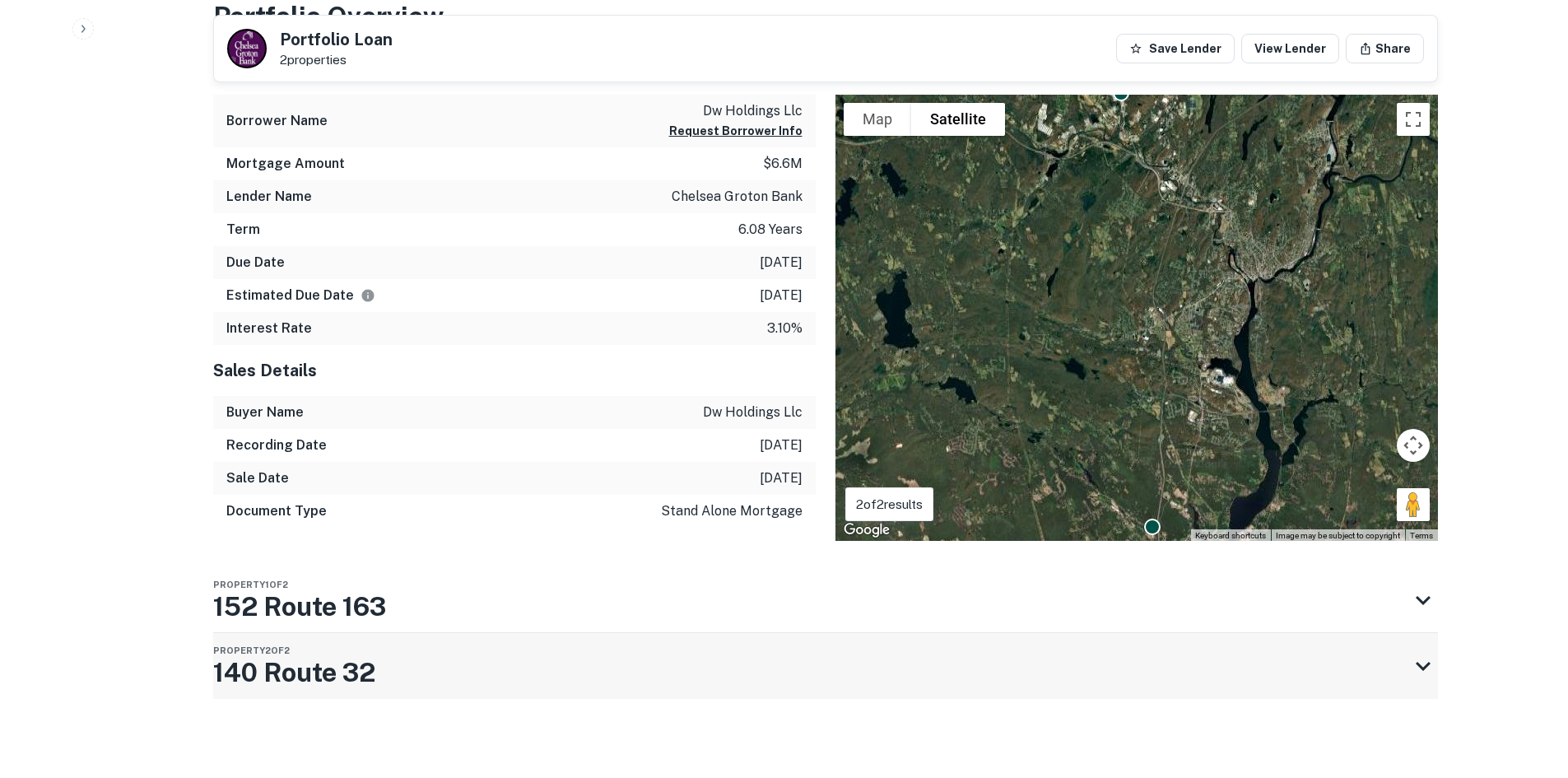
click at [368, 687] on h3 "140 Route 32" at bounding box center [294, 673] width 162 height 40
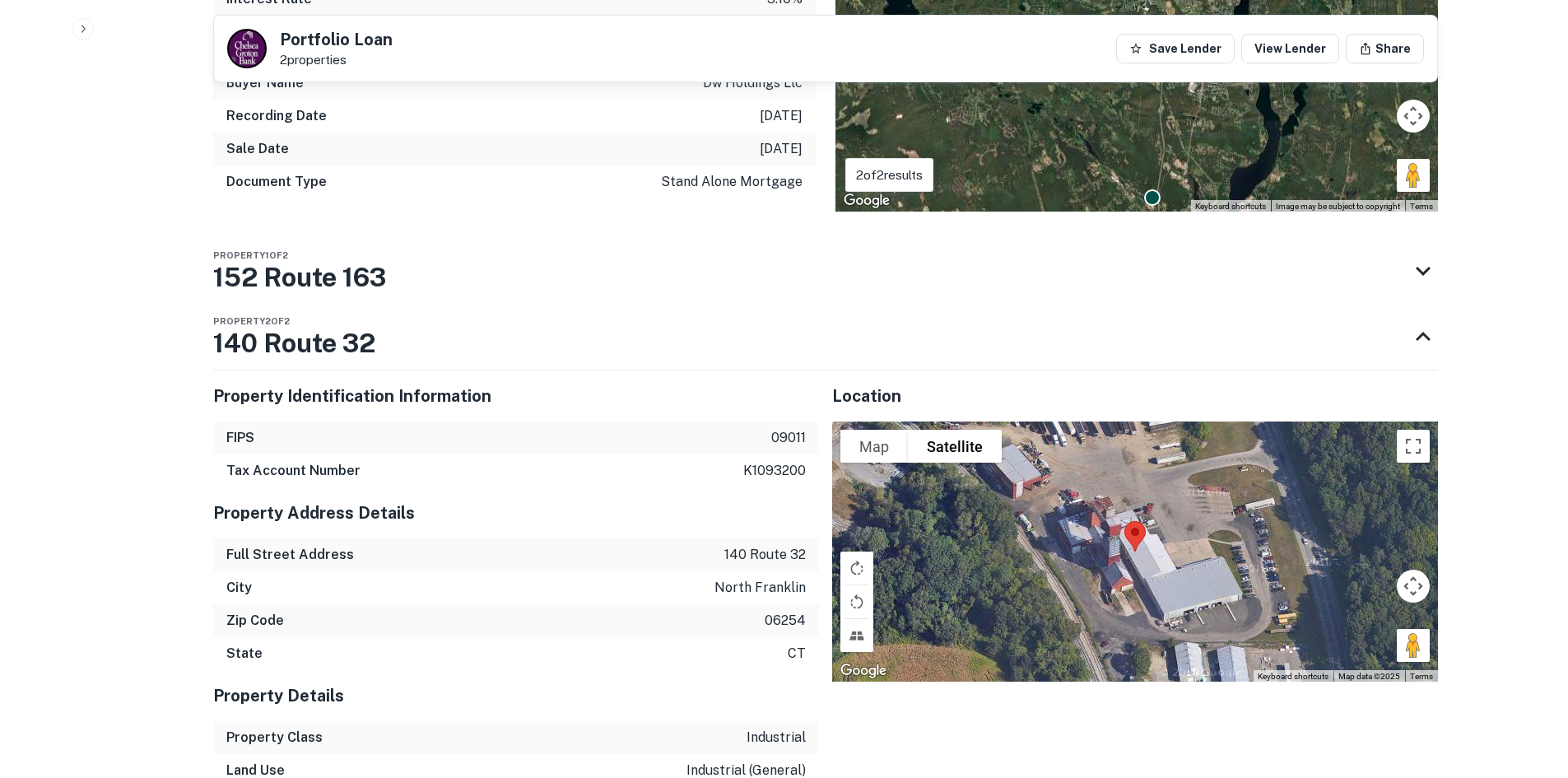
scroll to position [1215, 0]
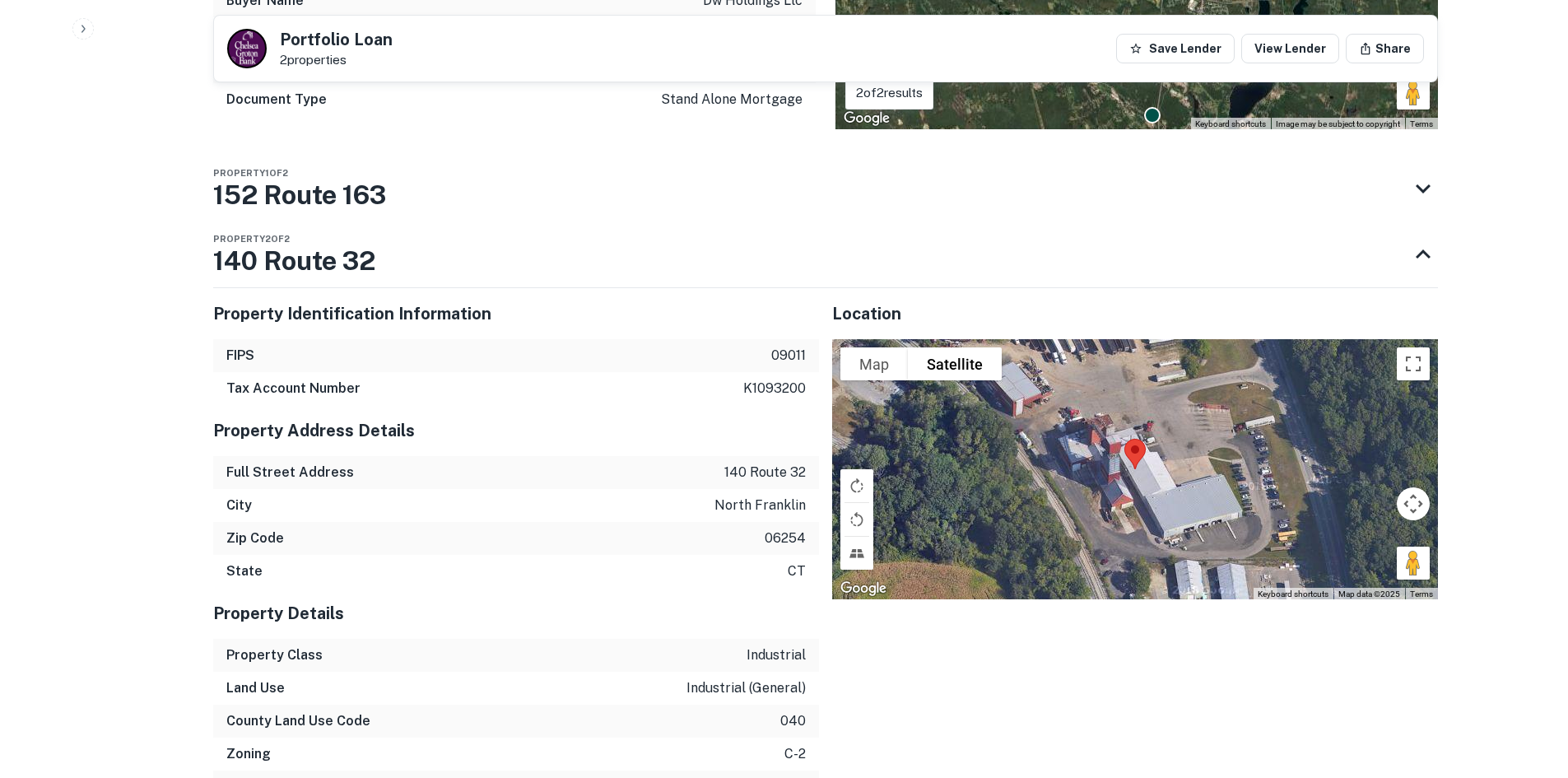
drag, startPoint x: 421, startPoint y: 257, endPoint x: 206, endPoint y: 259, distance: 215.0
click at [204, 260] on div "Back to search Portfolio Loan 2 properties Save Lender View Lender Share Buyer …" at bounding box center [826, 370] width 1265 height 3118
click at [228, 256] on h3 "140 Route 32" at bounding box center [294, 261] width 162 height 40
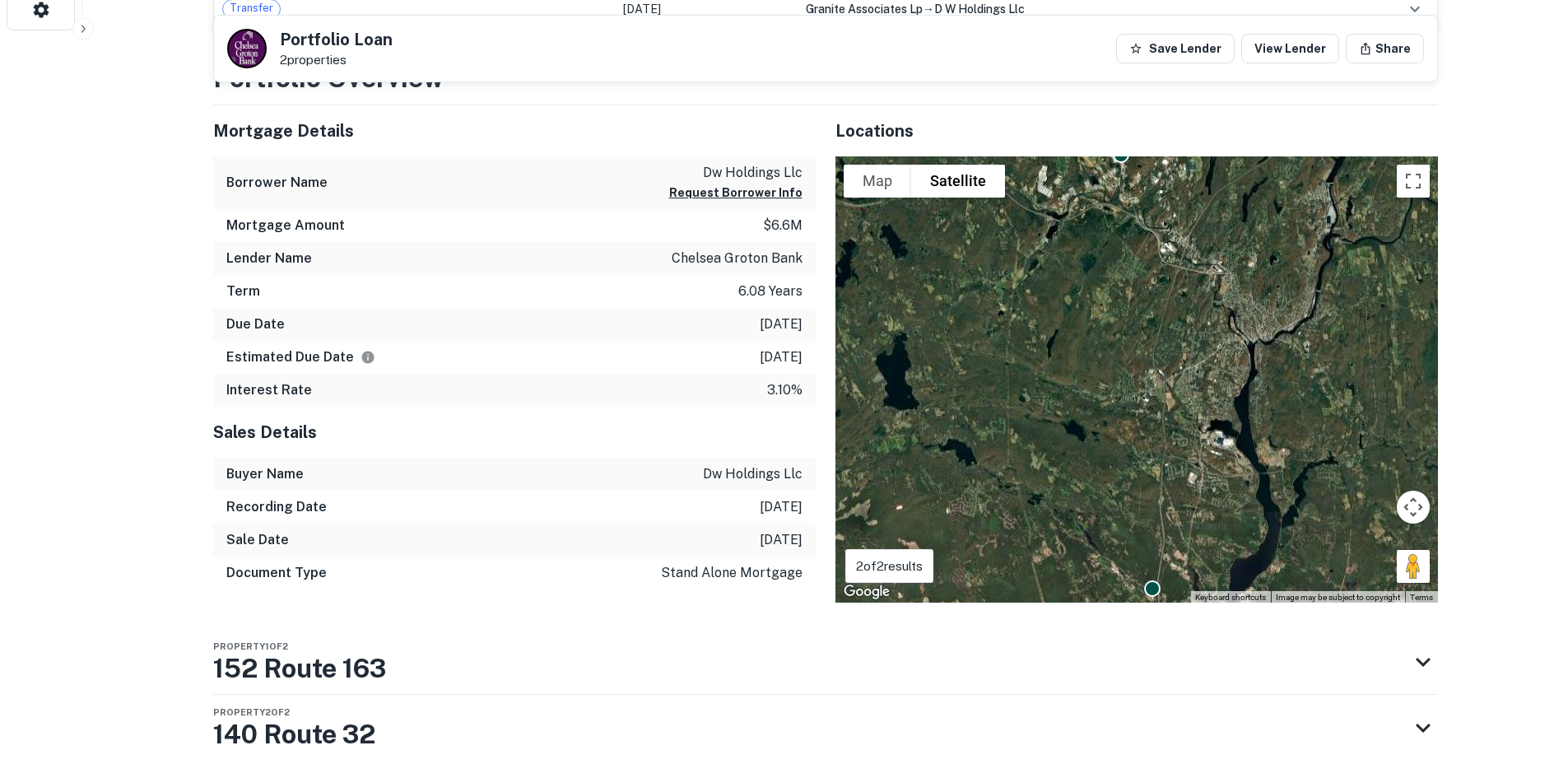
scroll to position [803, 0]
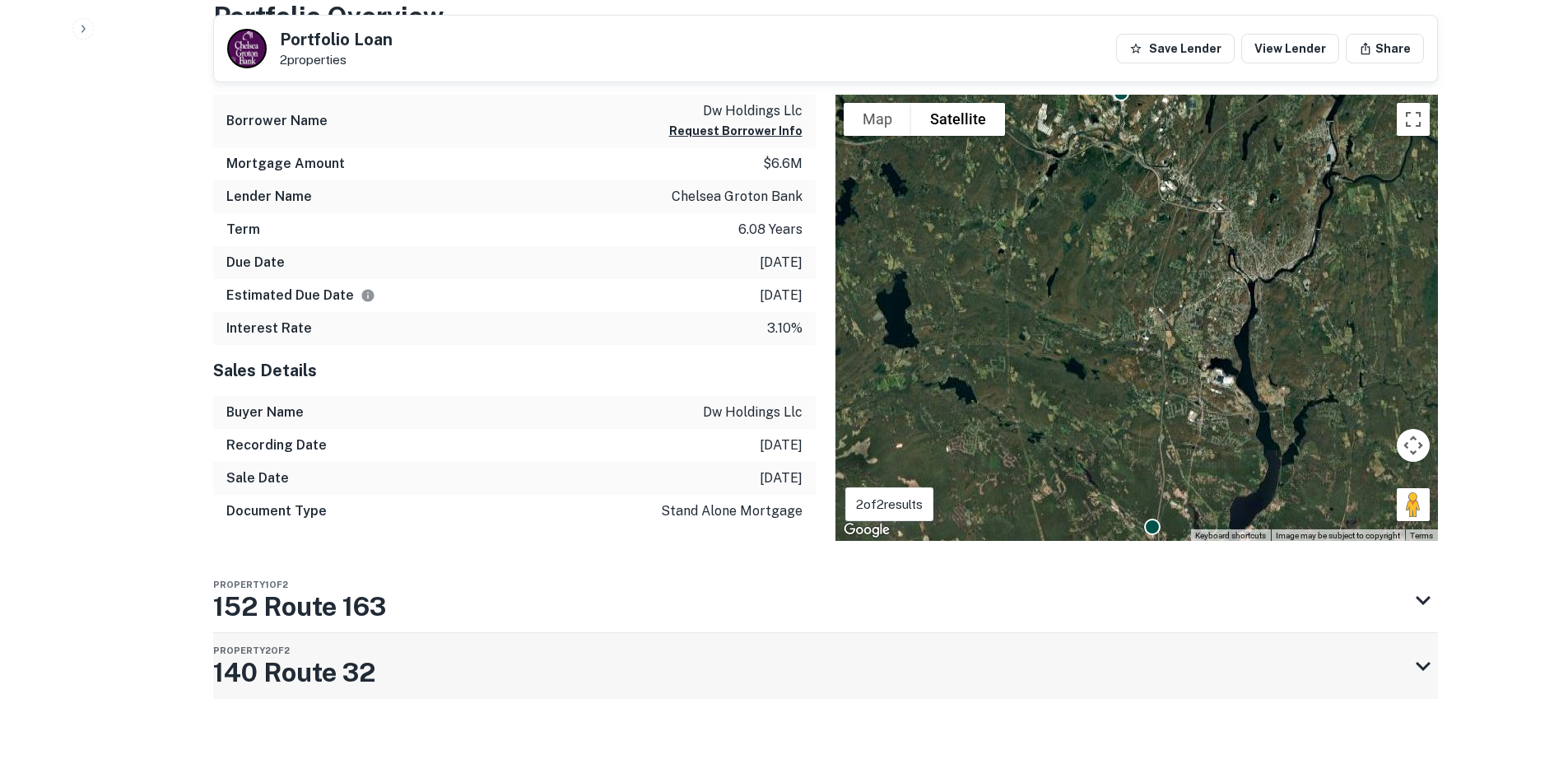
click at [404, 670] on div "Property 2 of 2 140 Route 32" at bounding box center [811, 666] width 1195 height 66
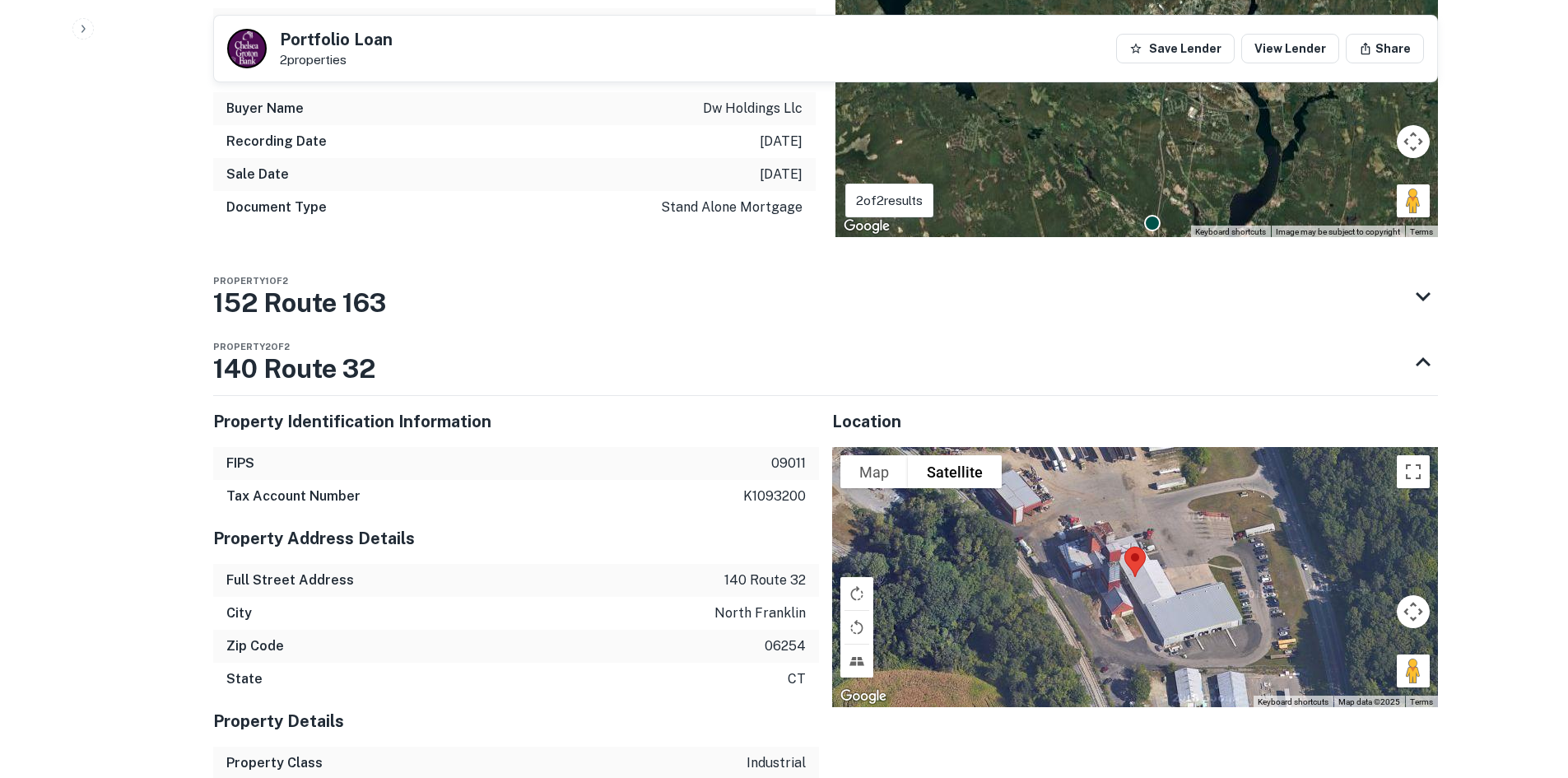
scroll to position [1132, 0]
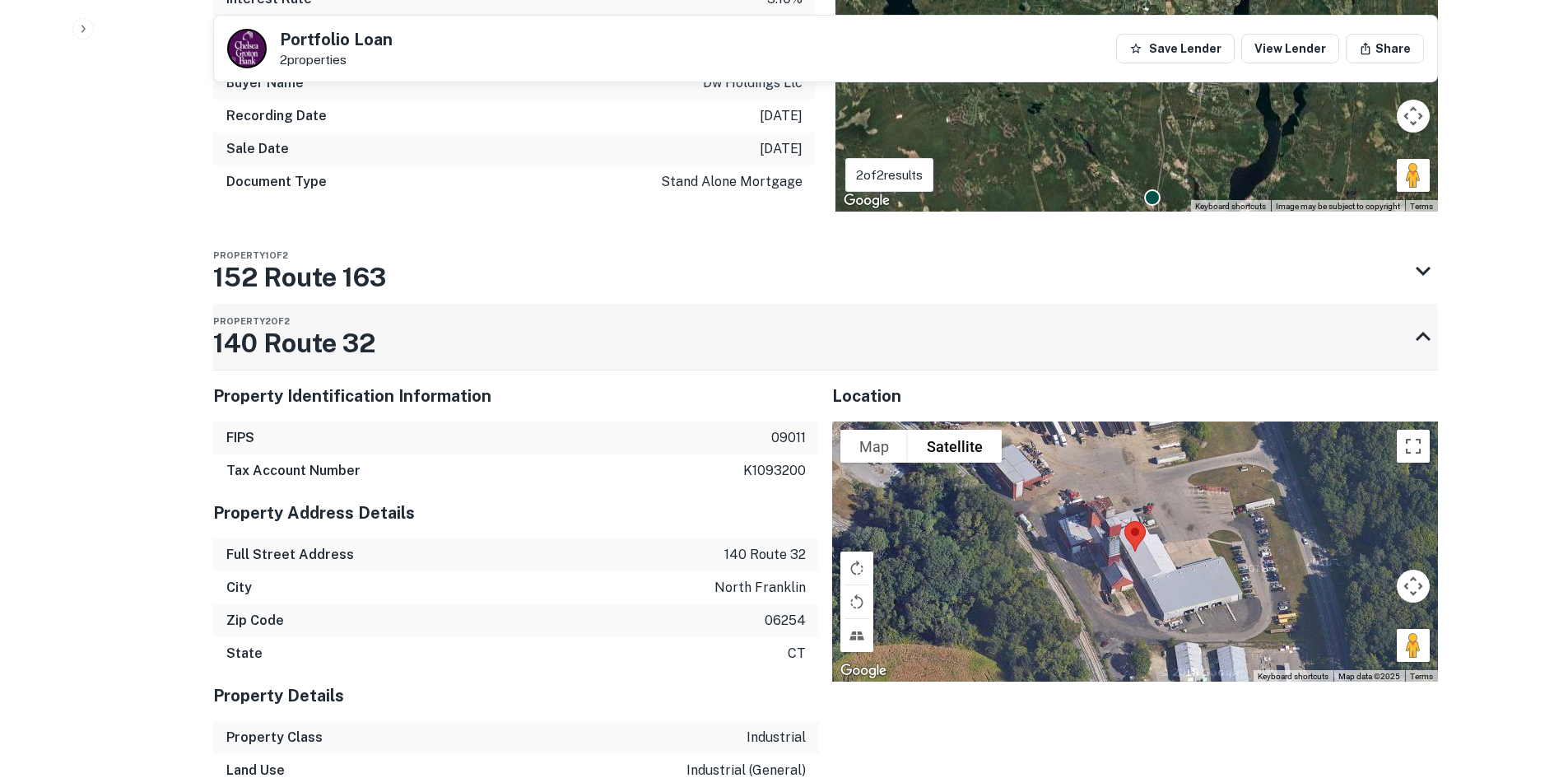
click at [602, 322] on div "Property 2 of 2 140 Route 32" at bounding box center [811, 337] width 1195 height 66
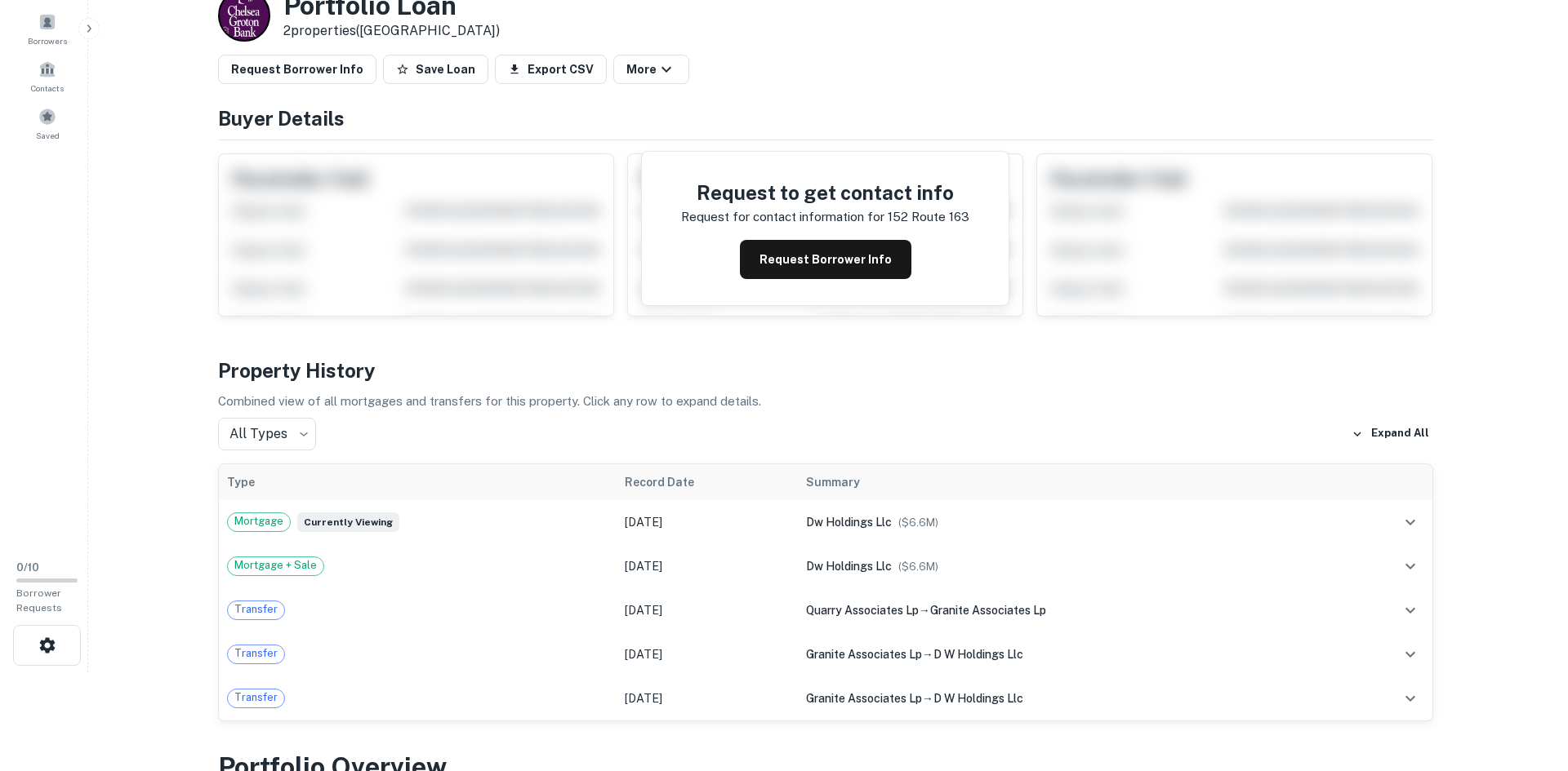
scroll to position [0, 0]
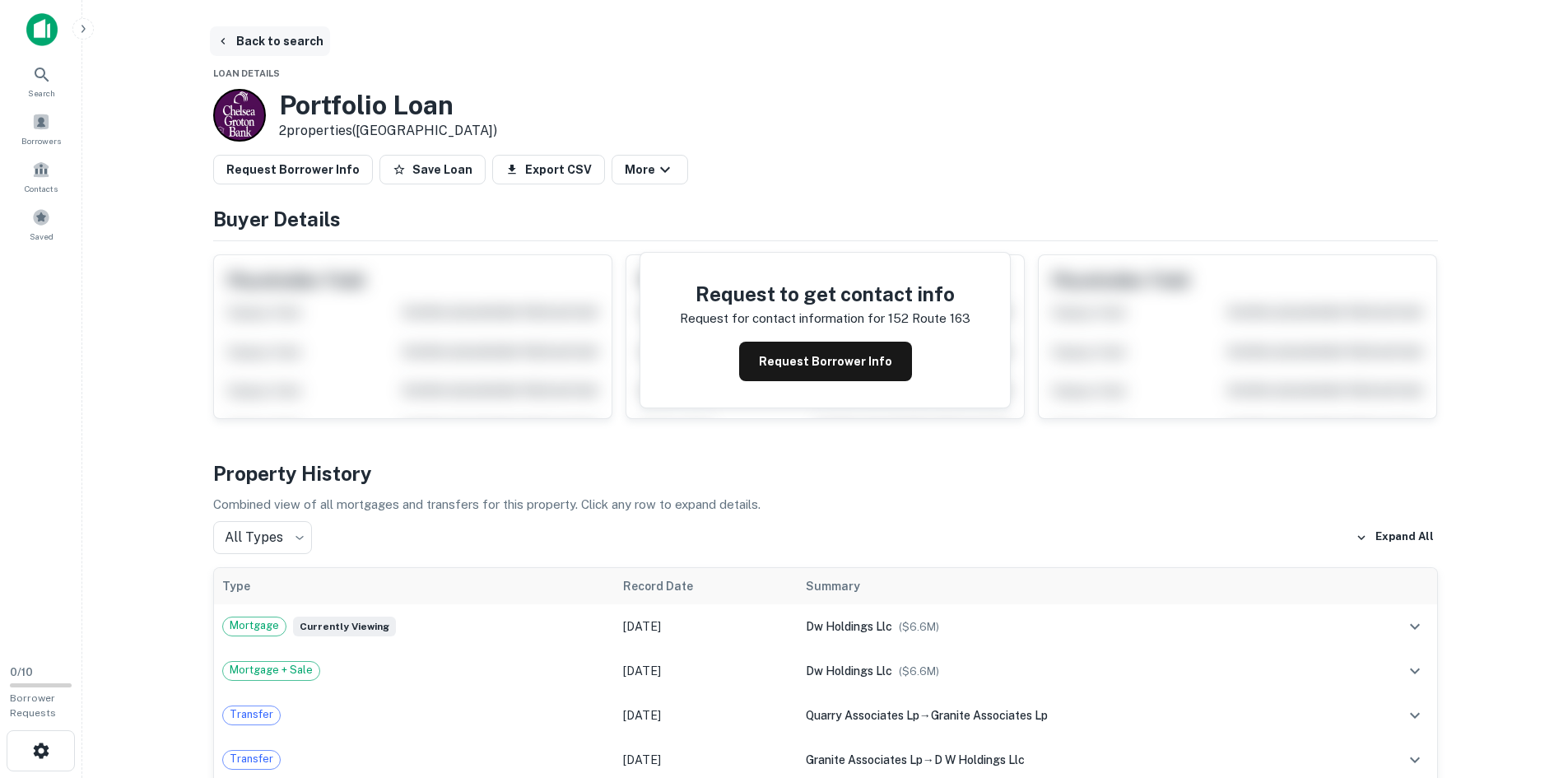
click at [231, 35] on button "Back to search" at bounding box center [270, 41] width 120 height 30
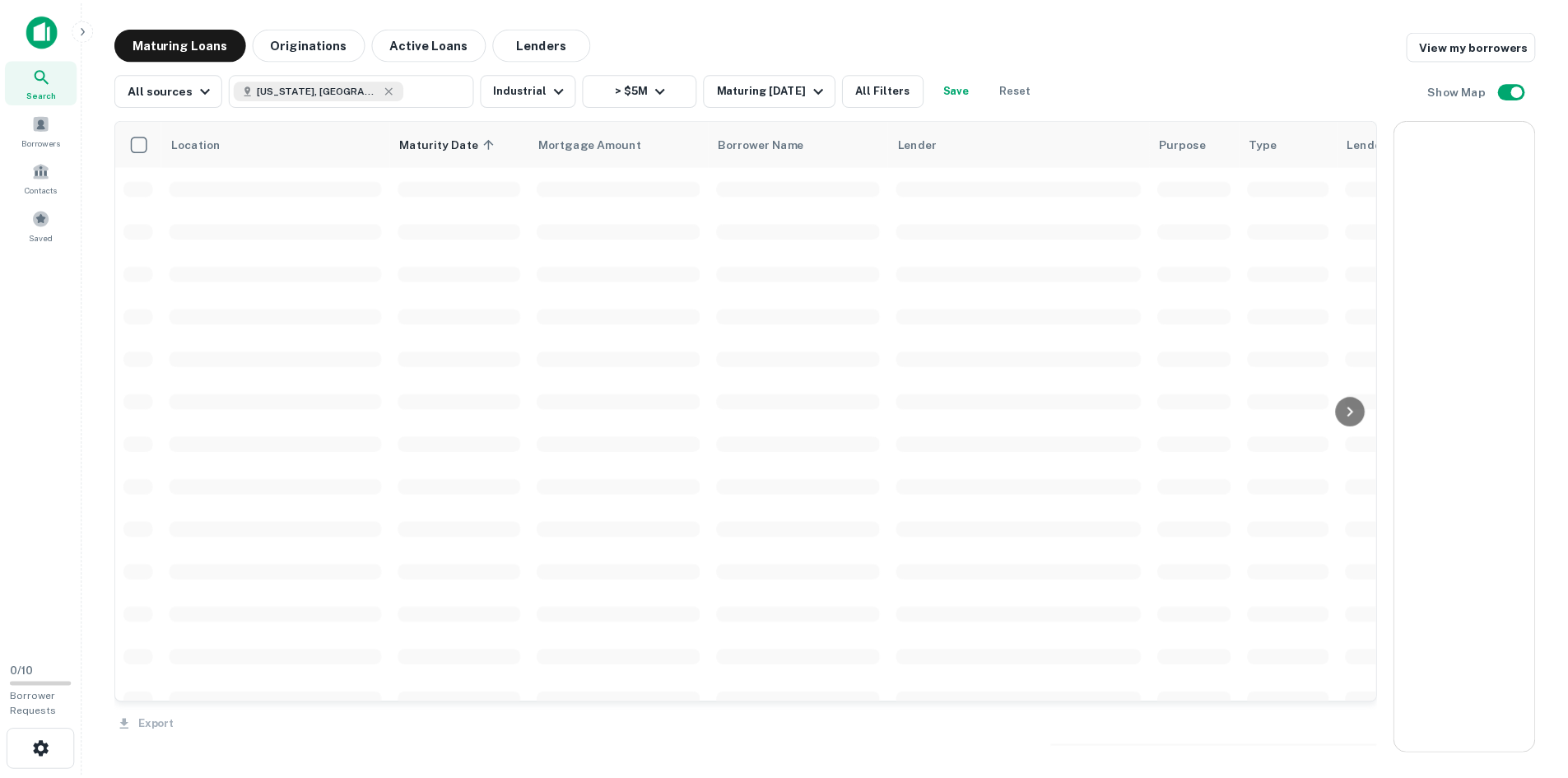
scroll to position [1400, 0]
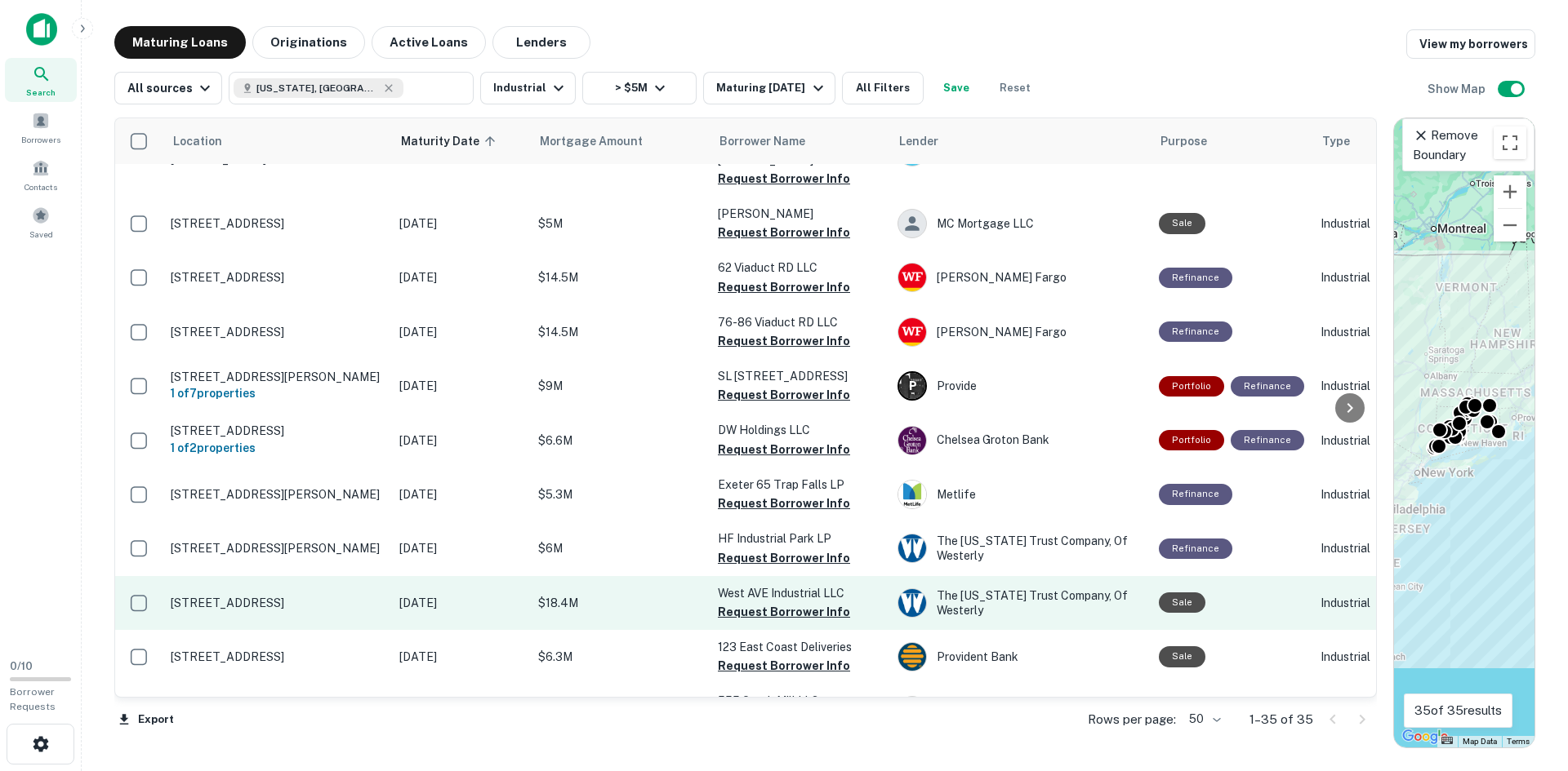
click at [238, 596] on p "[STREET_ADDRESS]" at bounding box center [277, 603] width 212 height 14
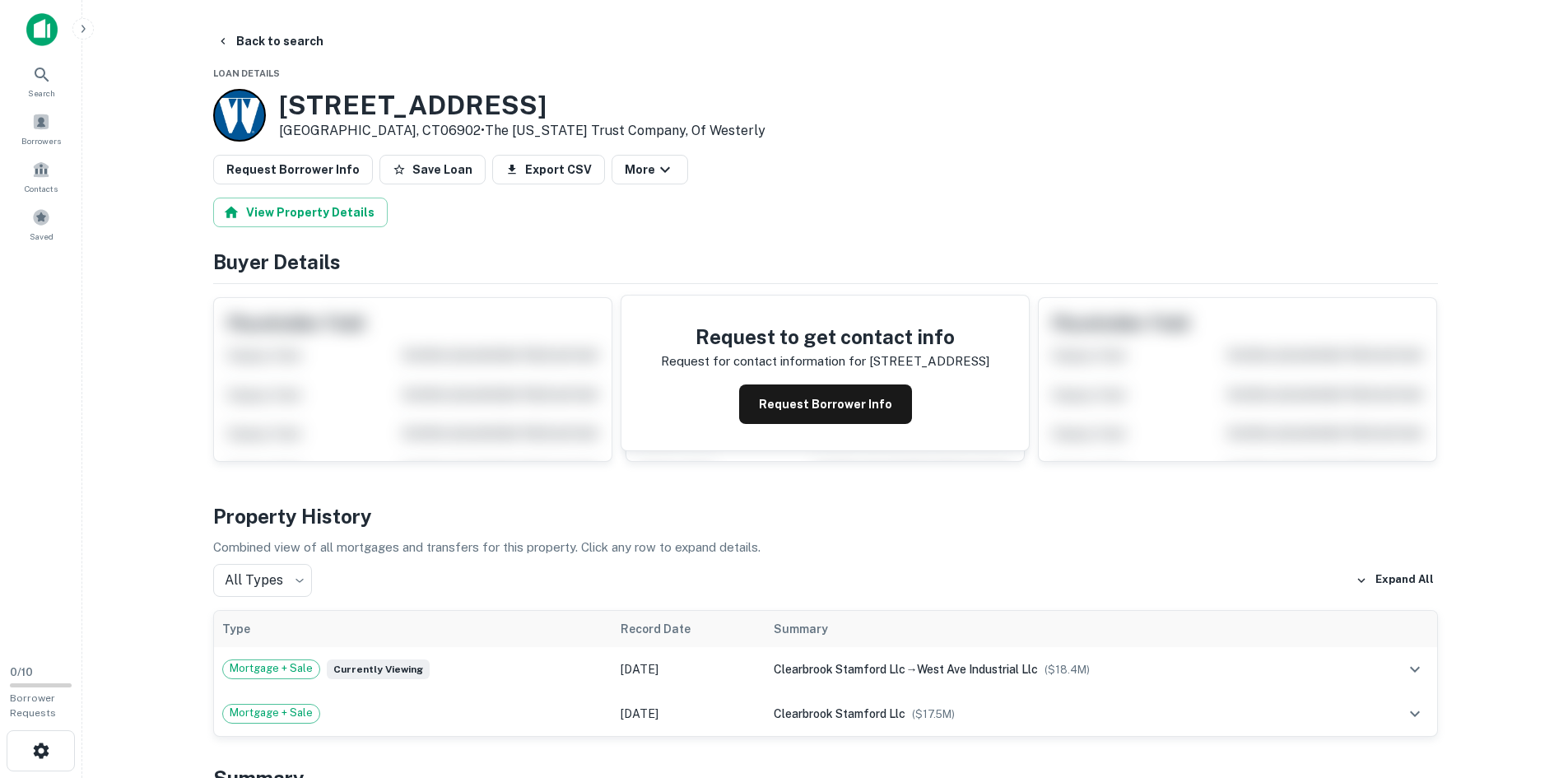
click at [360, 107] on h3 "[STREET_ADDRESS]" at bounding box center [521, 105] width 486 height 32
